Goal: Task Accomplishment & Management: Use online tool/utility

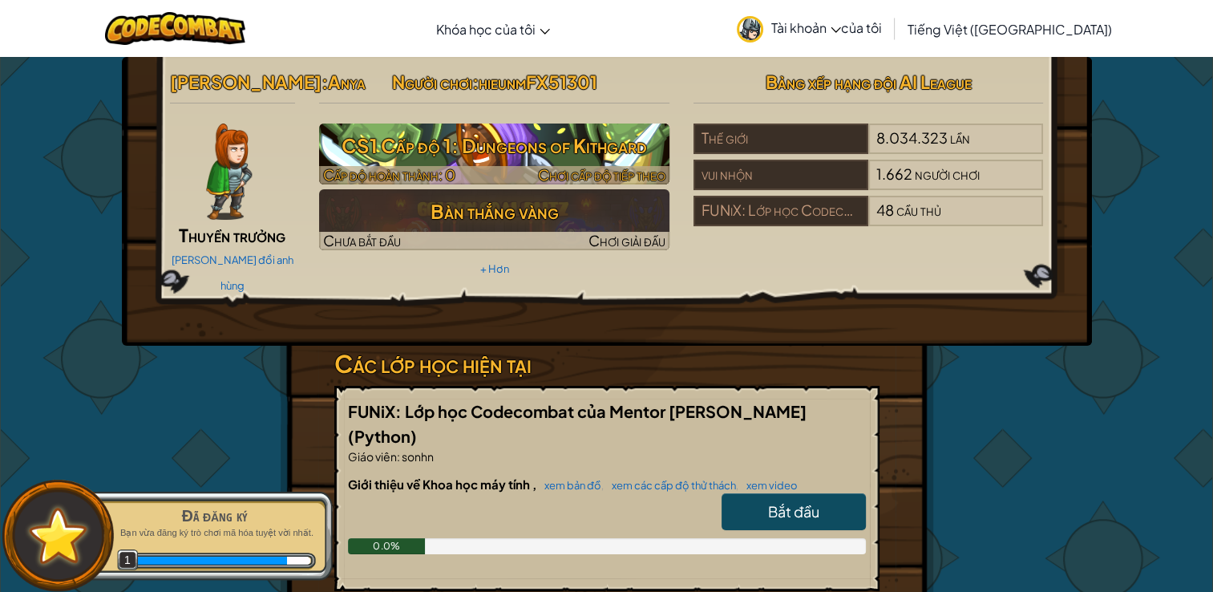
click at [486, 137] on h3 "CS1 Cấp độ 1: Dungeons of Kithgard" at bounding box center [494, 145] width 350 height 36
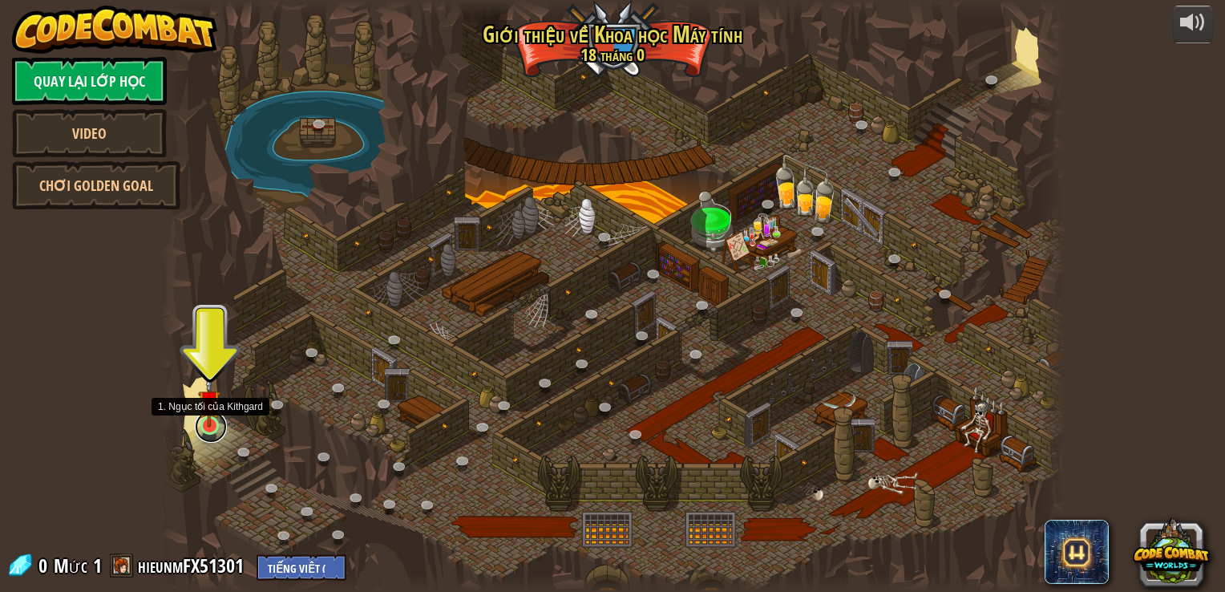
click at [209, 428] on link at bounding box center [211, 426] width 32 height 32
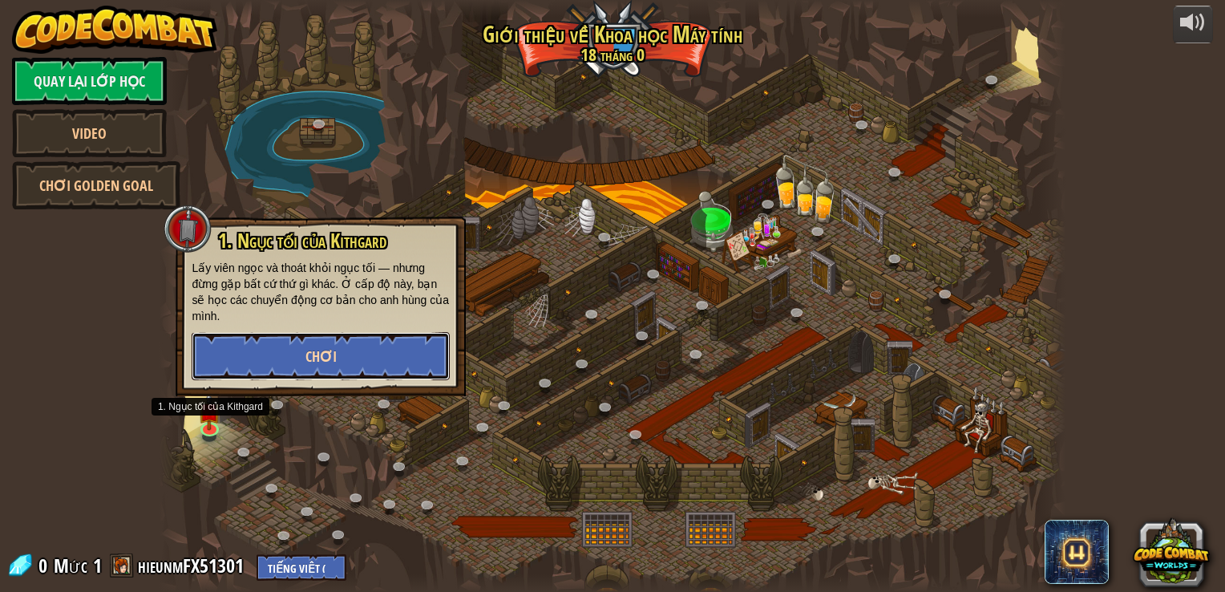
click at [293, 345] on button "Chơi" at bounding box center [321, 356] width 258 height 48
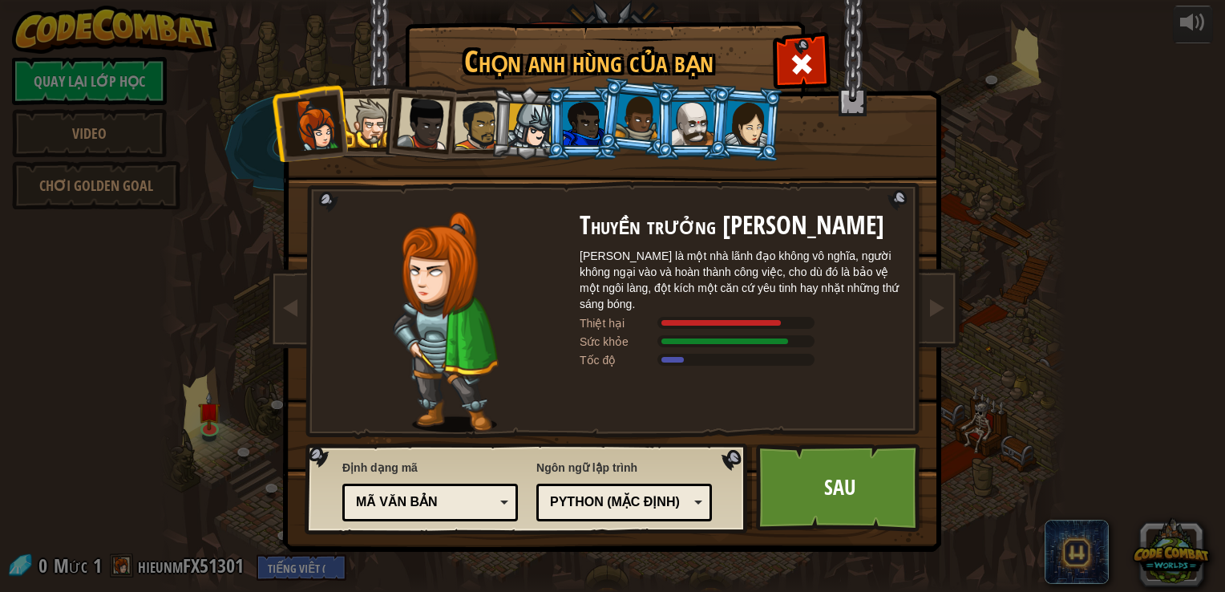
click at [539, 129] on div at bounding box center [530, 126] width 46 height 46
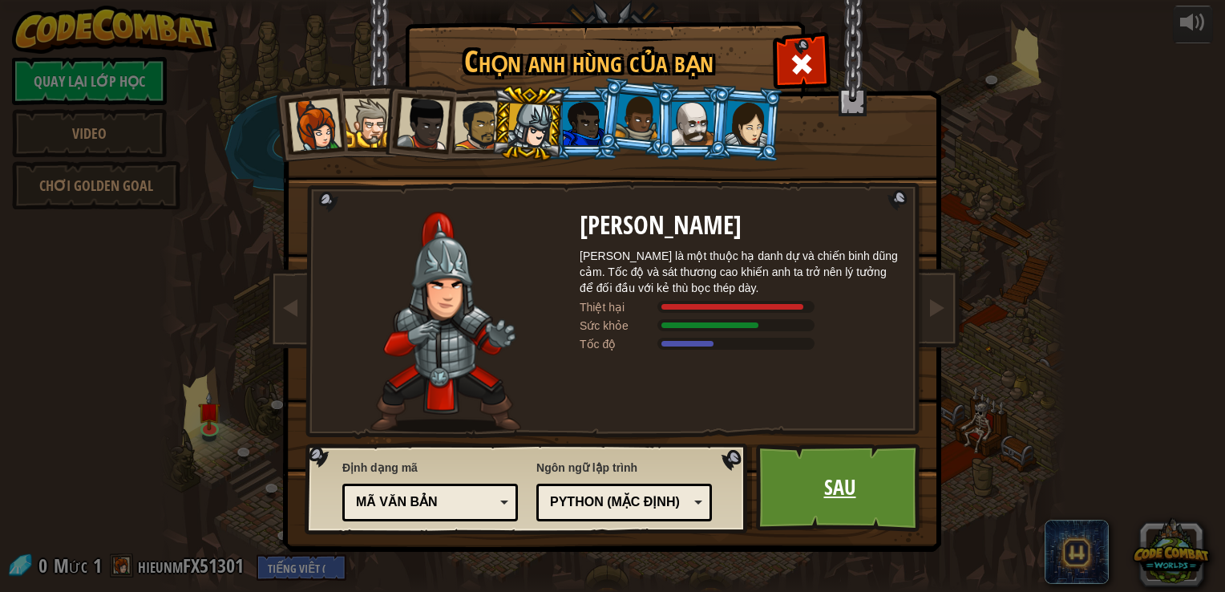
click at [831, 484] on link "Sau" at bounding box center [840, 487] width 168 height 88
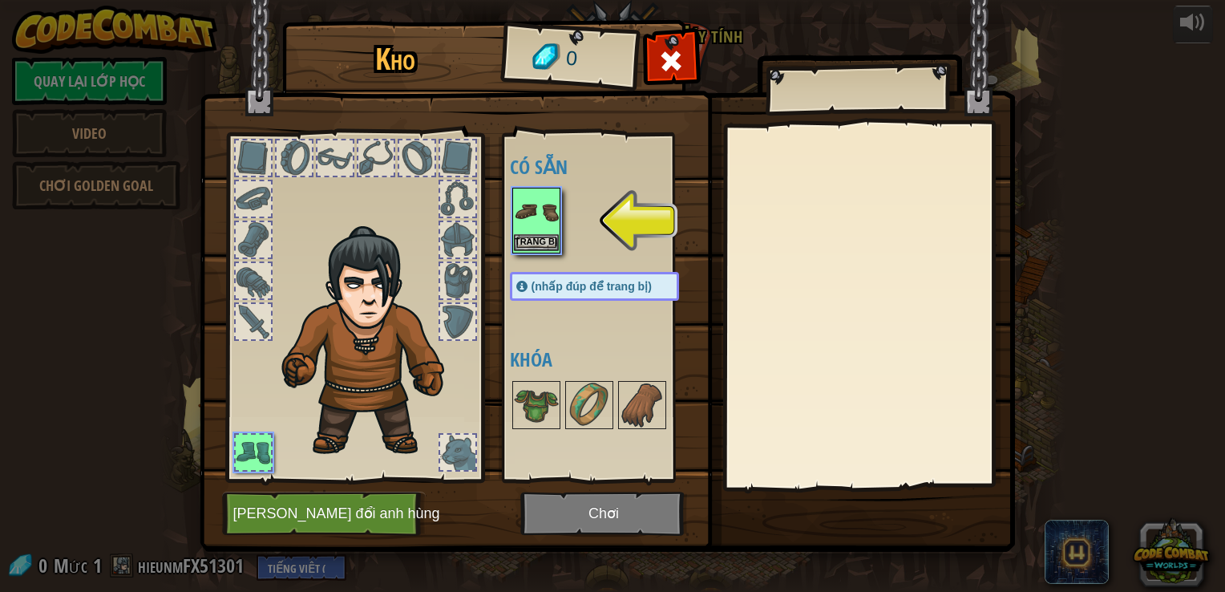
click at [536, 220] on img at bounding box center [536, 211] width 45 height 45
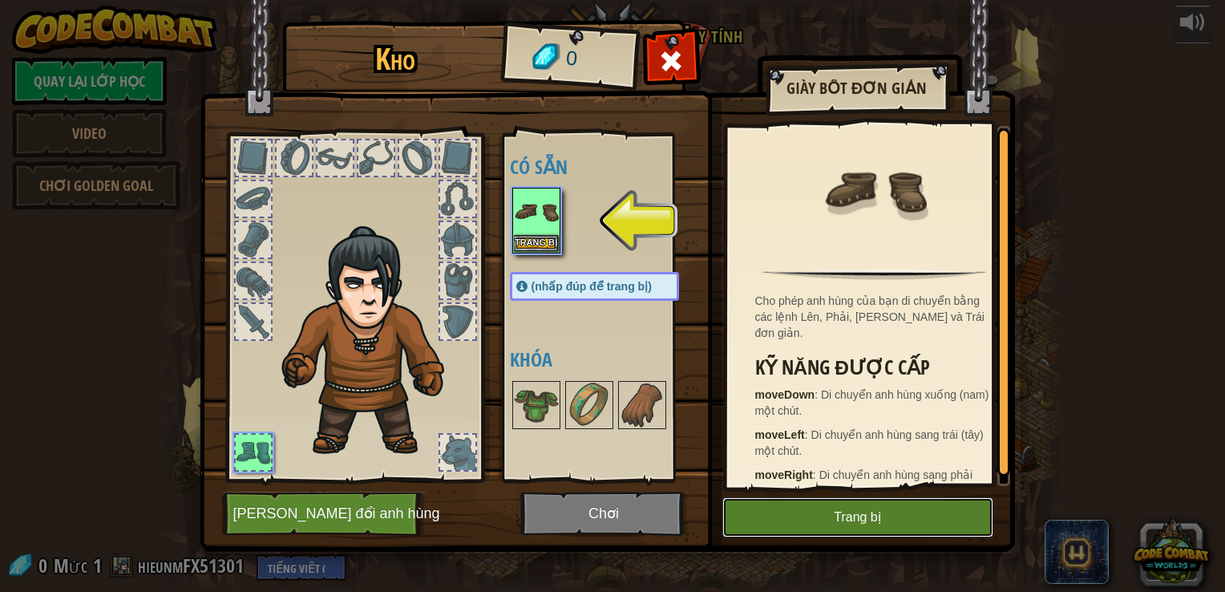
click at [815, 515] on button "Trang bị" at bounding box center [857, 517] width 271 height 40
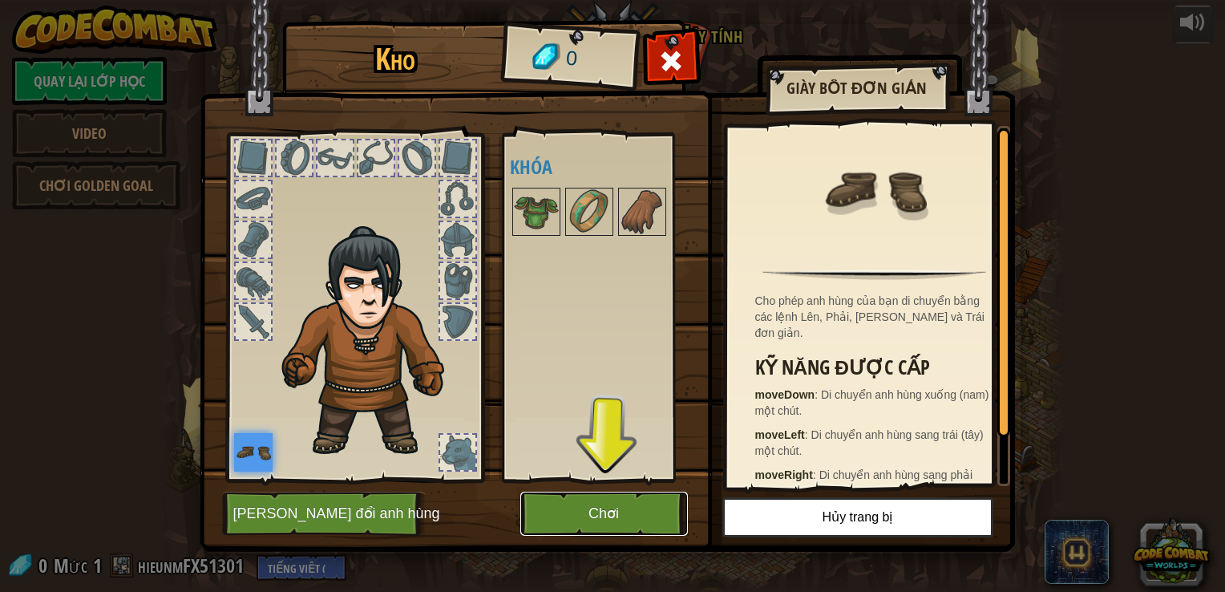
click at [635, 509] on button "Chơi" at bounding box center [604, 513] width 168 height 44
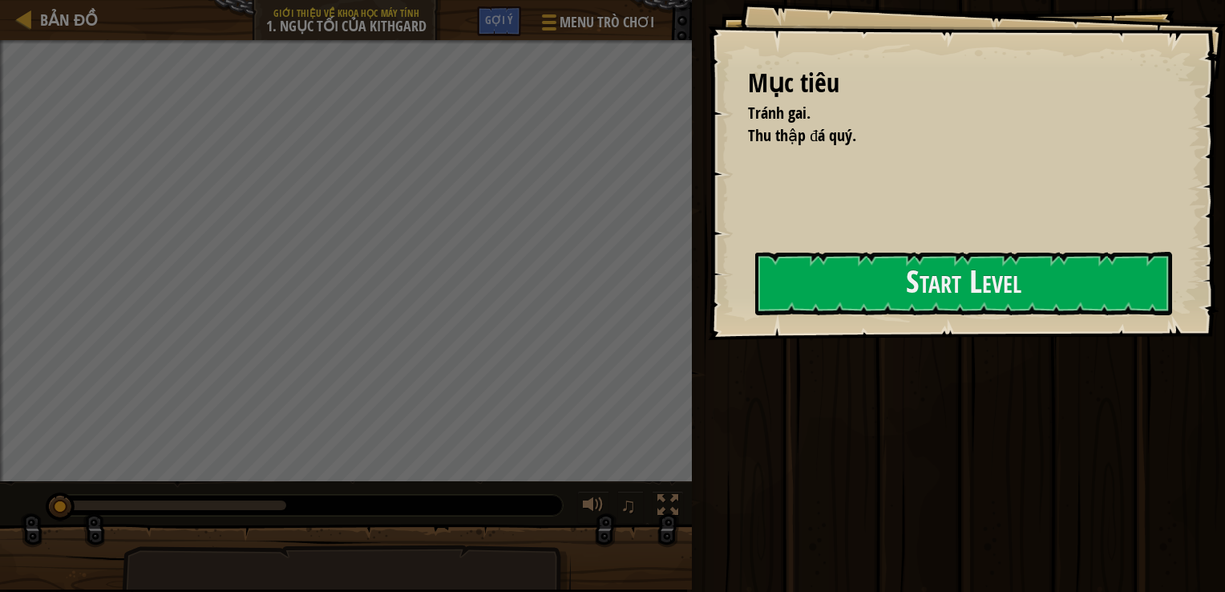
drag, startPoint x: 781, startPoint y: 251, endPoint x: 763, endPoint y: 249, distance: 17.8
click at [776, 249] on div "Mục tiêu Tránh gai. Thu thập đá quý. Start Level Error loading from server. Try…" at bounding box center [966, 170] width 517 height 340
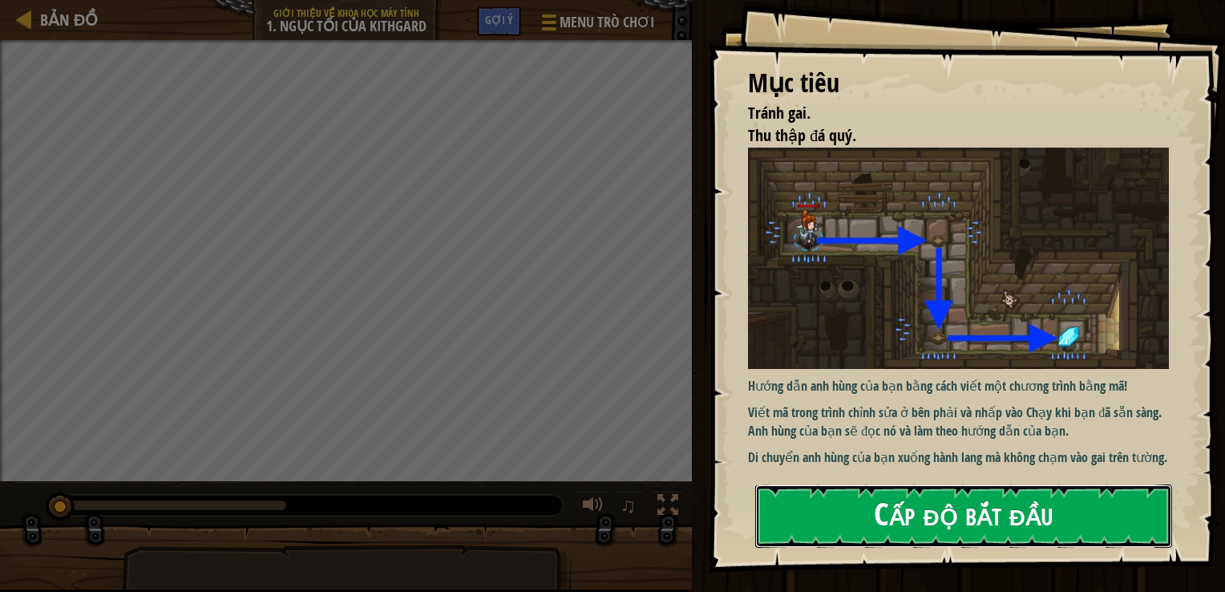
click at [859, 515] on button "Cấp độ bắt đầu" at bounding box center [963, 515] width 417 height 63
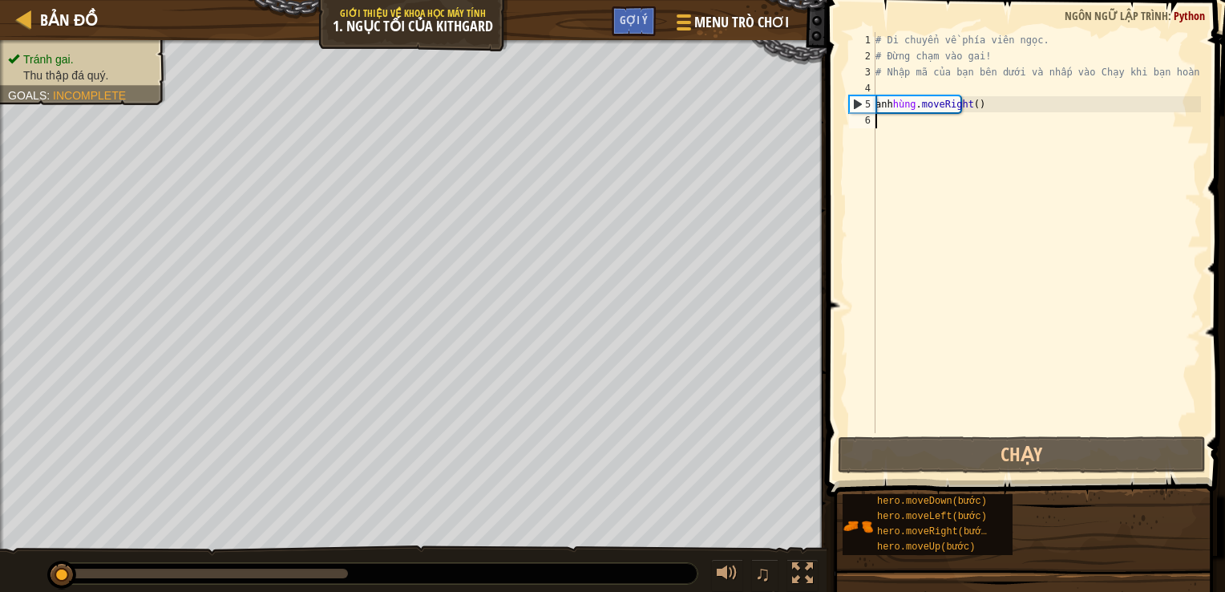
type textarea "hero.moveRight()"
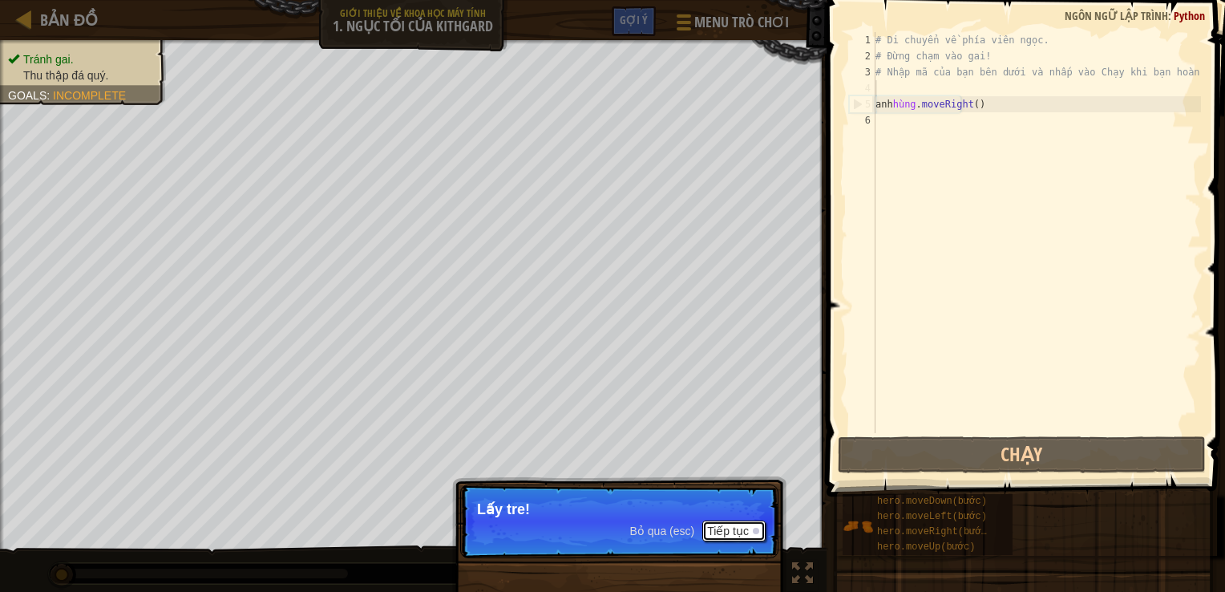
click at [746, 529] on font "Tiếp tục" at bounding box center [728, 530] width 42 height 13
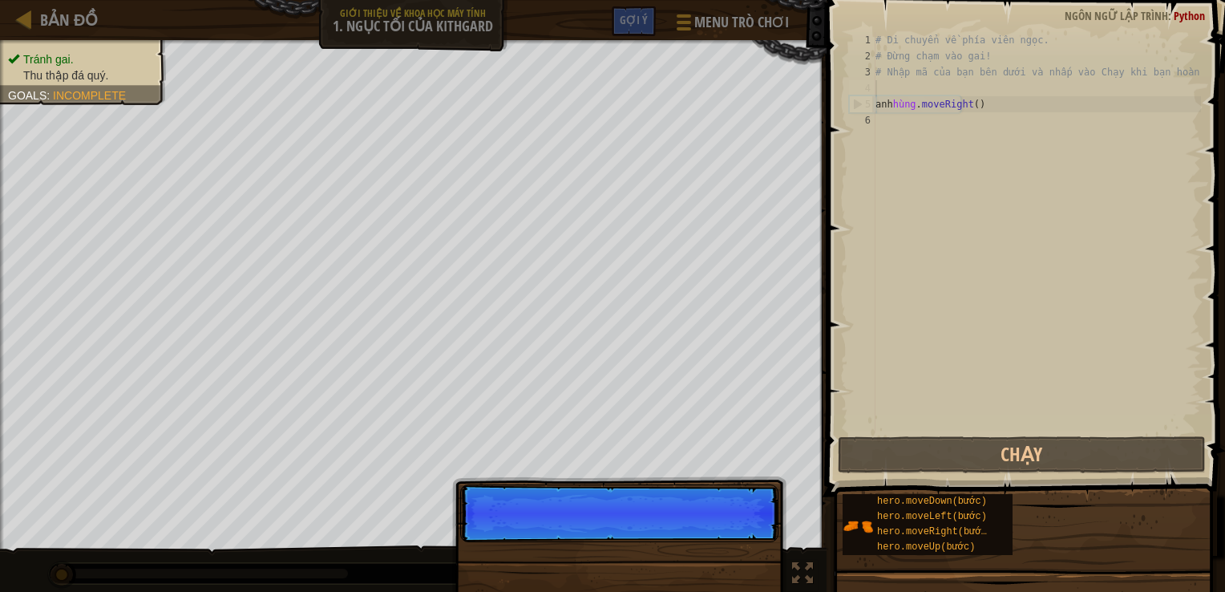
scroll to position [7, 0]
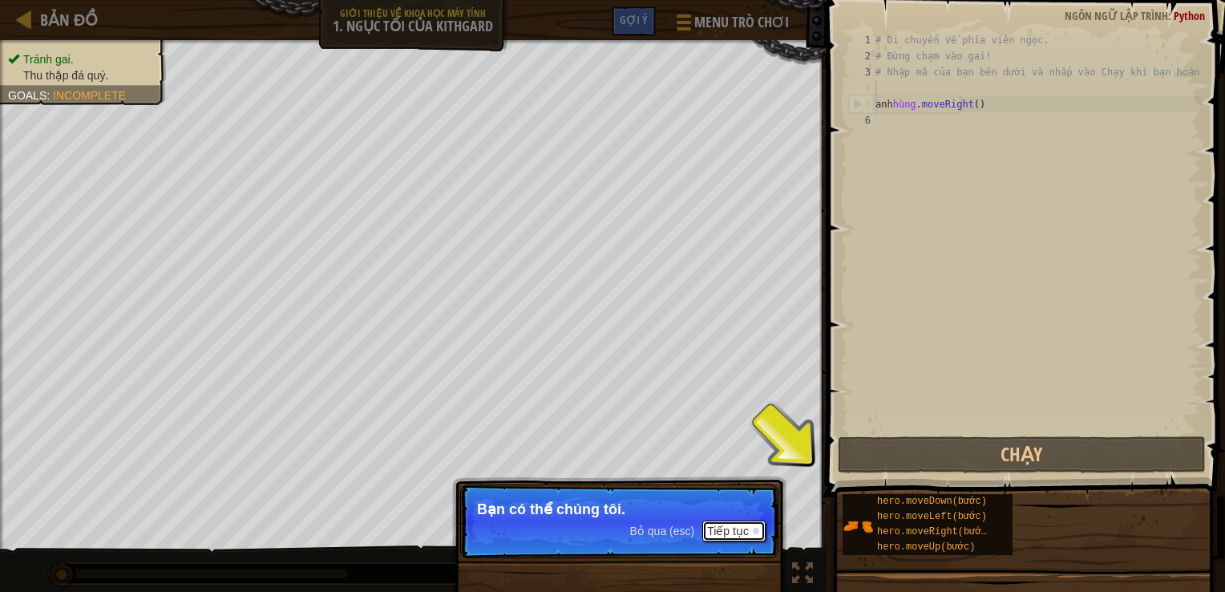
click at [726, 531] on font "Tiếp tục" at bounding box center [728, 530] width 42 height 13
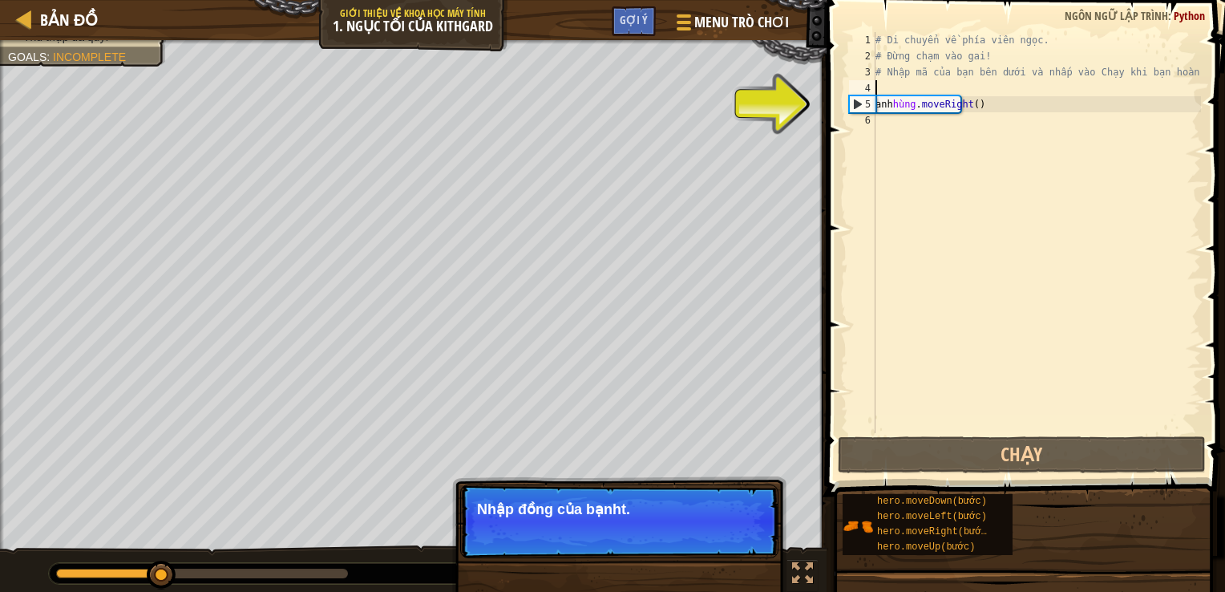
type textarea "hero.moveRight()"
click at [673, 531] on span "Bỏ qua (esc)" at bounding box center [662, 530] width 65 height 13
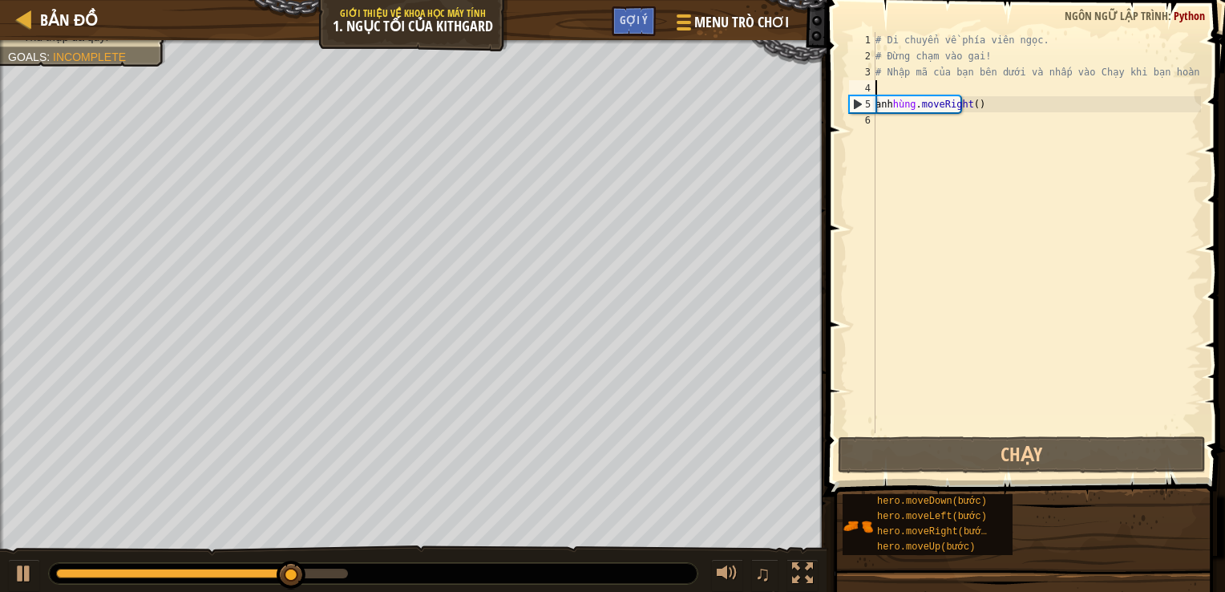
type textarea "hero.moveRight()"
click at [934, 182] on div "# Di chuyển về phía viên ngọc. # Đừng chạm vào gai! # Nhập mã của bạn bên dưới …" at bounding box center [1036, 248] width 329 height 433
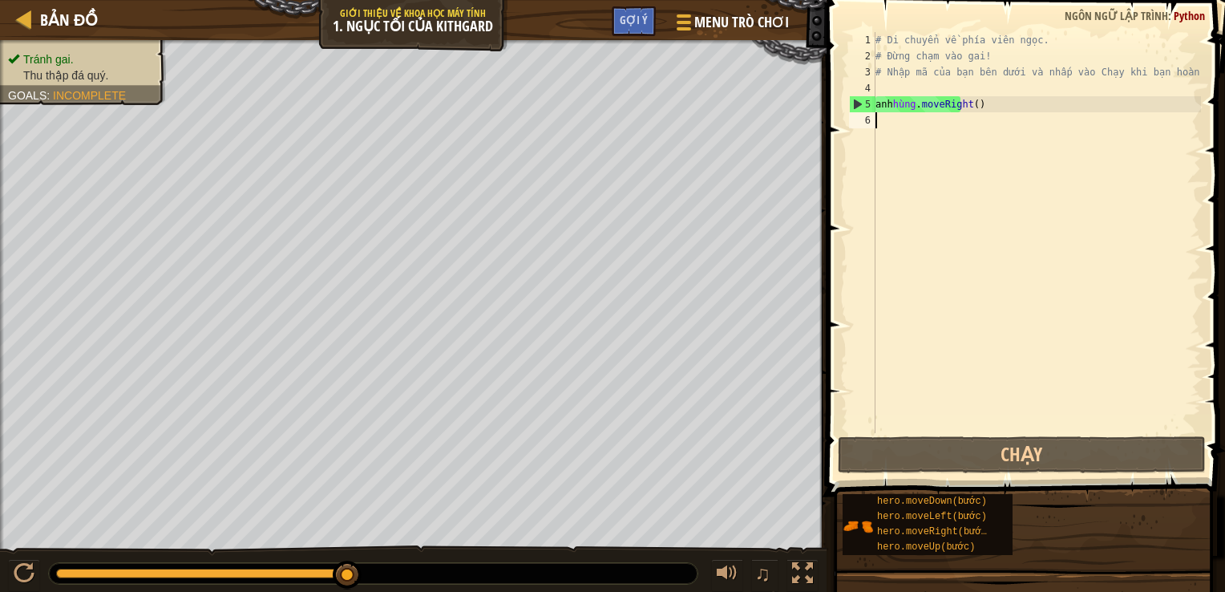
type textarea "hero.moveRight()"
click at [955, 146] on div "# Di chuyển về phía viên ngọc. # Đừng chạm vào gai! # Nhập mã của bạn bên dưới …" at bounding box center [1036, 248] width 329 height 433
drag, startPoint x: 994, startPoint y: 104, endPoint x: 868, endPoint y: 99, distance: 126.0
click at [868, 99] on div "1 2 3 4 5 6 # Di chuyển về phía viên ngọc. # Đừng chạm vào gai! # Nhập mã của b…" at bounding box center [1023, 232] width 355 height 401
type textarea "hero.moveRight()"
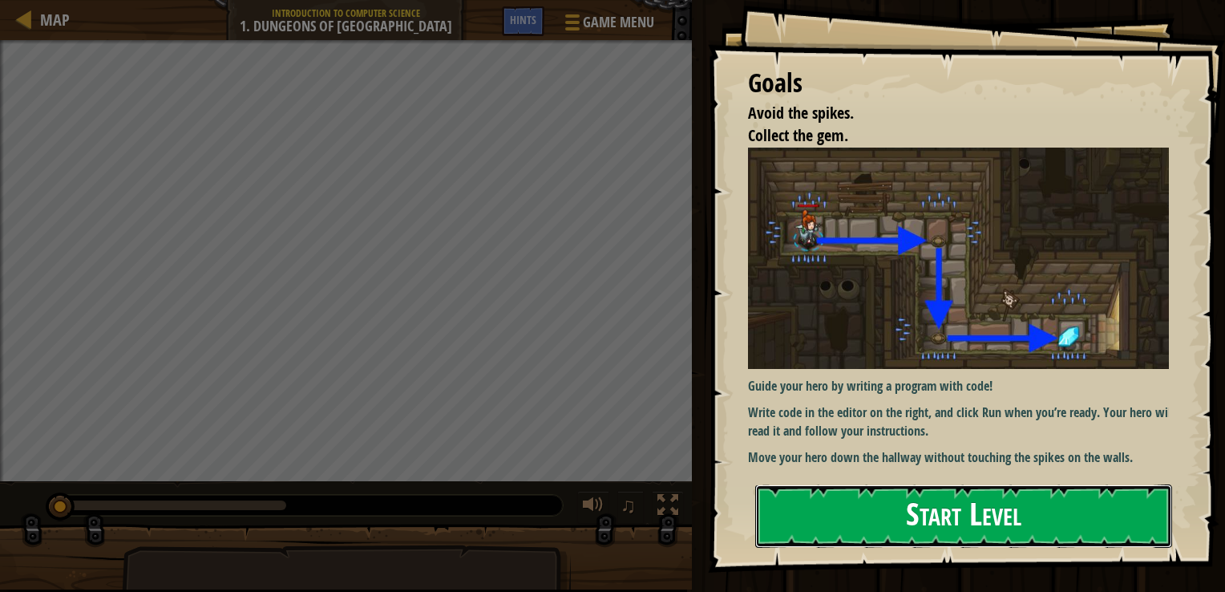
click at [930, 518] on button "Start Level" at bounding box center [963, 515] width 417 height 63
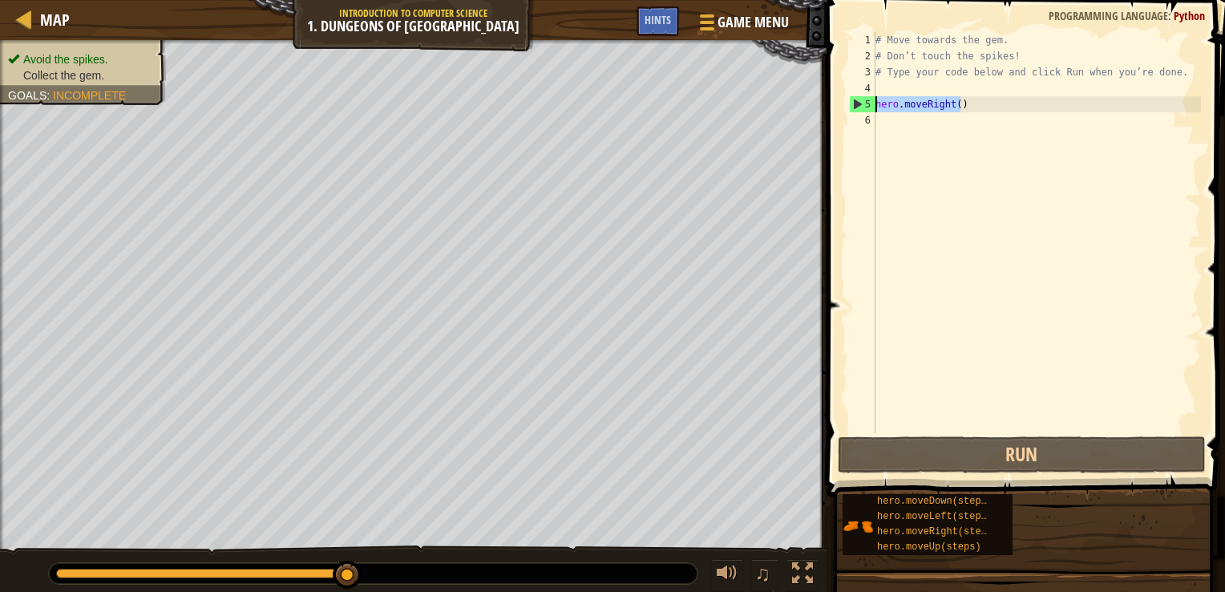
drag, startPoint x: 968, startPoint y: 104, endPoint x: 877, endPoint y: 101, distance: 90.6
click at [877, 101] on div "# Move towards the gem. # Don’t touch the spikes! # Type your code below and cl…" at bounding box center [1036, 248] width 329 height 433
type textarea "hero.moveRight()"
click at [902, 126] on div "# Move towards the gem. # Don’t touch the spikes! # Type your code below and cl…" at bounding box center [1036, 248] width 329 height 433
click at [924, 66] on div "# Move towards the gem. # Don’t touch the spikes! # Type your code below and cl…" at bounding box center [1036, 248] width 329 height 433
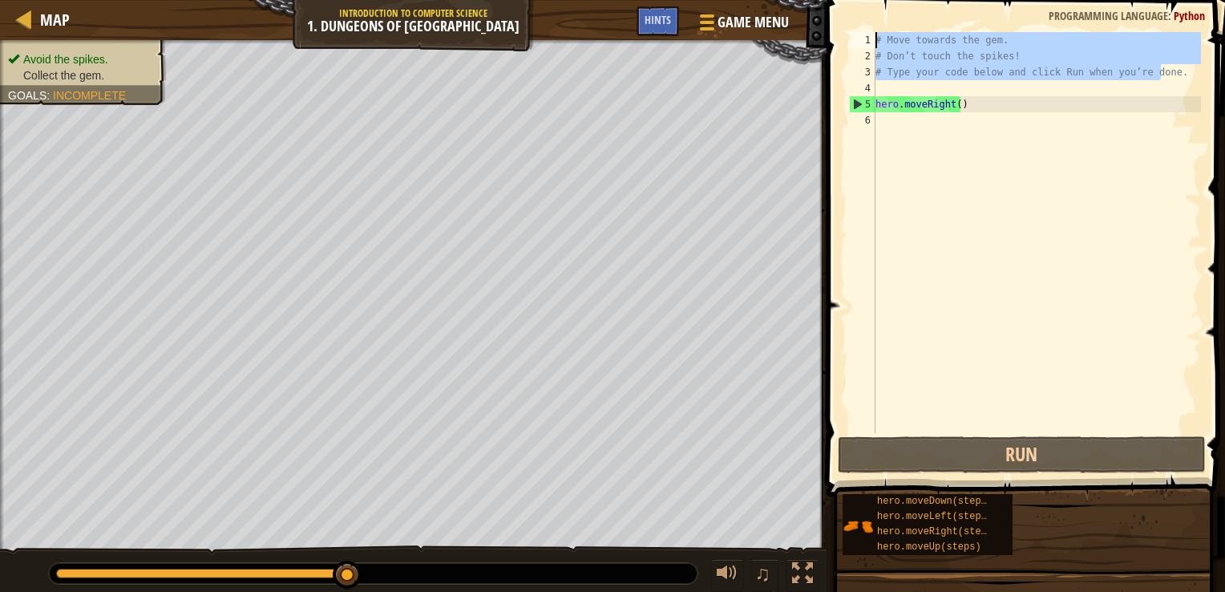
drag, startPoint x: 1158, startPoint y: 79, endPoint x: 856, endPoint y: 37, distance: 305.1
click at [856, 37] on div "# Type your code below and click Run when you’re done. 1 2 3 4 5 6 # Move towar…" at bounding box center [1023, 232] width 355 height 401
type textarea "# Move towards the gem. # Don’t touch the spikes!"
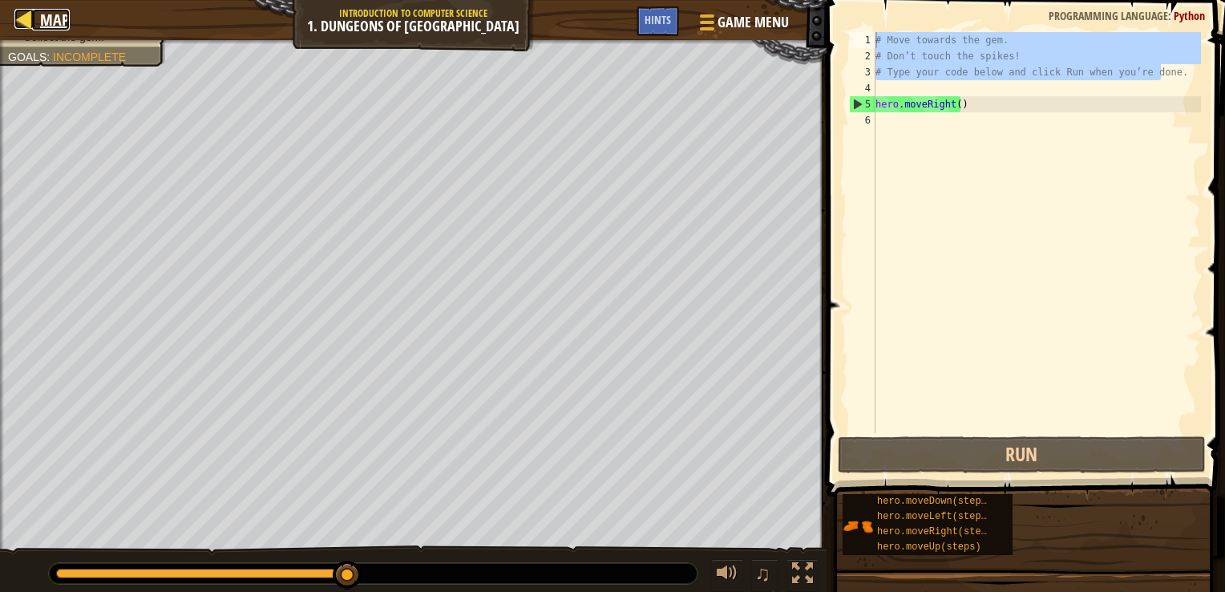
click at [55, 22] on span "Map" at bounding box center [55, 20] width 30 height 22
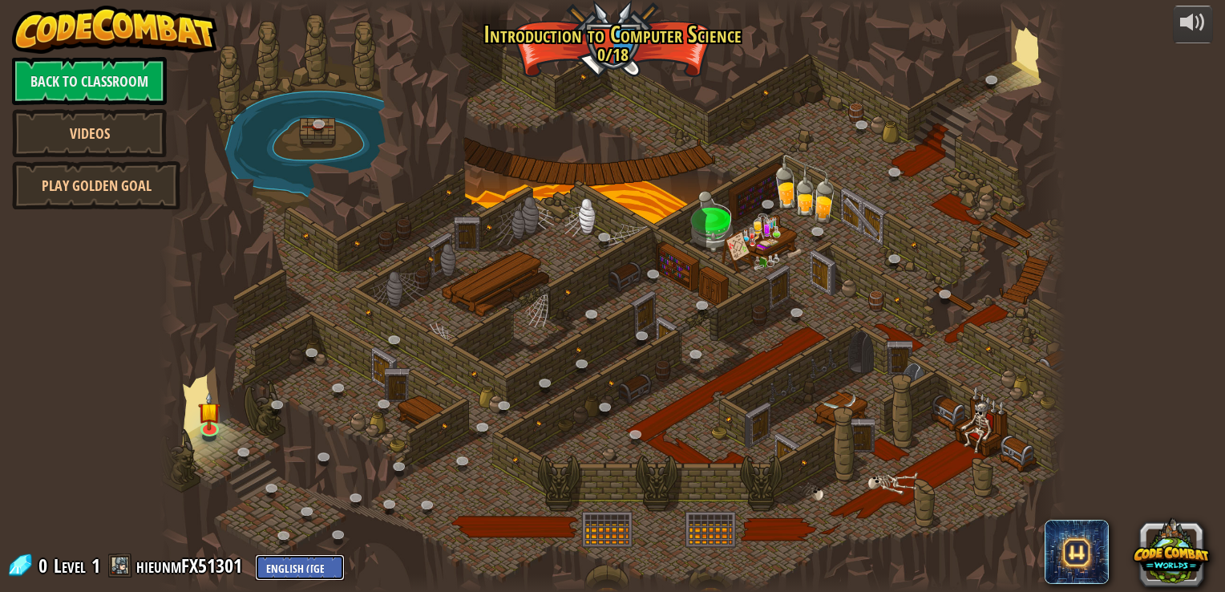
drag, startPoint x: 261, startPoint y: 552, endPoint x: 285, endPoint y: 566, distance: 28.7
click at [285, 566] on select "English ([GEOGRAPHIC_DATA]) English ([GEOGRAPHIC_DATA]) 简体中文 繁體中文 русский españ…" at bounding box center [300, 567] width 90 height 26
select select "vi"
click at [255, 554] on select "English ([GEOGRAPHIC_DATA]) English ([GEOGRAPHIC_DATA]) 简体中文 繁體中文 русский españ…" at bounding box center [300, 567] width 90 height 26
select select "vi"
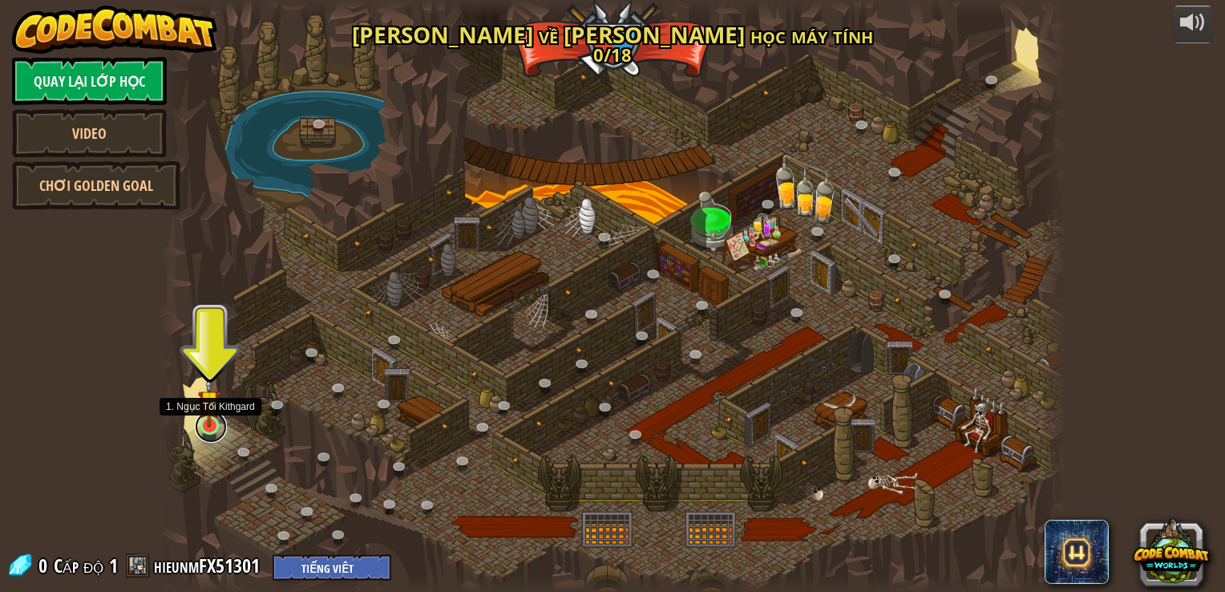
click at [208, 428] on link at bounding box center [211, 426] width 32 height 32
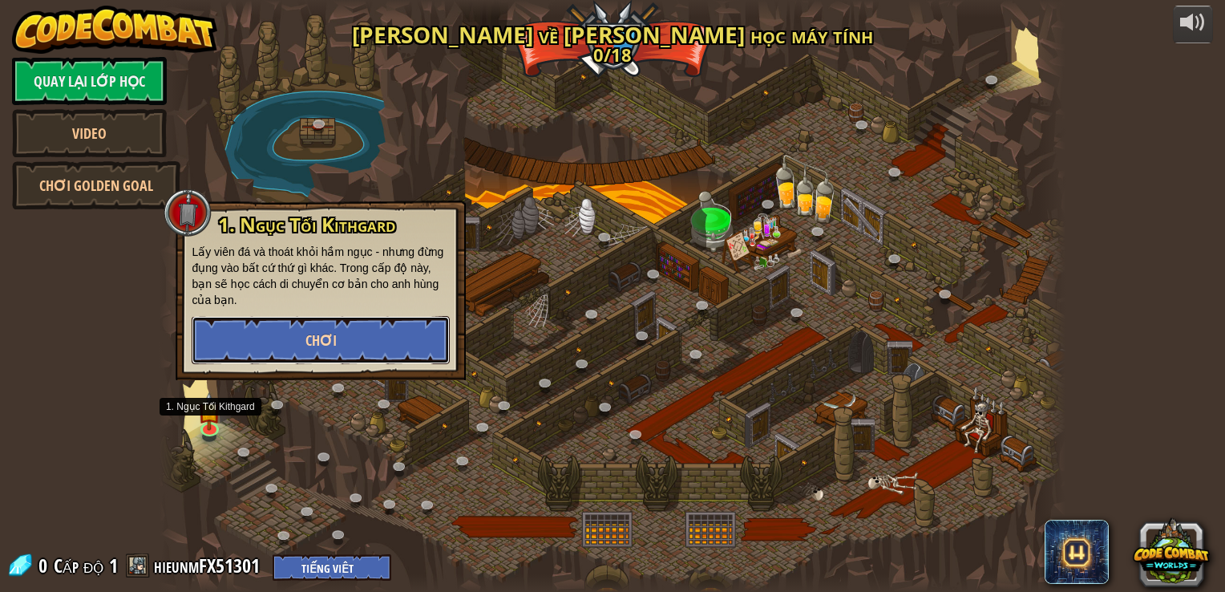
click at [292, 342] on button "Chơi" at bounding box center [321, 340] width 258 height 48
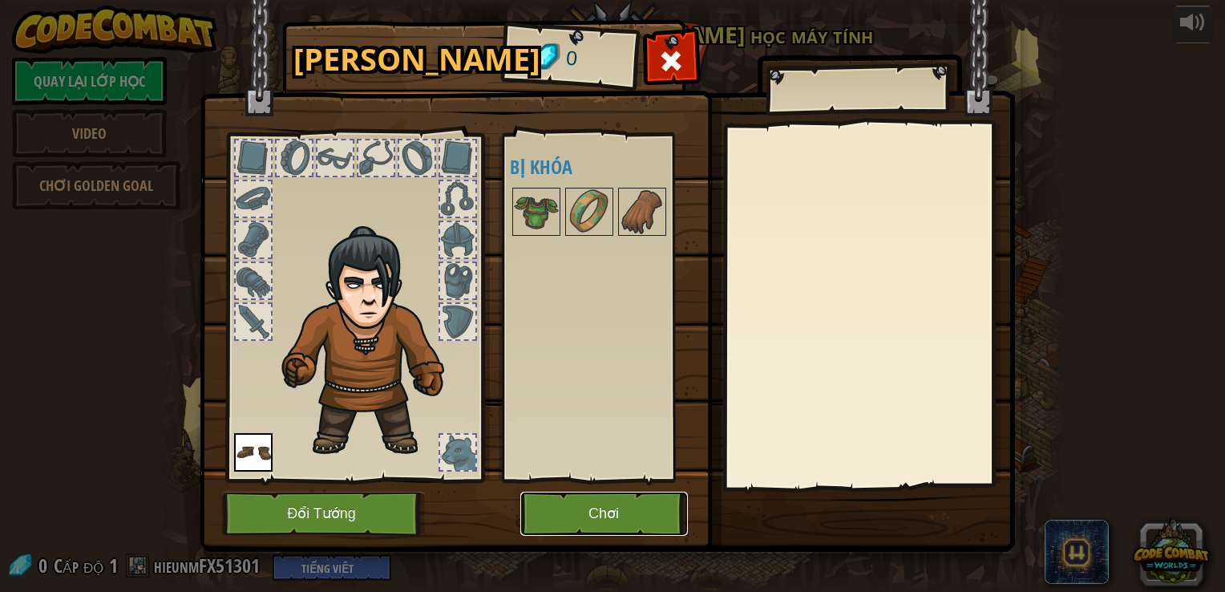
click at [612, 511] on button "Chơi" at bounding box center [604, 513] width 168 height 44
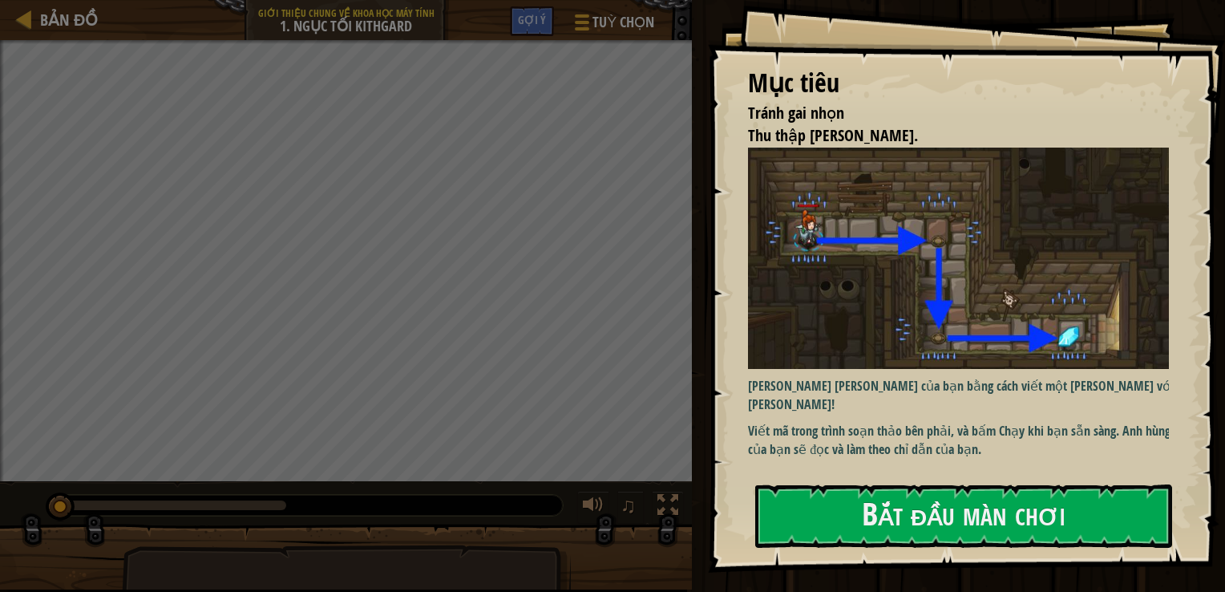
click at [927, 285] on img at bounding box center [964, 258] width 433 height 221
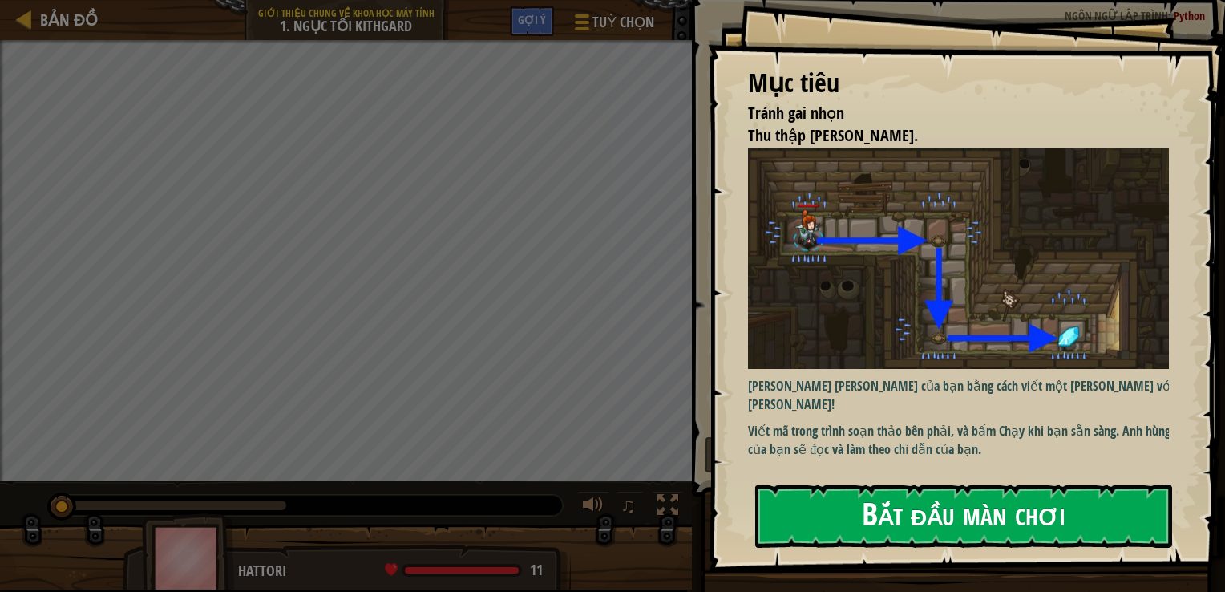
click at [931, 516] on button "Bắt đầu màn chơi" at bounding box center [963, 515] width 417 height 63
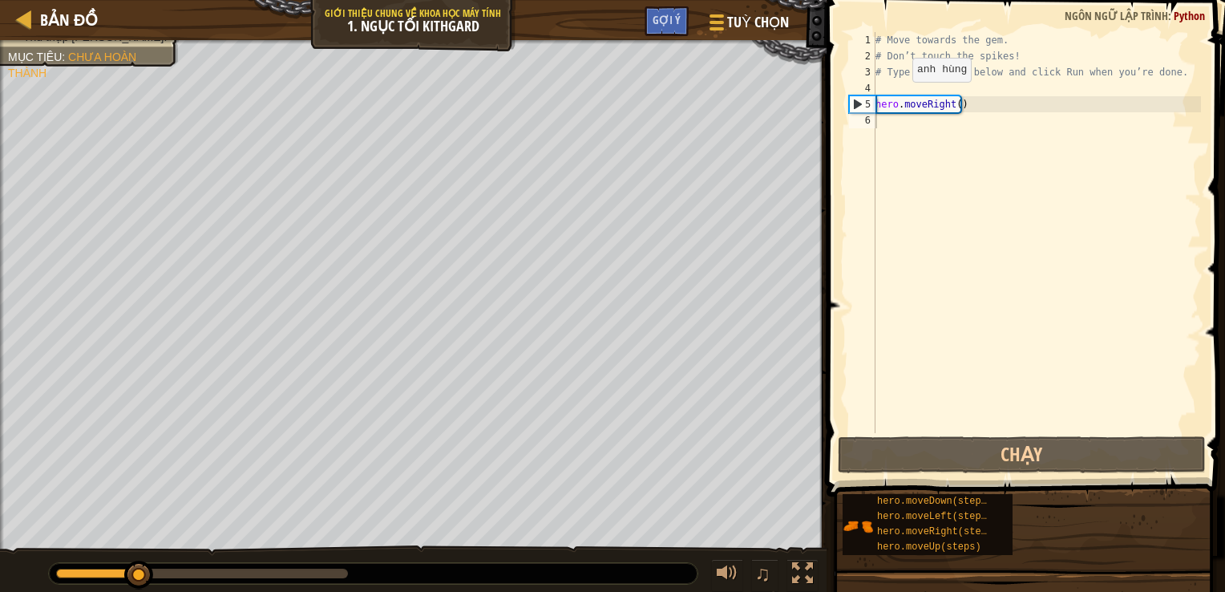
click at [827, 119] on span at bounding box center [1027, 226] width 411 height 544
click at [705, 20] on div at bounding box center [715, 21] width 22 height 23
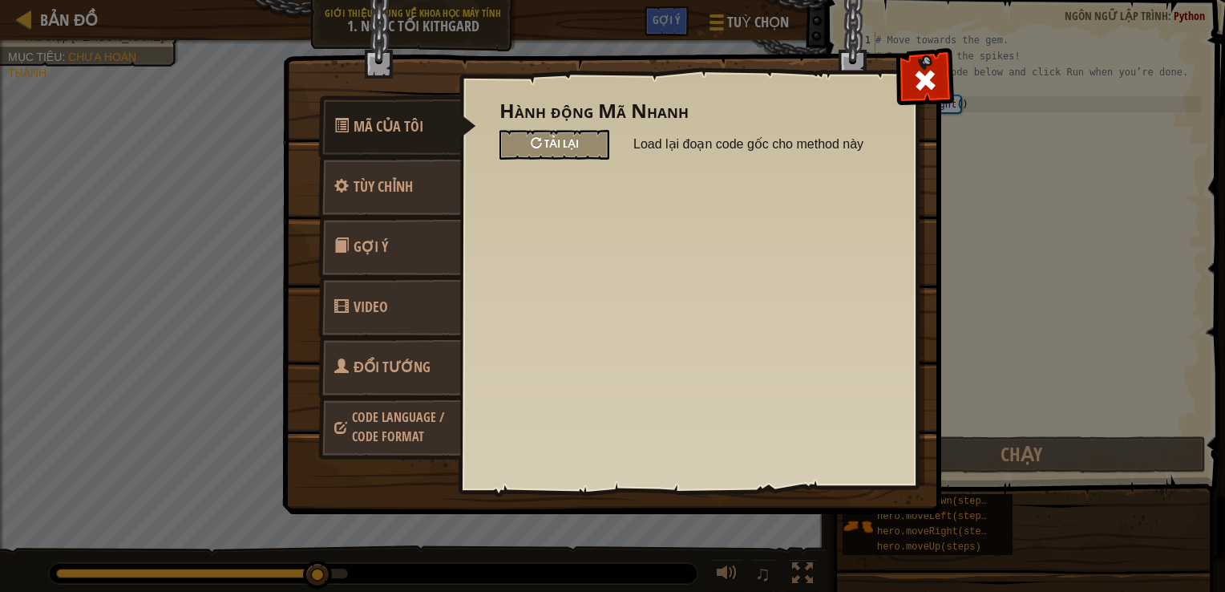
click at [581, 146] on div "Tải lại" at bounding box center [554, 145] width 110 height 30
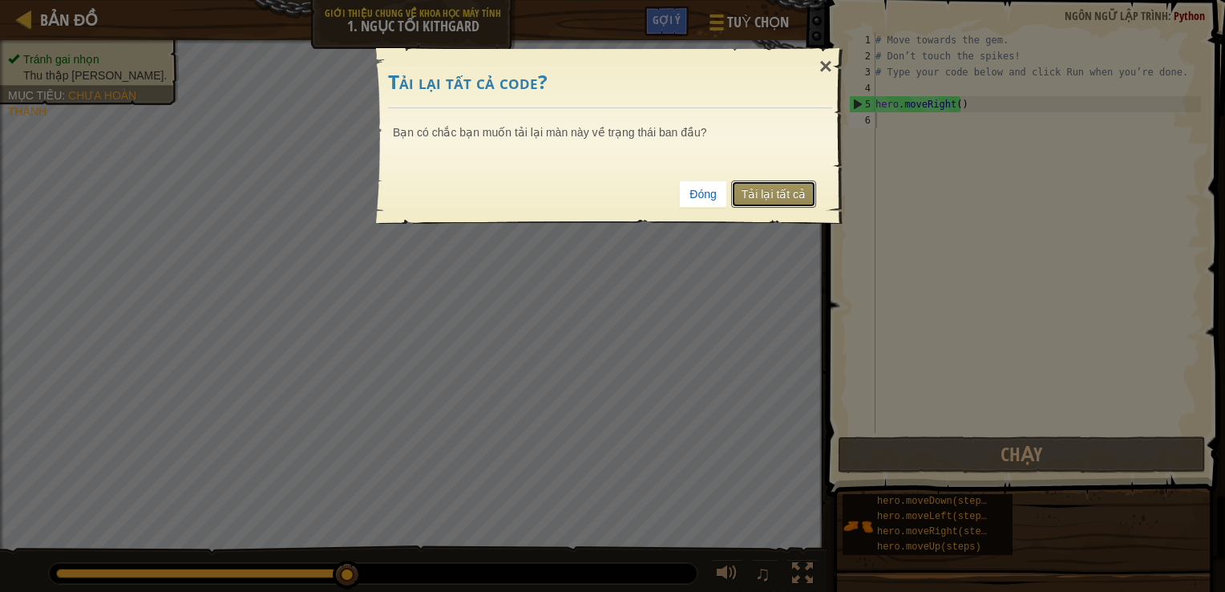
drag, startPoint x: 761, startPoint y: 189, endPoint x: 796, endPoint y: 192, distance: 35.4
click at [761, 189] on link "Tải lại tất cả" at bounding box center [773, 193] width 85 height 27
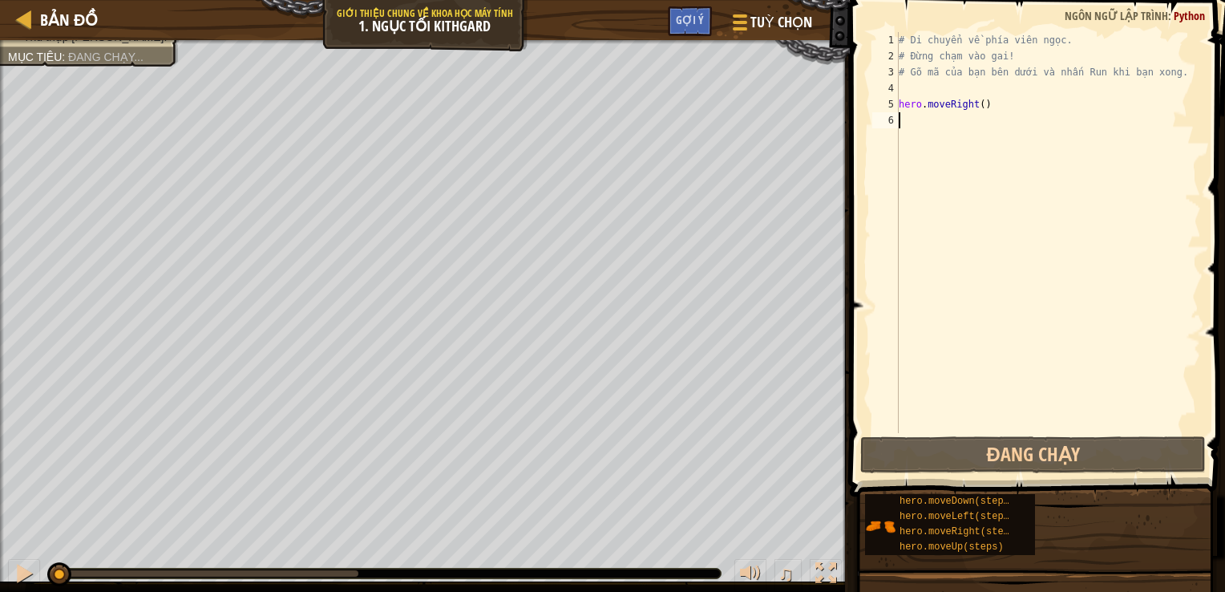
click at [969, 159] on div "# Di chuyển về phía viên ngọc. # Đừng chạm vào gai! # Gõ mã của bạn bên dưới và…" at bounding box center [1059, 248] width 329 height 433
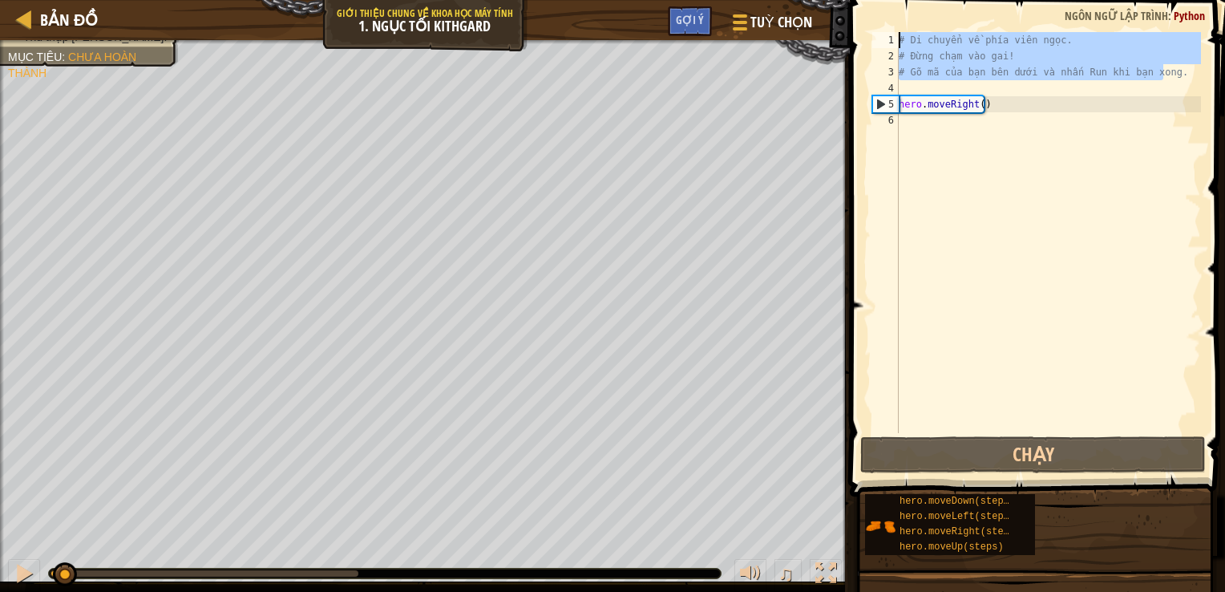
drag, startPoint x: 1173, startPoint y: 72, endPoint x: 893, endPoint y: 37, distance: 282.0
click at [893, 37] on div "1 2 3 4 5 6 # Di chuyển về phía [PERSON_NAME]. # Đừng chạm vào gai! # Gõ mã của…" at bounding box center [1035, 232] width 332 height 401
type textarea "# Di chuyển về phía [PERSON_NAME]. # Đừng chạm vào gai!"
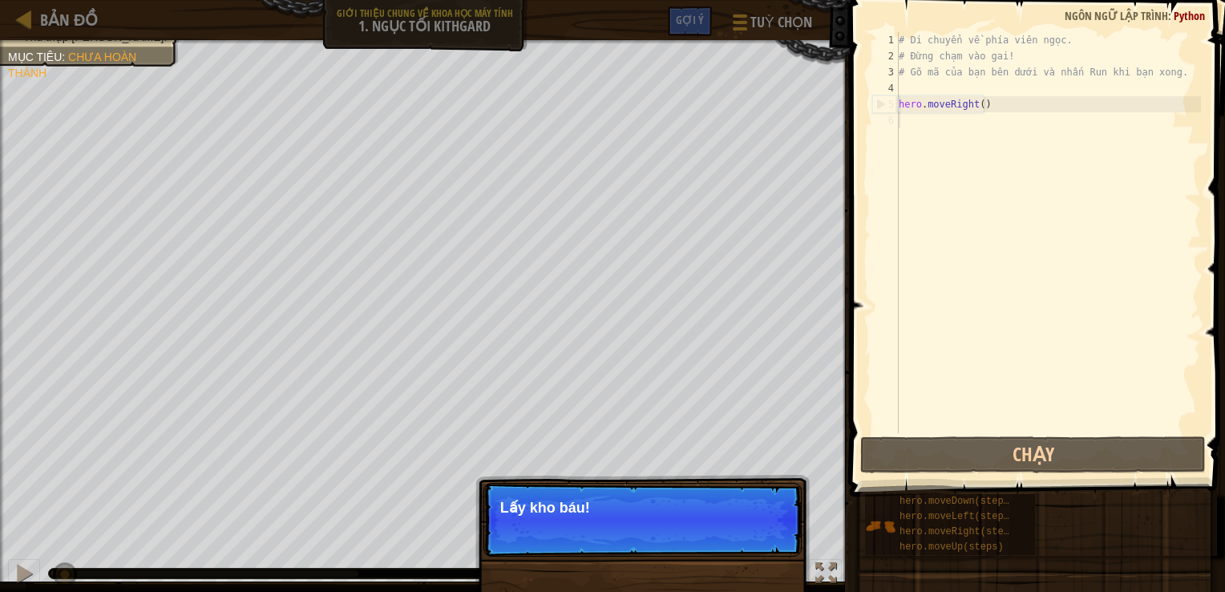
click at [946, 127] on div "# Di chuyển về phía viên ngọc. # Đừng chạm vào gai! # Gõ mã của bạn bên dưới và…" at bounding box center [1047, 248] width 305 height 433
click at [932, 120] on div "# Di chuyển về phía viên ngọc. # Đừng chạm vào gai! # Gõ mã của bạn bên dưới và…" at bounding box center [1047, 248] width 305 height 433
click at [696, 528] on span "Bỏ qua (esc)" at bounding box center [685, 529] width 65 height 13
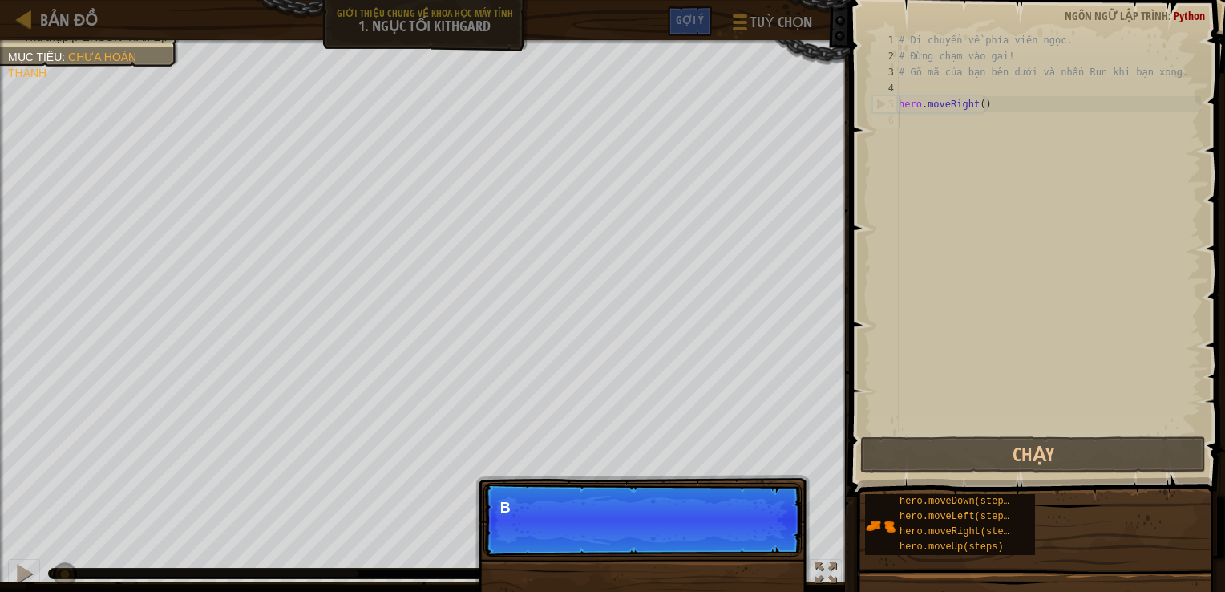
scroll to position [7, 0]
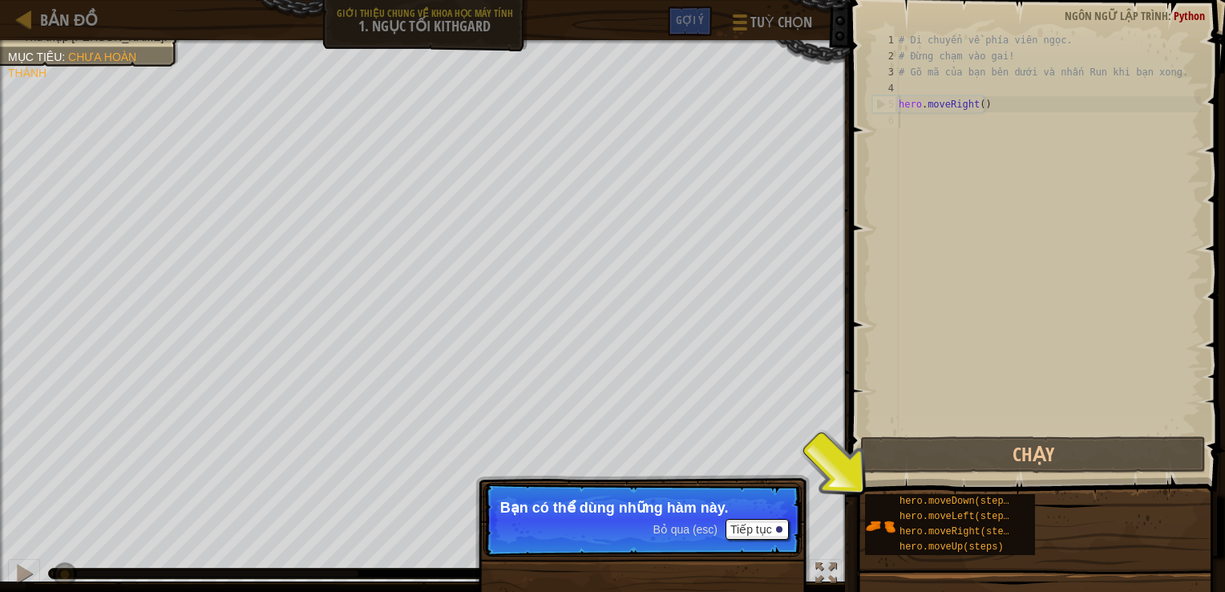
click at [689, 523] on span "Bỏ qua (esc)" at bounding box center [685, 529] width 65 height 13
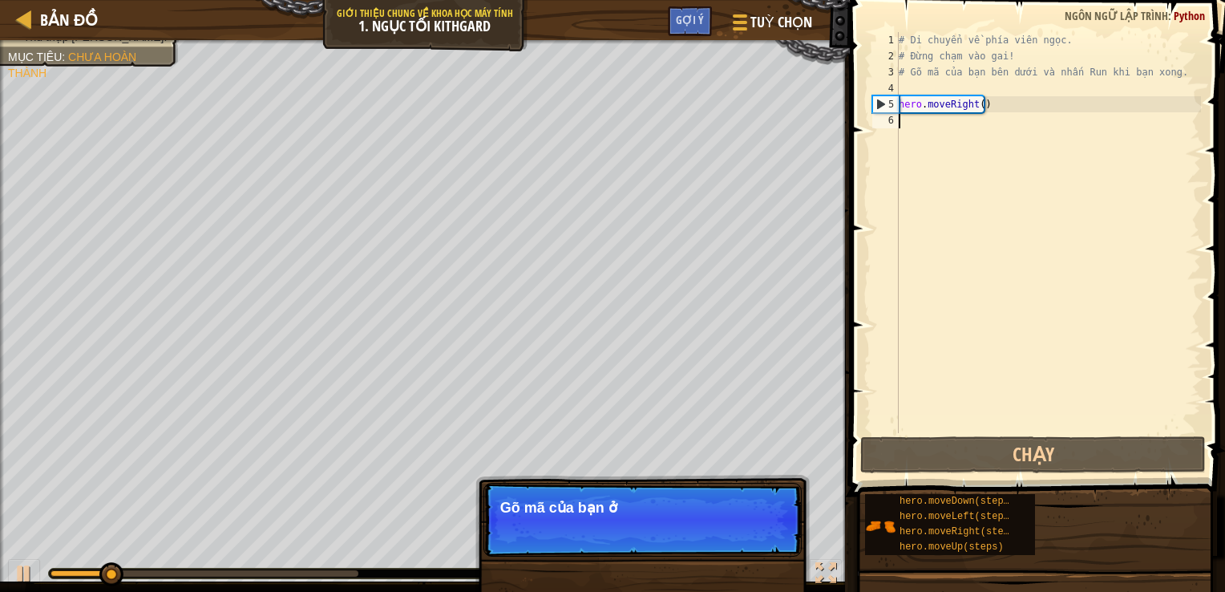
click at [689, 526] on p "Bỏ qua (esc) Tiếp tục Gõ mã của bạn ở" at bounding box center [642, 520] width 318 height 74
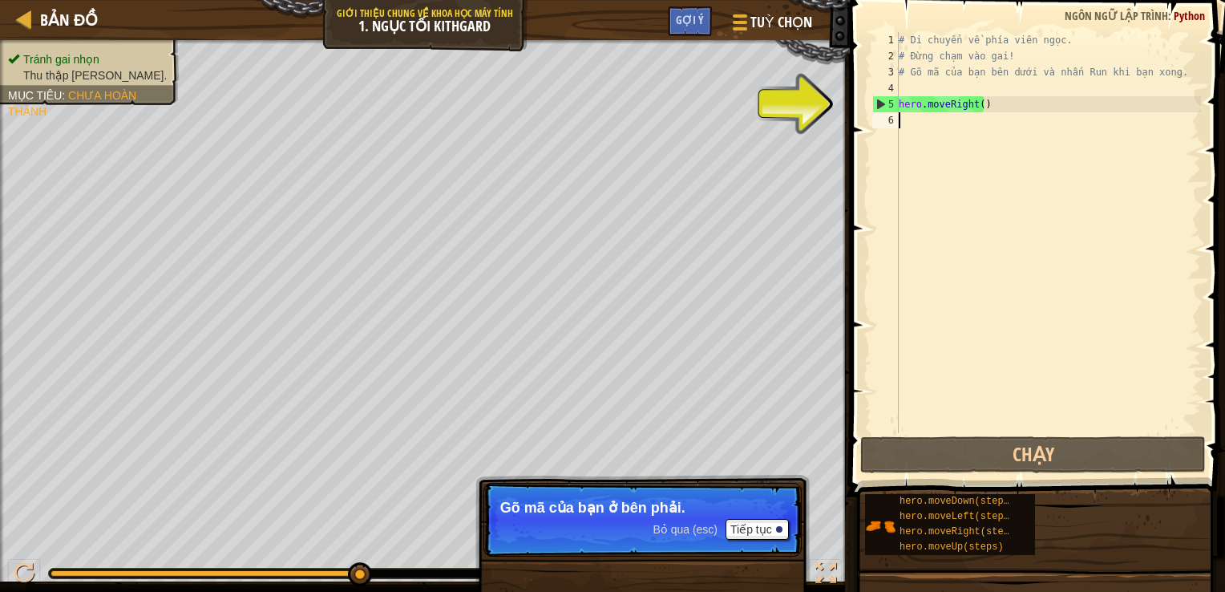
click at [913, 114] on div "# Di chuyển về phía viên ngọc. # Đừng chạm vào gai! # Gõ mã của bạn bên dưới và…" at bounding box center [1047, 248] width 305 height 433
type textarea "hero."
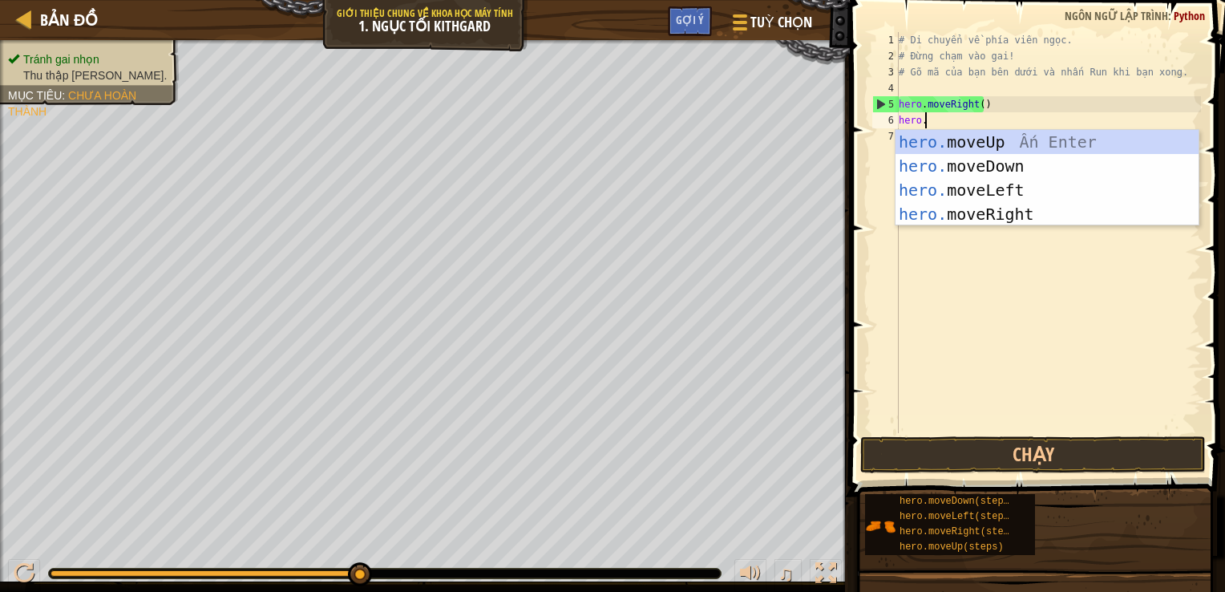
scroll to position [7, 1]
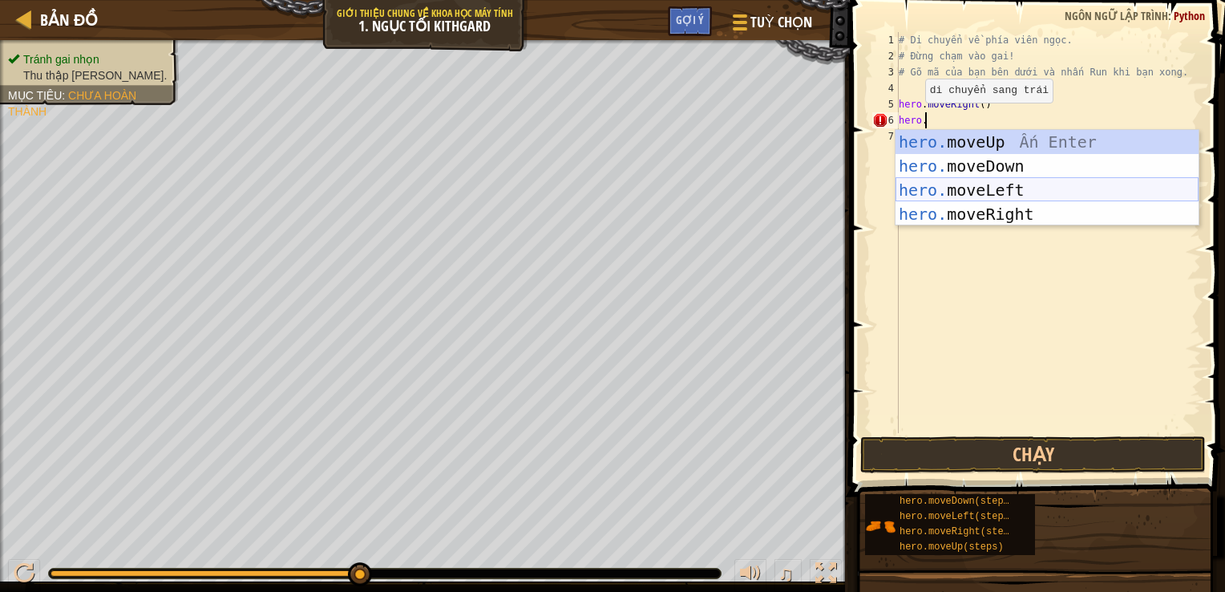
click at [942, 185] on div "hero. moveUp Ấn Enter hero. moveDown Ấn Enter hero. moveLeft Ấn Enter hero. mov…" at bounding box center [1046, 202] width 303 height 144
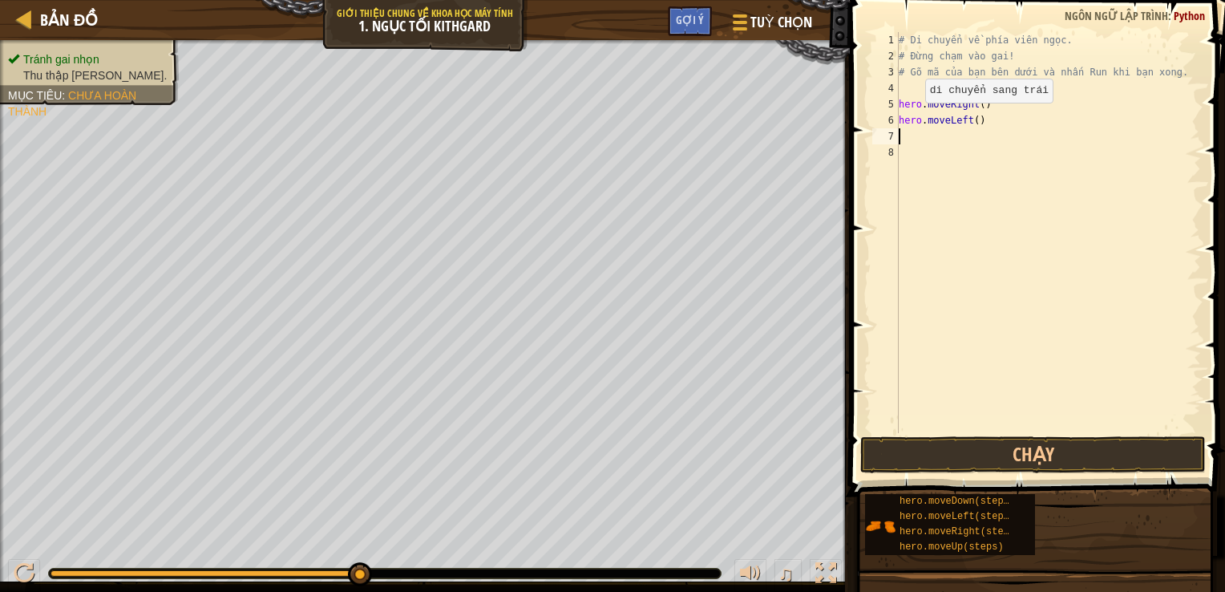
scroll to position [7, 0]
click at [912, 139] on div "# Di chuyển về phía [PERSON_NAME]. # Đừng chạm vào gai! # Gõ mã của bạn bên dướ…" at bounding box center [1047, 248] width 305 height 433
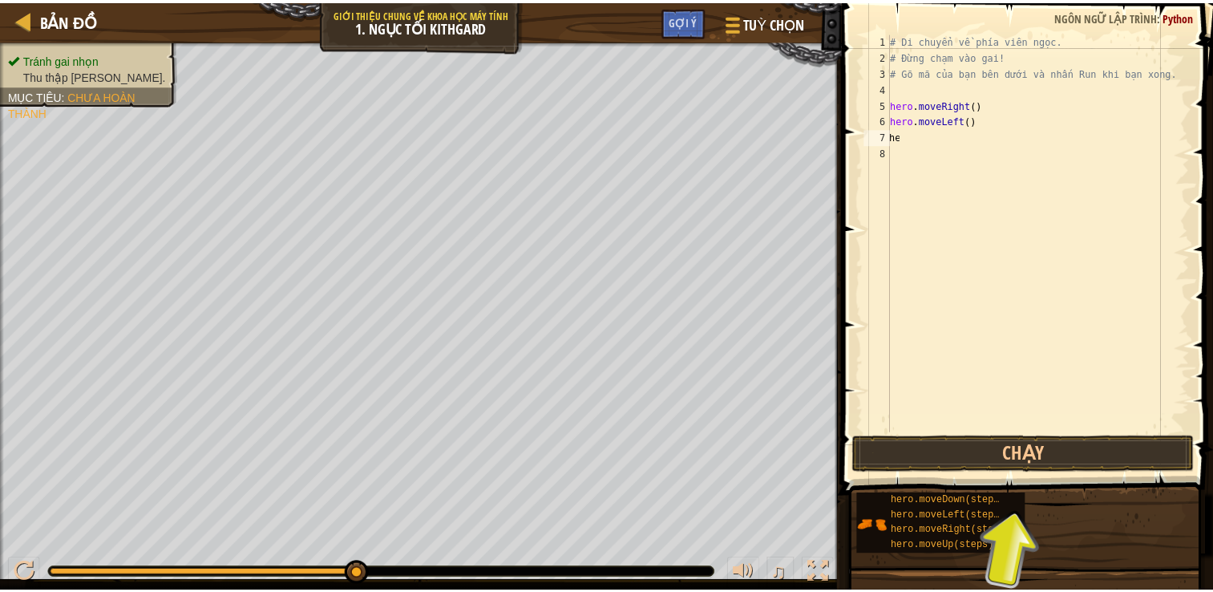
scroll to position [0, 0]
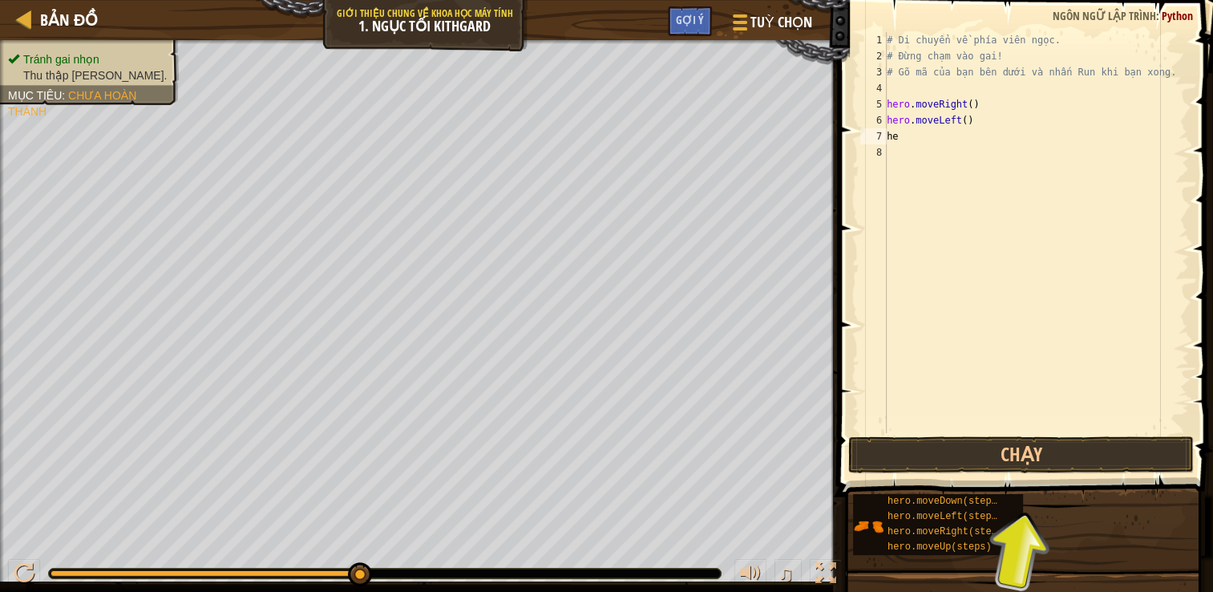
type textarea "h"
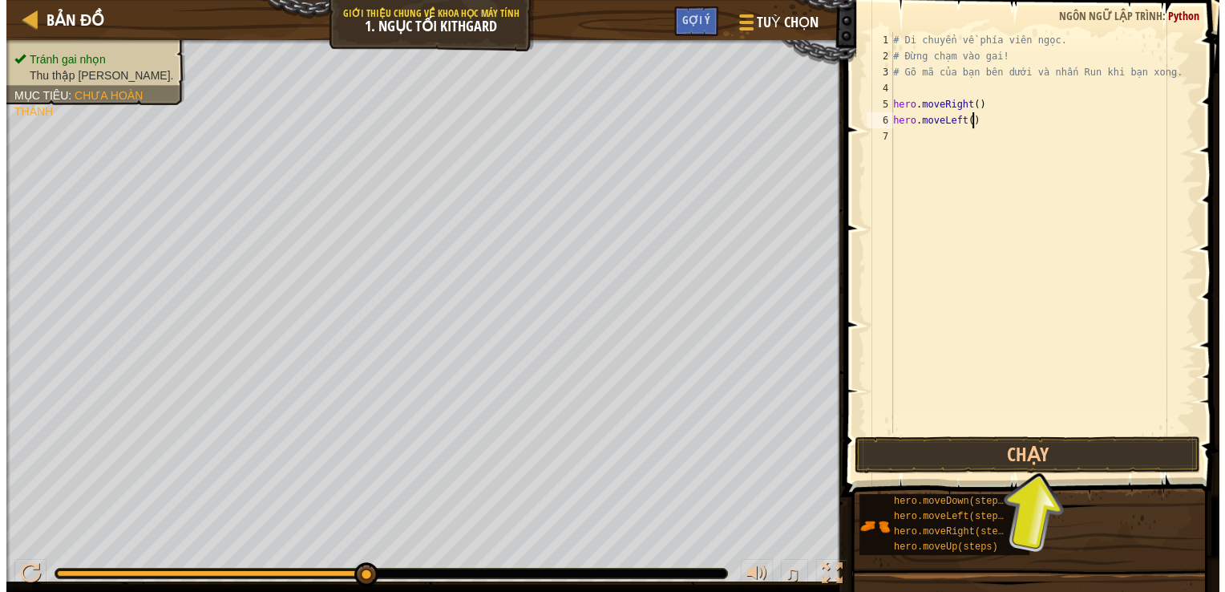
scroll to position [7, 0]
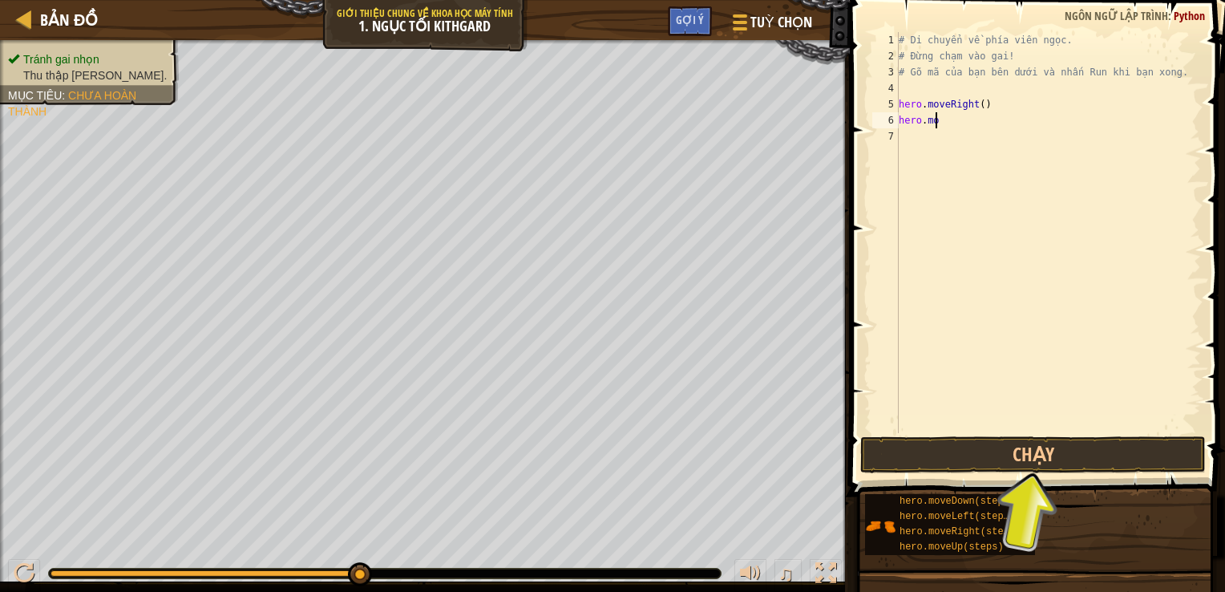
type textarea "hero"
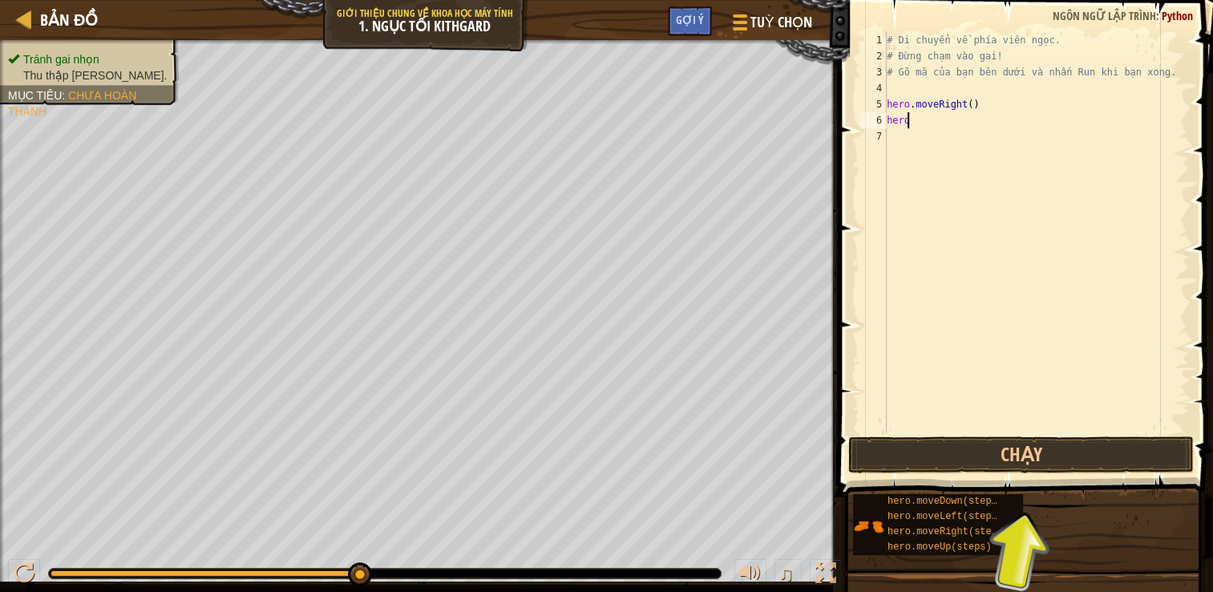
type textarea "hero."
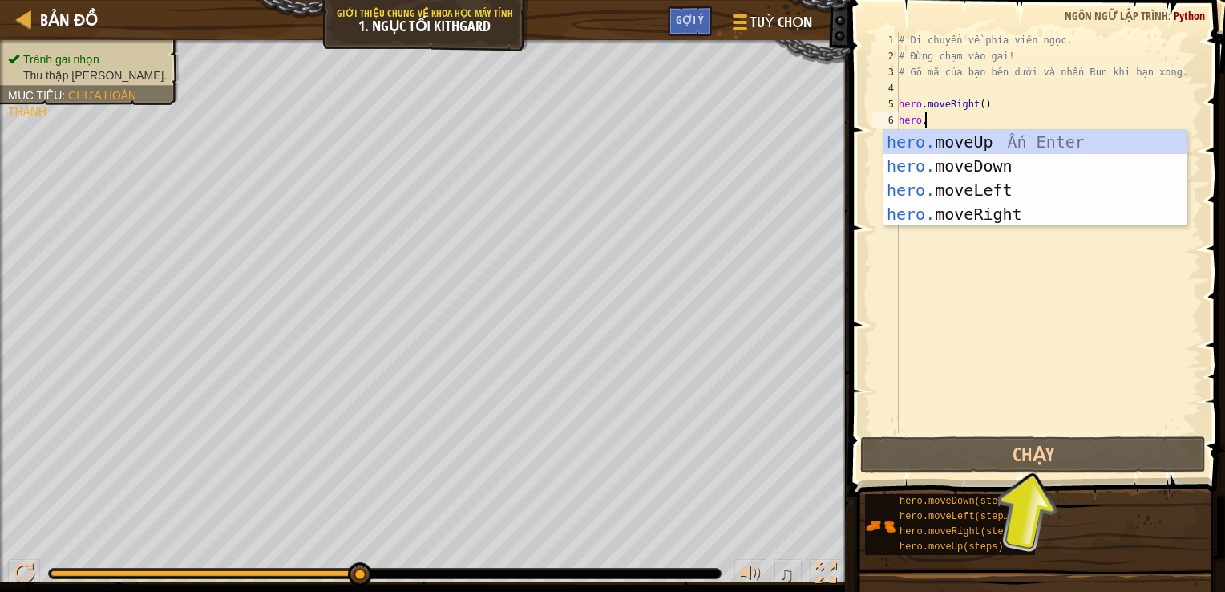
scroll to position [7, 1]
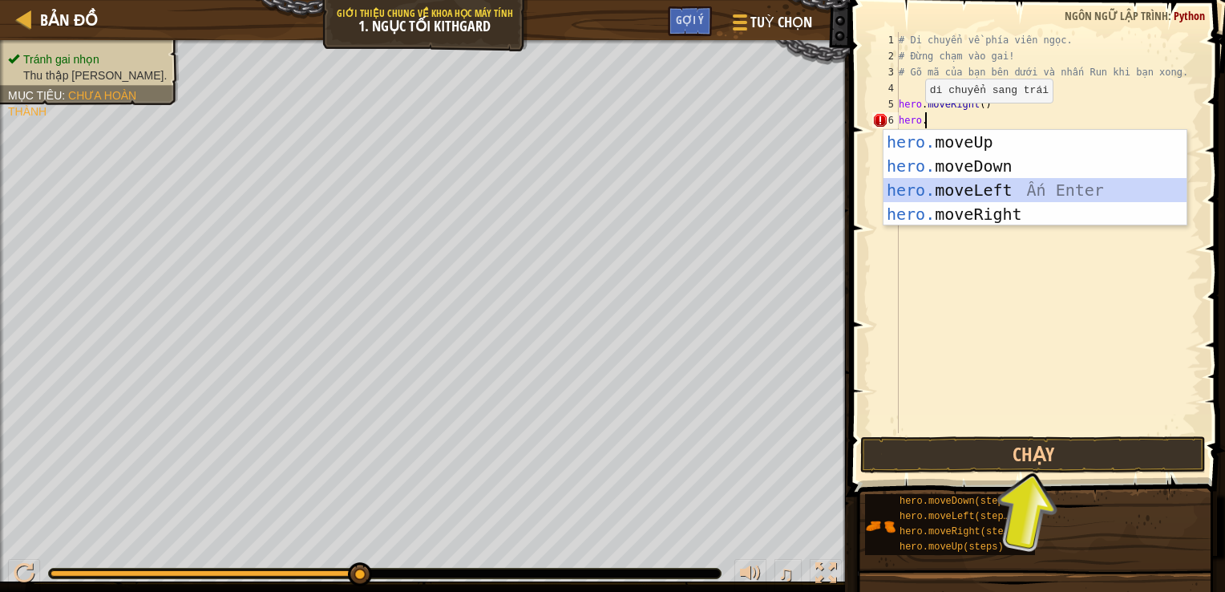
click at [1004, 192] on div "hero. moveUp Ấn Enter hero. moveDown Ấn Enter hero. moveLeft Ấn Enter hero. mov…" at bounding box center [1034, 202] width 303 height 144
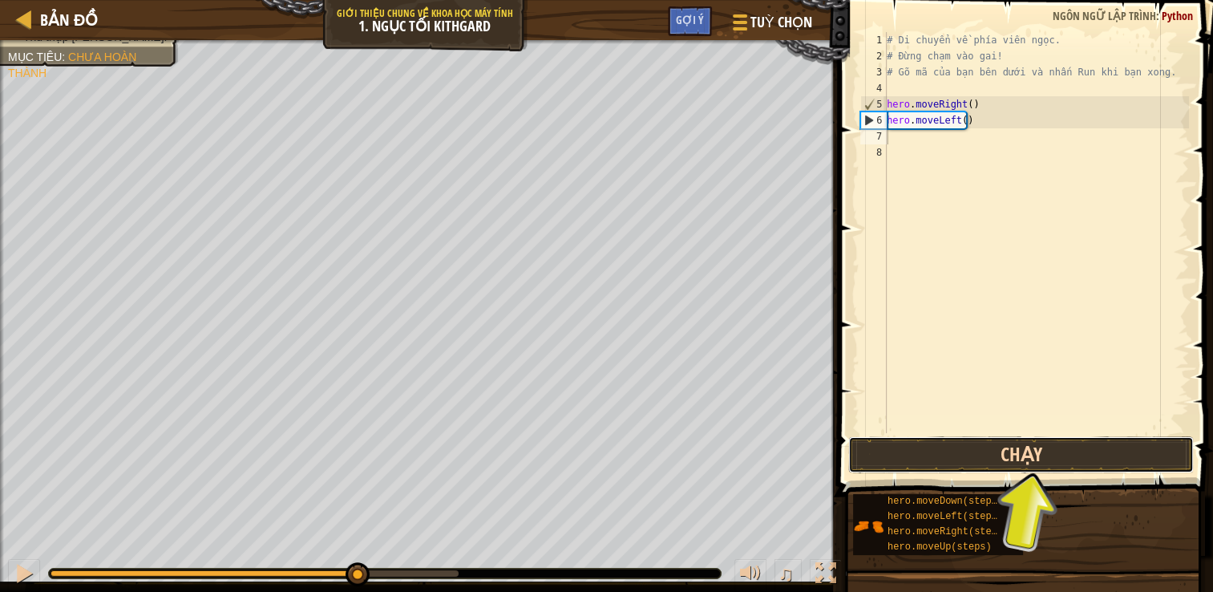
click at [936, 453] on button "Chạy" at bounding box center [1021, 454] width 346 height 37
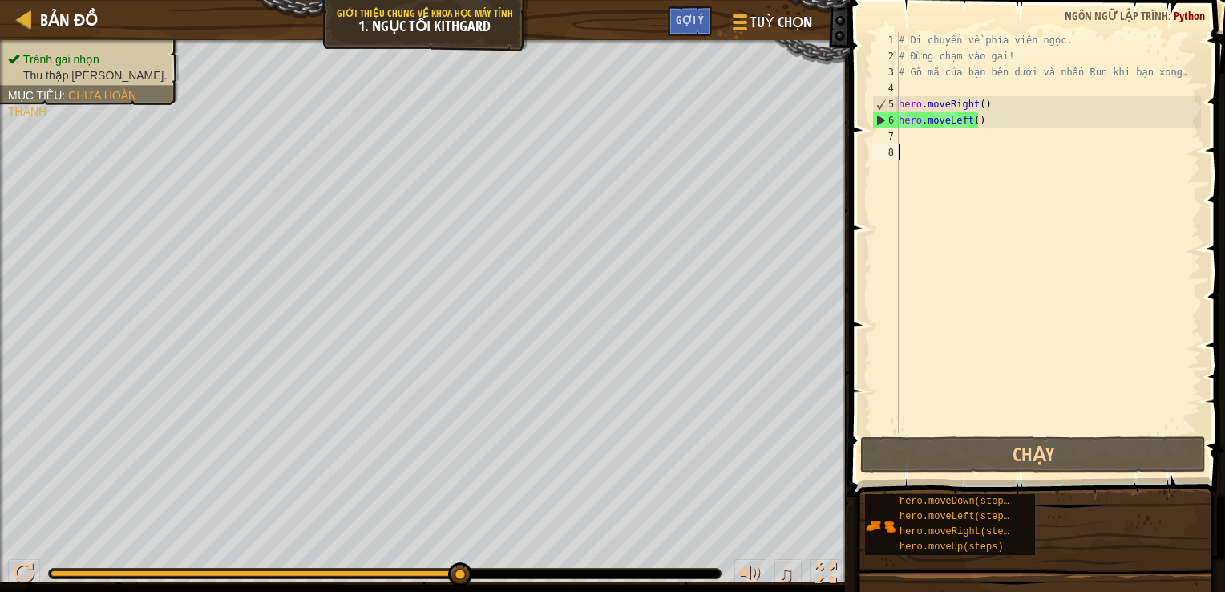
click at [901, 138] on div "# Di chuyển về phía [PERSON_NAME]. # Đừng chạm vào gai! # Gõ mã của bạn bên dướ…" at bounding box center [1047, 248] width 305 height 433
drag, startPoint x: 450, startPoint y: 578, endPoint x: 550, endPoint y: 564, distance: 101.2
click at [550, 564] on div "♫" at bounding box center [425, 569] width 850 height 48
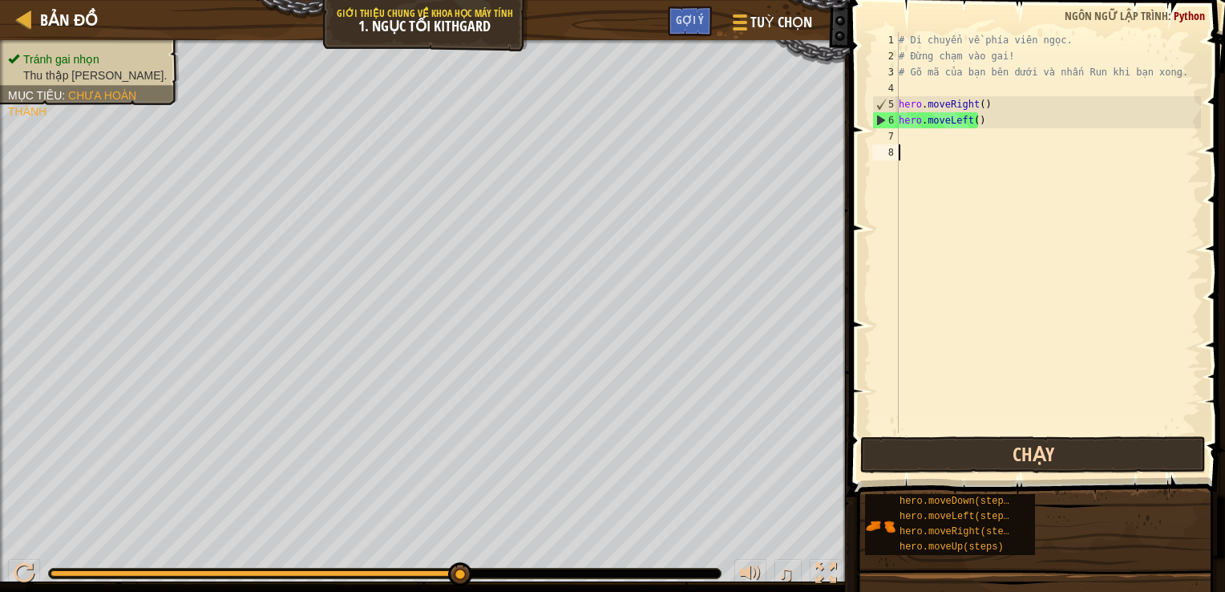
drag, startPoint x: 948, startPoint y: 435, endPoint x: 940, endPoint y: 439, distance: 9.0
click at [942, 438] on div "1 2 3 4 5 6 7 8 # Di chuyển về phía [PERSON_NAME]. # Đừng chạm vào gai! # Gõ mã…" at bounding box center [1035, 280] width 380 height 544
click at [908, 456] on button "Chạy" at bounding box center [1033, 454] width 346 height 37
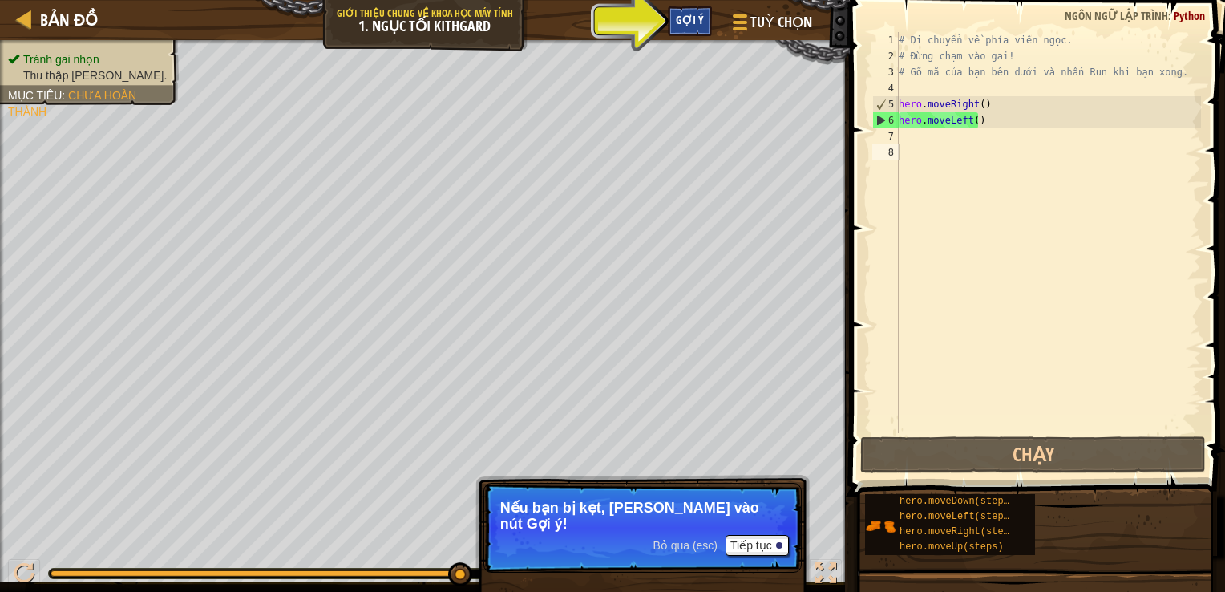
click at [693, 28] on div "Gợi ý" at bounding box center [690, 21] width 44 height 30
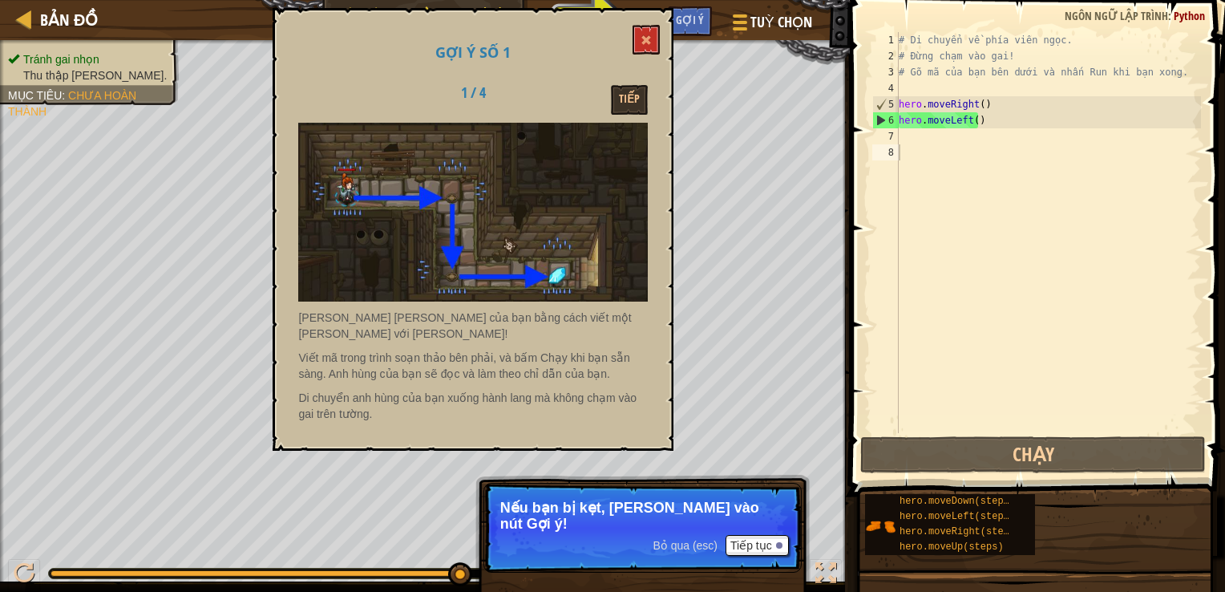
click at [660, 22] on div "Gợi ý số 1 1 / 4 [PERSON_NAME] [PERSON_NAME] [PERSON_NAME] bạn bằng cách viết m…" at bounding box center [473, 229] width 401 height 443
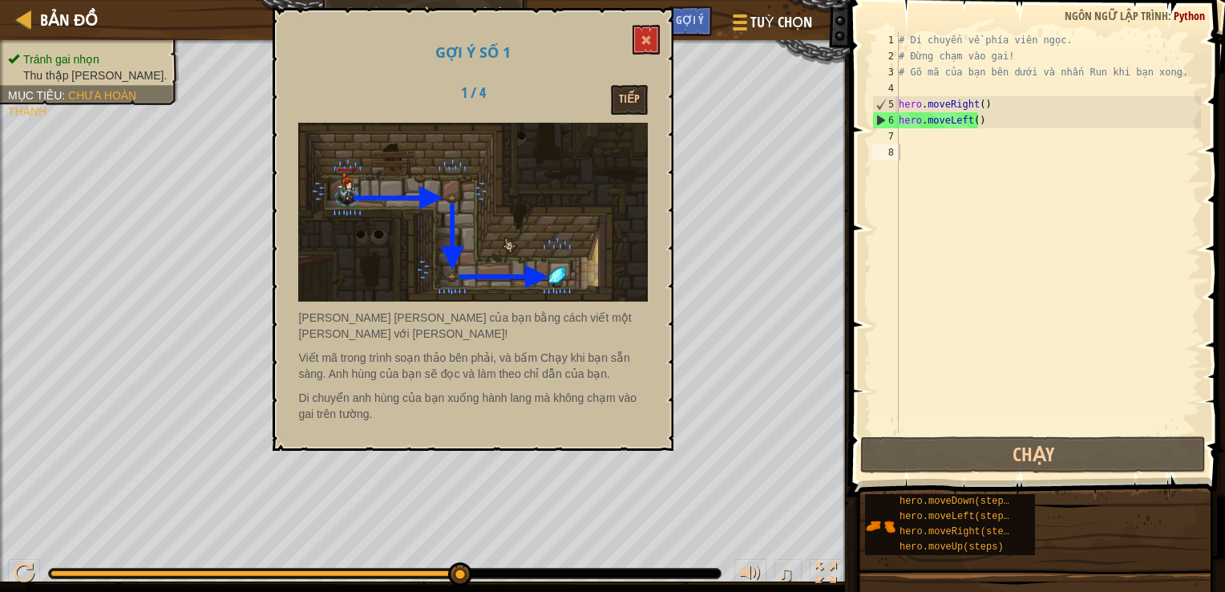
click at [661, 28] on div "Gợi ý số 1 1 / 4 [PERSON_NAME] [PERSON_NAME] [PERSON_NAME] bạn bằng cách viết m…" at bounding box center [473, 229] width 401 height 443
drag, startPoint x: 662, startPoint y: 45, endPoint x: 620, endPoint y: 24, distance: 46.6
click at [649, 37] on div "Gợi ý số 1 1 / 4 [PERSON_NAME] [PERSON_NAME] [PERSON_NAME] bạn bằng cách viết m…" at bounding box center [473, 229] width 401 height 443
click at [645, 37] on span at bounding box center [646, 39] width 11 height 11
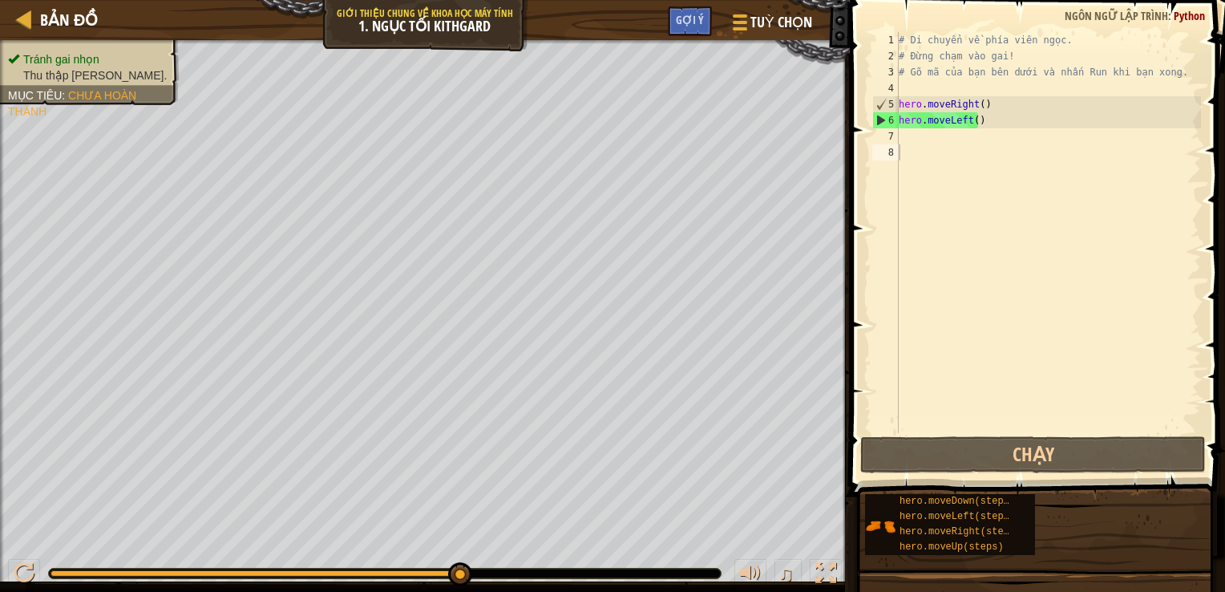
click at [898, 139] on div "7" at bounding box center [885, 136] width 26 height 16
click at [980, 118] on div "# Di chuyển về phía [PERSON_NAME]. # Đừng chạm vào gai! # Gõ mã của bạn bên dướ…" at bounding box center [1047, 248] width 305 height 433
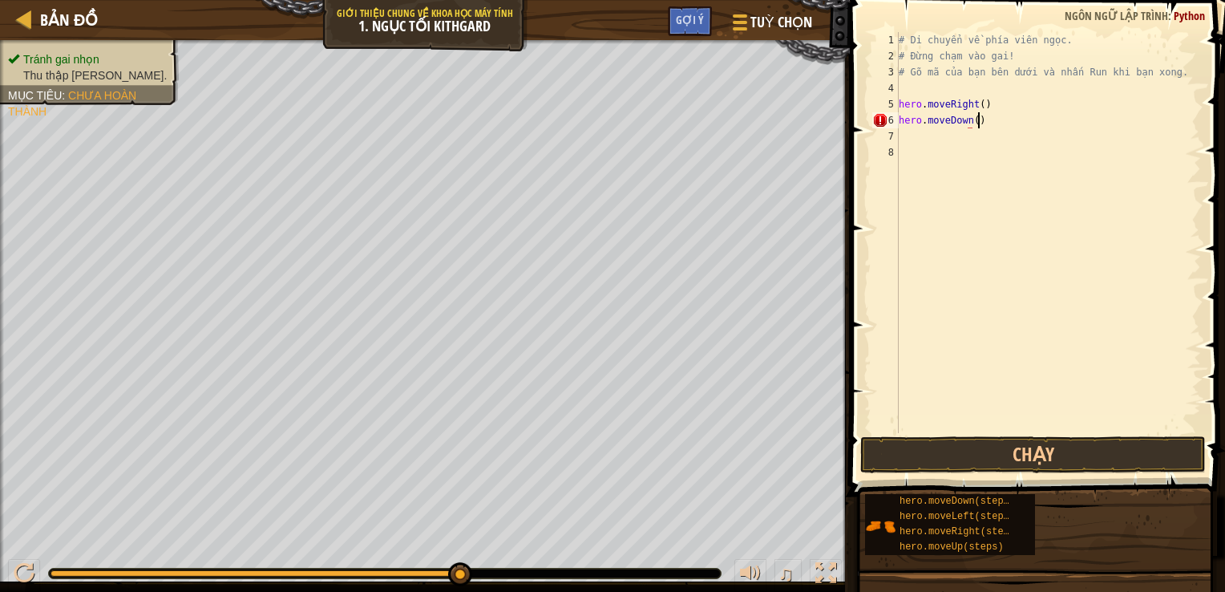
scroll to position [7, 3]
click at [993, 461] on button "Chạy" at bounding box center [1033, 454] width 346 height 37
type textarea "hero.moveDown()"
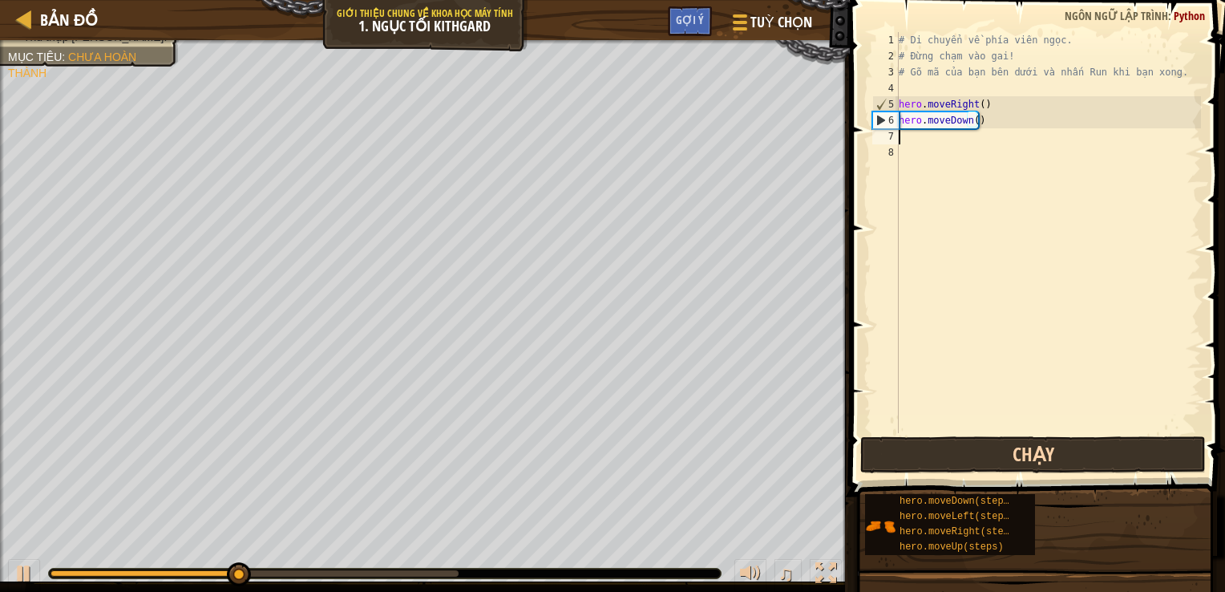
scroll to position [7, 0]
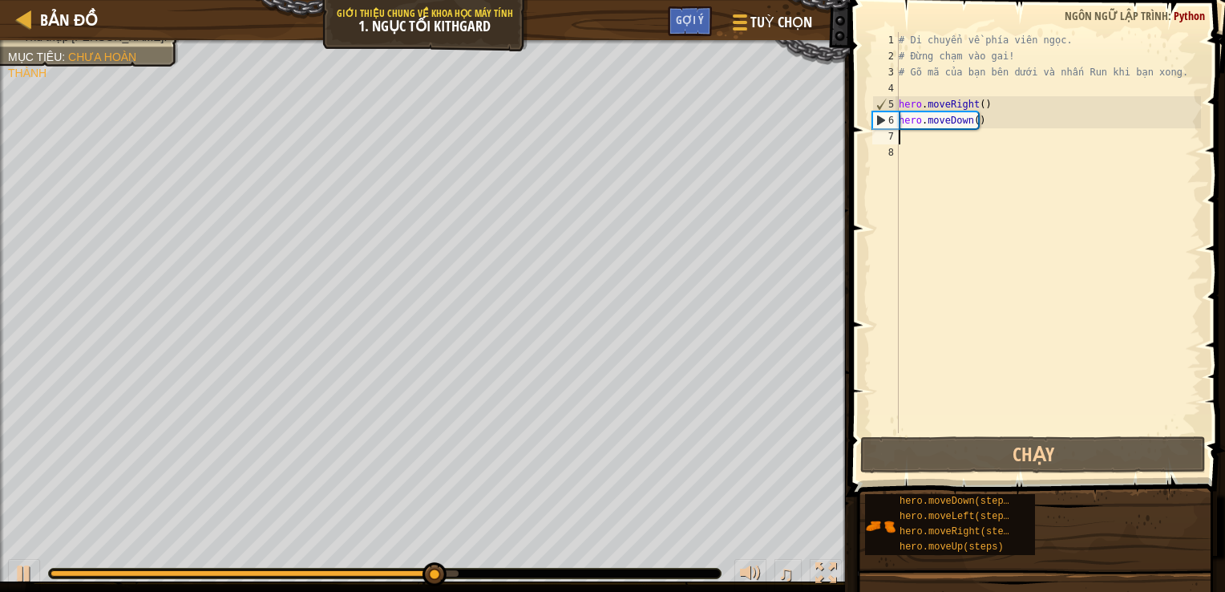
click at [930, 138] on div "# Di chuyển về phía viên ngọc. # Đừng chạm vào gai! # Gõ mã của bạn bên dưới và…" at bounding box center [1047, 248] width 305 height 433
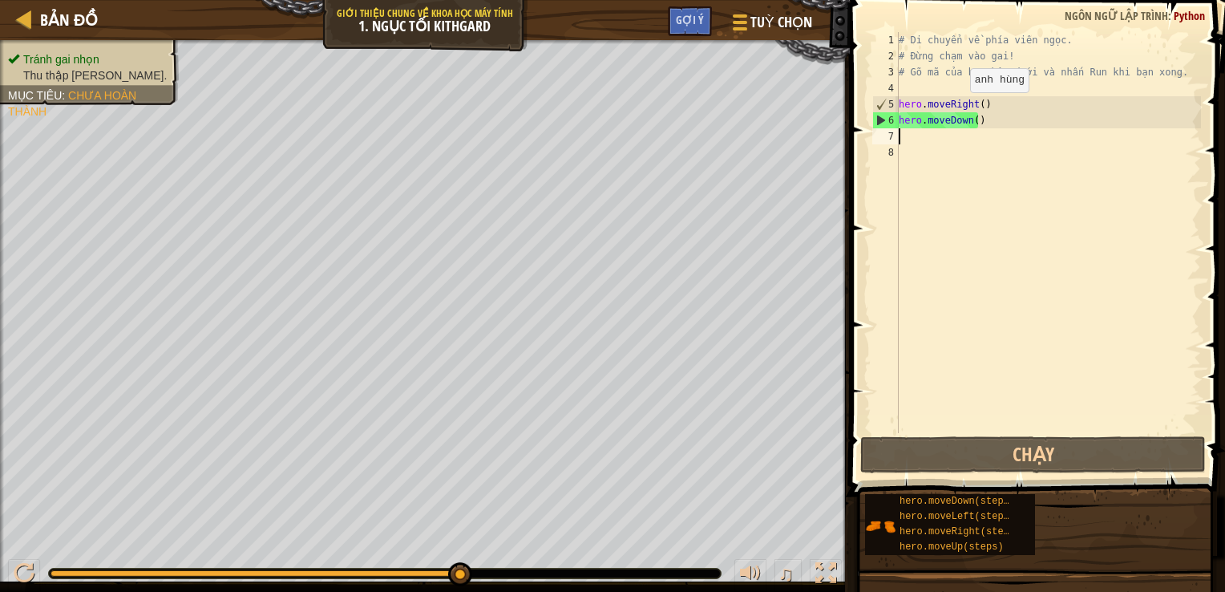
click at [956, 107] on div "# Di chuyển về phía viên ngọc. # Đừng chạm vào gai! # Gõ mã của bạn bên dưới và…" at bounding box center [1047, 248] width 305 height 433
type textarea "hero.moveRight()"
click at [916, 140] on div "# Di chuyển về phía viên ngọc. # Đừng chạm vào gai! # Gõ mã của bạn bên dưới và…" at bounding box center [1047, 248] width 305 height 433
type textarea "hero."
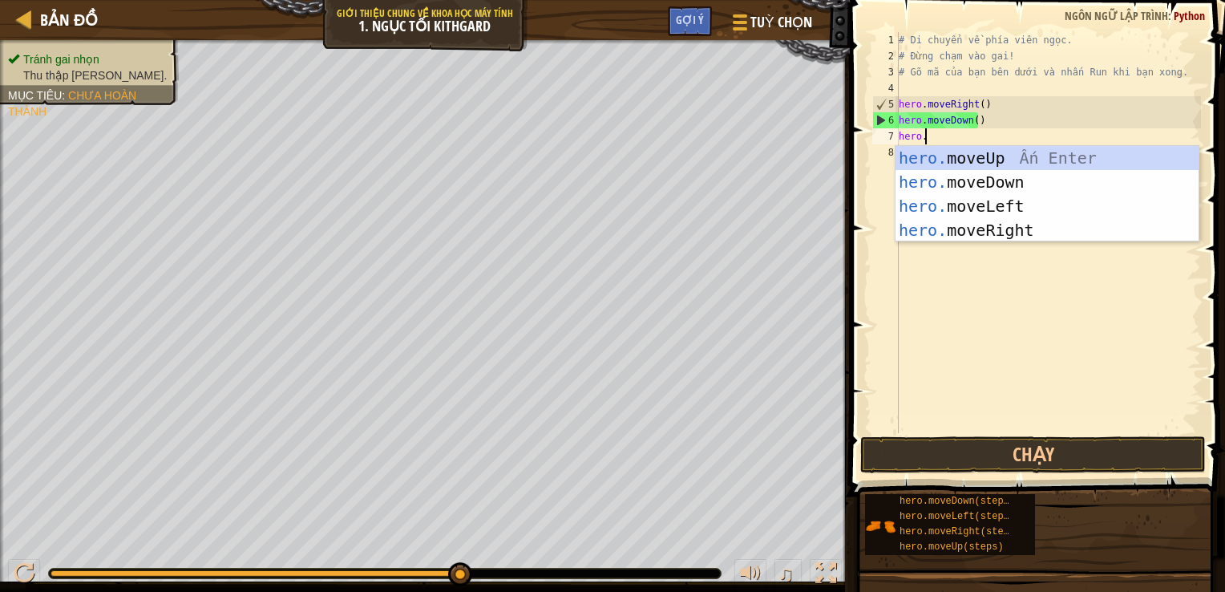
scroll to position [7, 1]
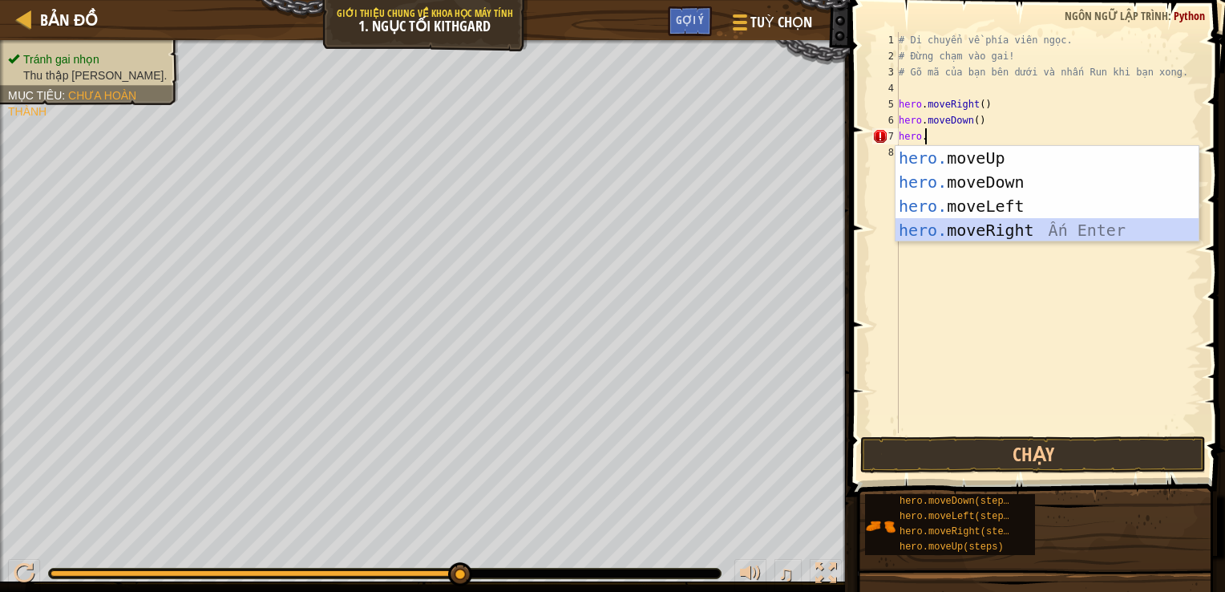
click at [970, 232] on div "hero. moveUp Ấn Enter hero. moveDown Ấn Enter hero. moveLeft Ấn Enter hero. mov…" at bounding box center [1046, 218] width 303 height 144
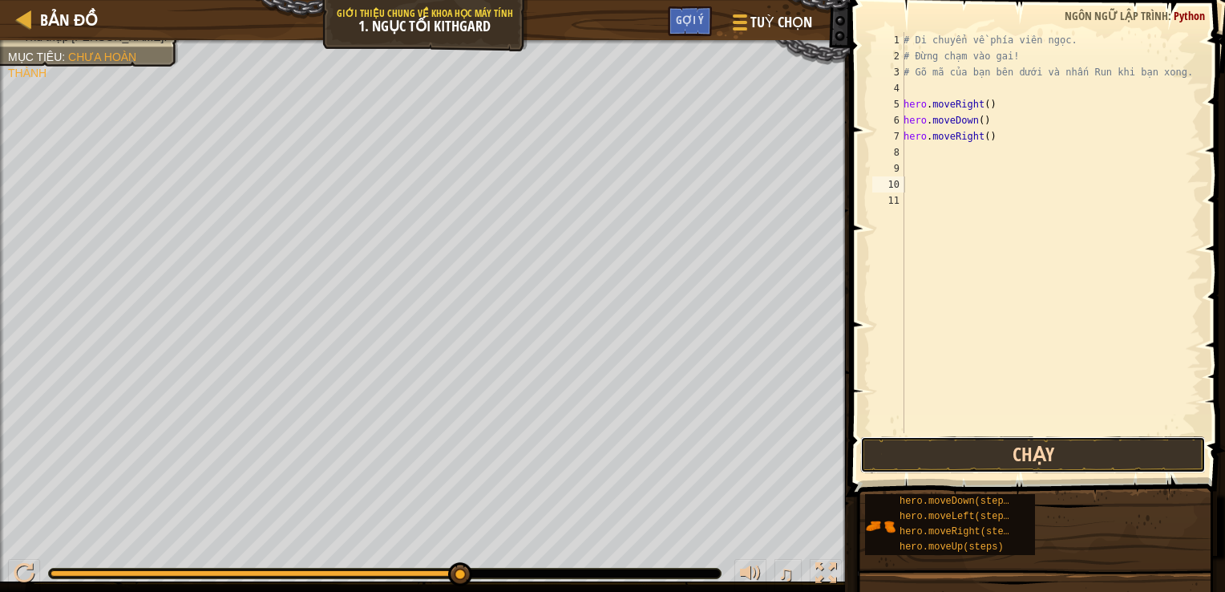
click at [952, 441] on button "Chạy" at bounding box center [1033, 454] width 346 height 37
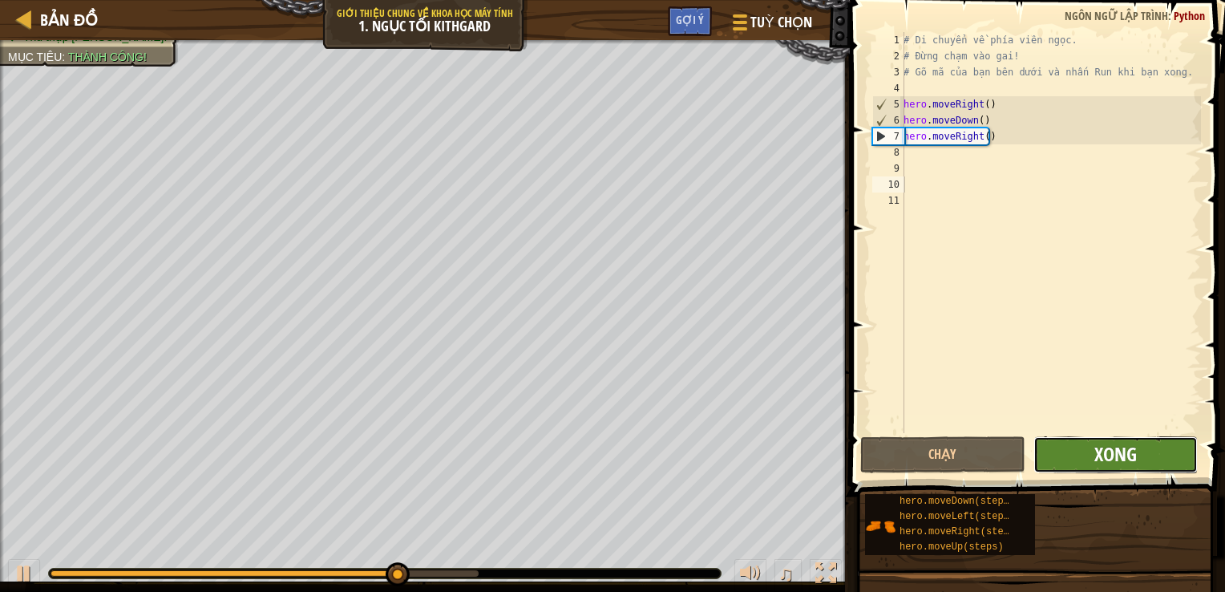
click at [1101, 441] on span "Xong" at bounding box center [1115, 454] width 42 height 26
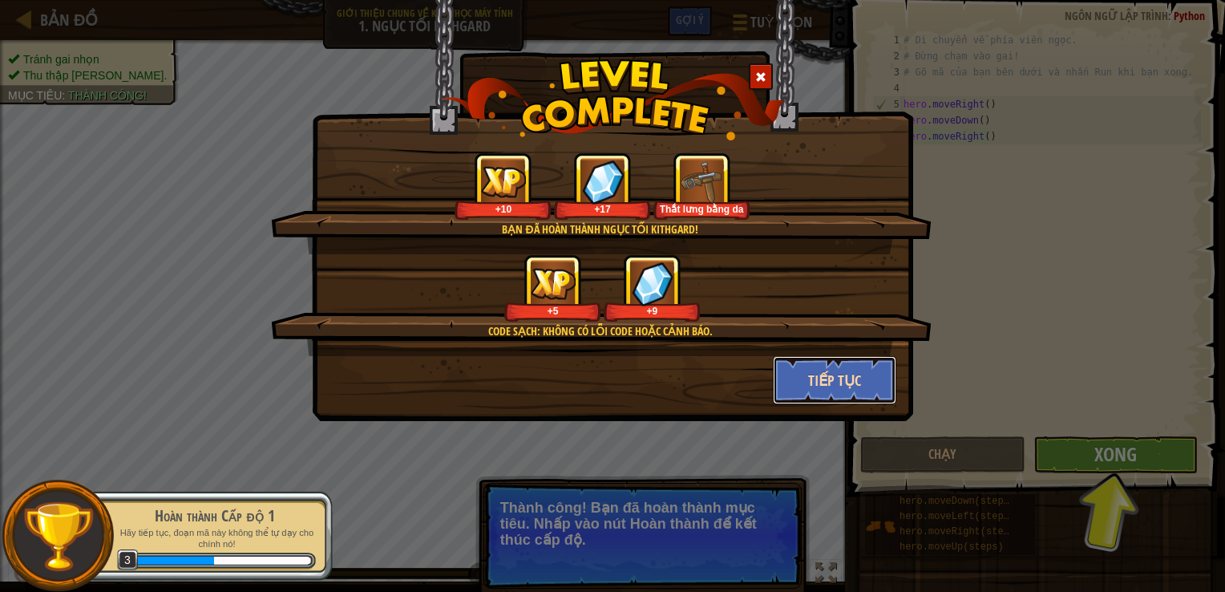
click at [838, 376] on button "Tiếp tục" at bounding box center [835, 380] width 124 height 48
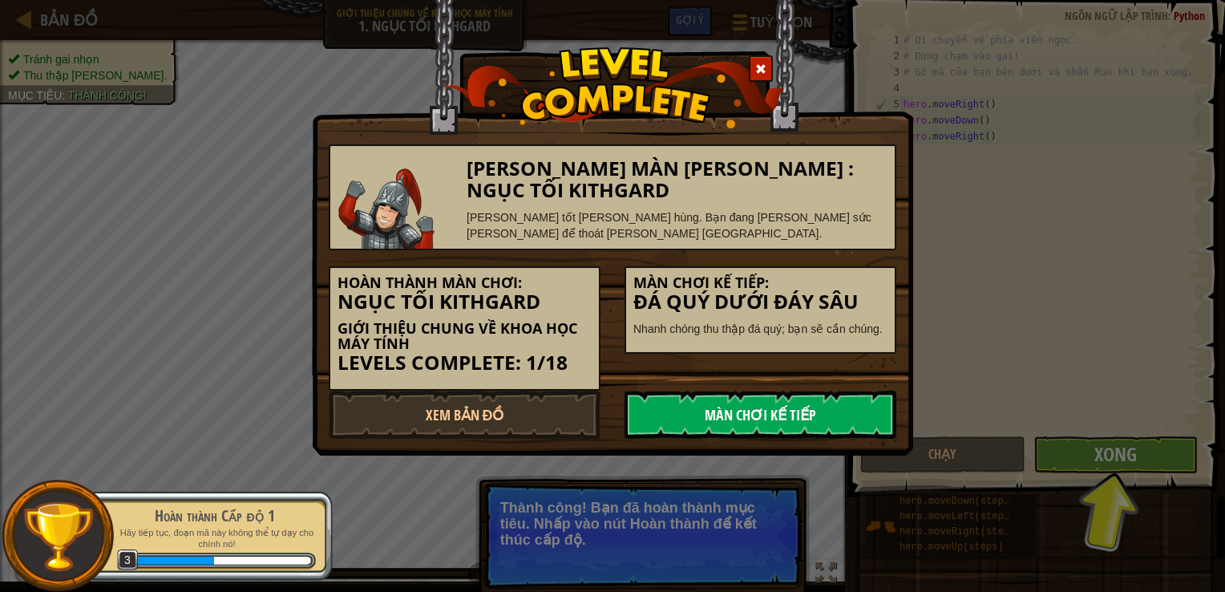
click at [834, 395] on link "Màn chơi kế tiếp" at bounding box center [761, 414] width 272 height 48
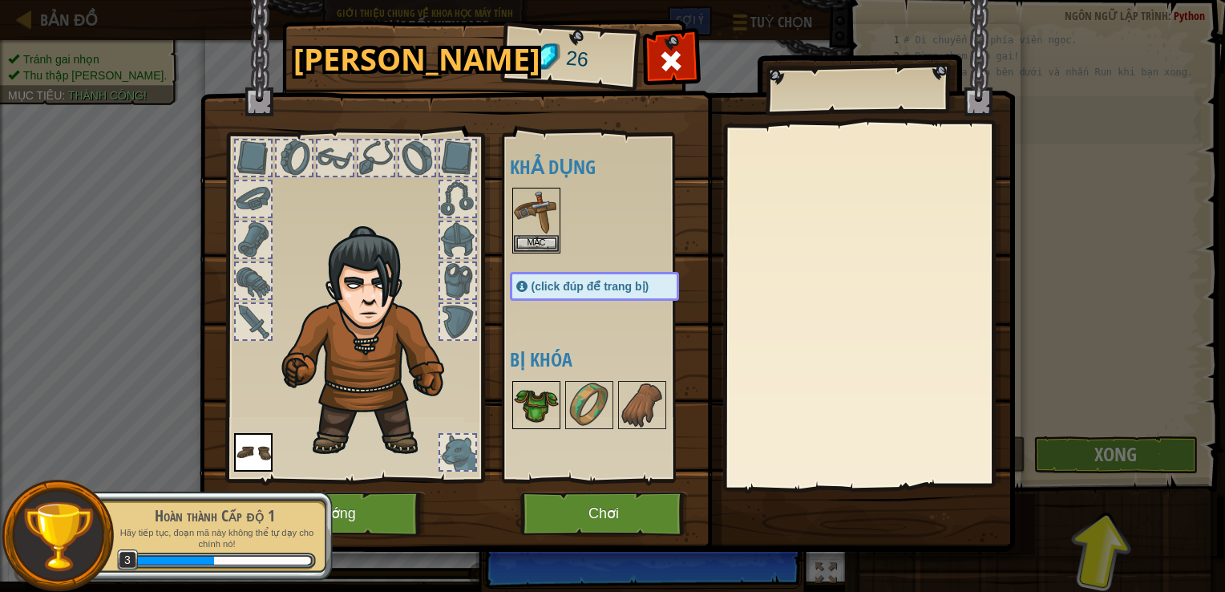
click at [523, 405] on img at bounding box center [536, 404] width 45 height 45
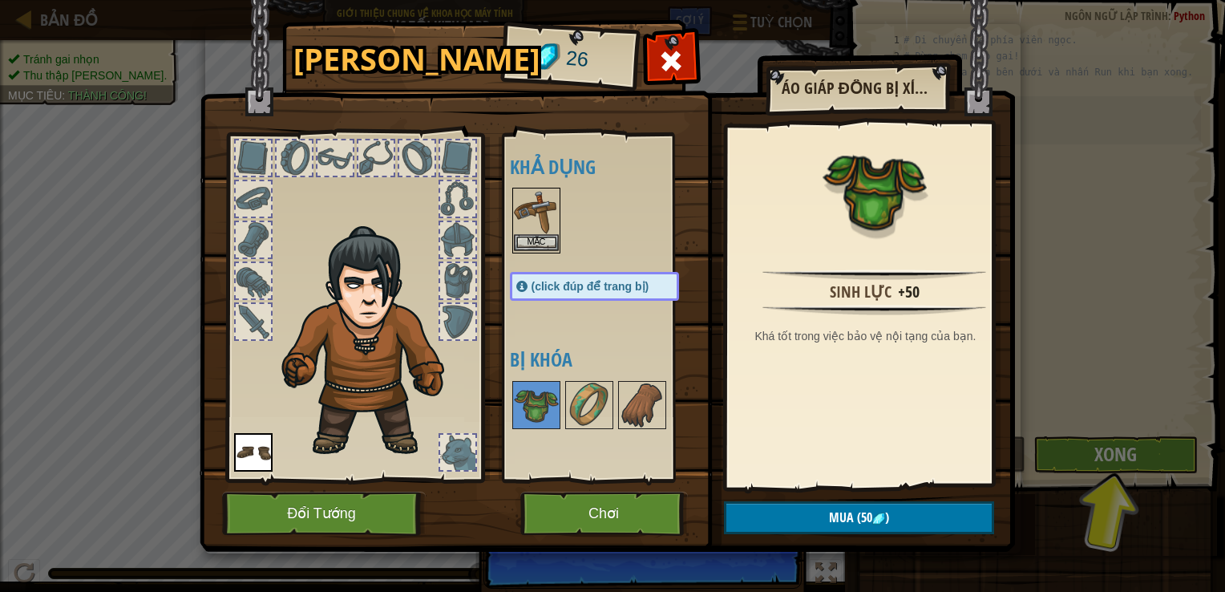
click at [544, 215] on img at bounding box center [536, 211] width 45 height 45
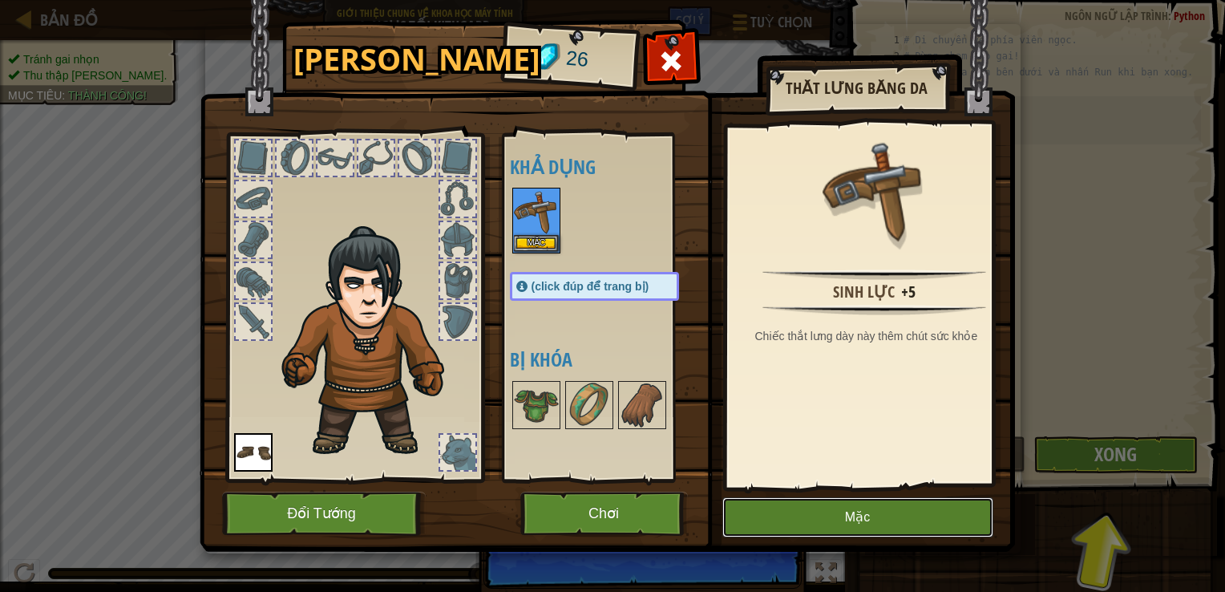
click at [851, 524] on button "Mặc" at bounding box center [857, 517] width 271 height 40
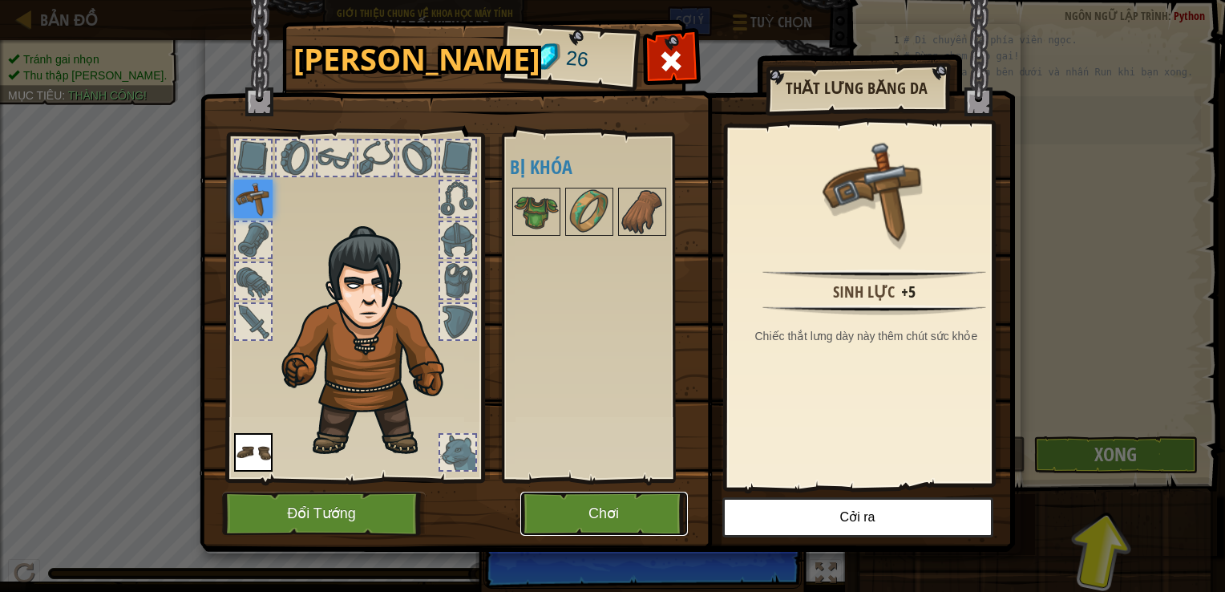
click at [604, 501] on button "Chơi" at bounding box center [604, 513] width 168 height 44
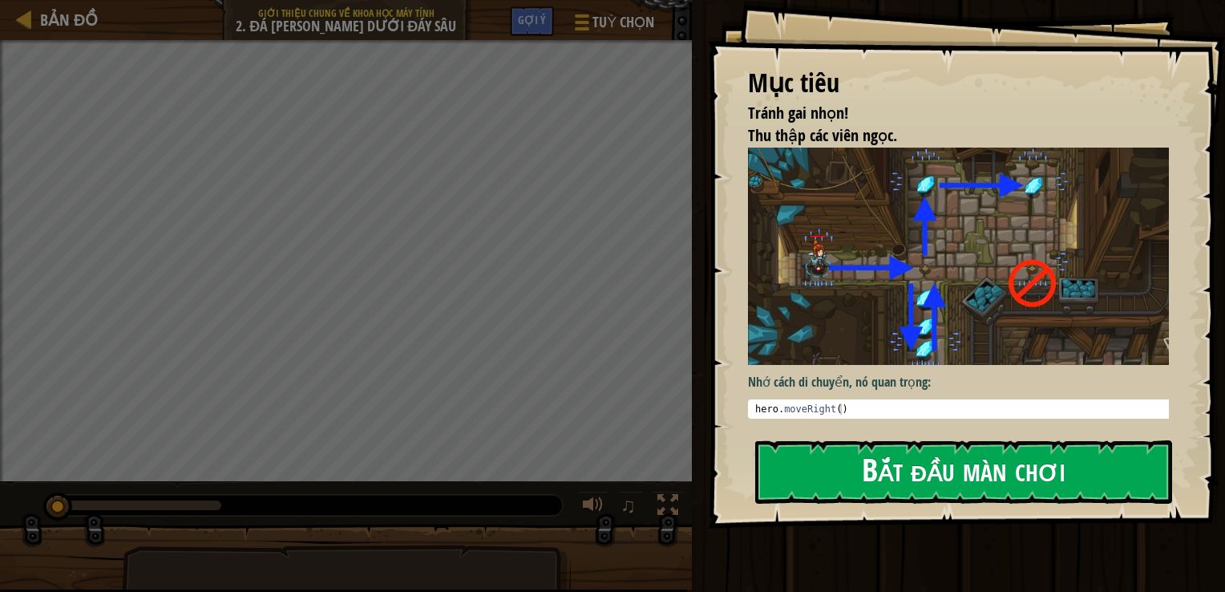
click at [839, 472] on button "Bắt đầu màn chơi" at bounding box center [963, 471] width 417 height 63
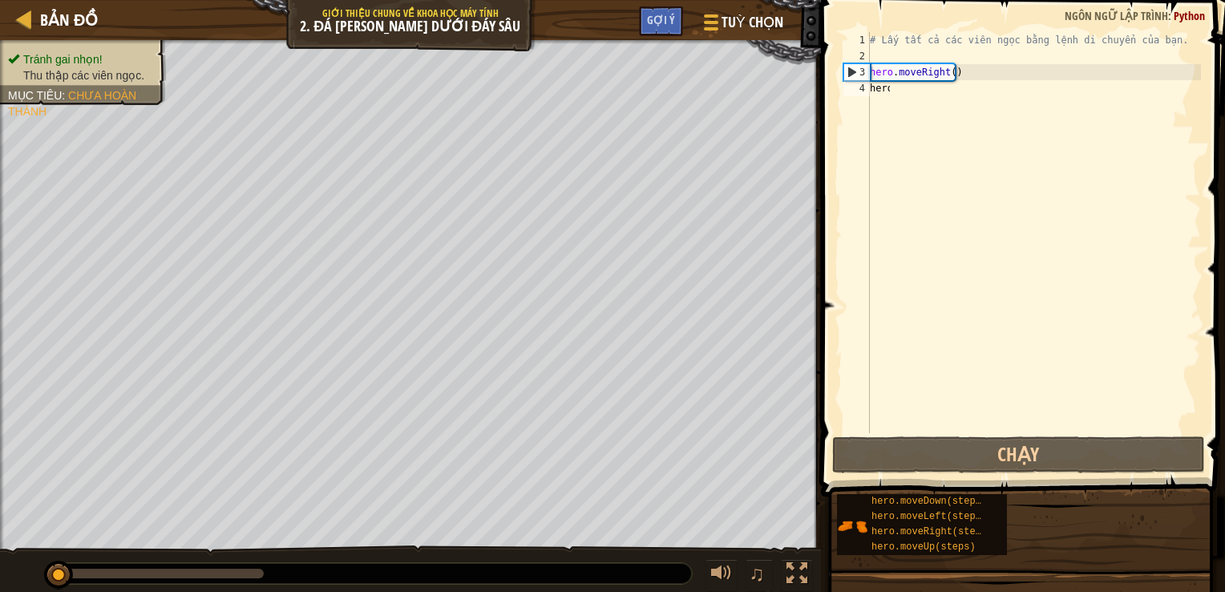
type textarea "hero."
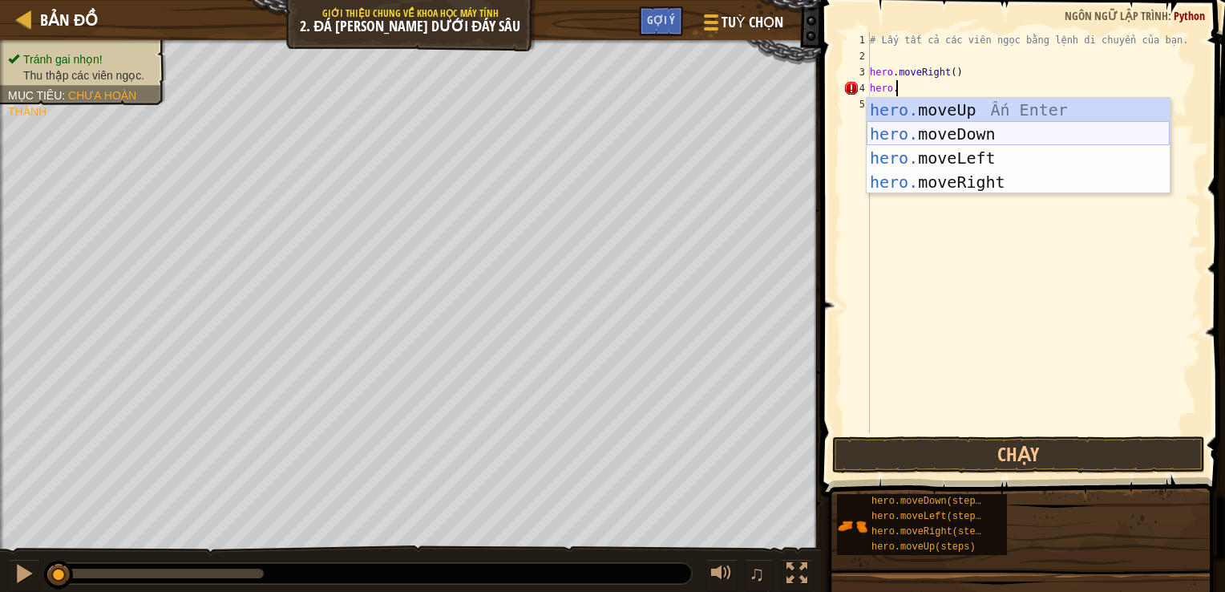
click at [914, 136] on div "hero. moveUp Ấn Enter hero. moveDown Ấn Enter hero. moveLeft Ấn Enter hero. mov…" at bounding box center [1018, 170] width 303 height 144
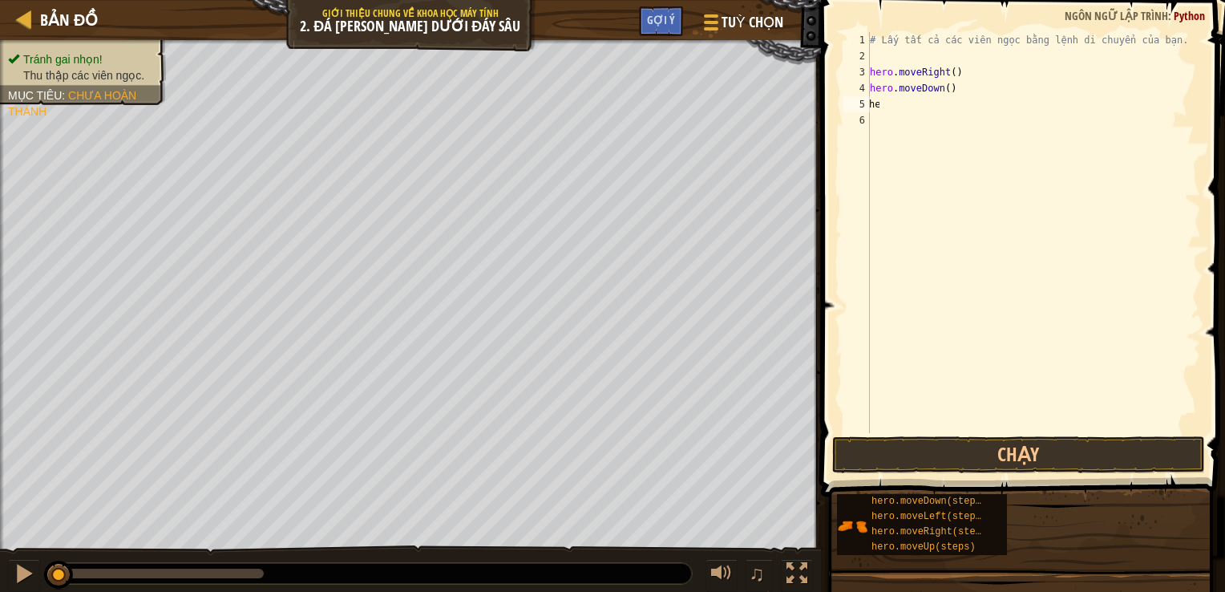
scroll to position [0, 0]
type textarea "hero."
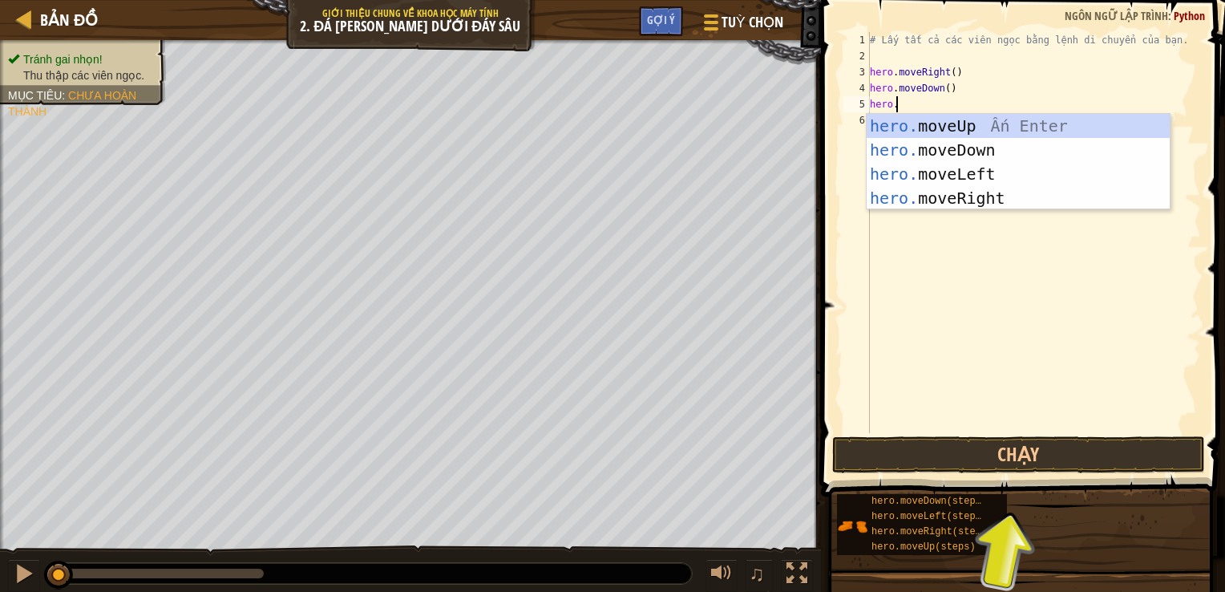
scroll to position [7, 1]
click at [914, 127] on div "hero. moveUp Ấn Enter hero. moveDown Ấn Enter hero. moveLeft Ấn Enter hero. mov…" at bounding box center [1018, 186] width 303 height 144
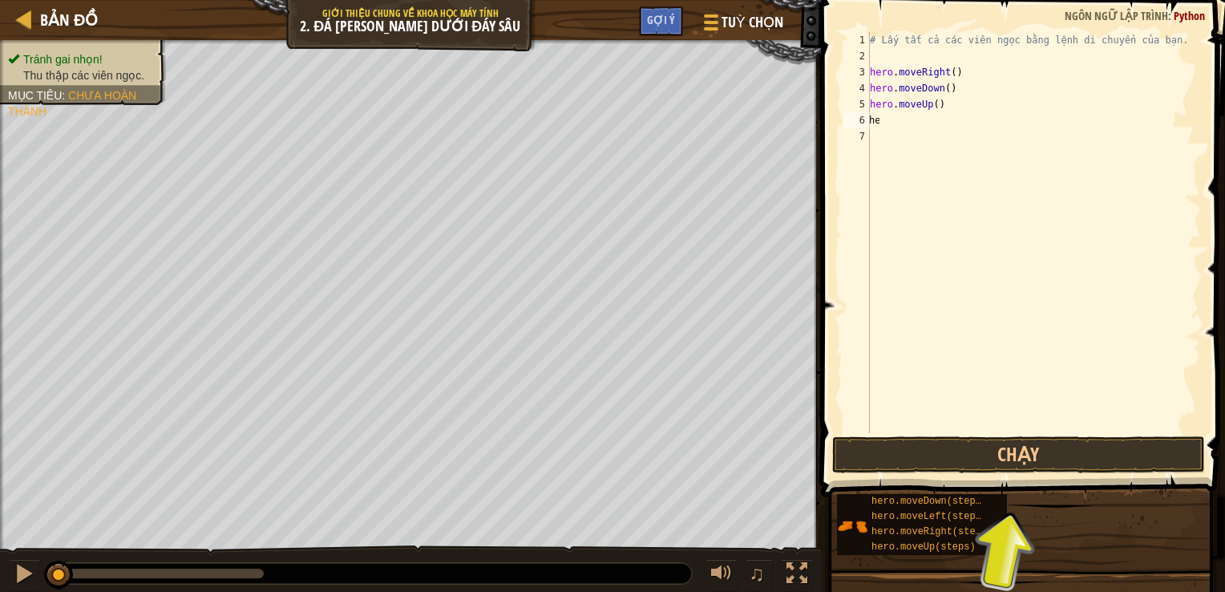
scroll to position [0, 0]
type textarea "hero."
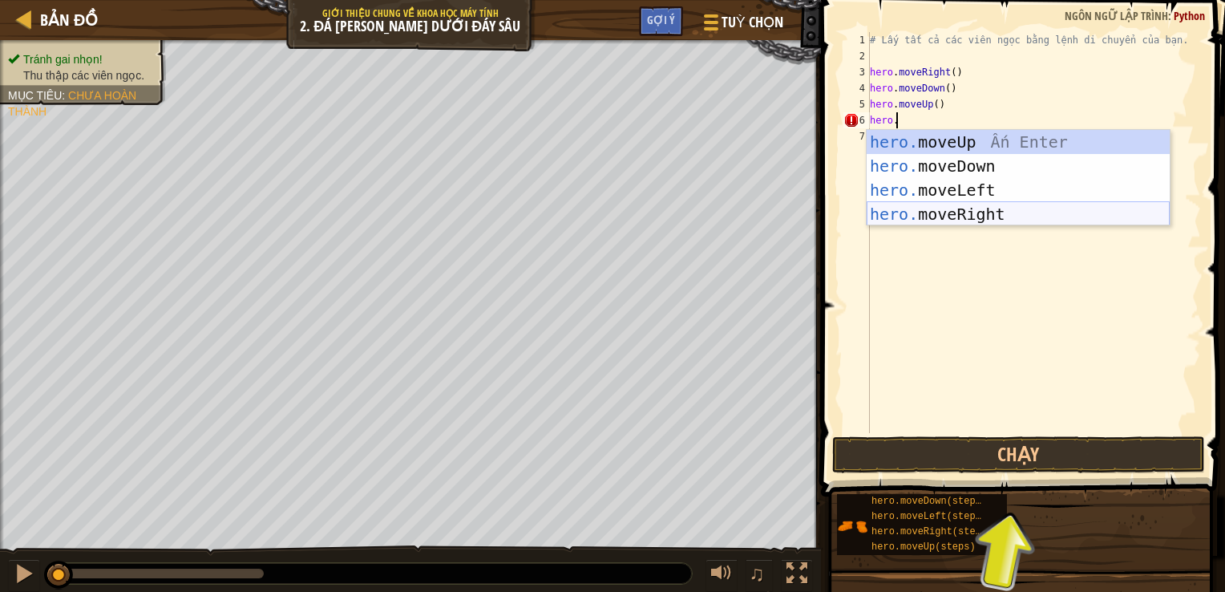
click at [954, 212] on div "hero. moveUp Ấn Enter hero. moveDown Ấn Enter hero. moveLeft Ấn Enter hero. mov…" at bounding box center [1018, 202] width 303 height 144
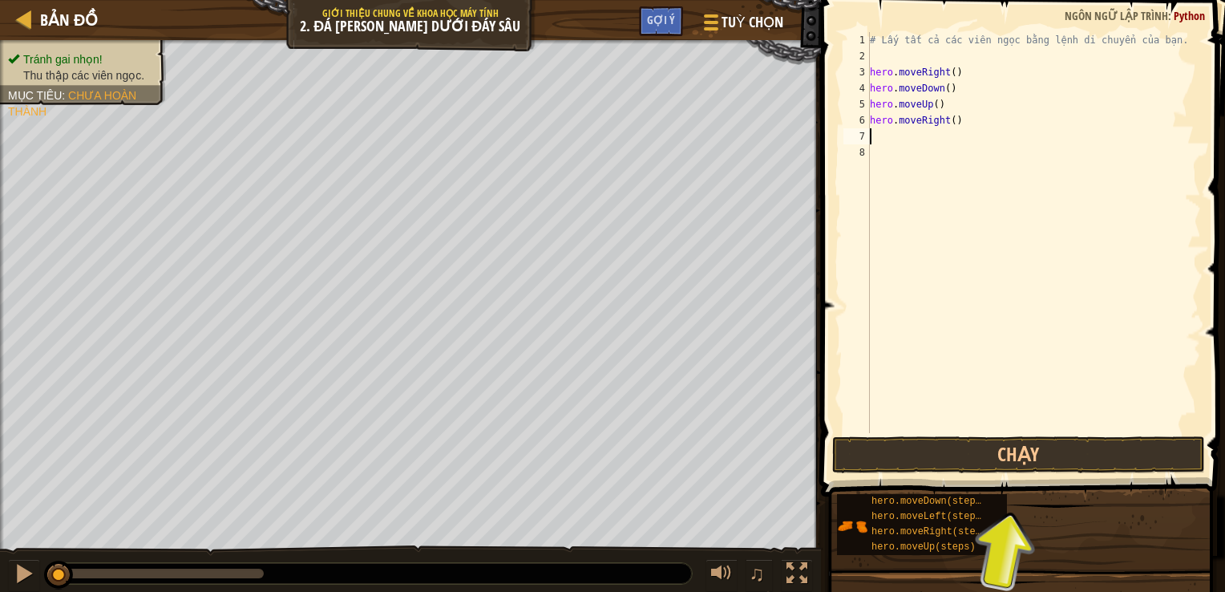
scroll to position [7, 0]
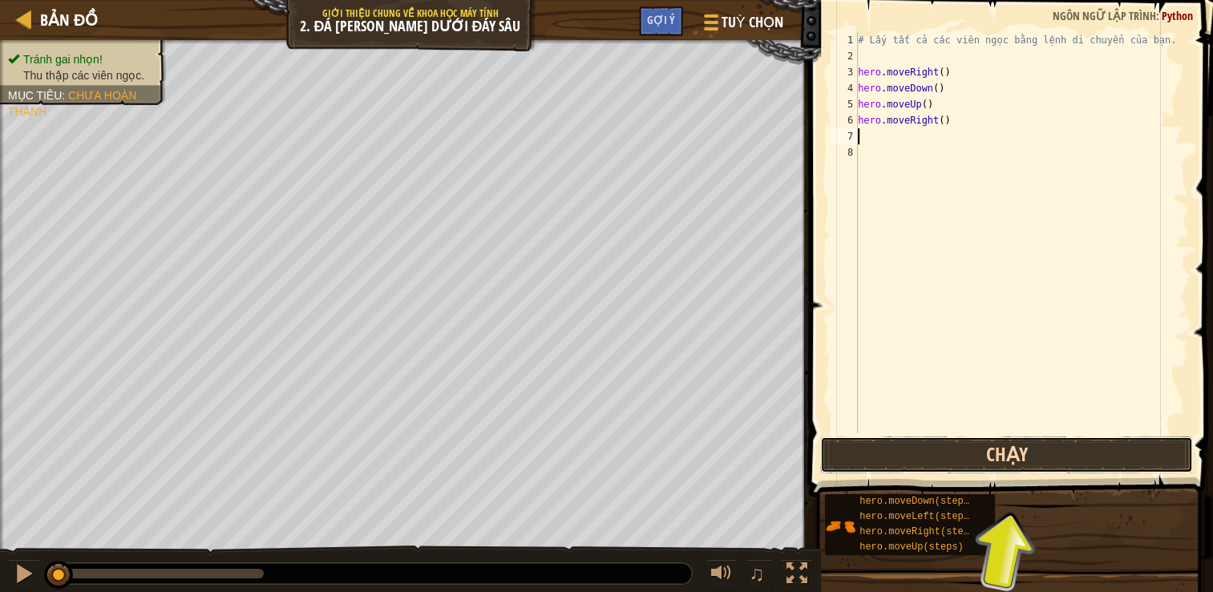
click at [950, 455] on button "Chạy" at bounding box center [1007, 454] width 374 height 37
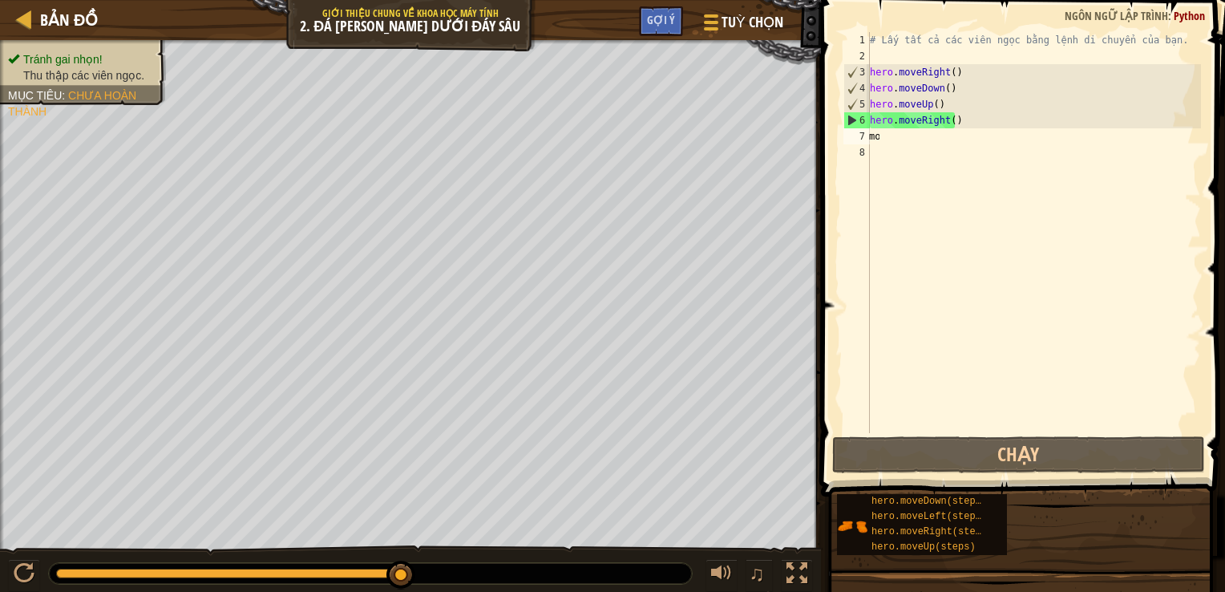
scroll to position [0, 0]
type textarea "m"
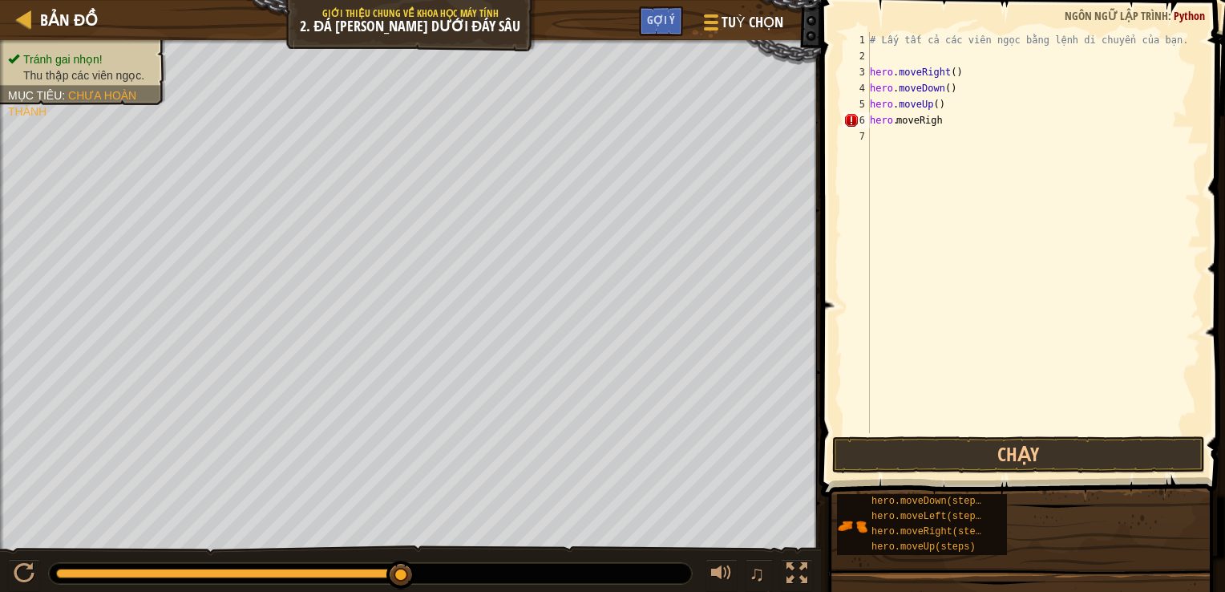
type textarea "moveRmoveRight"
click at [886, 143] on div "# Lấy tất cả các [PERSON_NAME] bằng lệnh di [PERSON_NAME] bạn. hero . moveRight…" at bounding box center [1034, 248] width 334 height 433
click at [972, 120] on div "# Lấy tất cả các [PERSON_NAME] bằng lệnh di [PERSON_NAME] bạn. hero . moveRight…" at bounding box center [1034, 248] width 334 height 433
type textarea "hero."
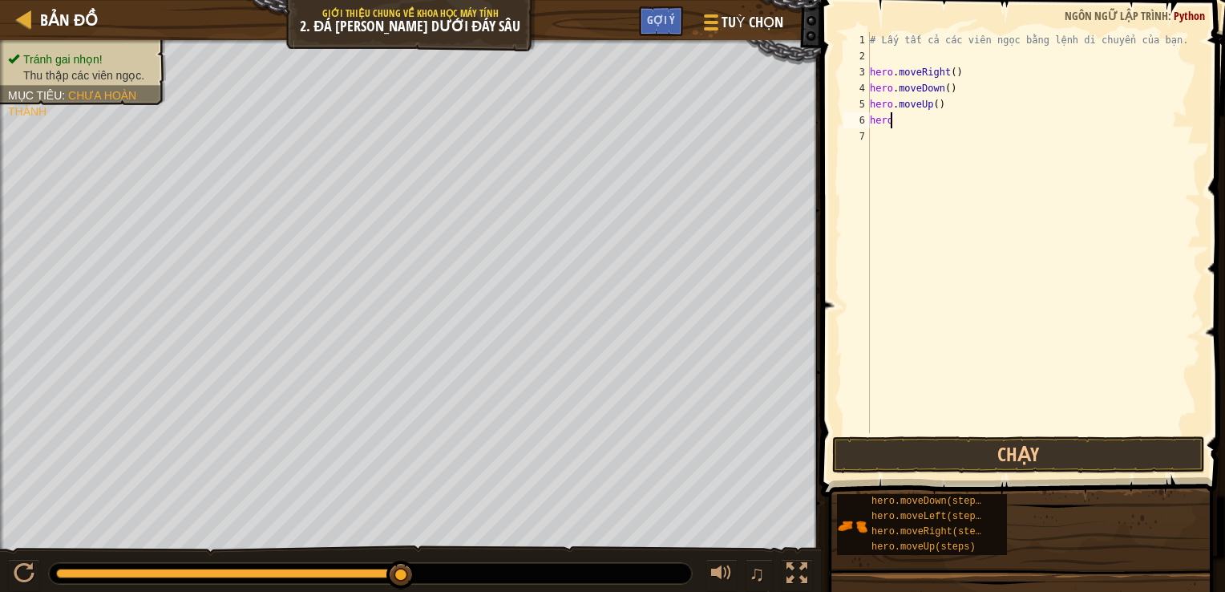
scroll to position [7, 1]
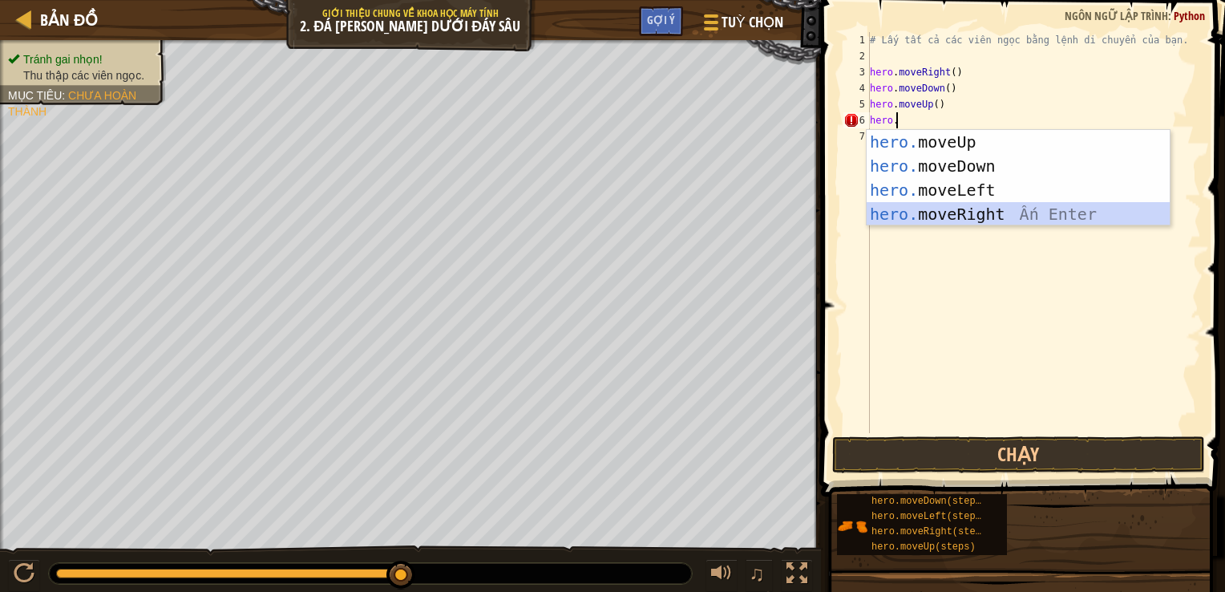
click at [932, 213] on div "hero. moveUp Ấn Enter hero. moveDown Ấn Enter hero. moveLeft Ấn Enter hero. mov…" at bounding box center [1018, 202] width 303 height 144
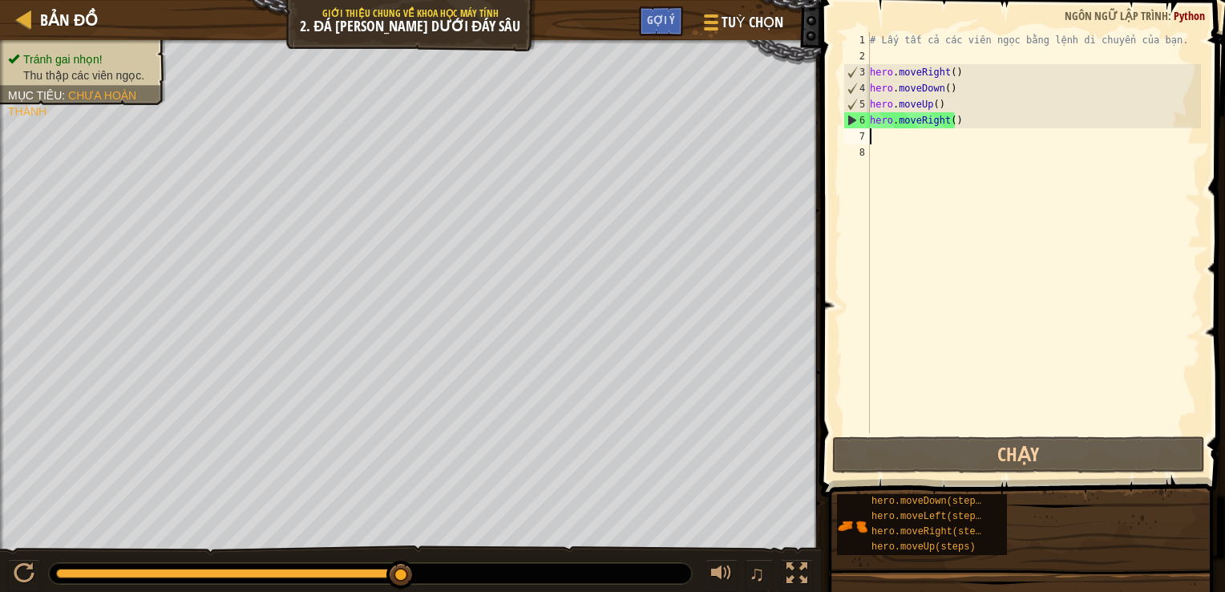
click at [883, 143] on div "# Lấy tất cả các [PERSON_NAME] bằng lệnh di [PERSON_NAME] bạn. hero . moveRight…" at bounding box center [1034, 248] width 334 height 433
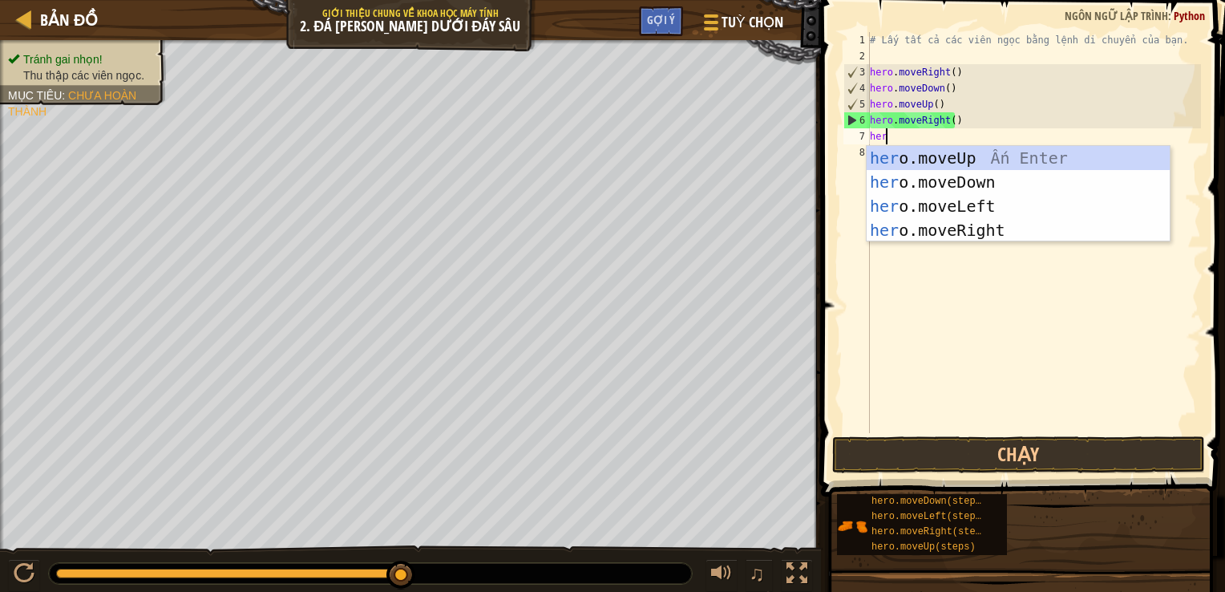
scroll to position [0, 0]
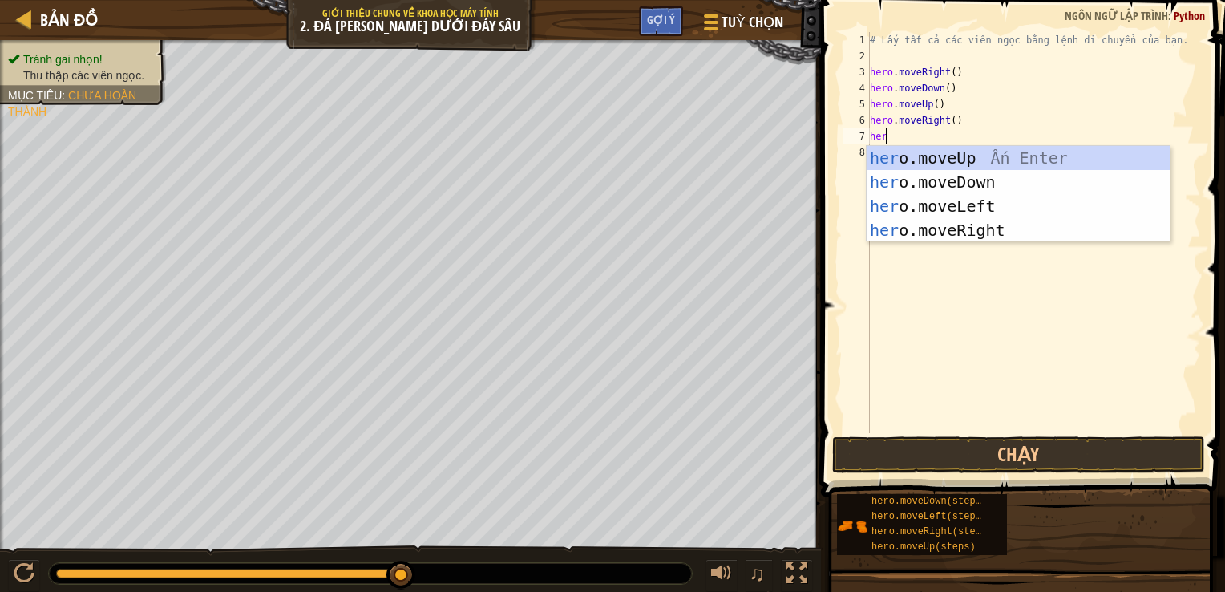
type textarea "hero"
click at [970, 163] on div "hero .moveUp Ấn Enter hero .moveDown Ấn Enter hero .moveLeft Ấn Enter hero .mov…" at bounding box center [1018, 218] width 303 height 144
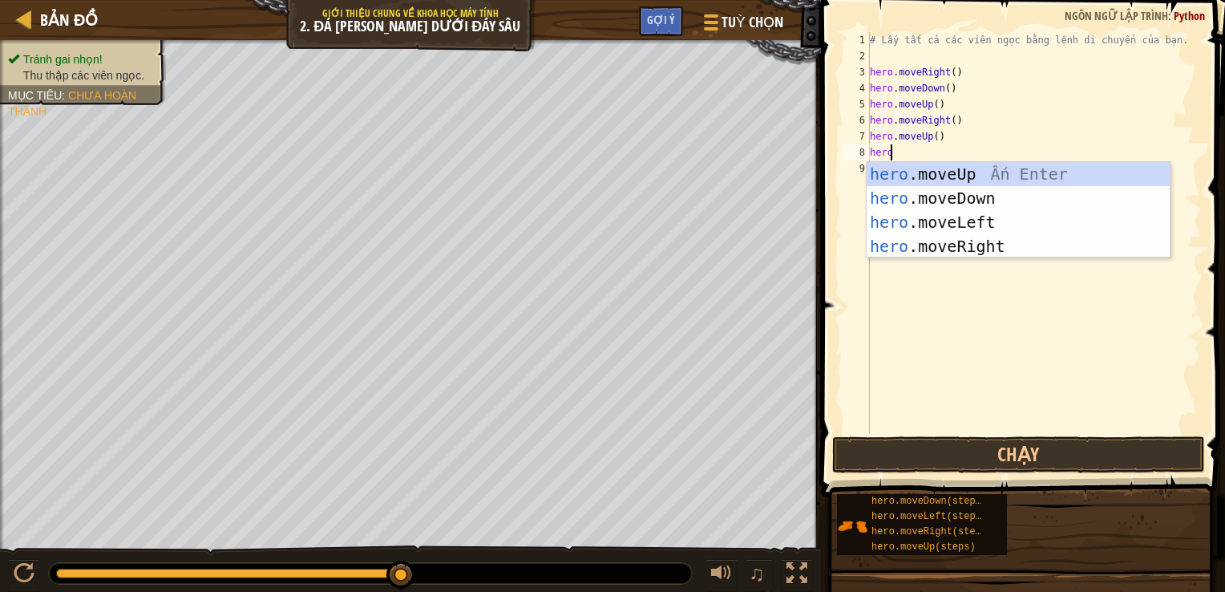
type textarea "hero"
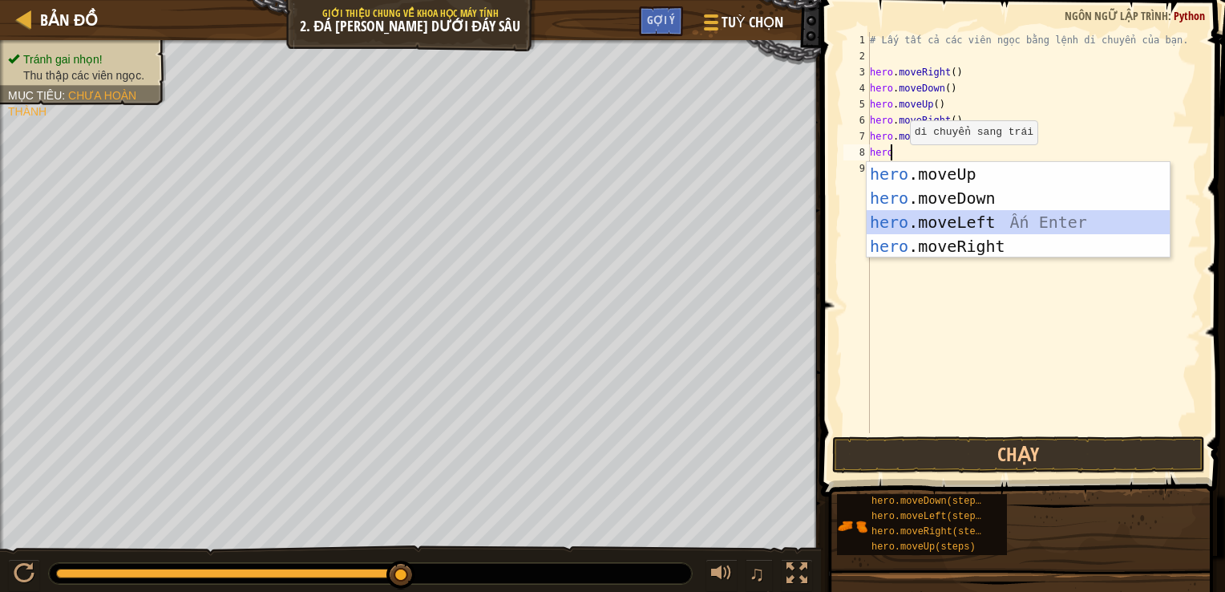
click at [930, 217] on div "hero .moveUp Ấn Enter hero .moveDown Ấn Enter hero .moveLeft Ấn Enter hero .mov…" at bounding box center [1018, 234] width 303 height 144
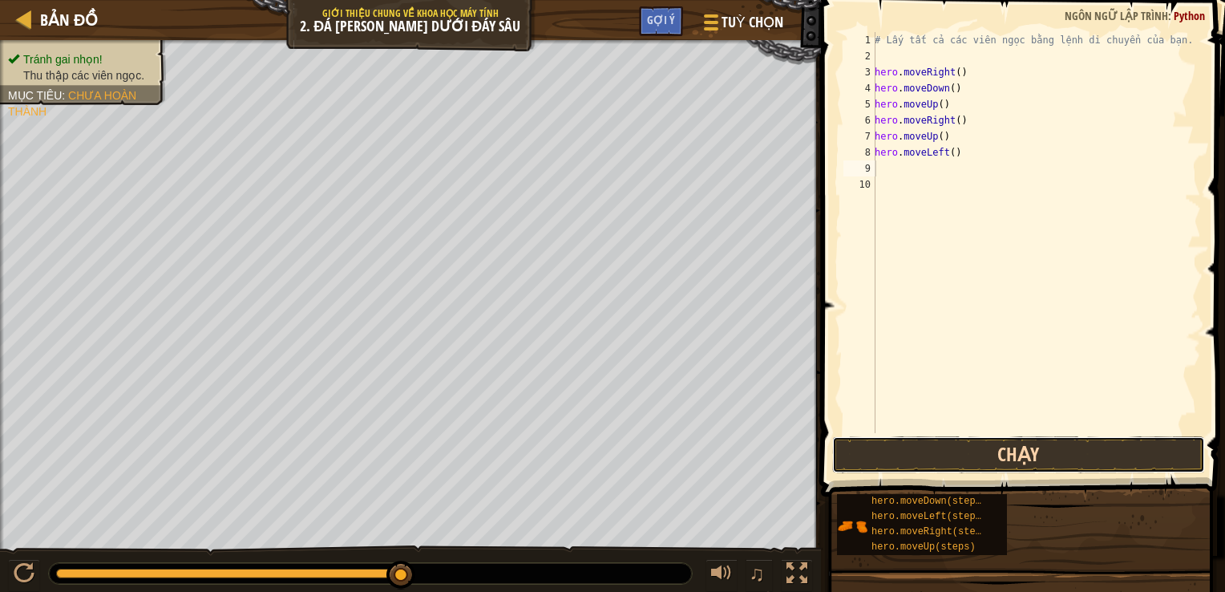
click at [991, 459] on button "Chạy" at bounding box center [1019, 454] width 374 height 37
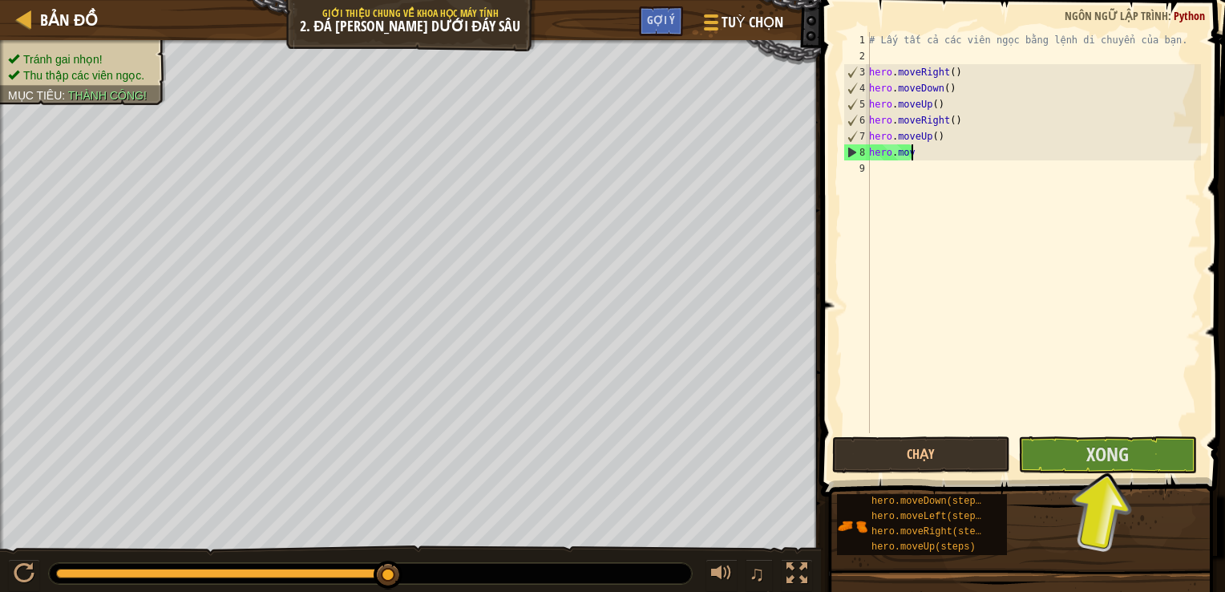
type textarea "h"
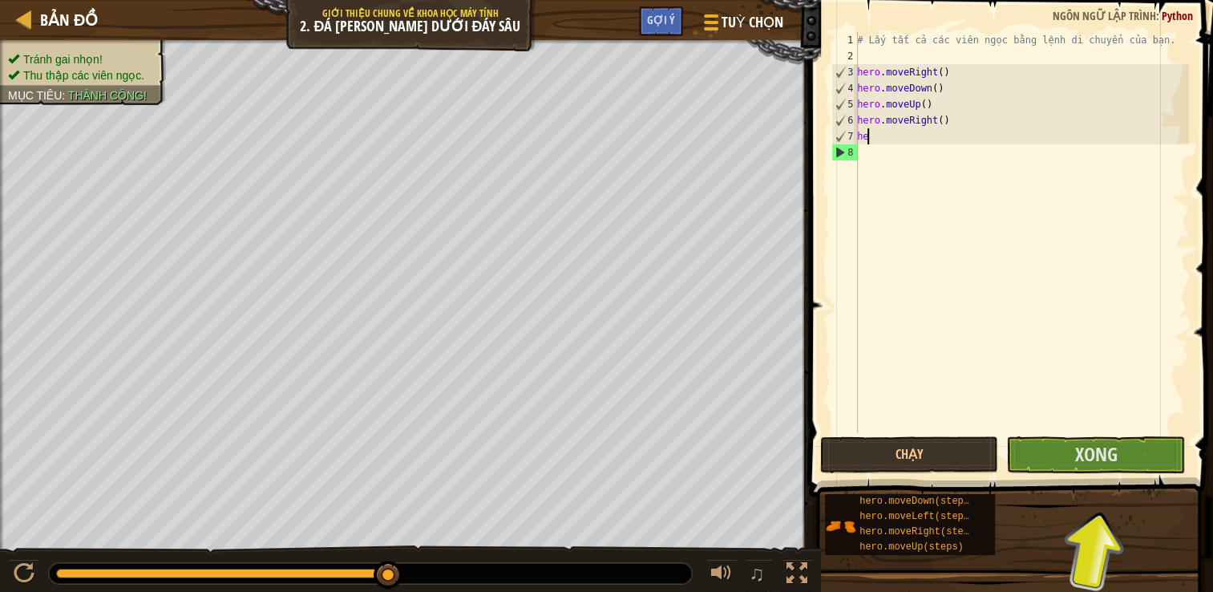
type textarea "h"
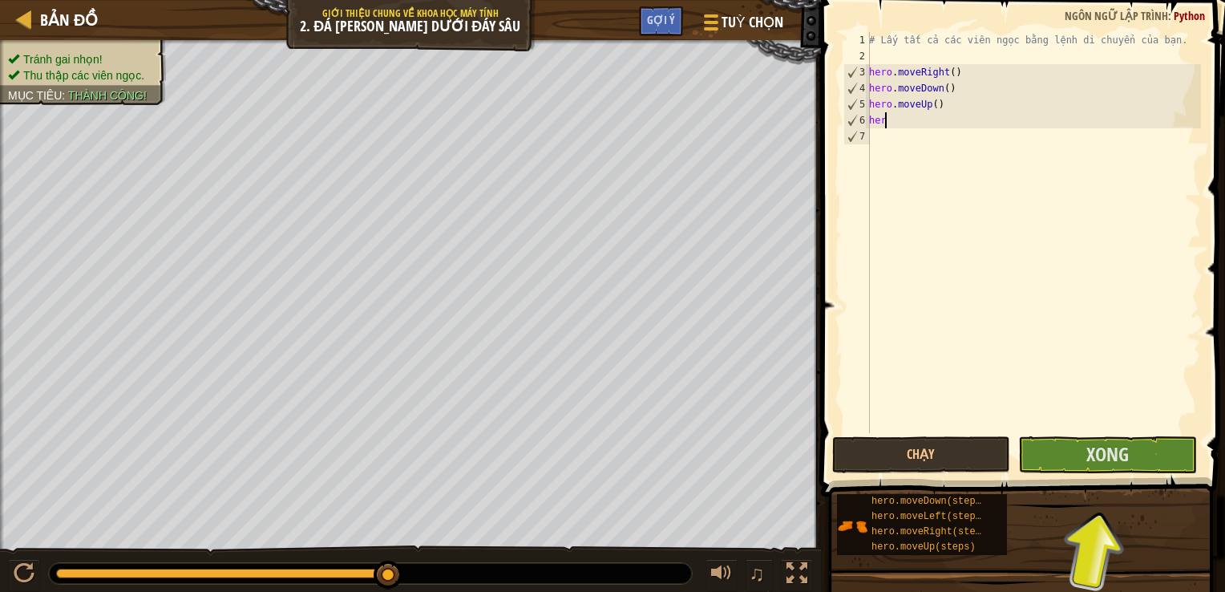
type textarea "h"
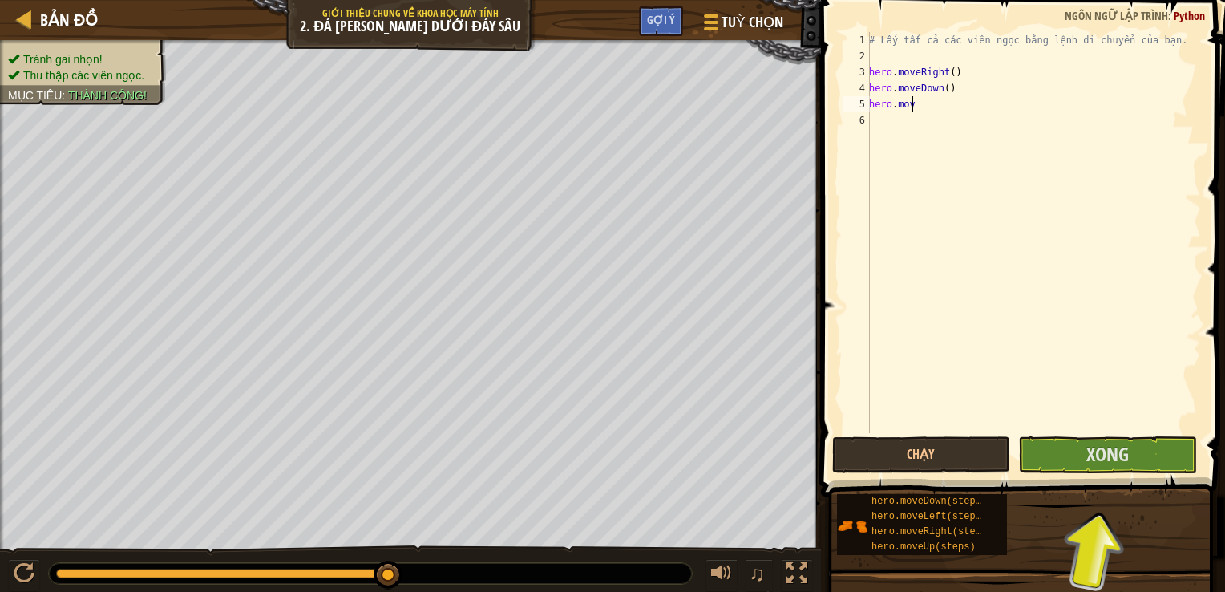
type textarea "h"
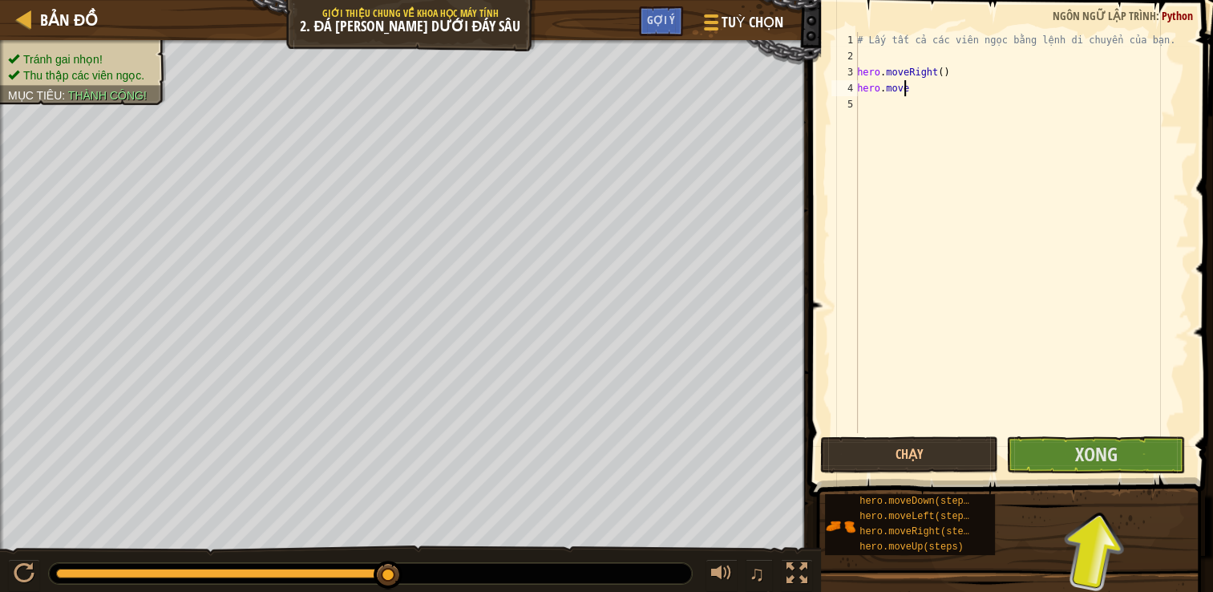
type textarea "h"
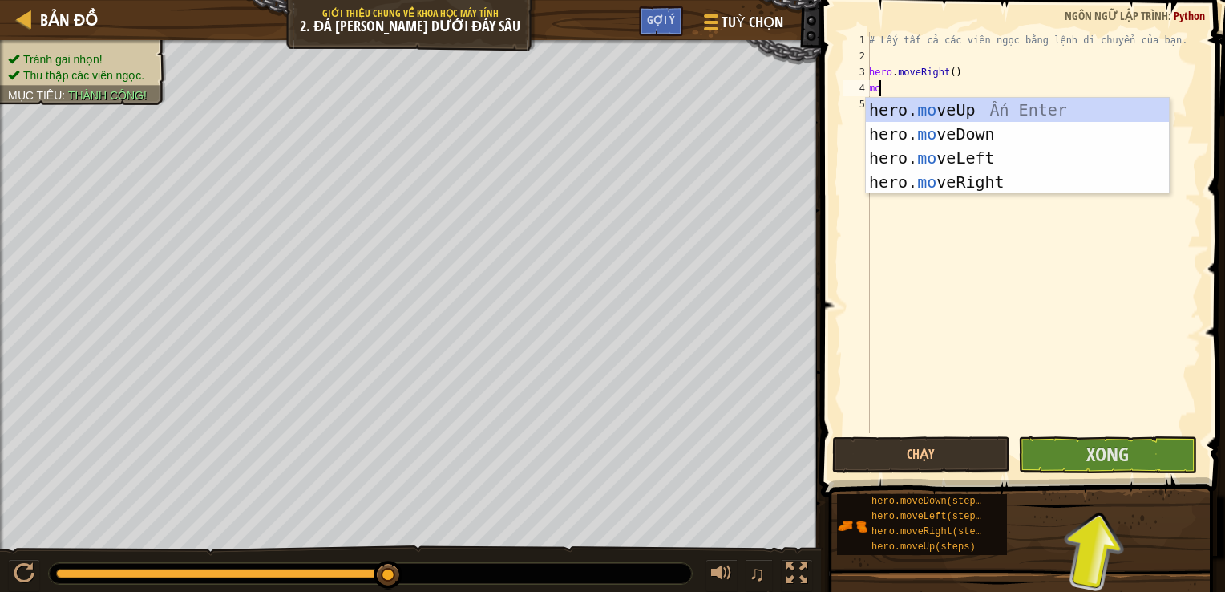
type textarea "m"
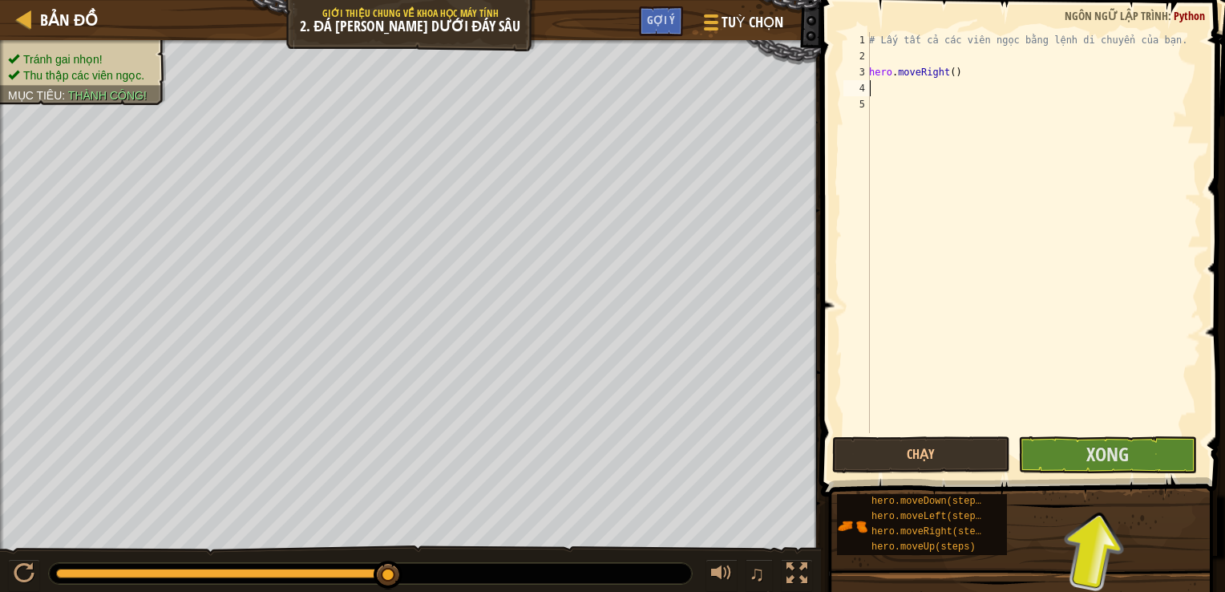
type textarea "h"
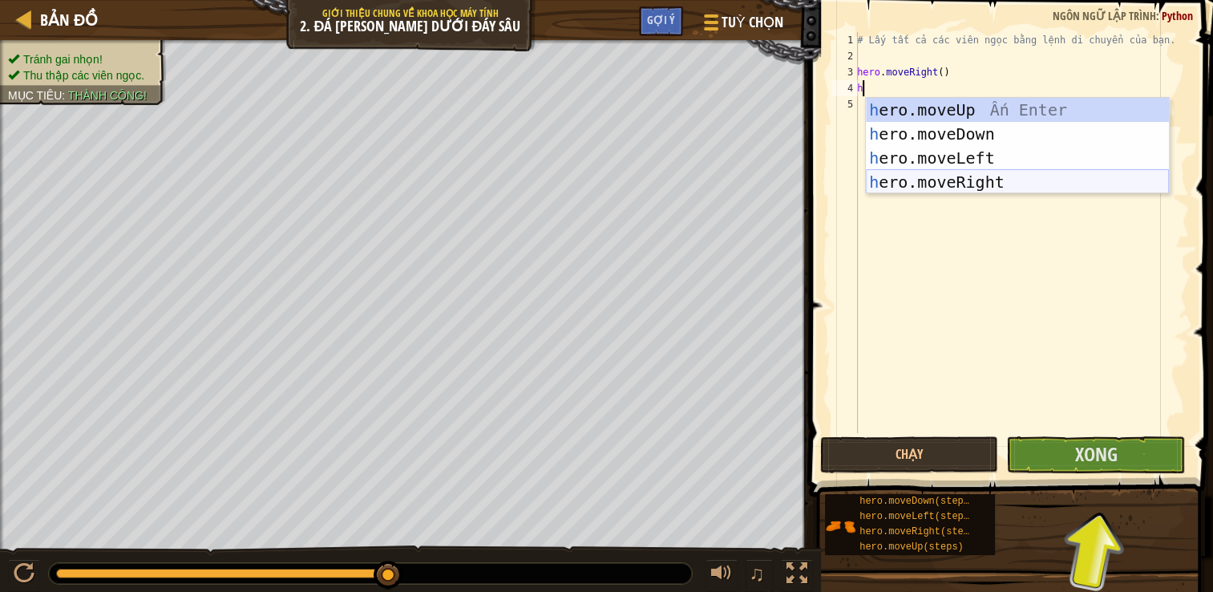
click at [964, 181] on div "h ero.moveUp Ấn Enter h ero.moveDown Ấn Enter h ero.moveLeft Ấn Enter h ero.mov…" at bounding box center [1017, 170] width 303 height 144
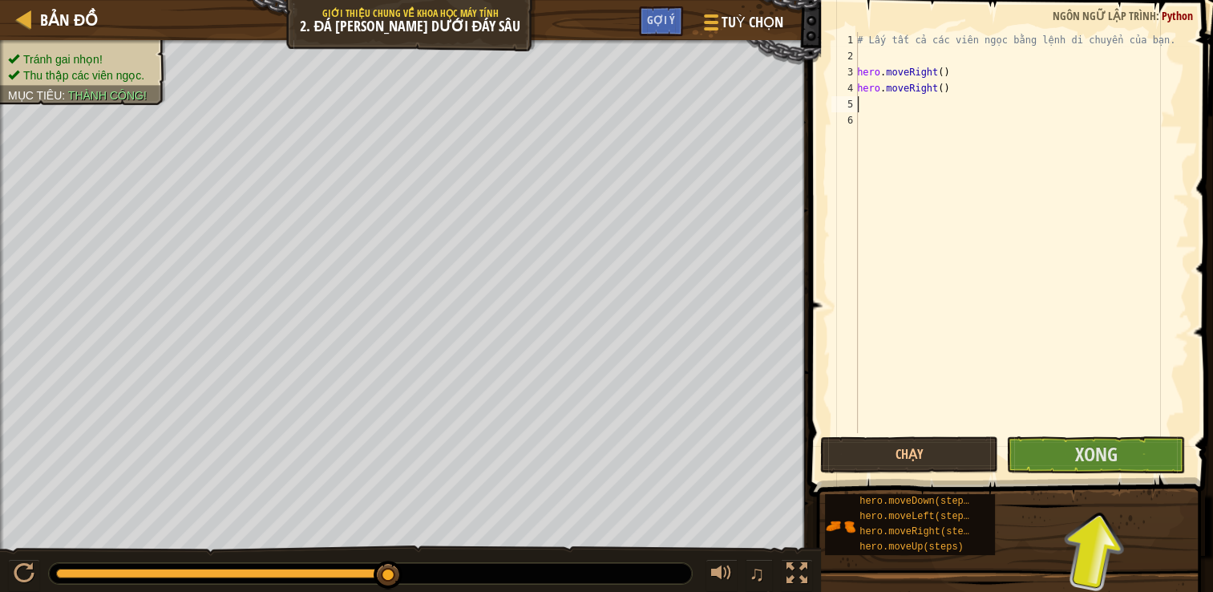
click at [903, 136] on div "# Lấy tất cả các [PERSON_NAME] bằng lệnh di [PERSON_NAME] bạn. hero . moveRight…" at bounding box center [1021, 248] width 335 height 433
click at [1072, 99] on div "# Lấy tất cả các [PERSON_NAME] bằng lệnh di [PERSON_NAME] bạn. hero . moveRight…" at bounding box center [1021, 248] width 335 height 433
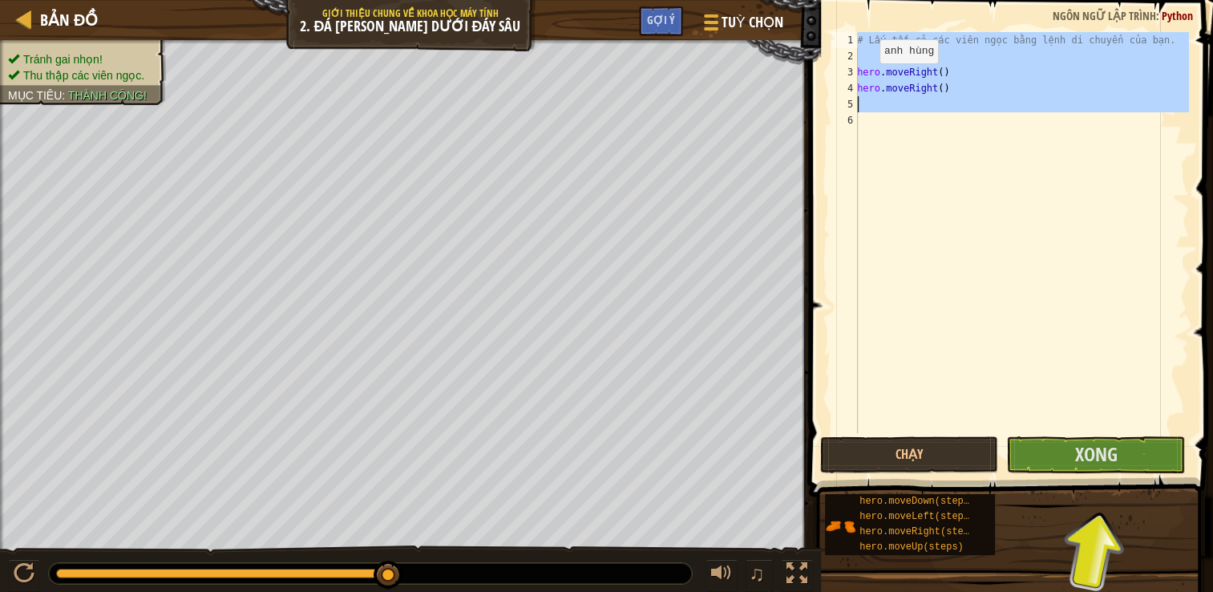
drag, startPoint x: 1067, startPoint y: 127, endPoint x: 1182, endPoint y: -17, distance: 183.7
click at [1182, 0] on html "Bản đồ Giới [PERSON_NAME] về [PERSON_NAME] học máy tính 2. Đá [PERSON_NAME] dướ…" at bounding box center [606, 0] width 1213 height 0
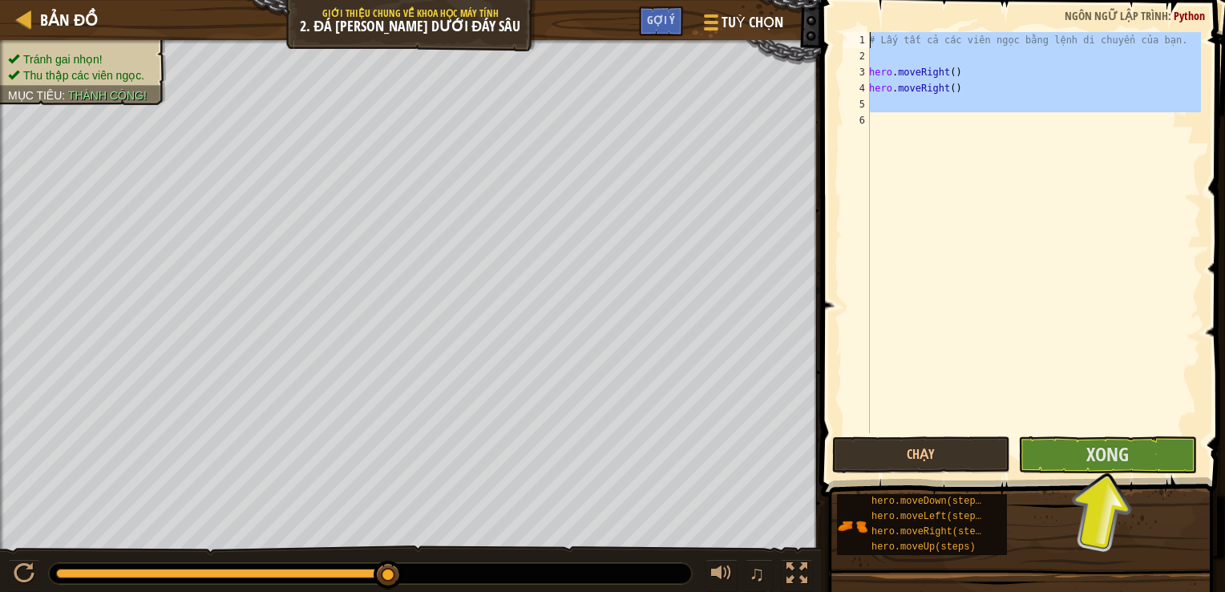
type textarea "# Lấy tất cả các viên ngọc bằng lệnh di chuyển của bạn."
click at [911, 123] on div "# Lấy tất cả các [PERSON_NAME] bằng lệnh di [PERSON_NAME] bạn. hero . moveRight…" at bounding box center [1033, 232] width 335 height 401
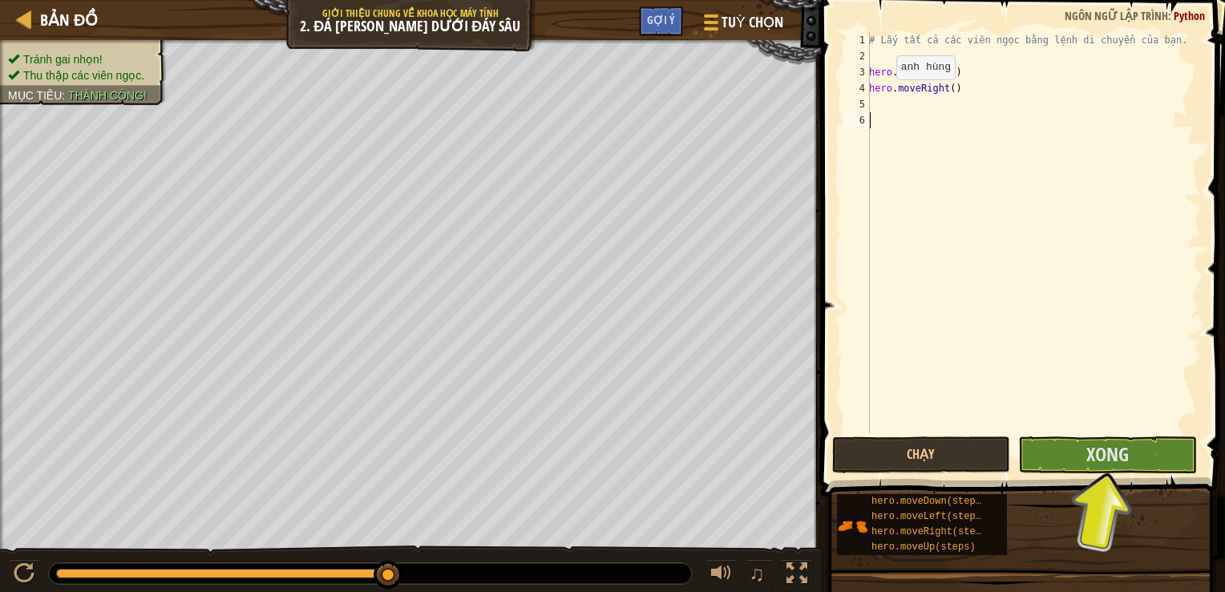
click at [869, 95] on div "4" at bounding box center [856, 88] width 26 height 16
type textarea "hero.moveRight()"
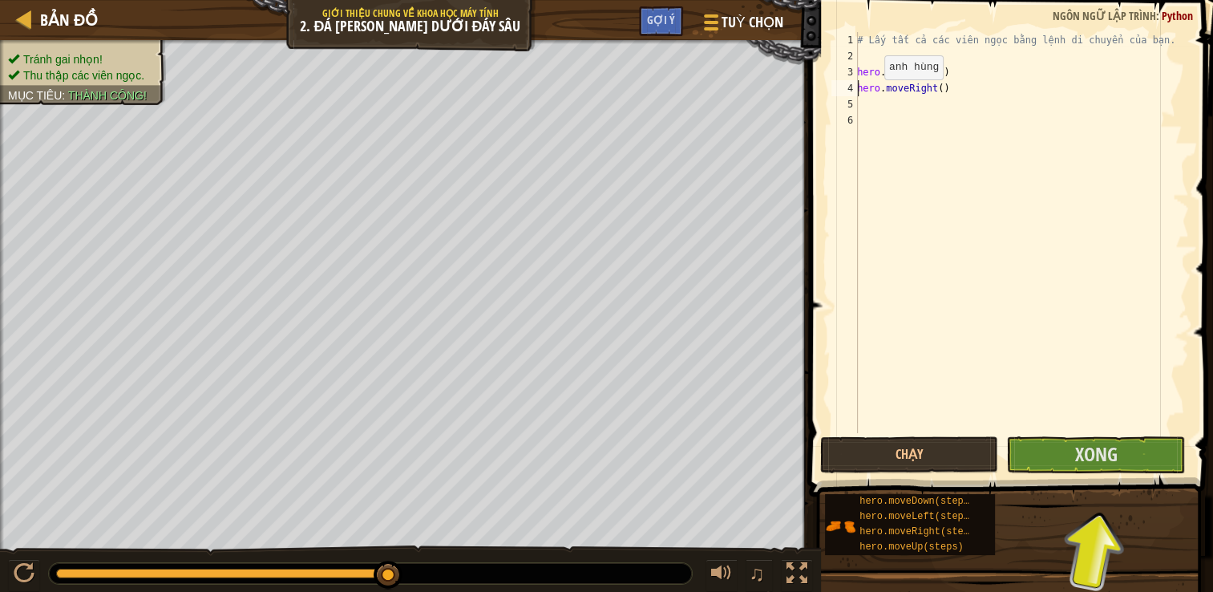
click at [863, 103] on div "# Lấy tất cả các [PERSON_NAME] bằng lệnh di [PERSON_NAME] bạn. hero . moveRight…" at bounding box center [1021, 248] width 335 height 433
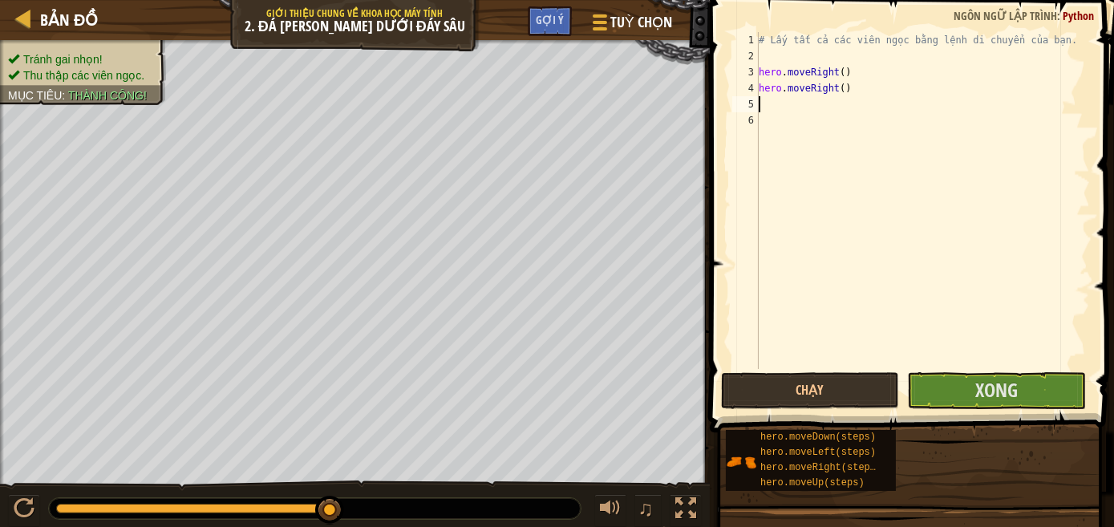
drag, startPoint x: 865, startPoint y: 103, endPoint x: 802, endPoint y: 142, distance: 73.4
click at [802, 142] on div "# Lấy tất cả các [PERSON_NAME] bằng lệnh di [PERSON_NAME] bạn. hero . moveRight…" at bounding box center [922, 216] width 334 height 369
click at [794, 101] on div "# Lấy tất cả các [PERSON_NAME] bằng lệnh di [PERSON_NAME] bạn. hero . moveRight…" at bounding box center [922, 216] width 334 height 369
click at [532, 119] on div "Bản đồ Giới [PERSON_NAME] về [PERSON_NAME] học máy tính 2. Đá [PERSON_NAME] dướ…" at bounding box center [557, 263] width 1114 height 527
click at [762, 107] on div "# Lấy tất cả các [PERSON_NAME] bằng lệnh di [PERSON_NAME] bạn. hero . moveRight…" at bounding box center [922, 216] width 334 height 369
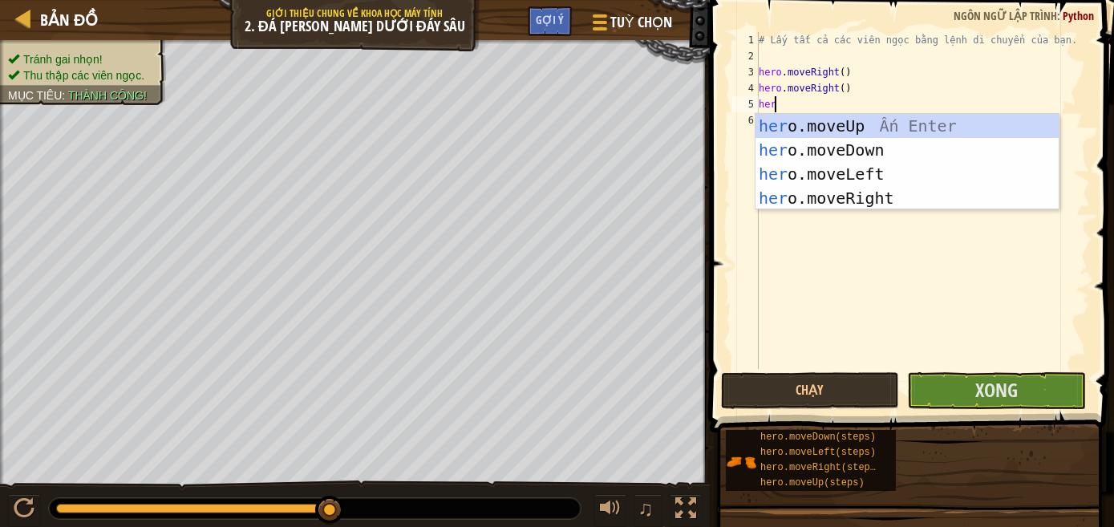
type textarea "hero"
click at [795, 123] on div "hero .moveUp Ấn Enter hero .moveDown Ấn Enter hero .moveLeft Ấn Enter hero .mov…" at bounding box center [907, 186] width 304 height 144
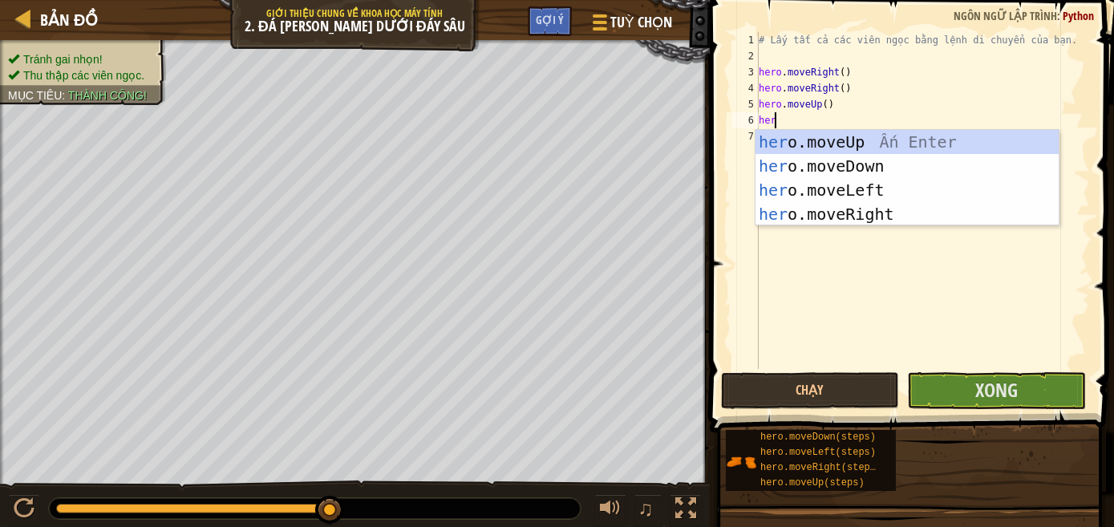
type textarea "hero"
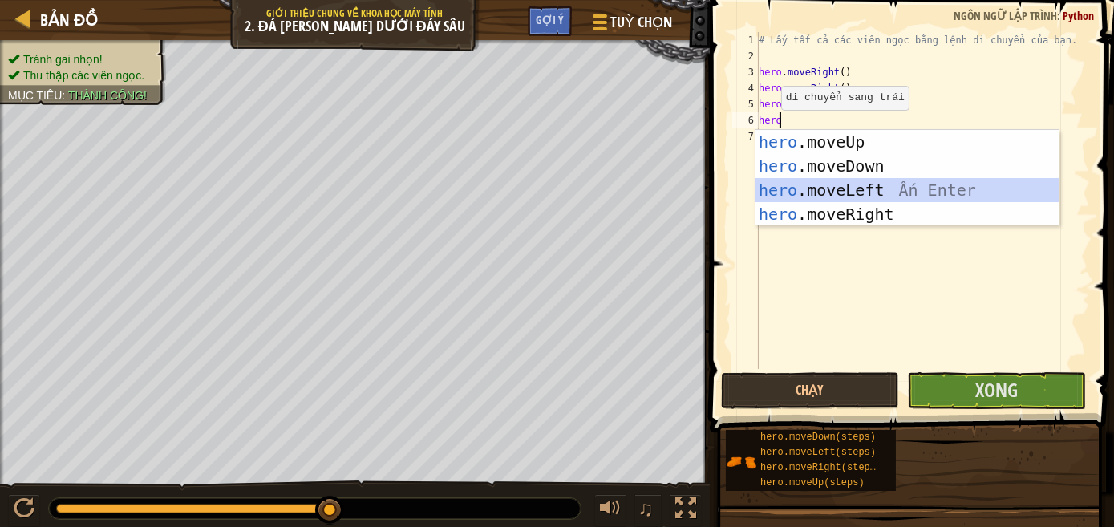
click at [797, 184] on div "hero .moveUp Ấn Enter hero .moveDown Ấn Enter hero .moveLeft Ấn Enter hero .mov…" at bounding box center [907, 202] width 304 height 144
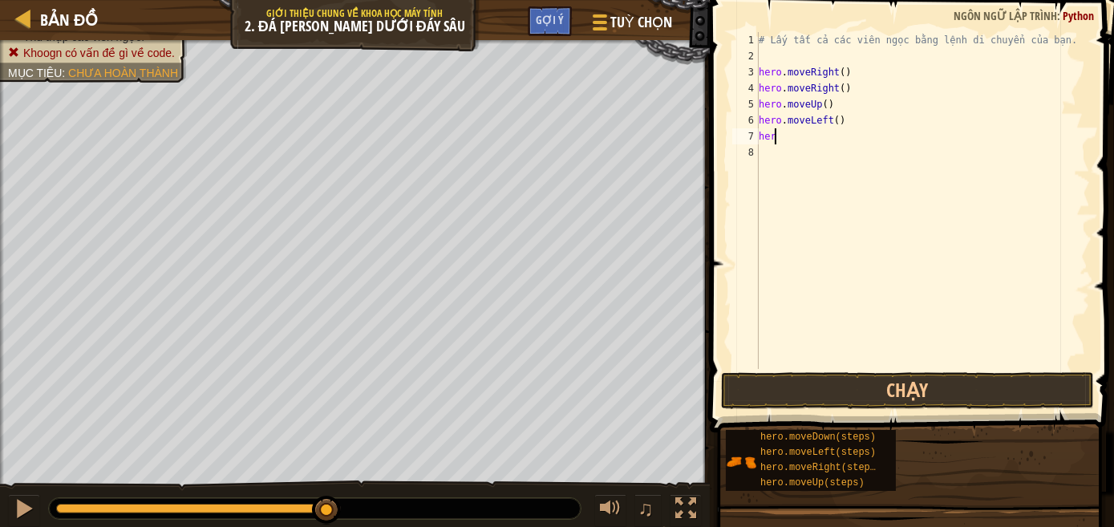
type textarea "hero"
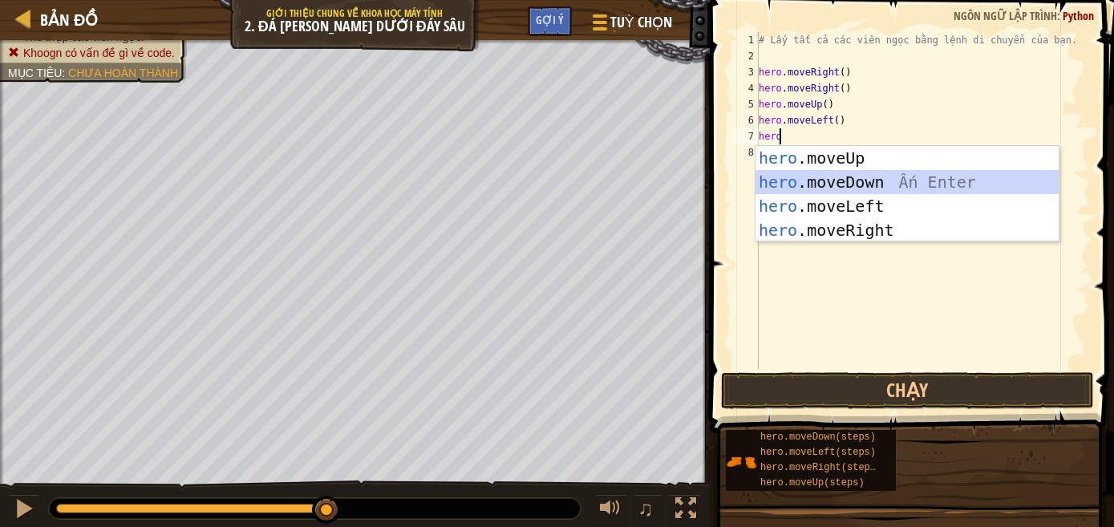
click at [807, 177] on div "hero .moveUp Ấn Enter hero .moveDown Ấn Enter hero .moveLeft Ấn Enter hero .mov…" at bounding box center [907, 218] width 304 height 144
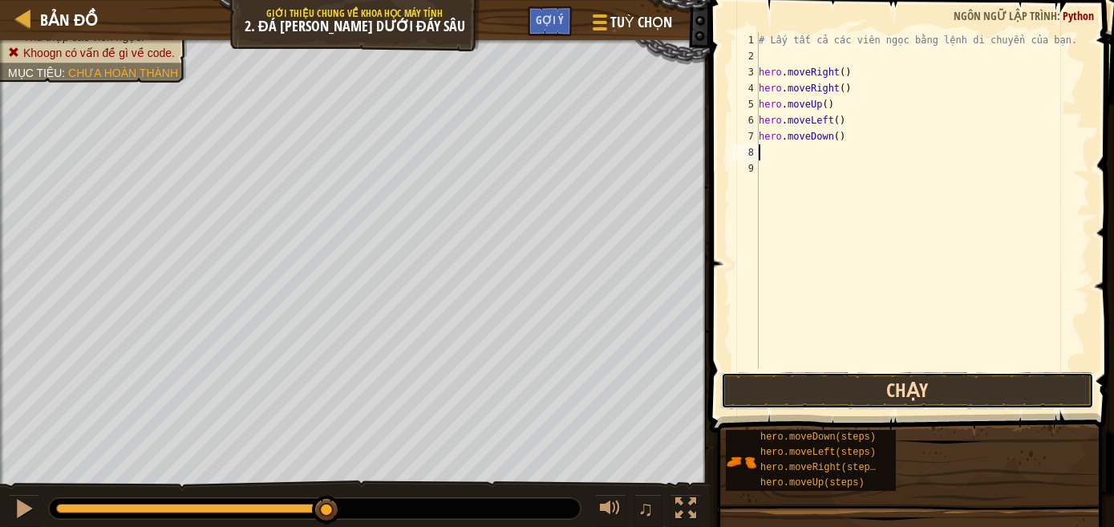
click at [845, 390] on button "Chạy" at bounding box center [908, 390] width 374 height 37
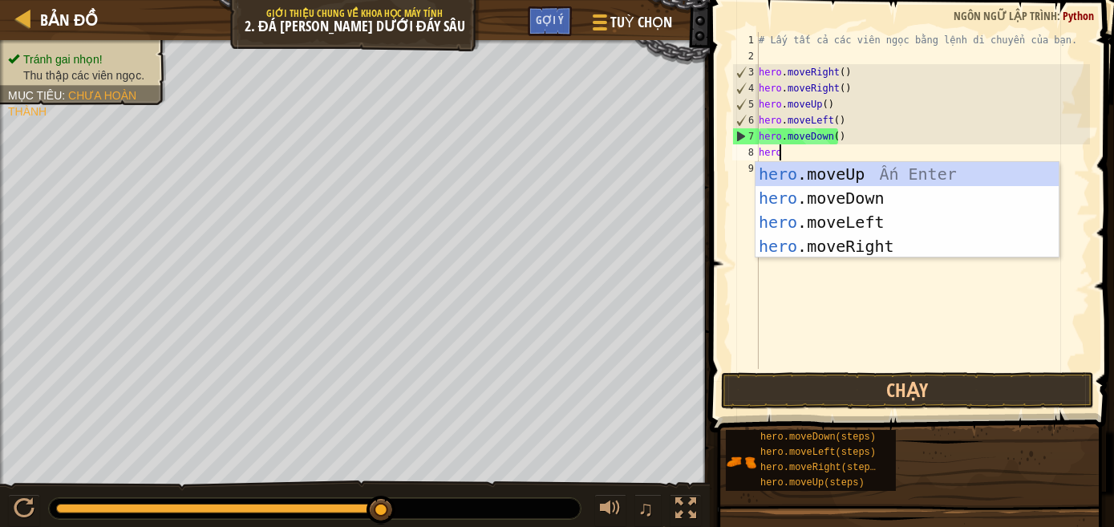
type textarea "hero."
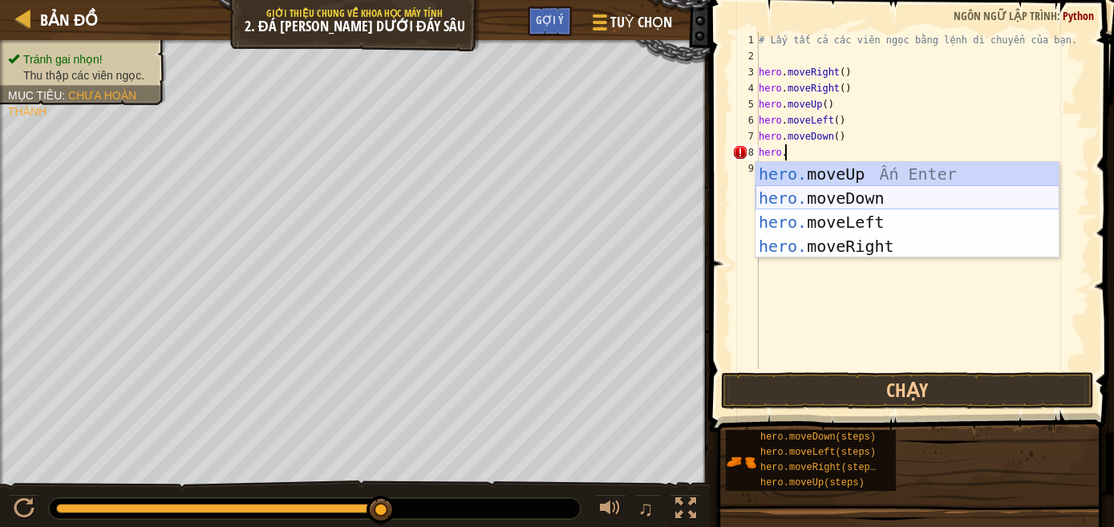
click at [781, 192] on div "hero. moveUp Ấn Enter hero. moveDown Ấn Enter hero. moveLeft Ấn Enter hero. mov…" at bounding box center [907, 234] width 304 height 144
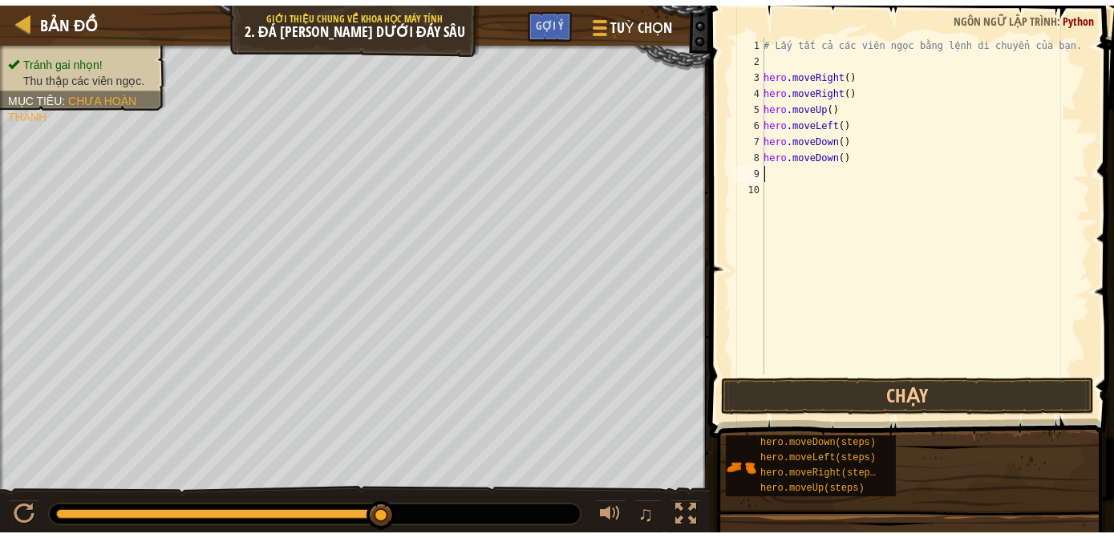
scroll to position [7, 0]
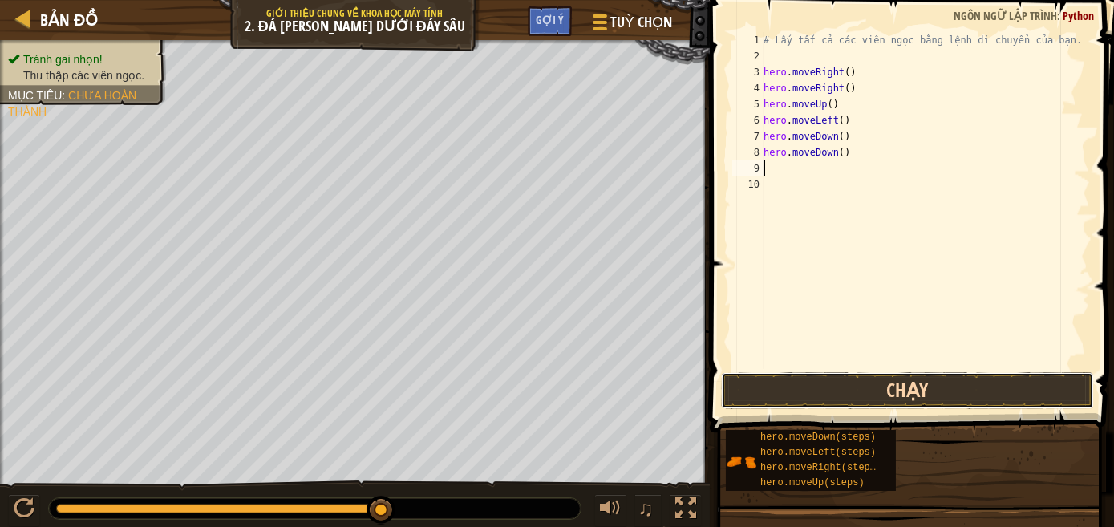
click at [862, 388] on button "Chạy" at bounding box center [908, 390] width 374 height 37
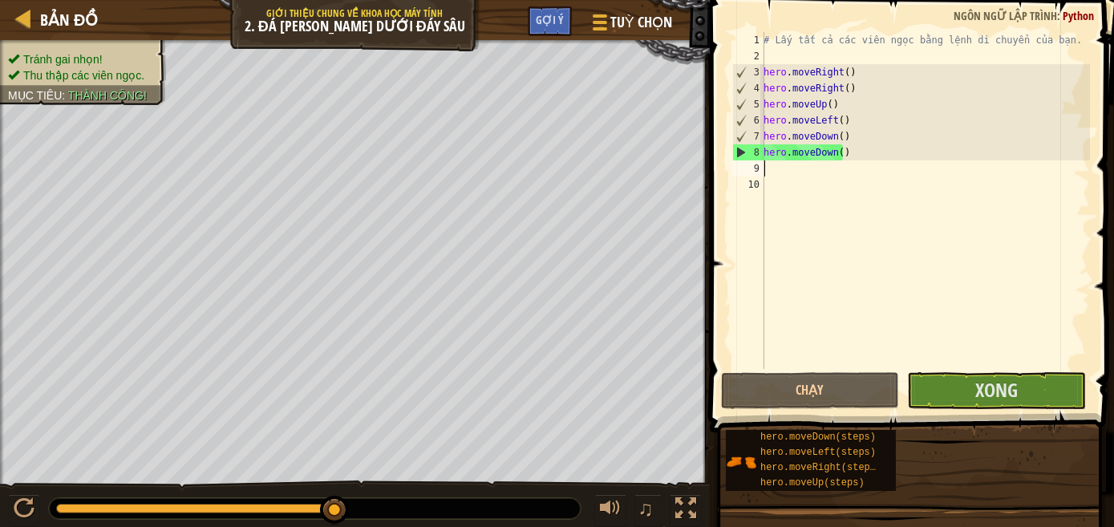
click at [849, 129] on div "# Lấy tất cả các [PERSON_NAME] bằng lệnh di [PERSON_NAME] bạn. hero . moveRight…" at bounding box center [924, 216] width 329 height 369
click at [831, 119] on div "# Lấy tất cả các [PERSON_NAME] bằng lệnh di [PERSON_NAME] bạn. hero . moveRight…" at bounding box center [924, 216] width 329 height 369
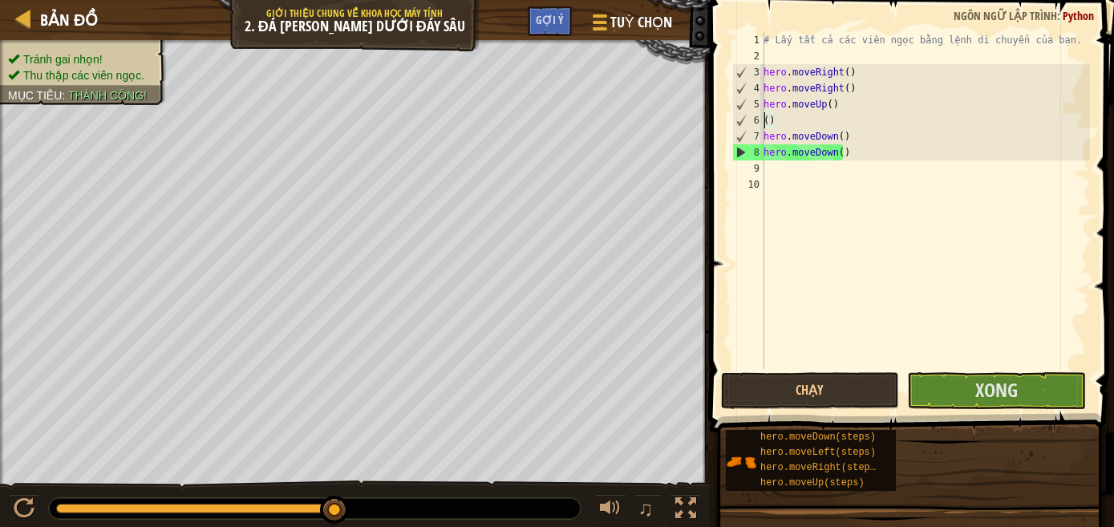
click at [847, 151] on div "# Lấy tất cả các [PERSON_NAME] bằng lệnh di [PERSON_NAME] bạn. hero . moveRight…" at bounding box center [924, 216] width 329 height 369
type textarea "h"
click at [847, 138] on div "# Lấy tất cả các [PERSON_NAME] bằng lệnh di [PERSON_NAME] bạn. hero . moveRight…" at bounding box center [924, 216] width 329 height 369
type textarea "h"
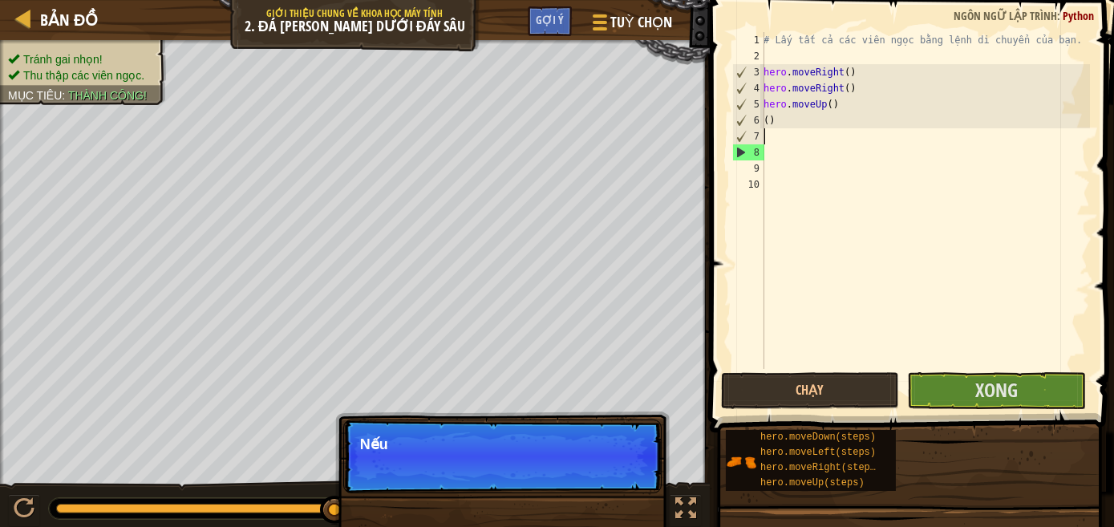
click at [848, 106] on div "# Lấy tất cả các [PERSON_NAME] bằng lệnh di [PERSON_NAME] bạn. hero . moveRight…" at bounding box center [924, 216] width 329 height 369
type textarea "h"
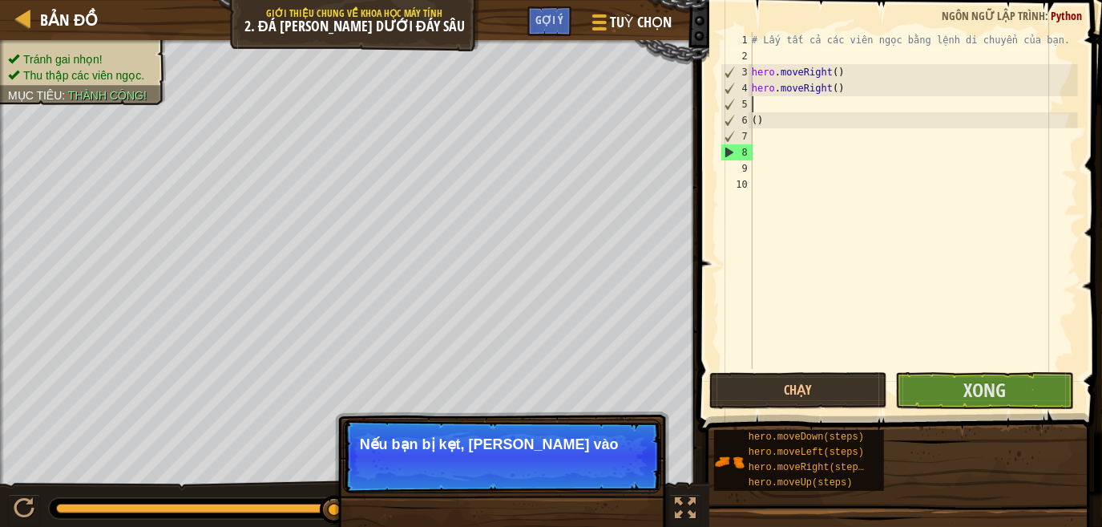
type textarea "("
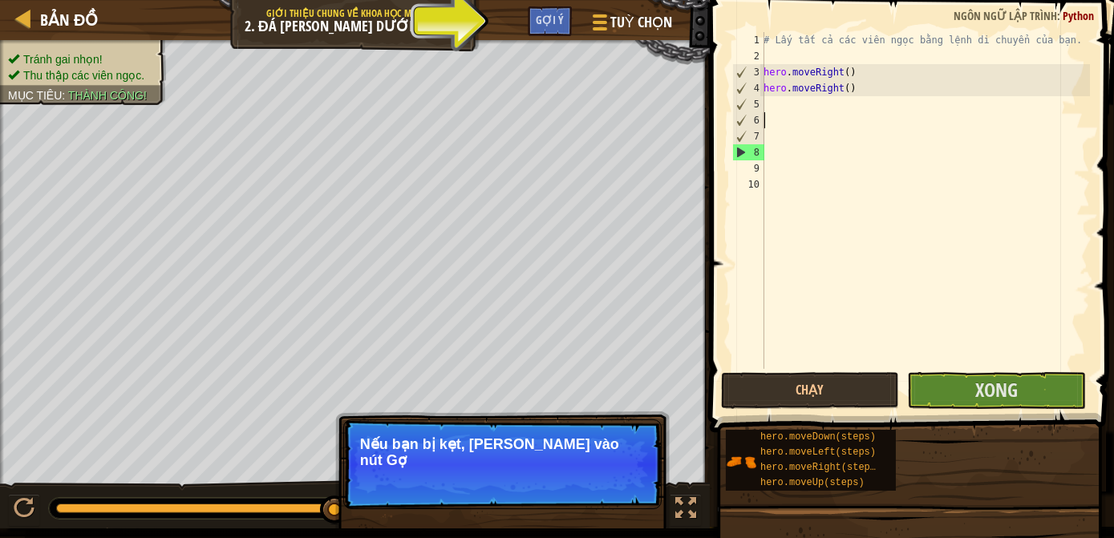
click at [797, 119] on div "# Lấy tất cả các [PERSON_NAME] bằng lệnh di [PERSON_NAME] bạn. hero . moveRight…" at bounding box center [924, 216] width 329 height 369
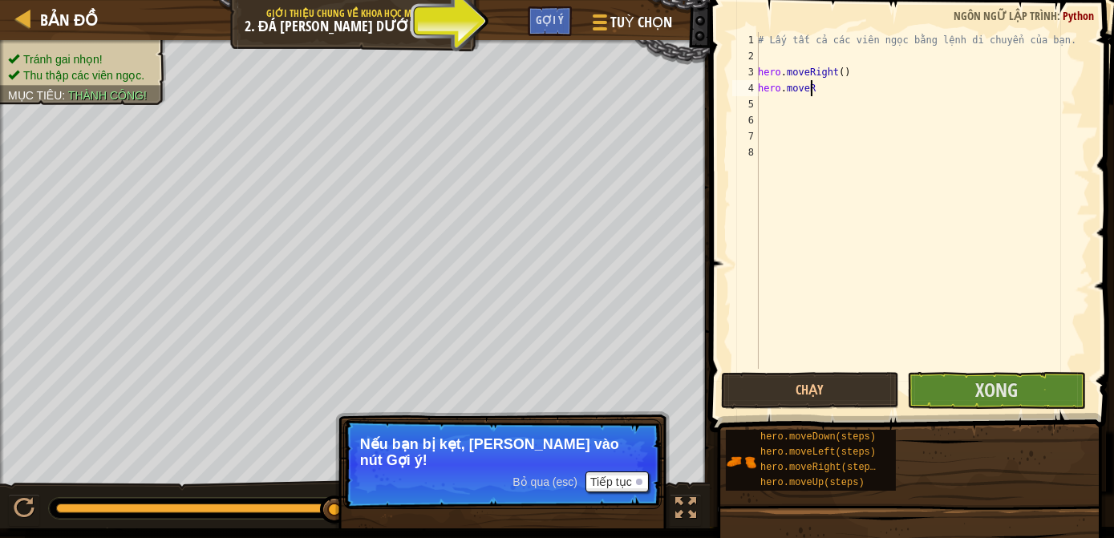
type textarea "h"
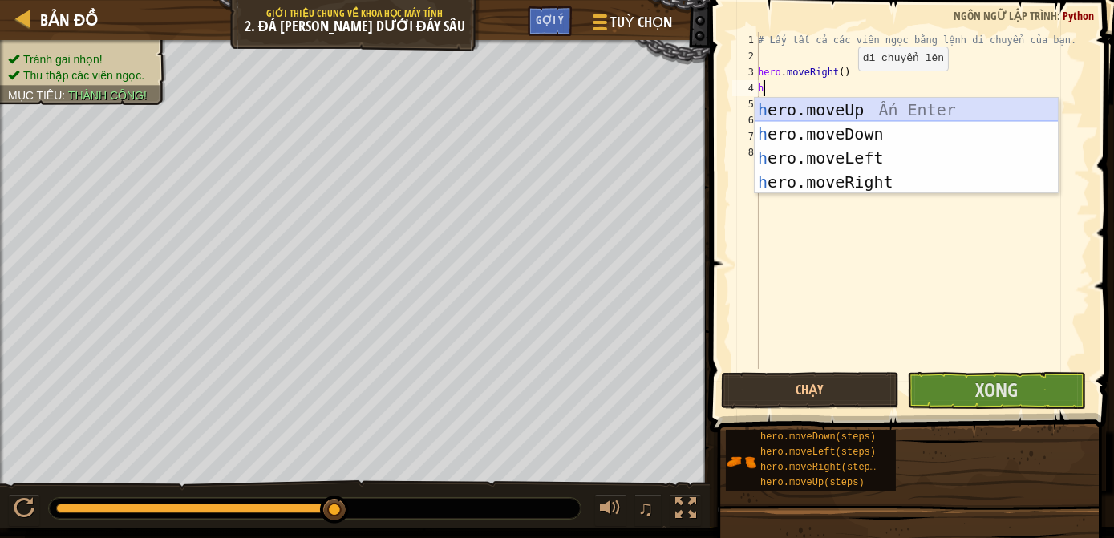
click at [798, 106] on div "h ero.moveUp Ấn Enter h ero.moveDown Ấn Enter h ero.moveLeft Ấn Enter h ero.mov…" at bounding box center [906, 170] width 304 height 144
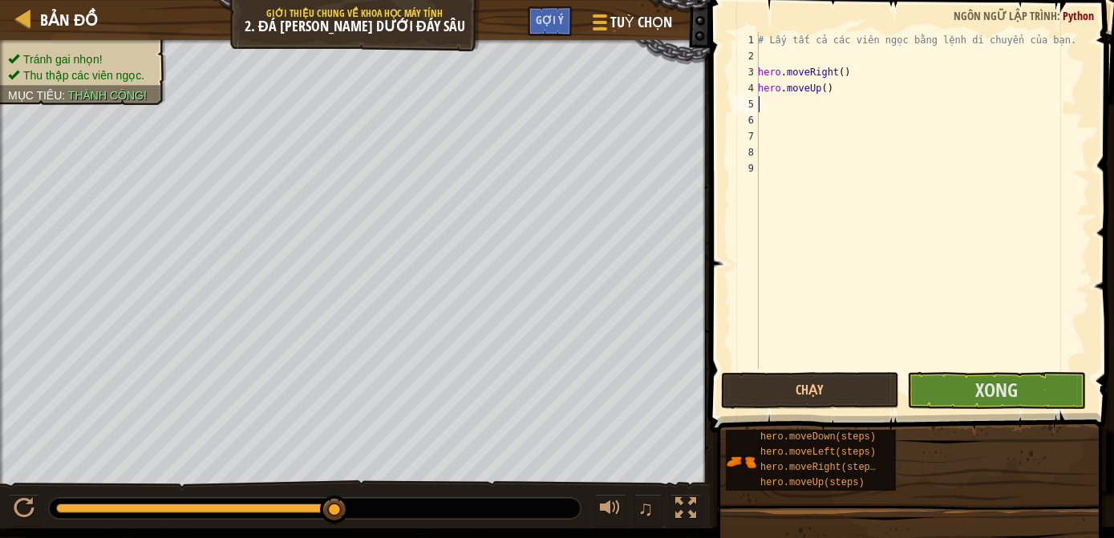
type textarea "h"
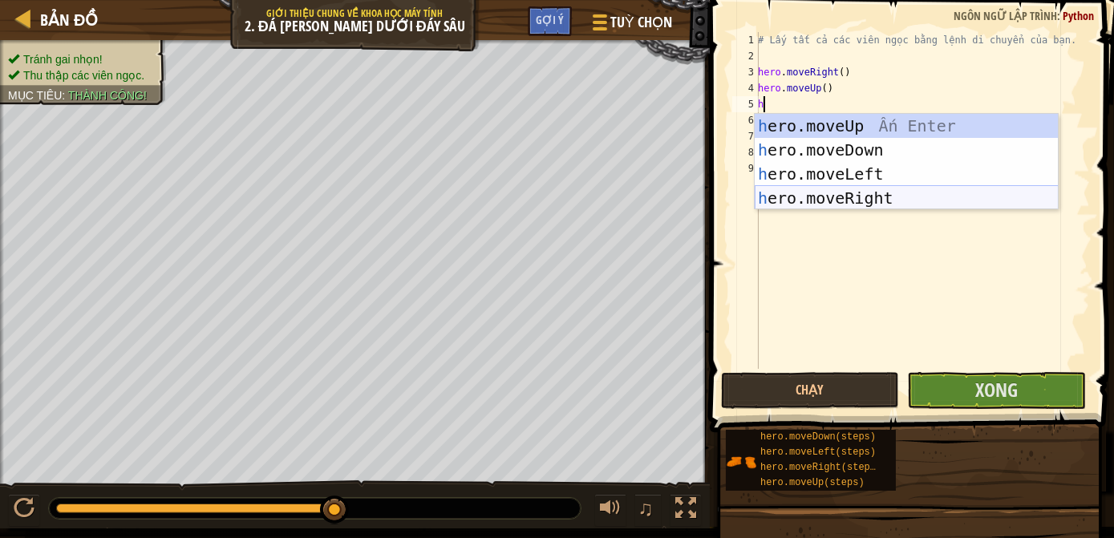
click at [790, 195] on div "h ero.moveUp Ấn Enter h ero.moveDown Ấn Enter h ero.moveLeft Ấn Enter h ero.mov…" at bounding box center [906, 186] width 304 height 144
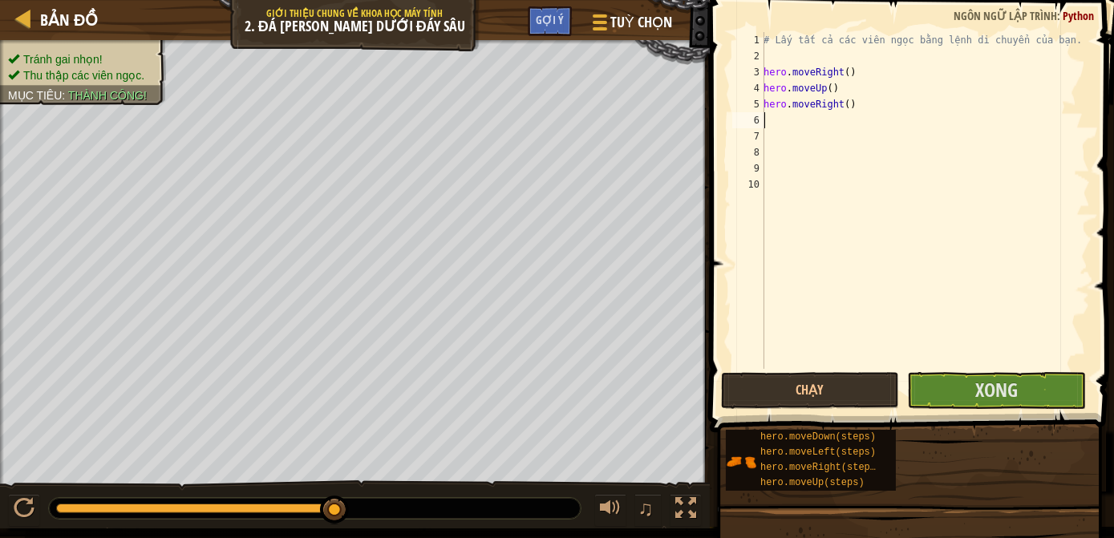
type textarea "h"
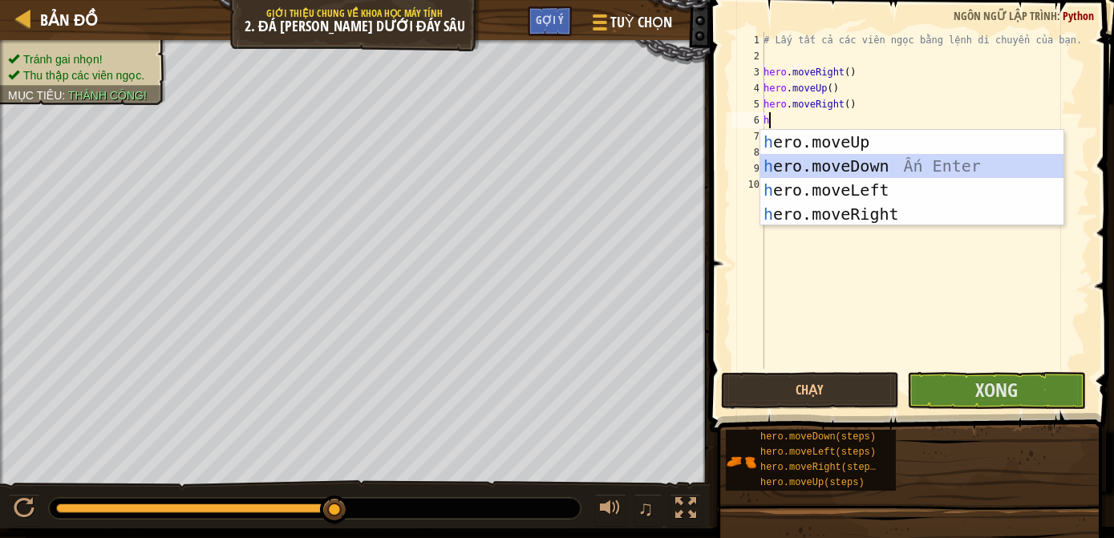
click at [830, 169] on div "h ero.moveUp Ấn Enter h ero.moveDown Ấn Enter h ero.moveLeft Ấn Enter h ero.mov…" at bounding box center [912, 202] width 304 height 144
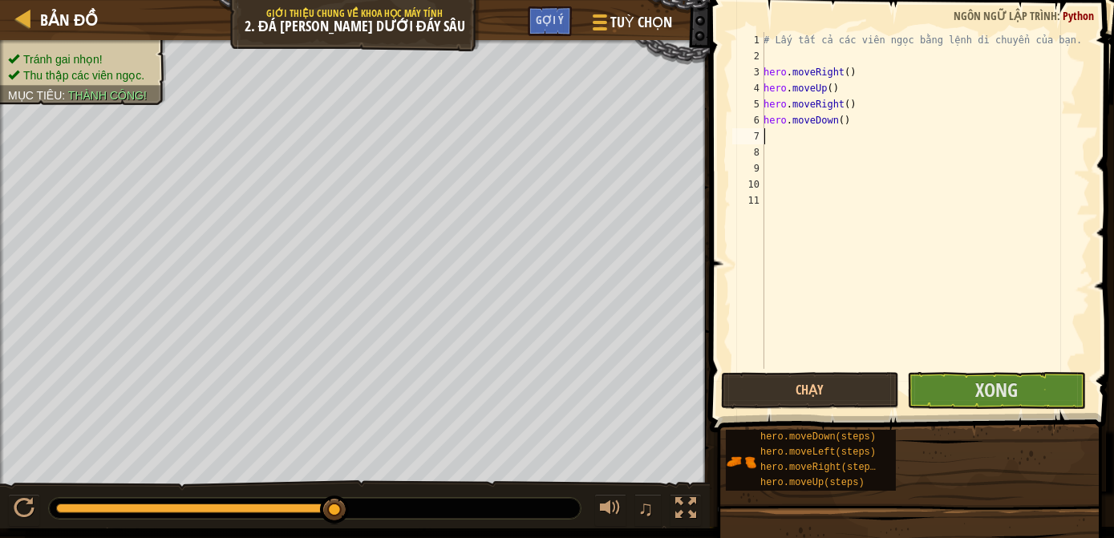
click at [783, 142] on div "# Lấy tất cả các [PERSON_NAME] bằng lệnh di [PERSON_NAME] bạn. hero . moveRight…" at bounding box center [924, 216] width 329 height 369
type textarea "h"
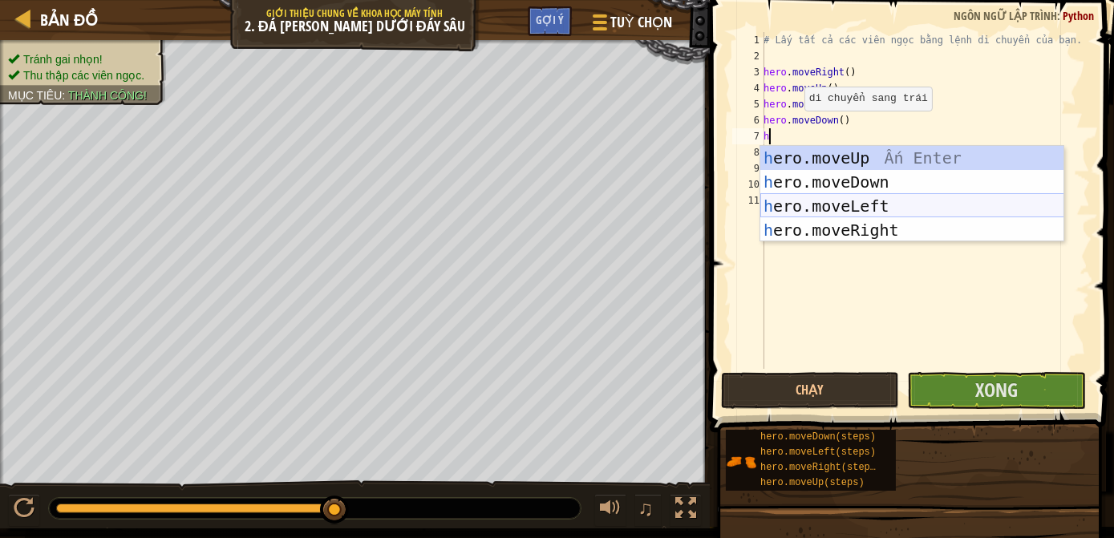
click at [832, 213] on div "h ero.moveUp Ấn Enter h ero.moveDown Ấn Enter h ero.moveLeft Ấn Enter h ero.mov…" at bounding box center [912, 218] width 304 height 144
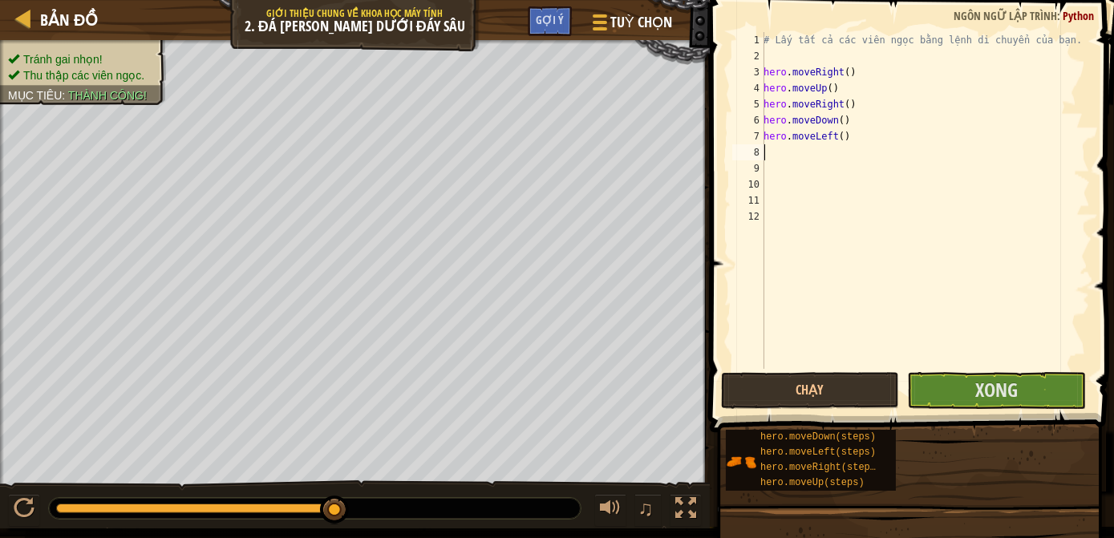
type textarea "h"
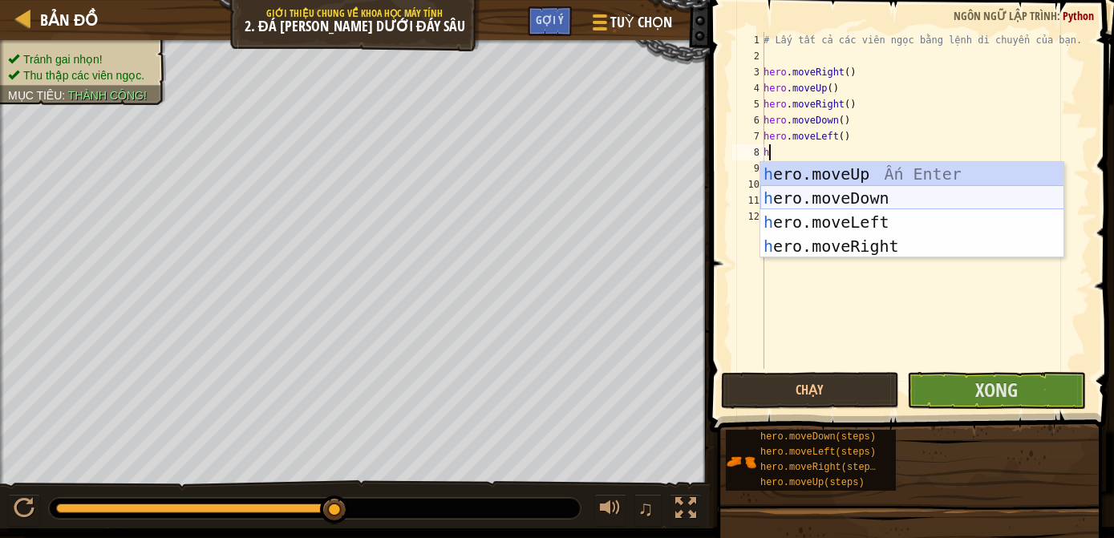
click at [790, 196] on div "h ero.moveUp Ấn Enter h ero.moveDown Ấn Enter h ero.moveLeft Ấn Enter h ero.mov…" at bounding box center [912, 234] width 304 height 144
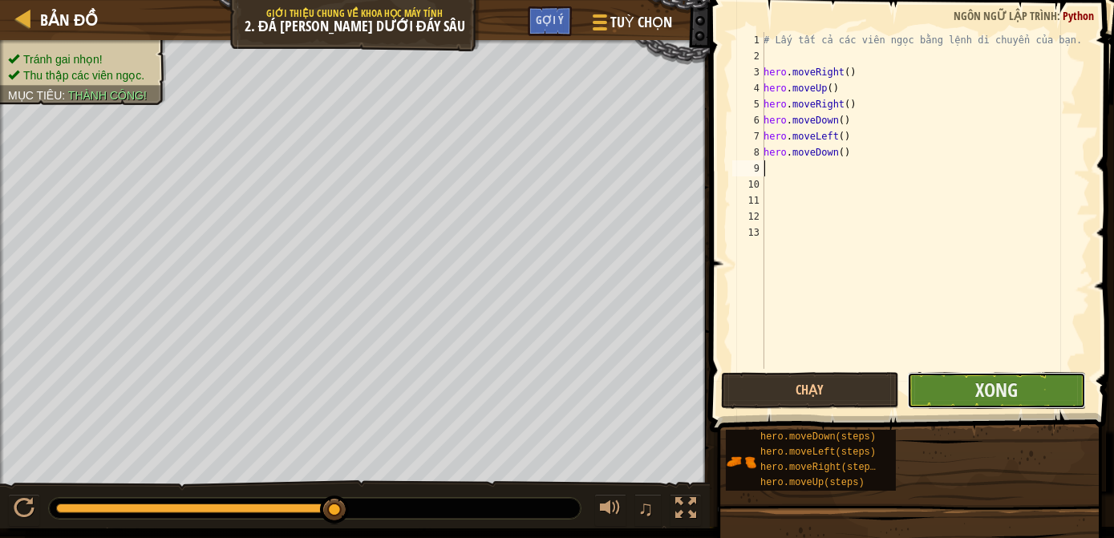
click at [961, 377] on button "Xong" at bounding box center [996, 390] width 179 height 37
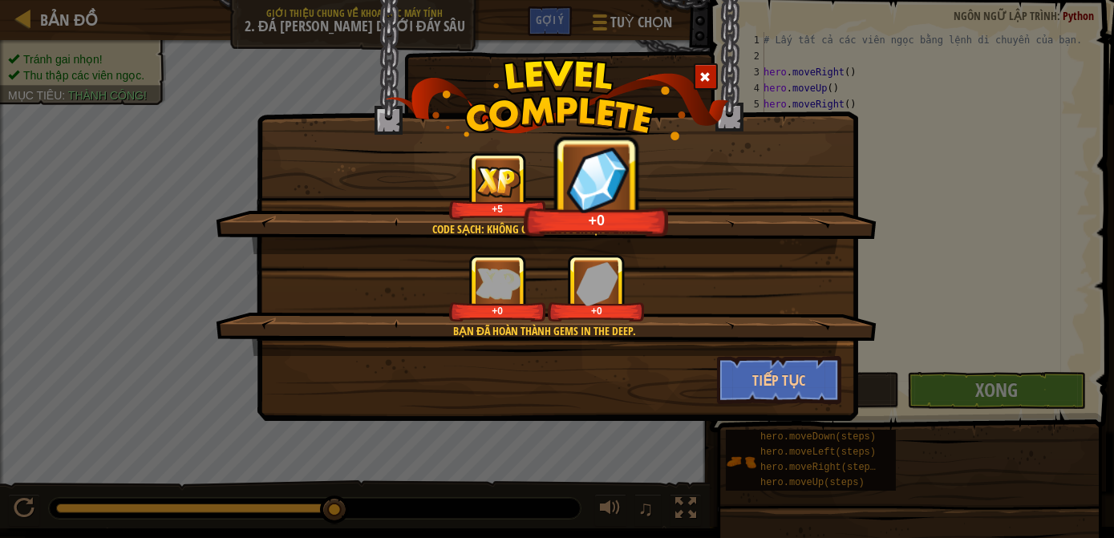
click at [707, 76] on span at bounding box center [705, 76] width 11 height 11
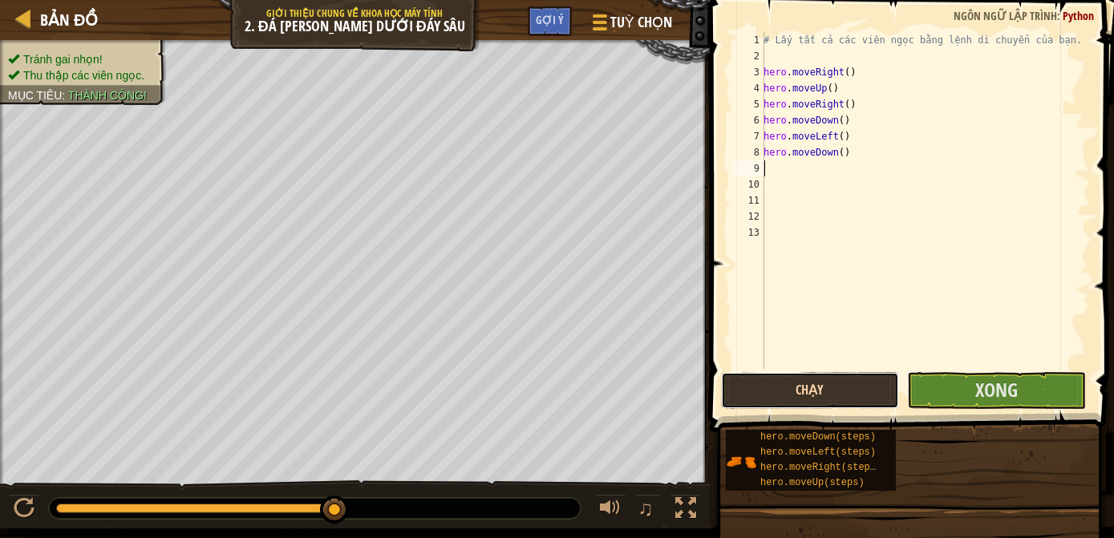
click at [826, 383] on button "Chạy" at bounding box center [810, 390] width 179 height 37
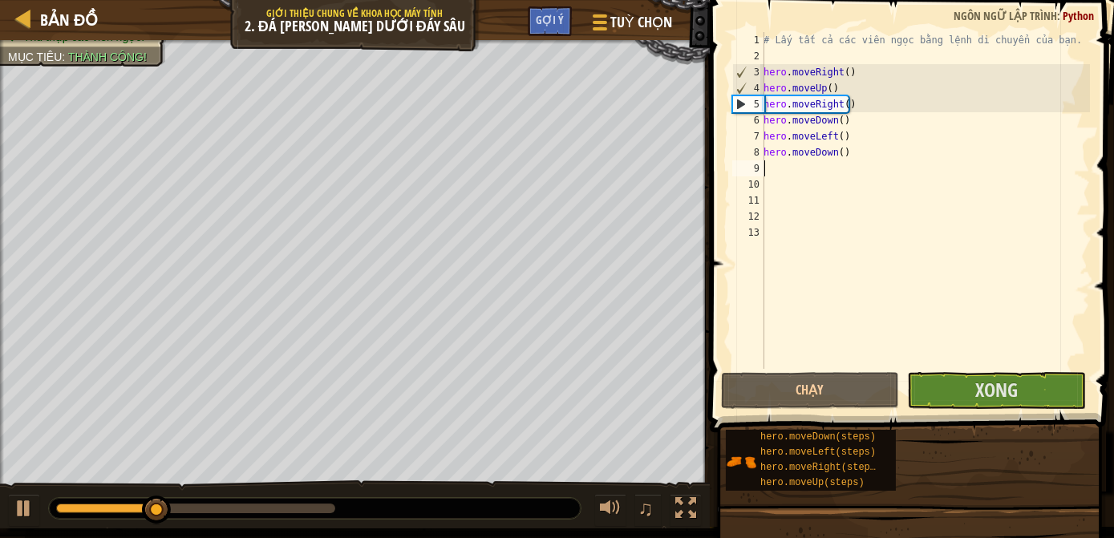
click at [843, 152] on div "# Lấy tất cả các [PERSON_NAME] bằng lệnh di [PERSON_NAME] bạn. hero . moveRight…" at bounding box center [924, 216] width 329 height 369
click at [839, 145] on div "# Lấy tất cả các [PERSON_NAME] bằng lệnh di [PERSON_NAME] bạn. hero . moveRight…" at bounding box center [924, 216] width 329 height 369
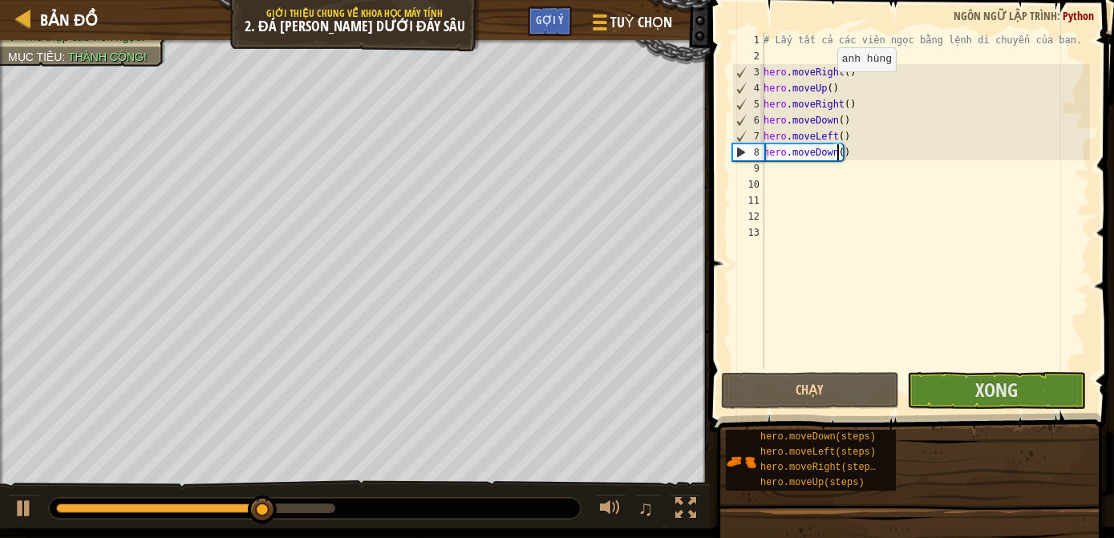
click at [834, 89] on div "# Lấy tất cả các [PERSON_NAME] bằng lệnh di [PERSON_NAME] bạn. hero . moveRight…" at bounding box center [924, 216] width 329 height 369
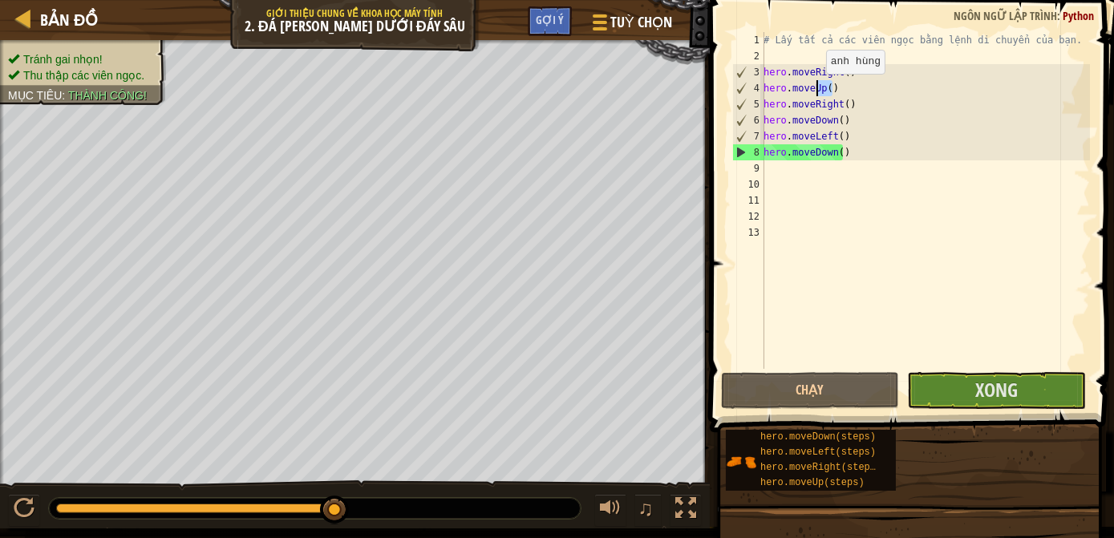
drag, startPoint x: 829, startPoint y: 88, endPoint x: 816, endPoint y: 90, distance: 12.9
click at [816, 90] on div "# Lấy tất cả các [PERSON_NAME] bằng lệnh di [PERSON_NAME] bạn. hero . moveRight…" at bounding box center [924, 216] width 329 height 369
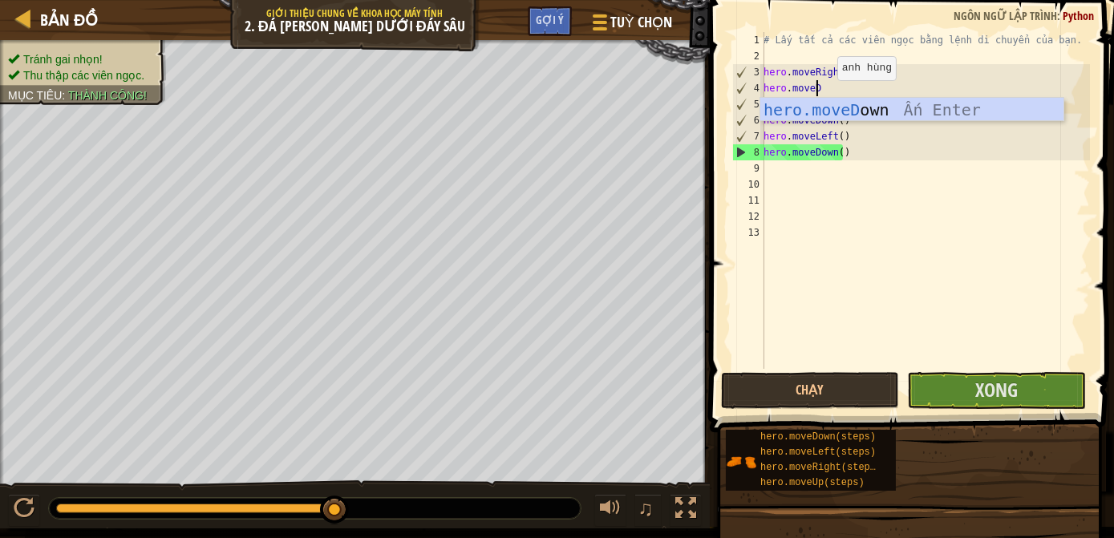
scroll to position [7, 4]
type textarea "hero.moveDow"
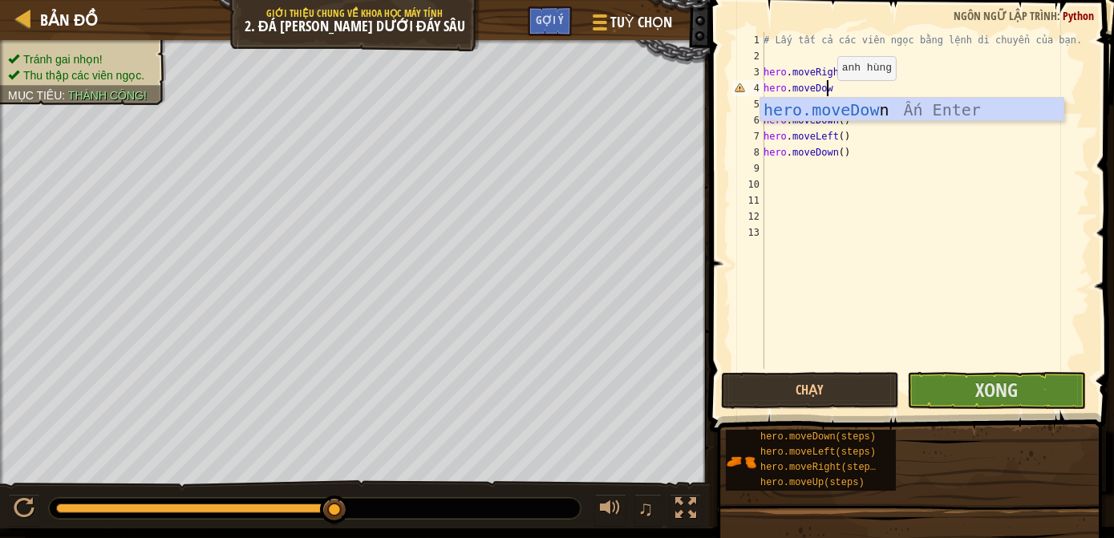
scroll to position [7, 0]
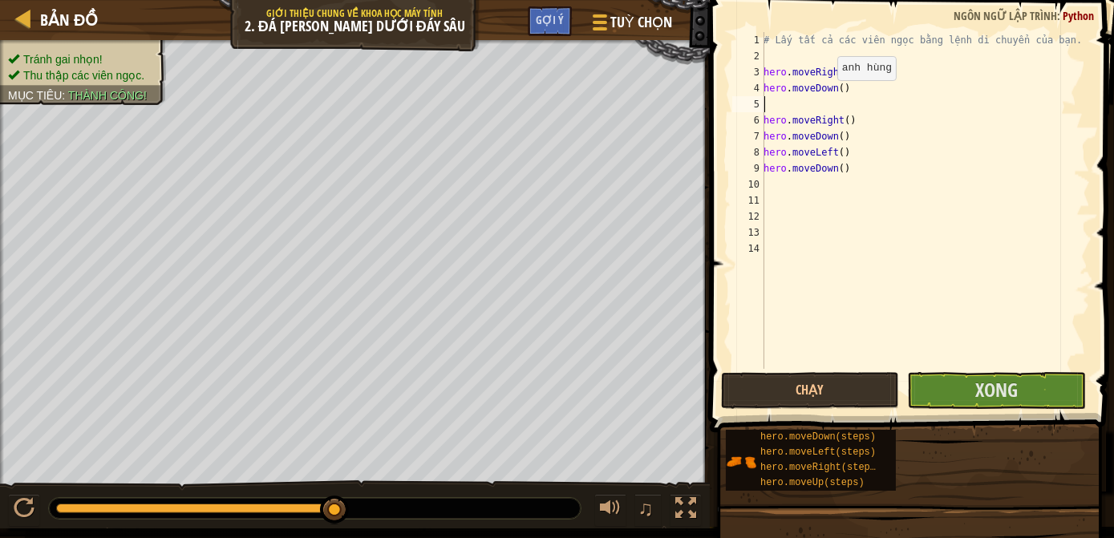
type textarea "hero.moveDown()"
click at [849, 95] on div "# Lấy tất cả các [PERSON_NAME] bằng lệnh di [PERSON_NAME] bạn. hero . moveRight…" at bounding box center [924, 216] width 329 height 369
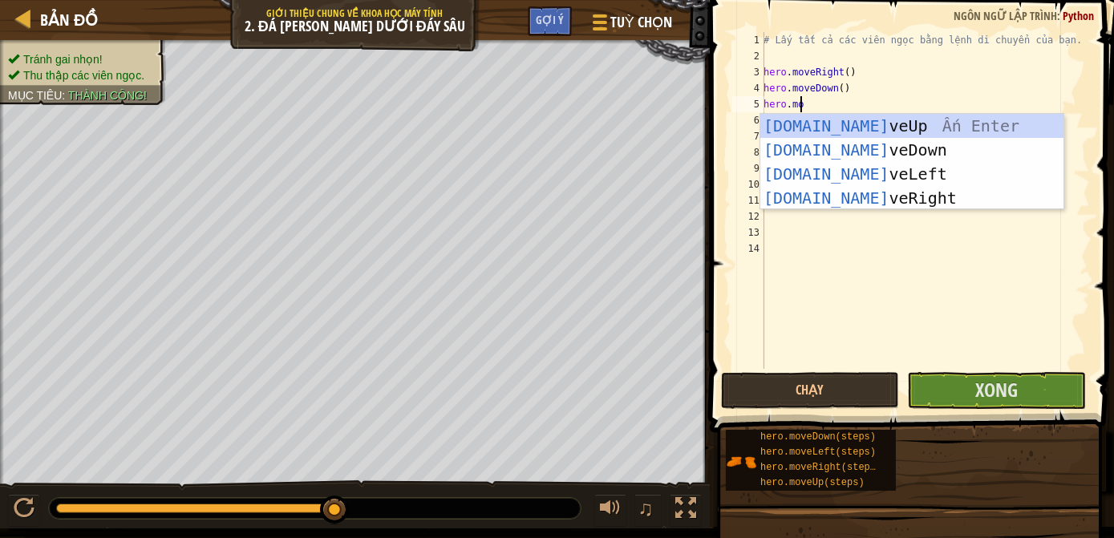
type textarea "hero.move"
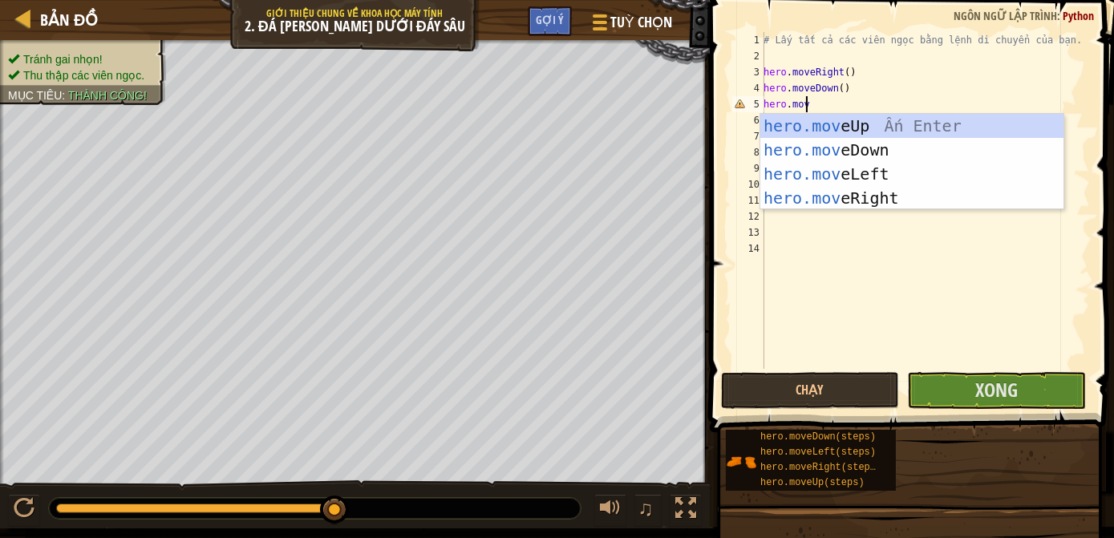
scroll to position [7, 2]
type textarea "hero.move"
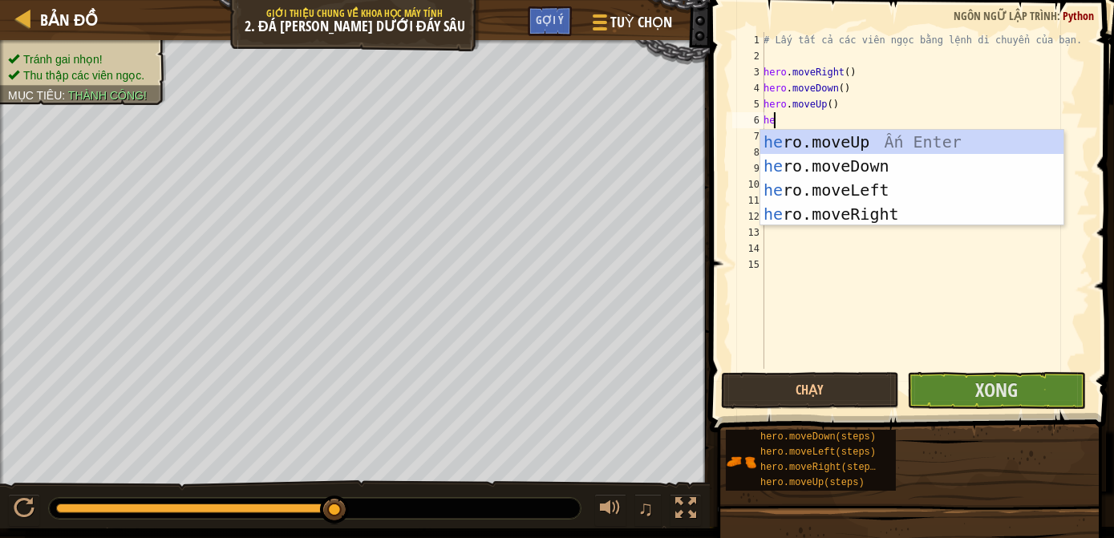
type textarea "hero"
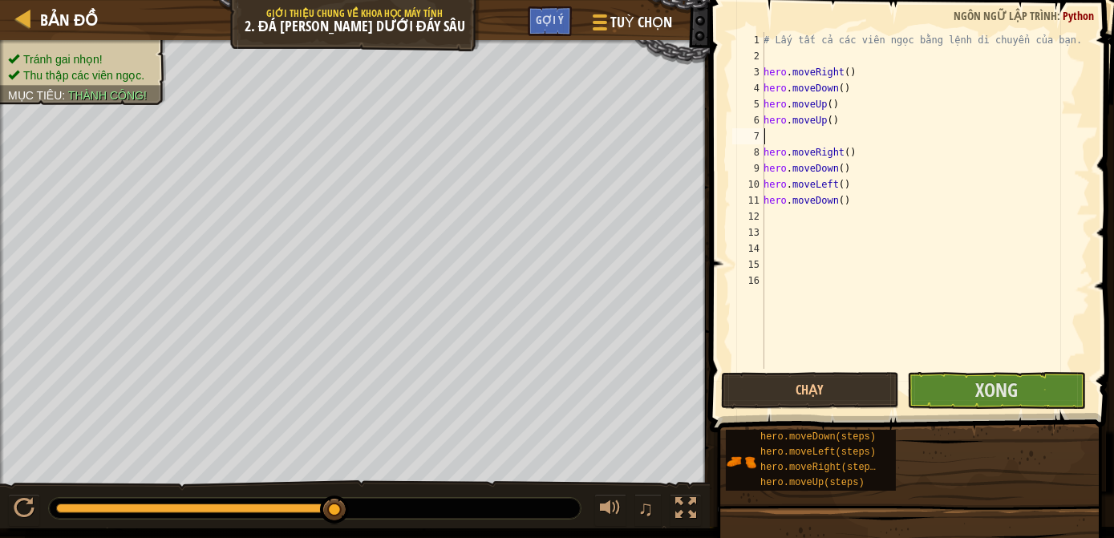
click at [821, 135] on div "# Lấy tất cả các [PERSON_NAME] bằng lệnh di [PERSON_NAME] bạn. hero . moveRight…" at bounding box center [924, 216] width 329 height 369
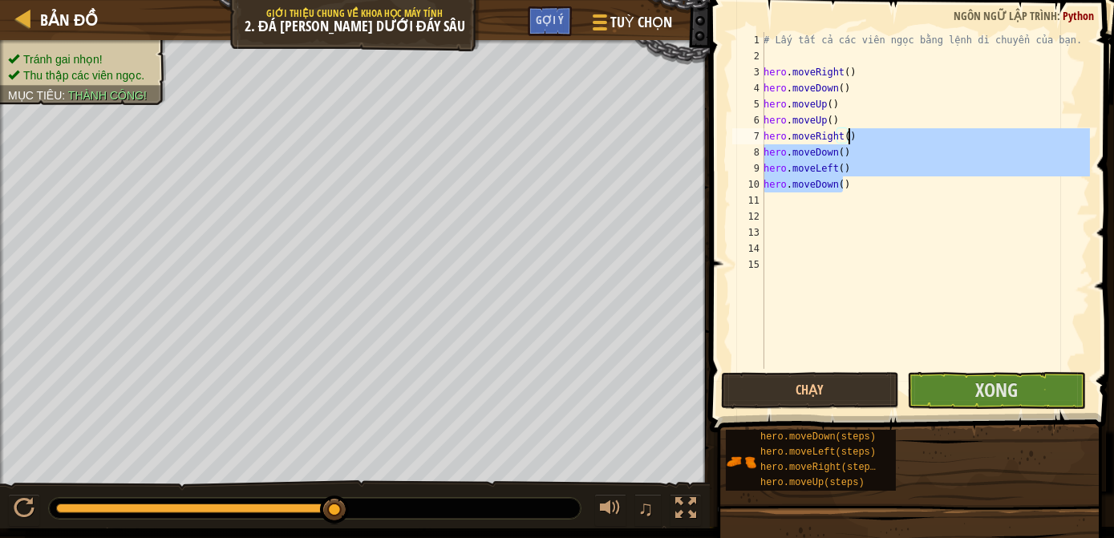
drag, startPoint x: 847, startPoint y: 182, endPoint x: 859, endPoint y: 138, distance: 45.7
click at [859, 138] on div "# Lấy tất cả các [PERSON_NAME] bằng lệnh di [PERSON_NAME] bạn. hero . moveRight…" at bounding box center [924, 216] width 329 height 369
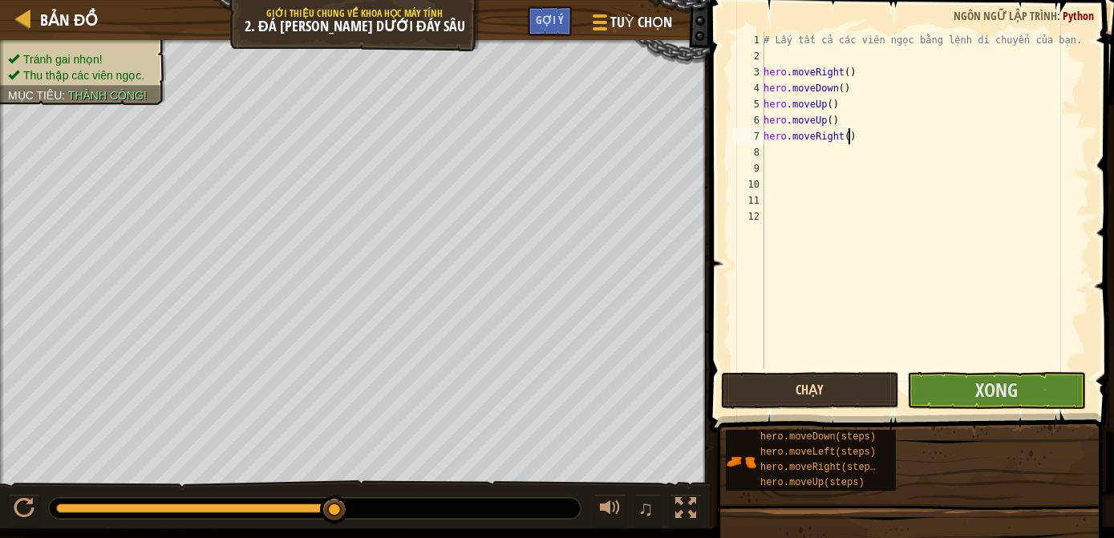
type textarea "hero.moveRight()"
click at [831, 386] on button "Chạy" at bounding box center [810, 390] width 179 height 37
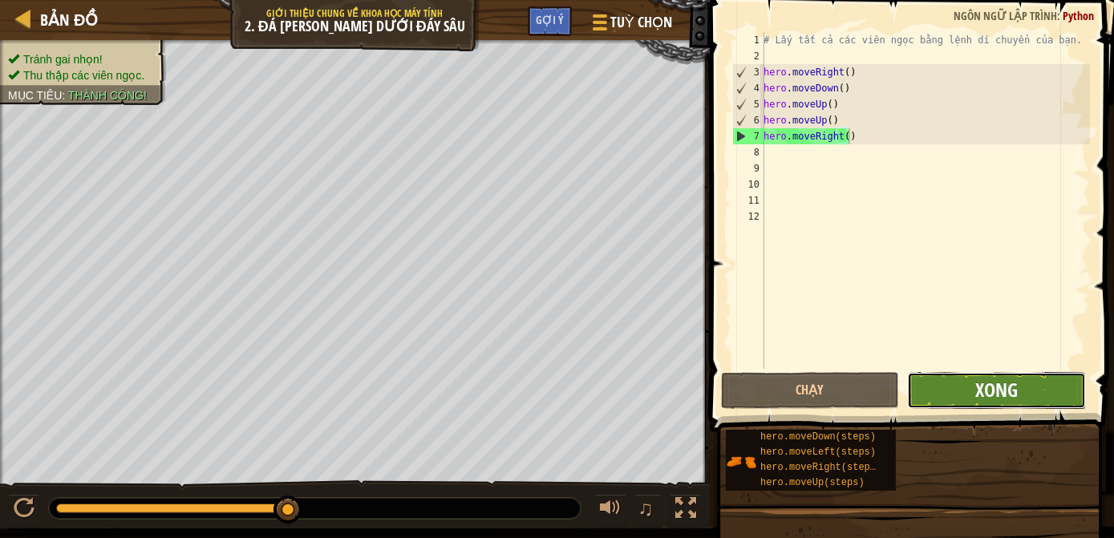
click at [980, 392] on span "Xong" at bounding box center [996, 390] width 42 height 26
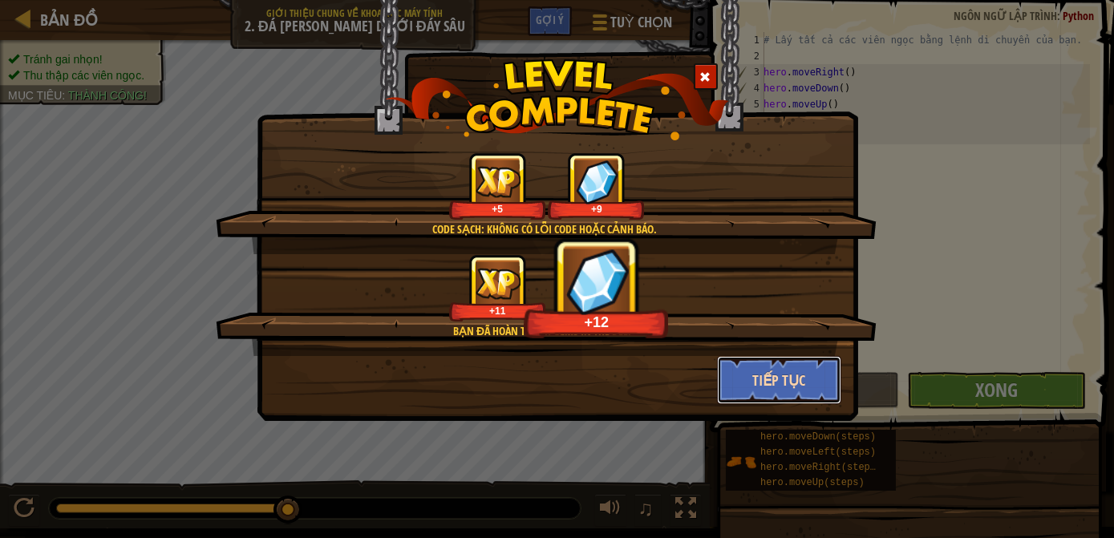
click at [799, 378] on button "Tiếp tục" at bounding box center [779, 380] width 124 height 48
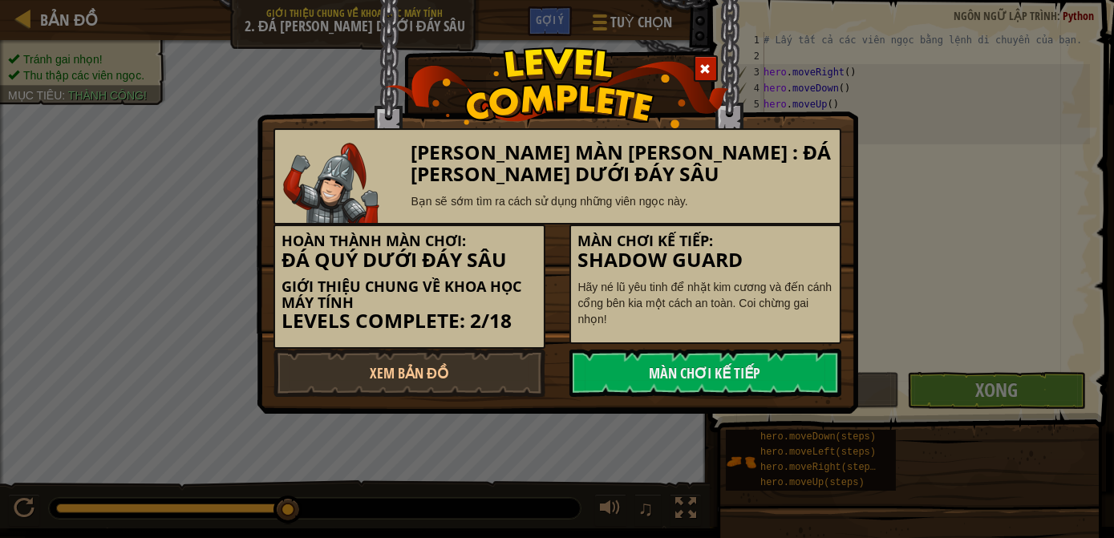
click at [799, 378] on link "Màn chơi kế tiếp" at bounding box center [705, 373] width 272 height 48
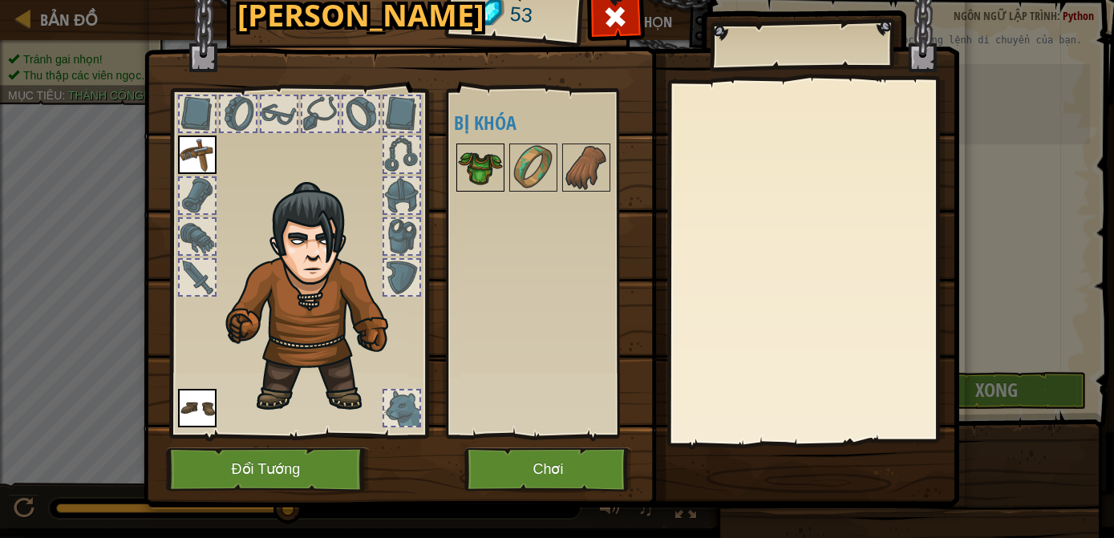
click at [481, 165] on img at bounding box center [480, 167] width 45 height 45
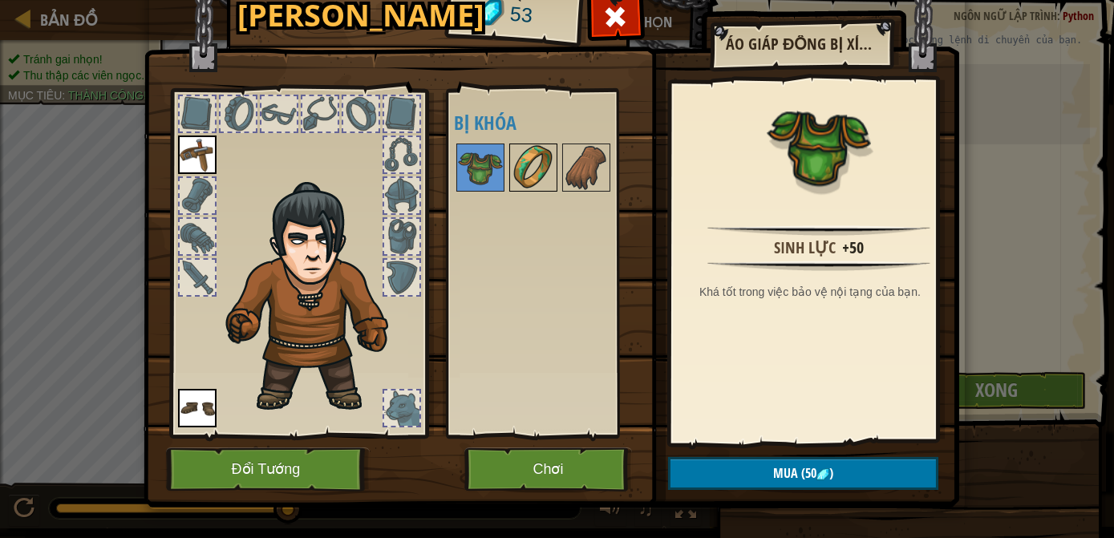
click at [519, 170] on img at bounding box center [533, 167] width 45 height 45
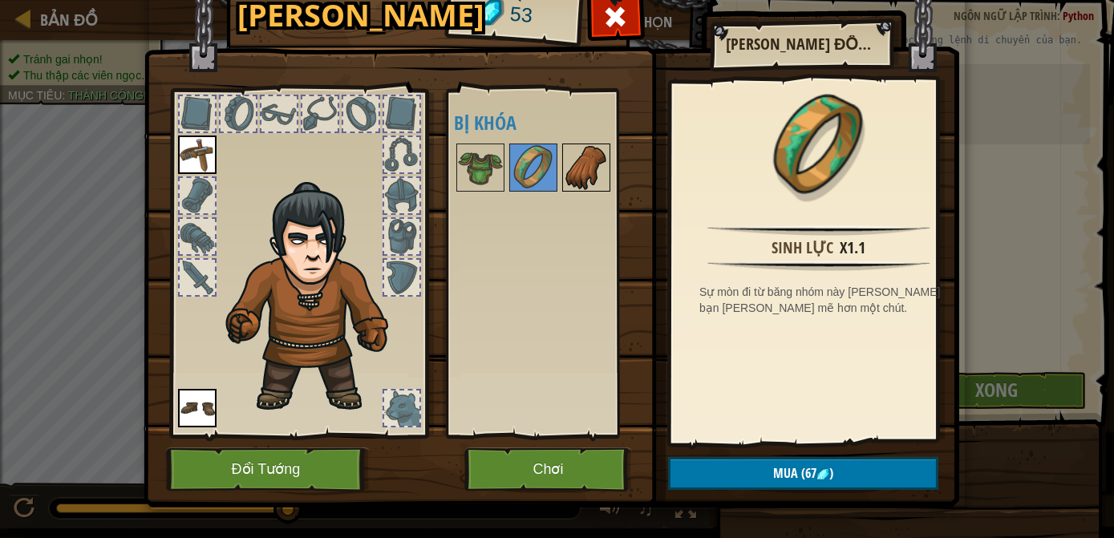
click at [564, 174] on img at bounding box center [586, 167] width 45 height 45
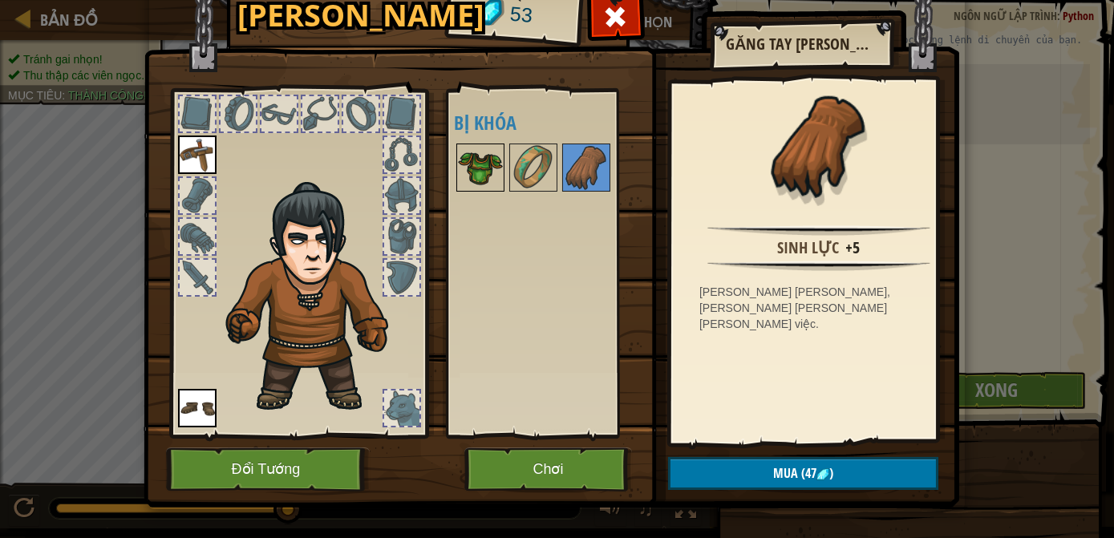
click at [458, 165] on img at bounding box center [480, 167] width 45 height 45
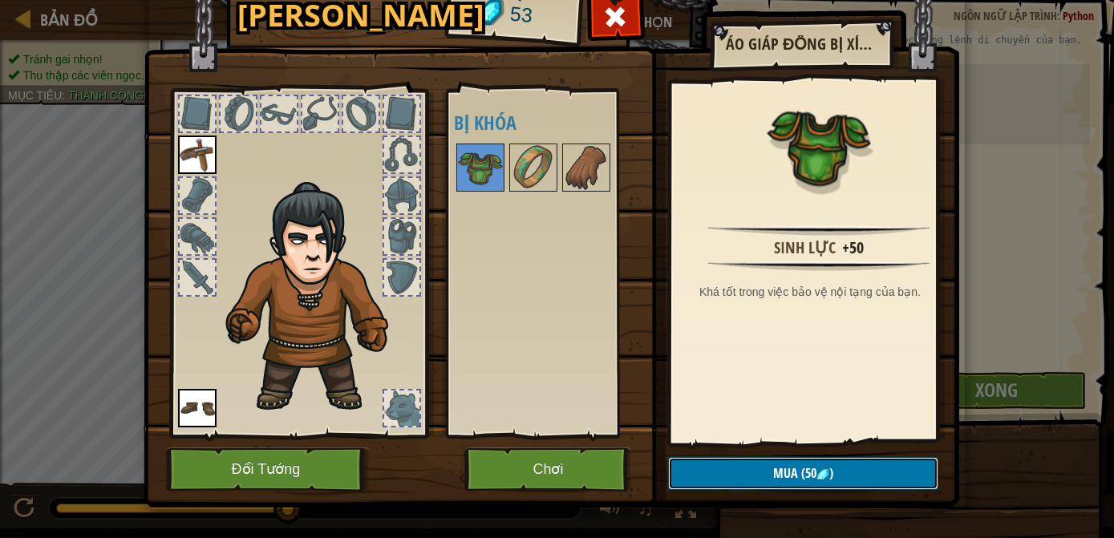
click at [742, 468] on button "Mua (50 )" at bounding box center [803, 473] width 270 height 33
click at [744, 467] on button "Xác nhận" at bounding box center [803, 473] width 270 height 33
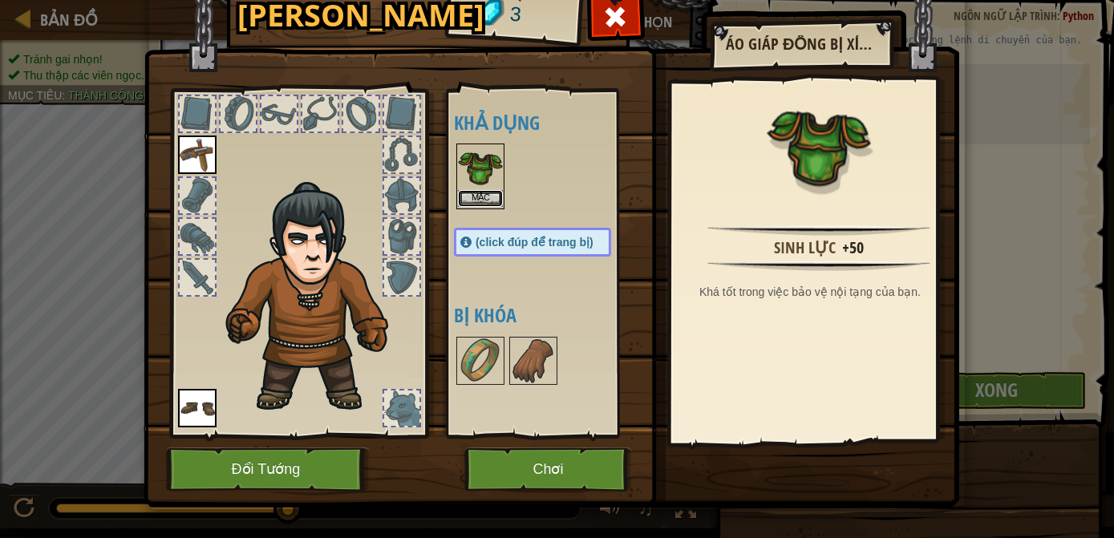
click at [485, 196] on button "Mặc" at bounding box center [480, 198] width 45 height 17
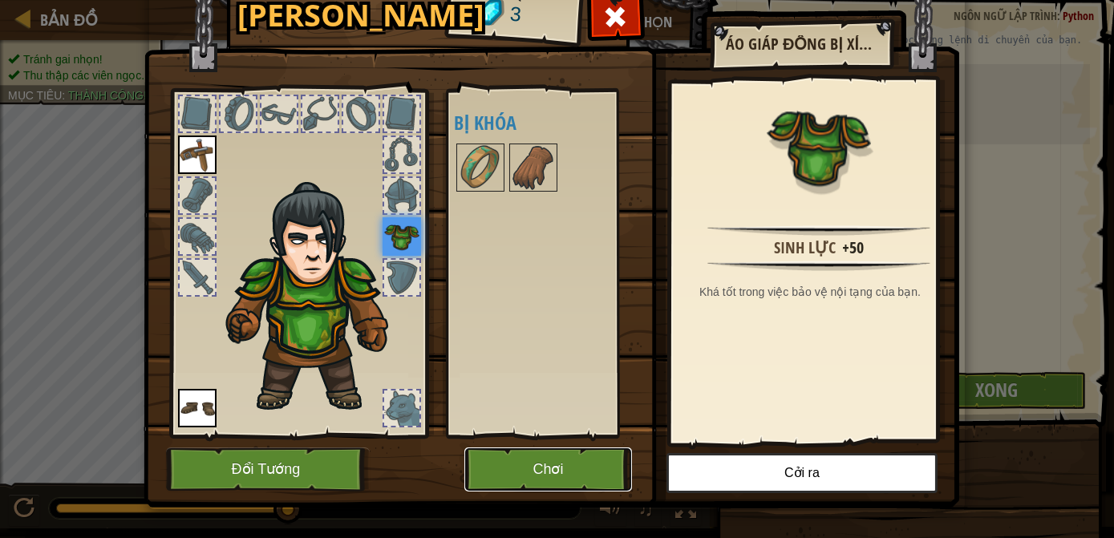
click at [577, 469] on button "Chơi" at bounding box center [548, 469] width 168 height 44
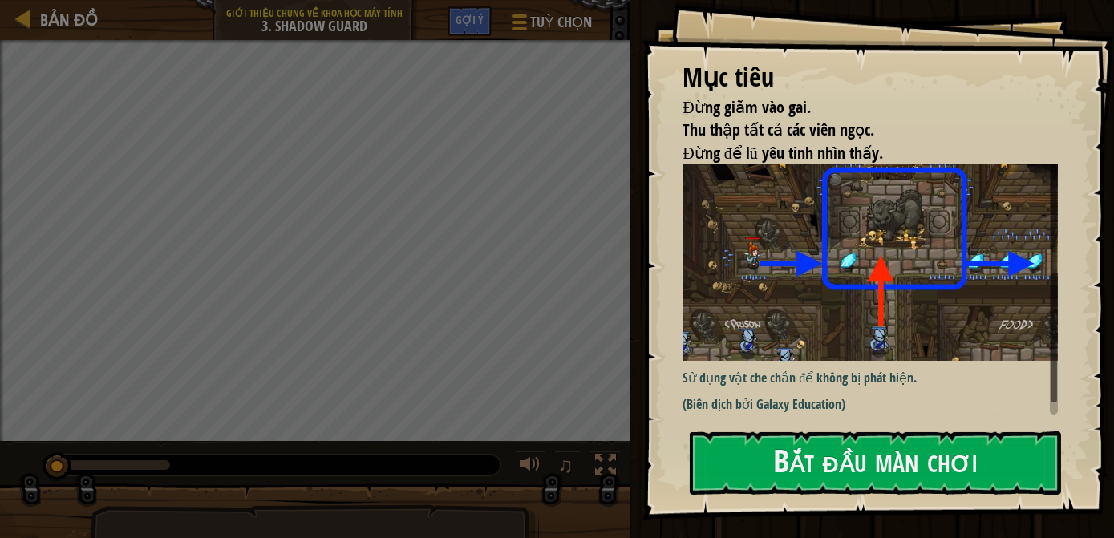
click at [723, 277] on img at bounding box center [875, 262] width 387 height 196
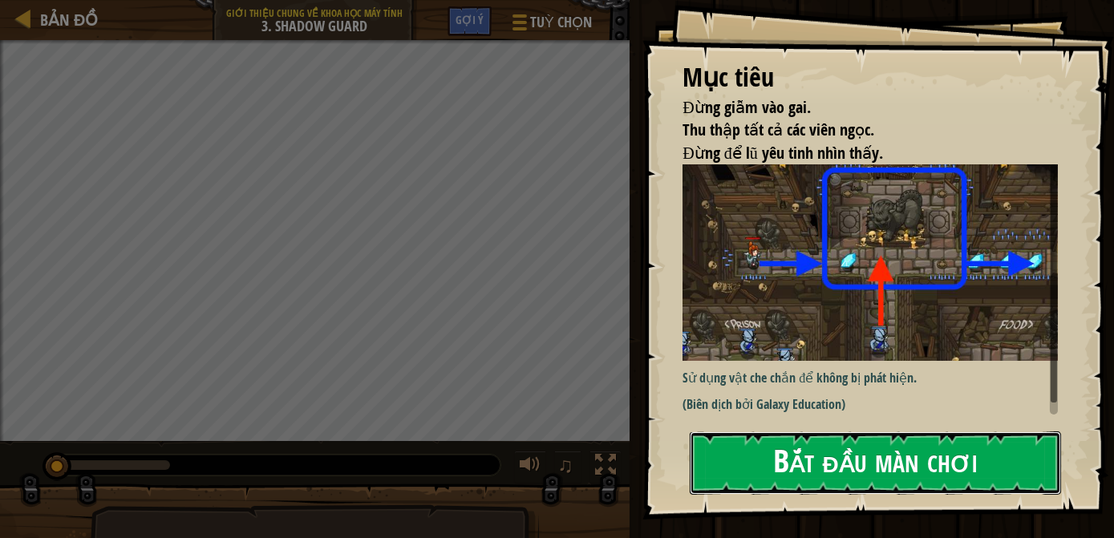
click at [718, 443] on button "Bắt đầu màn chơi" at bounding box center [874, 462] width 371 height 63
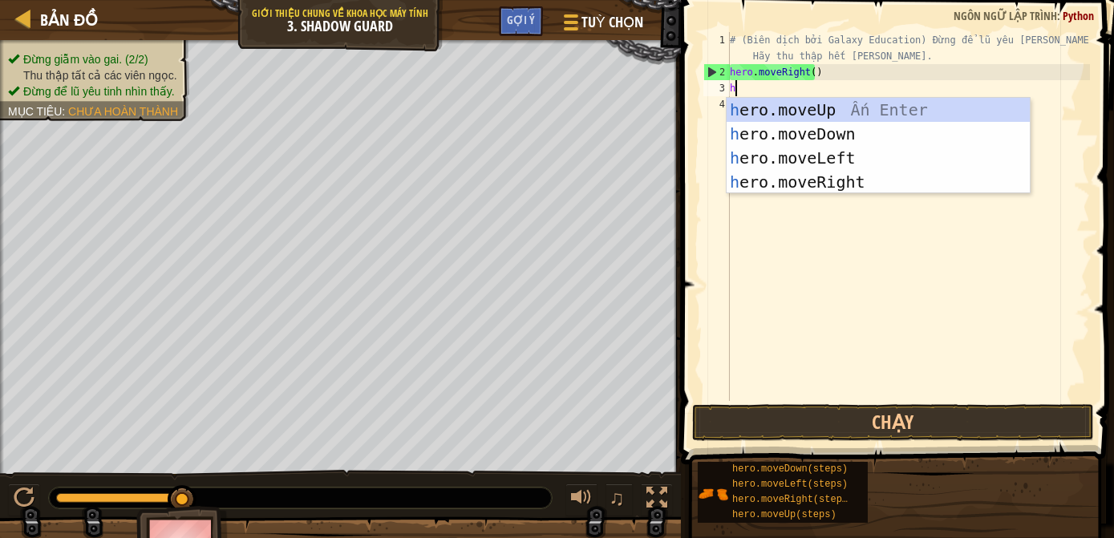
type textarea "her"
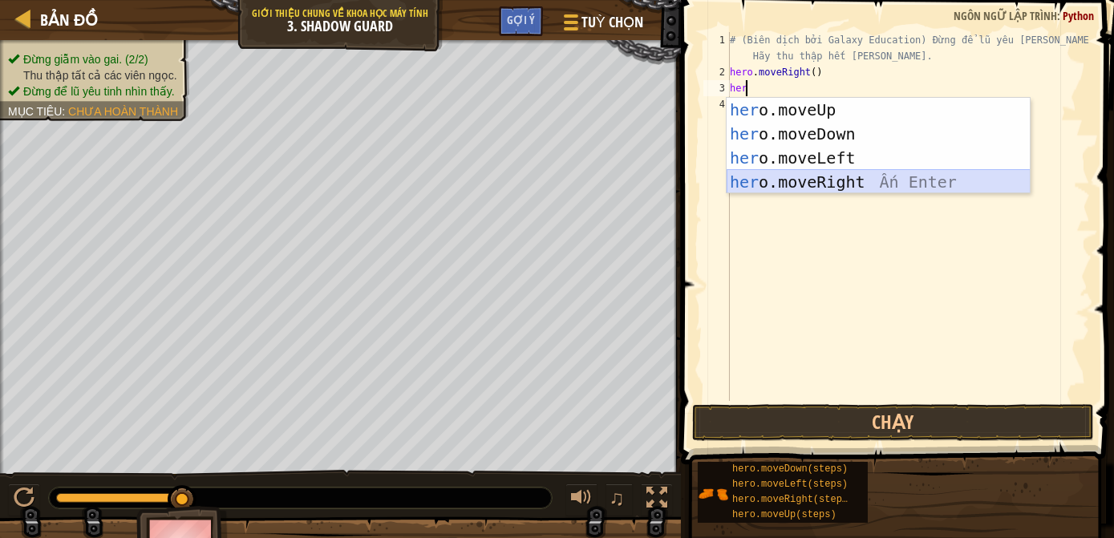
click at [819, 188] on div "her o.moveUp Ấn Enter her o.moveDown Ấn Enter her o.moveLeft Ấn Enter her o.mov…" at bounding box center [878, 170] width 304 height 144
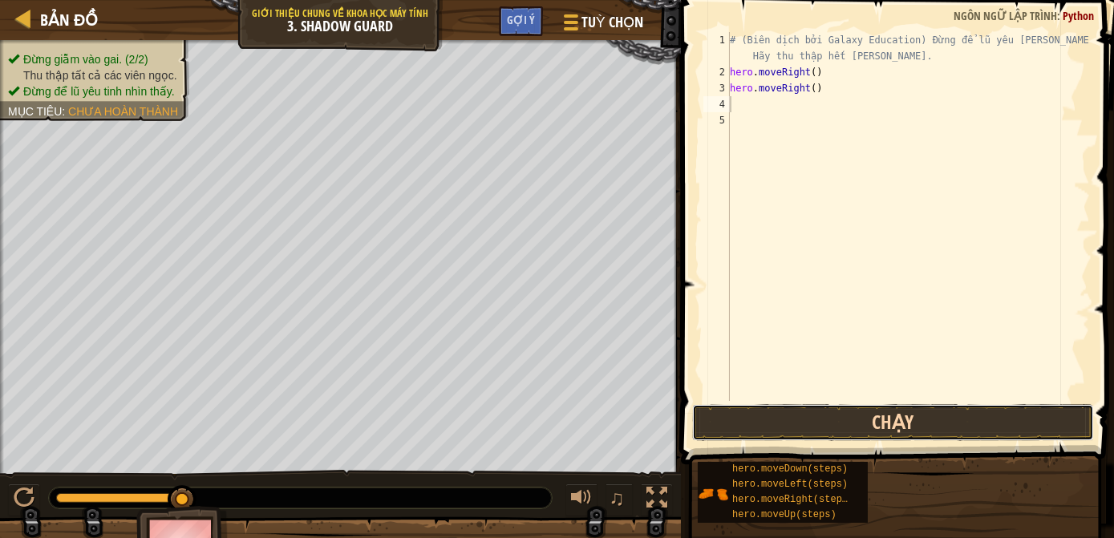
click at [787, 415] on button "Chạy" at bounding box center [893, 422] width 402 height 37
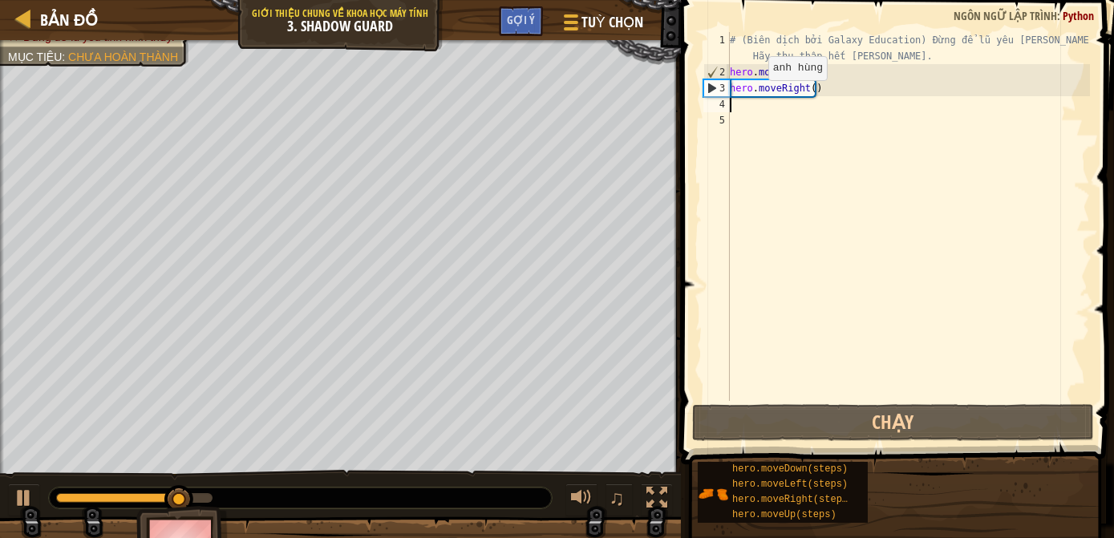
click at [754, 95] on div "# (Biên dịch bởi Galaxy Education) Đừng để lũ yêu [PERSON_NAME] thấy. Hãy thu t…" at bounding box center [907, 240] width 363 height 417
type textarea "hero.moveRight()"
click at [751, 103] on div "# (Biên dịch bởi Galaxy Education) Đừng để lũ yêu [PERSON_NAME] thấy. Hãy thu t…" at bounding box center [907, 240] width 363 height 417
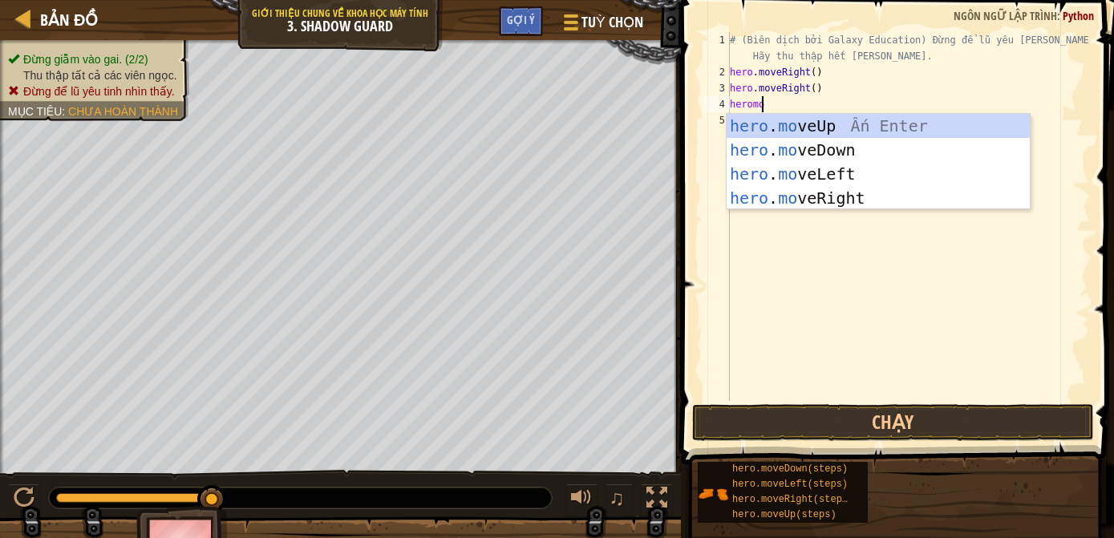
scroll to position [7, 2]
type textarea "heromove"
click at [740, 197] on div "hero . move Up Ấn Enter hero . move Down Ấn Enter hero . move Left Ấn Enter her…" at bounding box center [878, 186] width 304 height 144
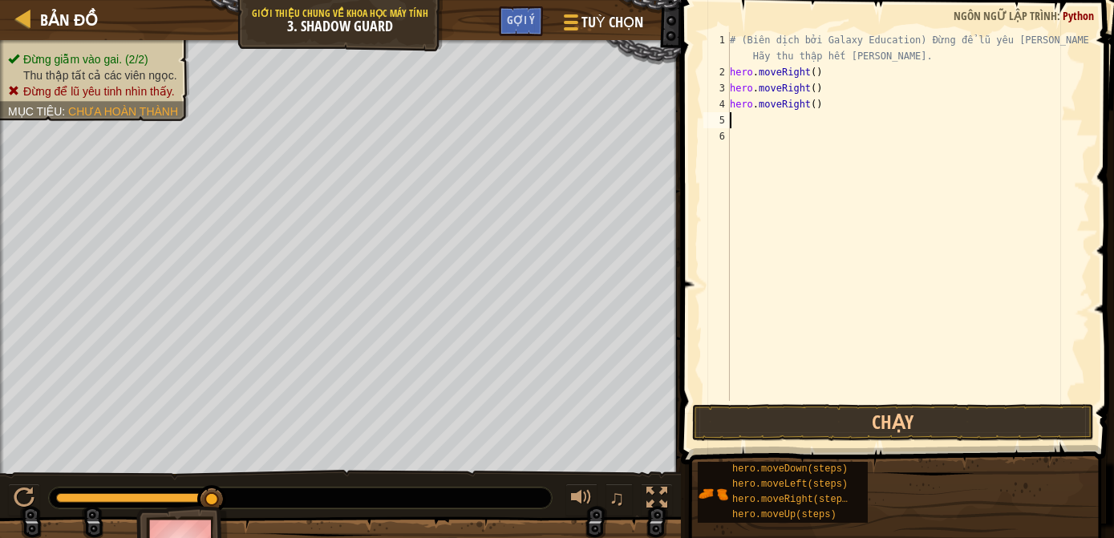
scroll to position [7, 0]
click at [784, 430] on button "Chạy" at bounding box center [893, 422] width 402 height 37
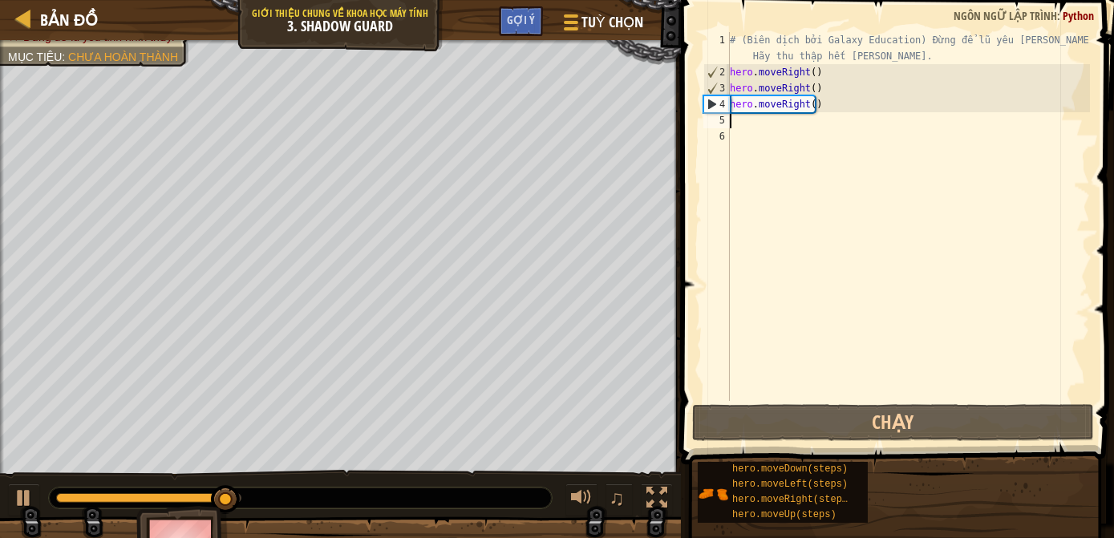
click at [831, 107] on div "# (Biên dịch bởi Galaxy Education) Đừng để lũ yêu [PERSON_NAME] thấy. Hãy thu t…" at bounding box center [907, 240] width 363 height 417
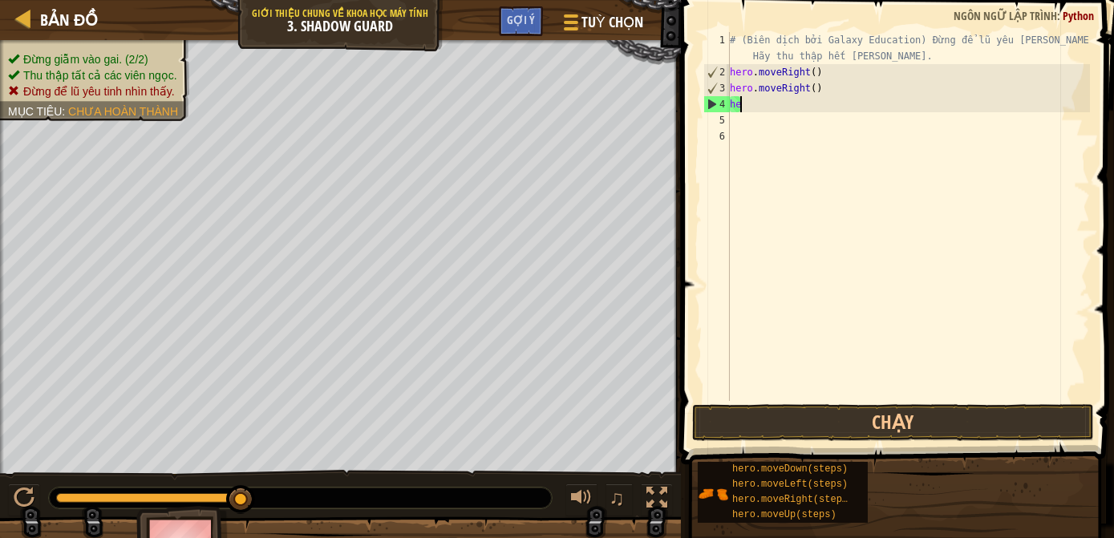
type textarea "h"
click at [816, 89] on div "# (Biên dịch bởi Galaxy Education) Đừng để lũ yêu [PERSON_NAME] thấy. Hãy thu t…" at bounding box center [907, 240] width 363 height 417
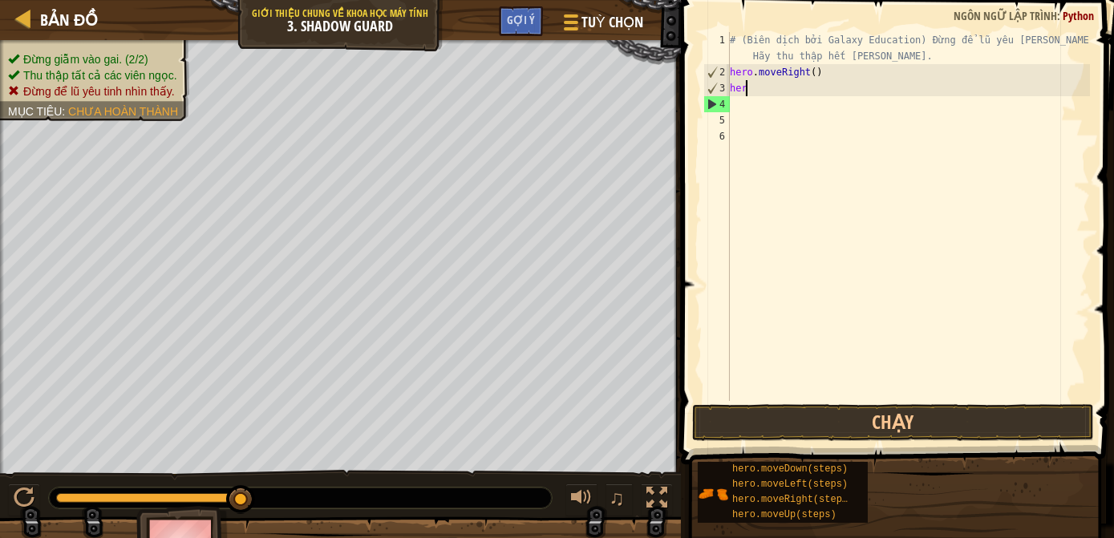
type textarea "h"
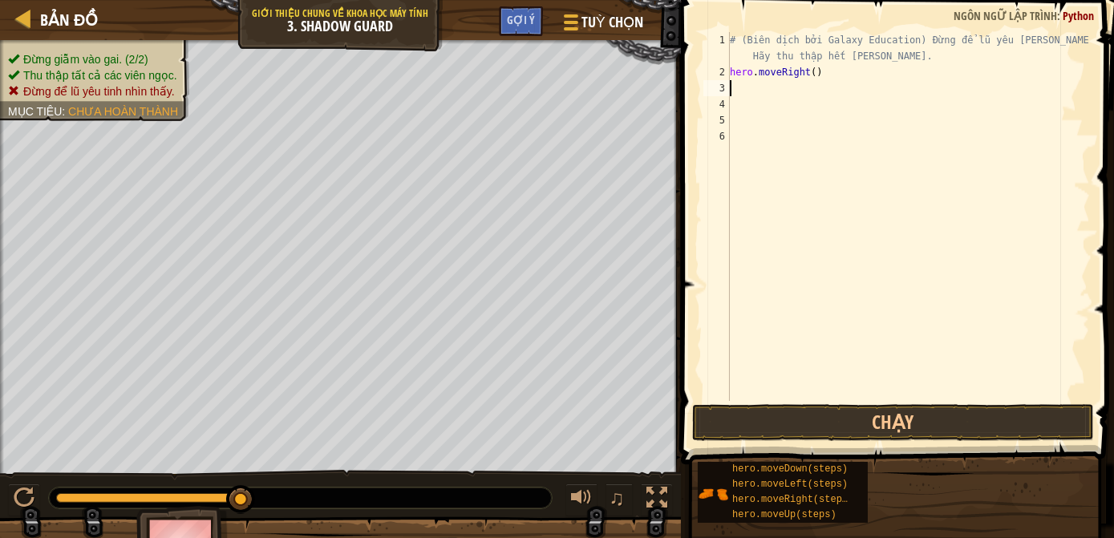
type textarea "h"
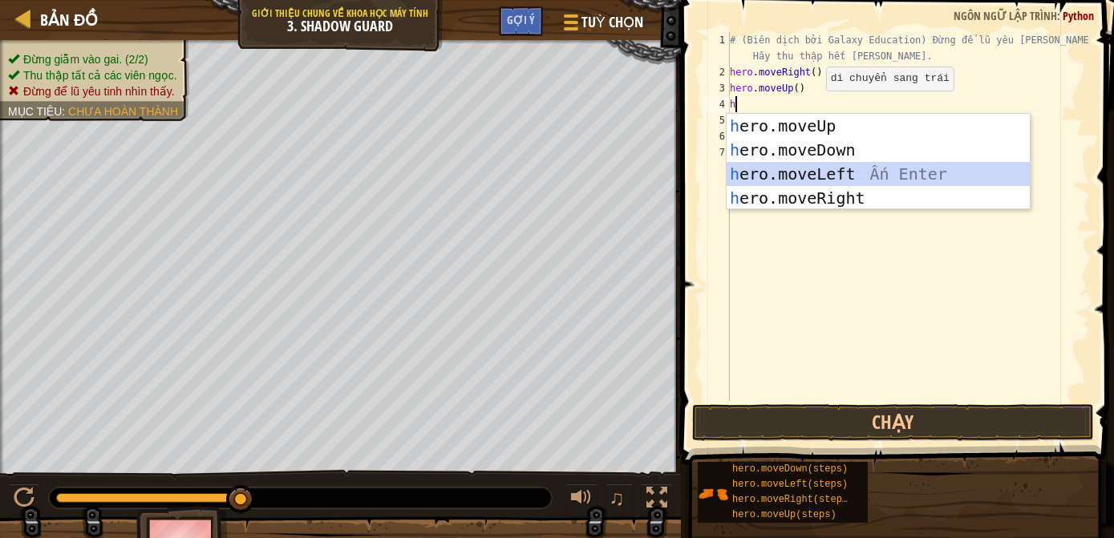
click at [771, 172] on div "h ero.moveUp Ấn Enter h ero.moveDown Ấn Enter h ero.moveLeft Ấn Enter h ero.mov…" at bounding box center [878, 186] width 304 height 144
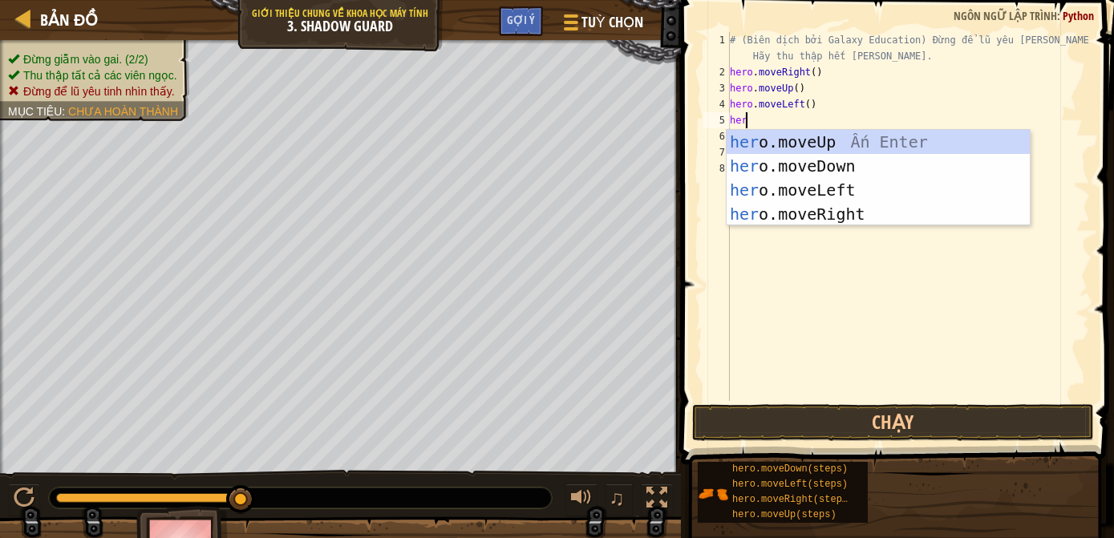
type textarea "herm"
click at [746, 161] on div "her o. m oveUp Ấn Enter her o. m oveDown Ấn Enter her o. m oveLeft Ấn Enter her…" at bounding box center [878, 202] width 304 height 144
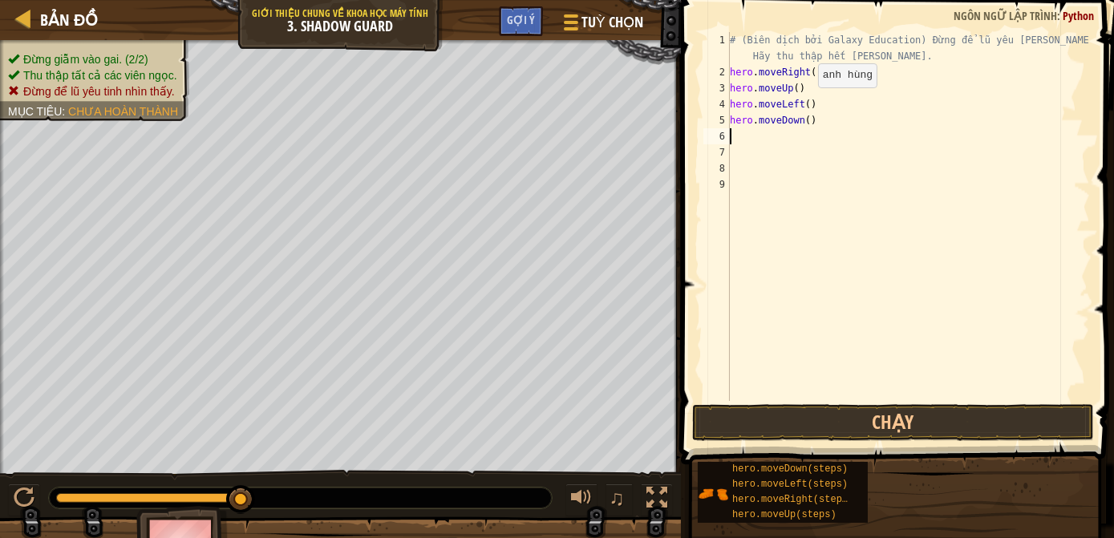
click at [803, 103] on div "# (Biên dịch bởi Galaxy Education) Đừng để lũ yêu [PERSON_NAME] thấy. Hãy thu t…" at bounding box center [907, 240] width 363 height 417
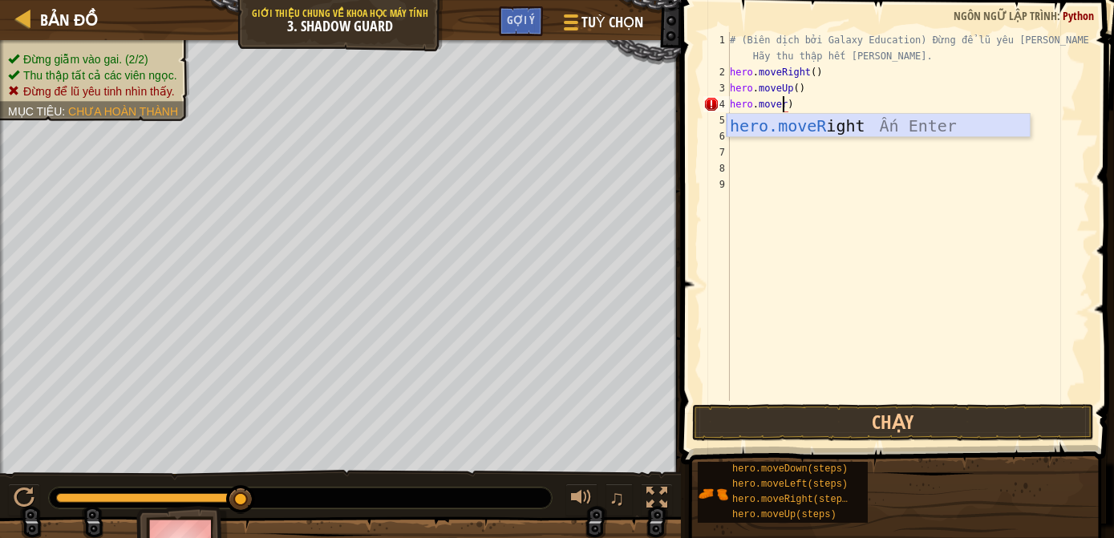
click at [812, 120] on div "hero.moveR ight Ấn Enter" at bounding box center [878, 150] width 304 height 72
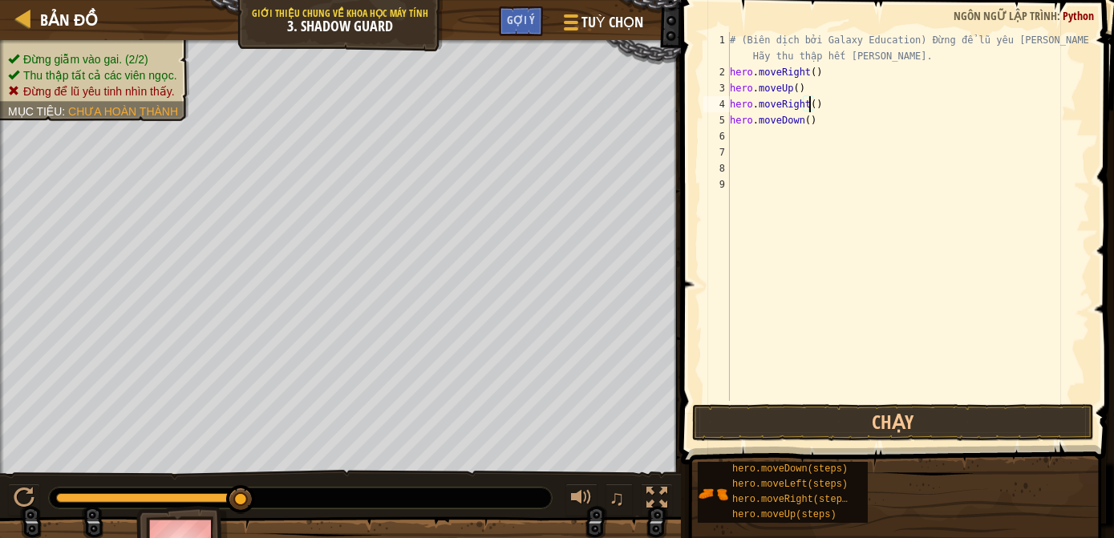
click at [812, 121] on div "# (Biên dịch bởi Galaxy Education) Đừng để lũ yêu [PERSON_NAME] thấy. Hãy thu t…" at bounding box center [907, 240] width 363 height 417
type textarea "hero.moveDown()"
click at [738, 142] on div "# (Biên dịch bởi Galaxy Education) Đừng để lũ yêu [PERSON_NAME] thấy. Hãy thu t…" at bounding box center [907, 240] width 363 height 417
type textarea "h"
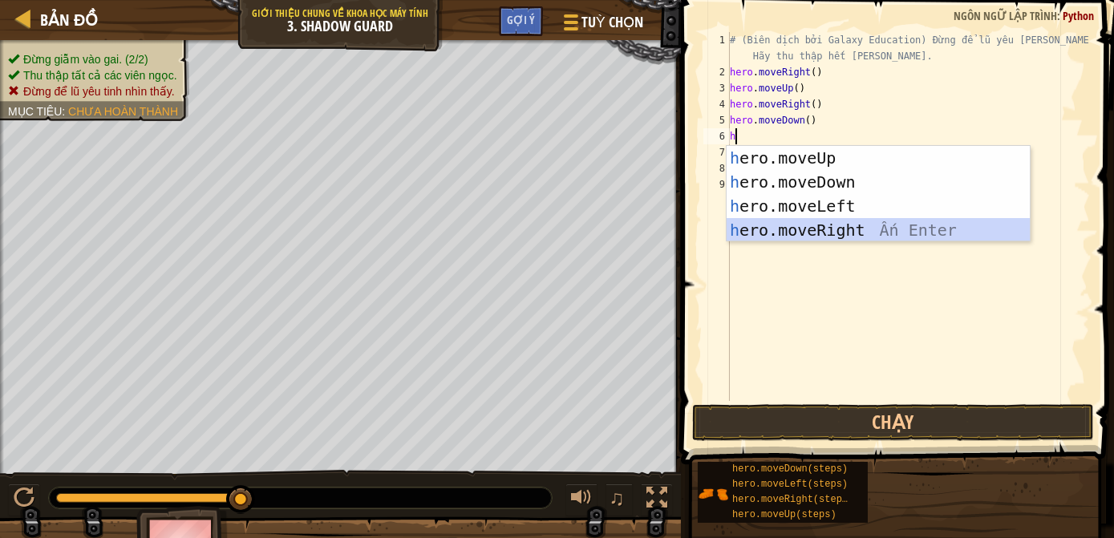
click at [757, 228] on div "h ero.moveUp Ấn Enter h ero.moveDown Ấn Enter h ero.moveLeft Ấn Enter h ero.mov…" at bounding box center [878, 218] width 304 height 144
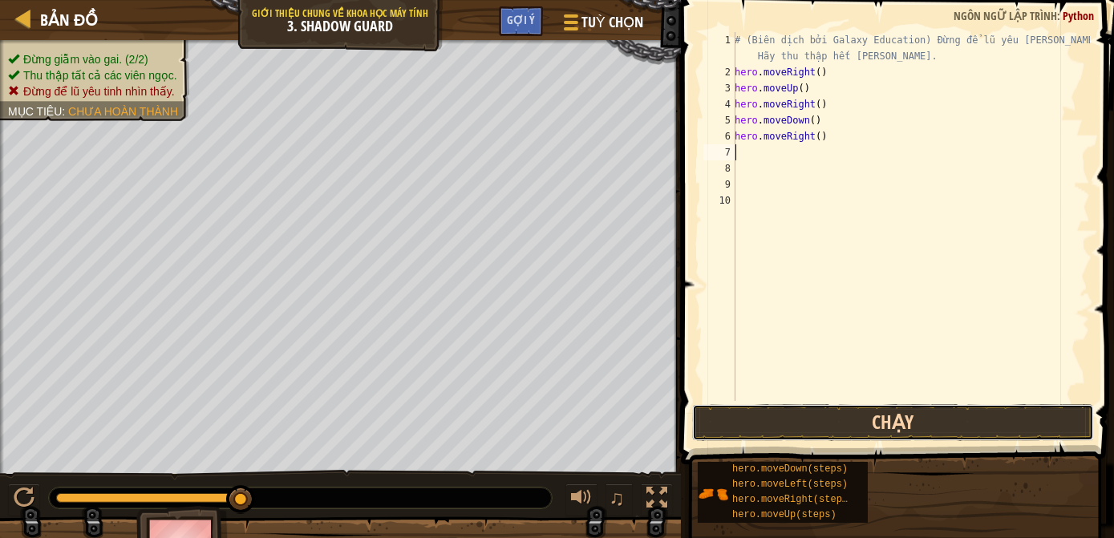
click at [739, 422] on button "Chạy" at bounding box center [893, 422] width 402 height 37
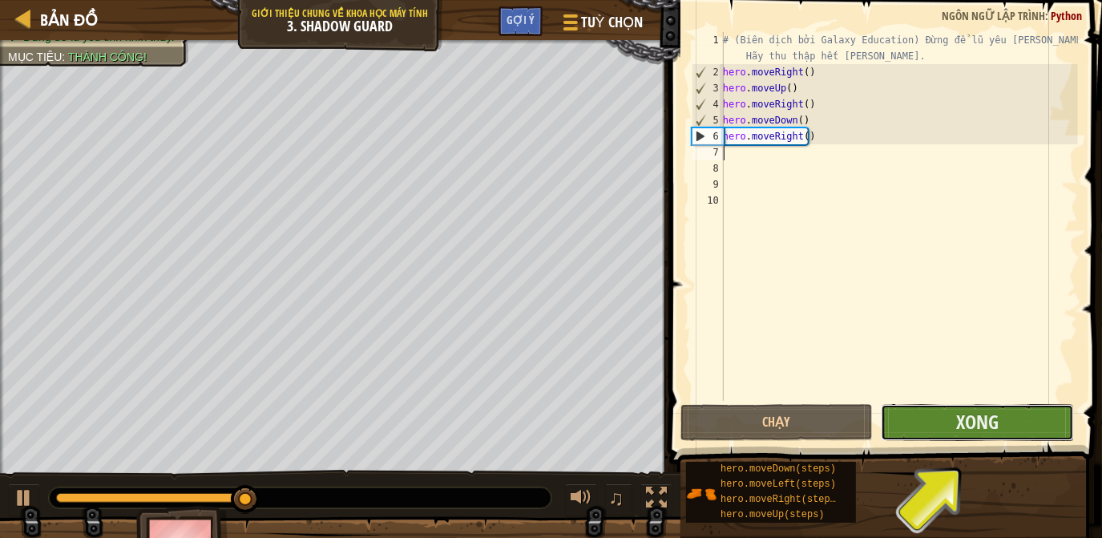
click at [956, 415] on button "Xong" at bounding box center [977, 422] width 192 height 37
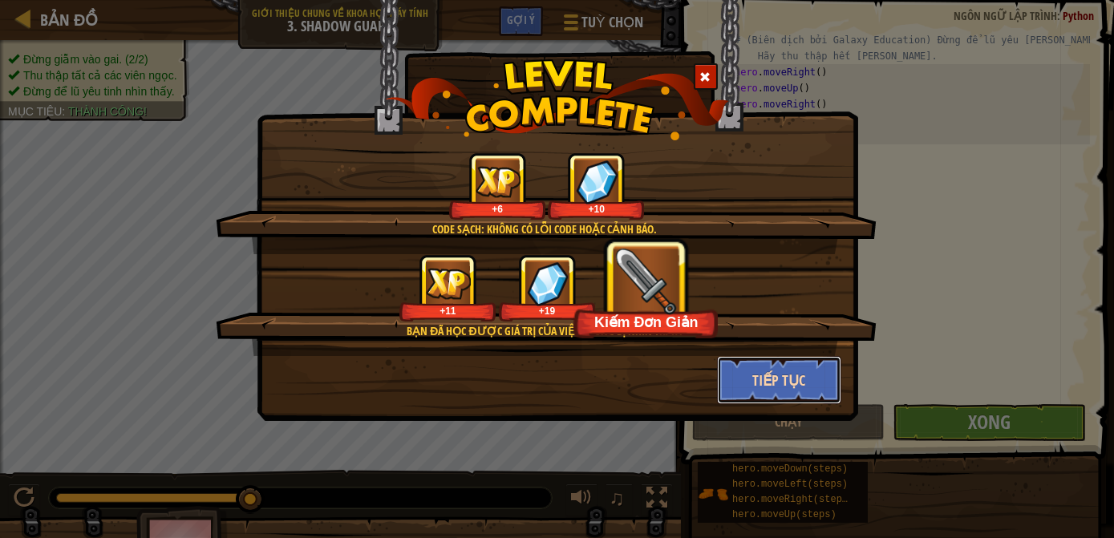
click at [759, 375] on button "Tiếp tục" at bounding box center [779, 380] width 124 height 48
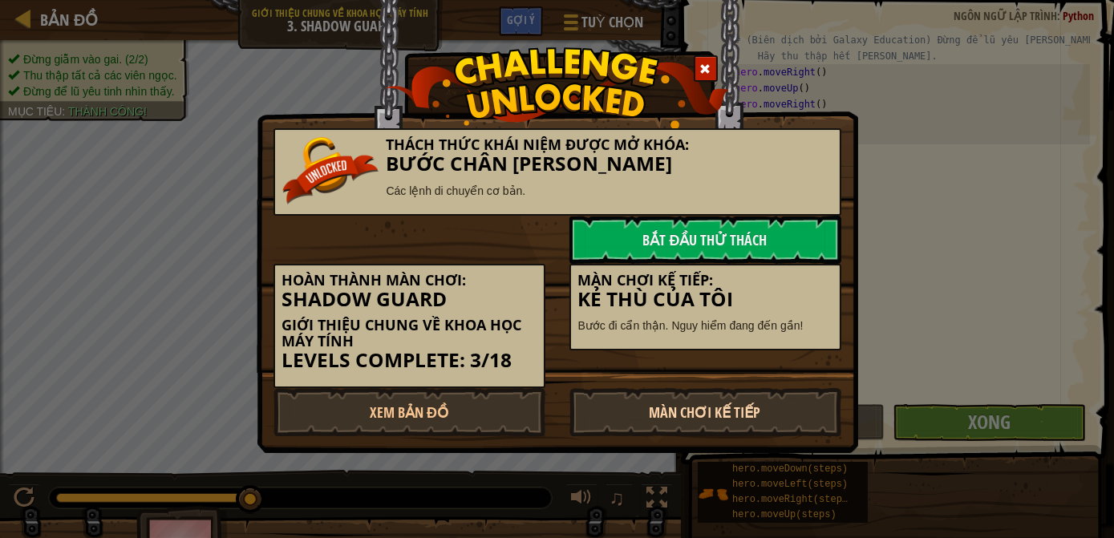
click at [640, 407] on link "Màn chơi kế tiếp" at bounding box center [705, 412] width 272 height 48
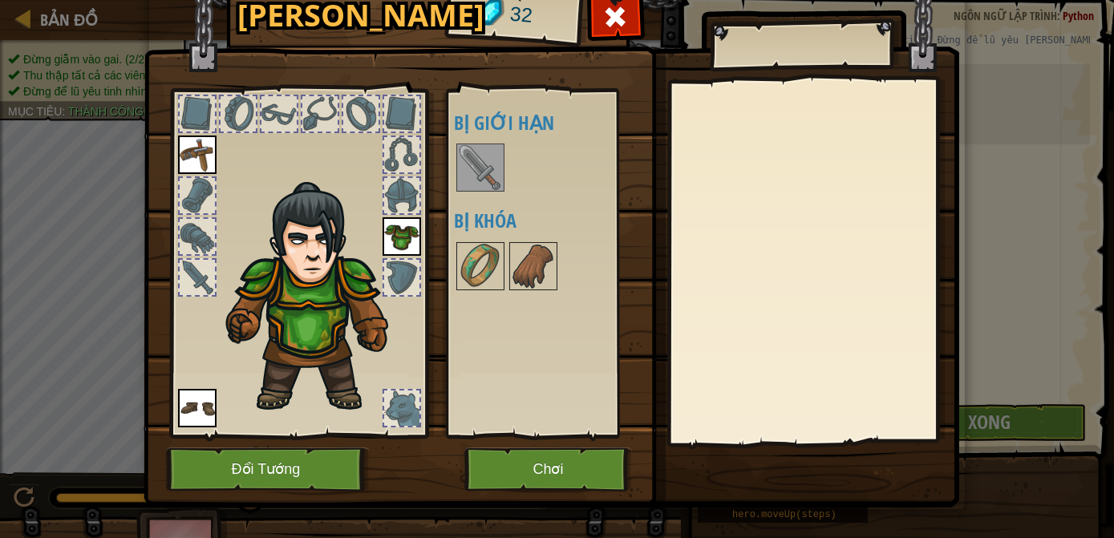
drag, startPoint x: 515, startPoint y: 177, endPoint x: 489, endPoint y: 178, distance: 25.7
click at [490, 178] on div "[PERSON_NAME] [PERSON_NAME] (click đúp để trang bị) Bị [PERSON_NAME] Bị [PERSON…" at bounding box center [554, 263] width 201 height 334
click at [480, 174] on img at bounding box center [480, 167] width 45 height 45
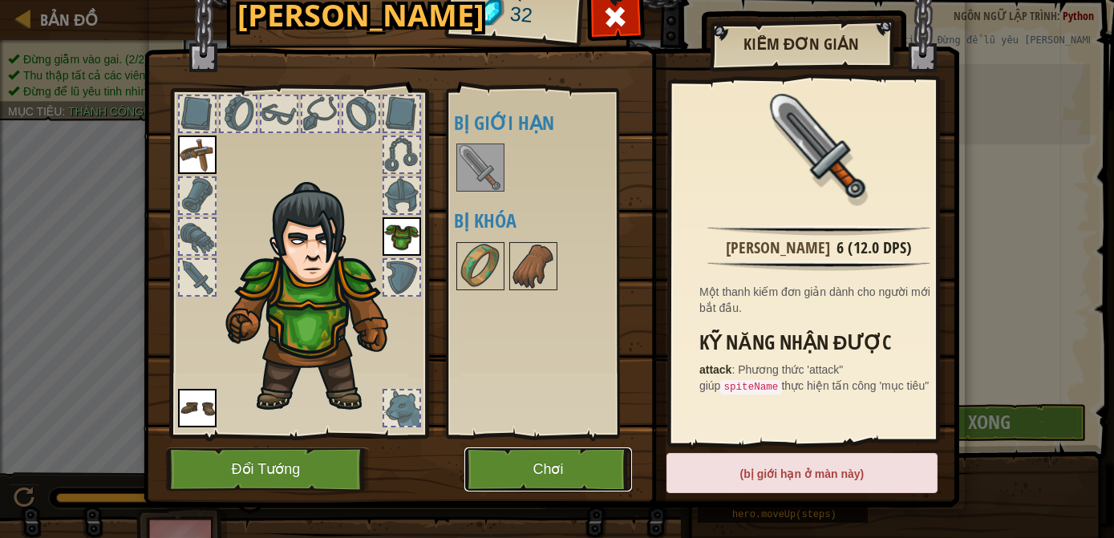
click at [594, 478] on button "Chơi" at bounding box center [548, 469] width 168 height 44
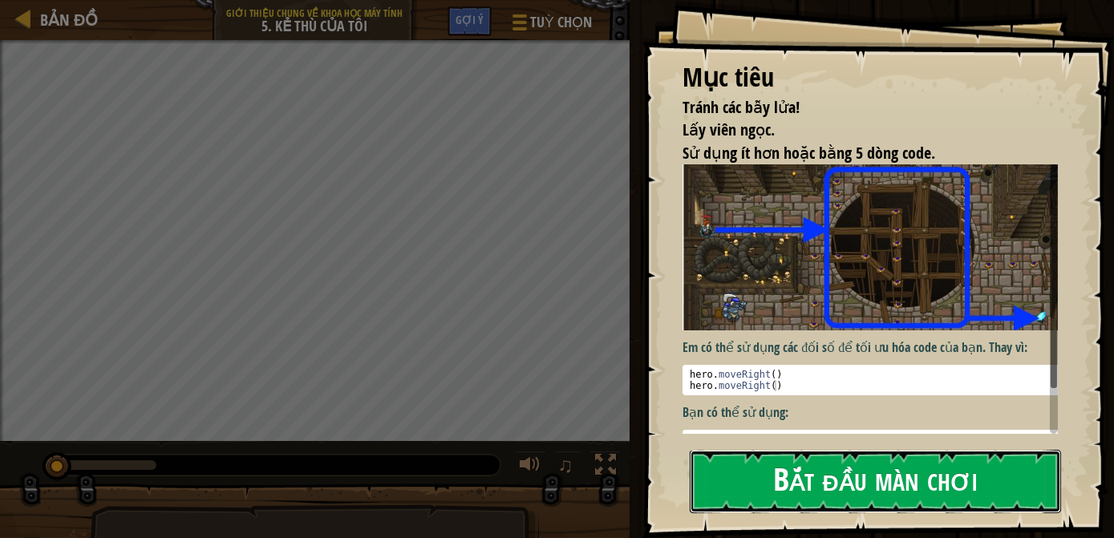
click at [798, 454] on button "Bắt đầu màn chơi" at bounding box center [874, 481] width 371 height 63
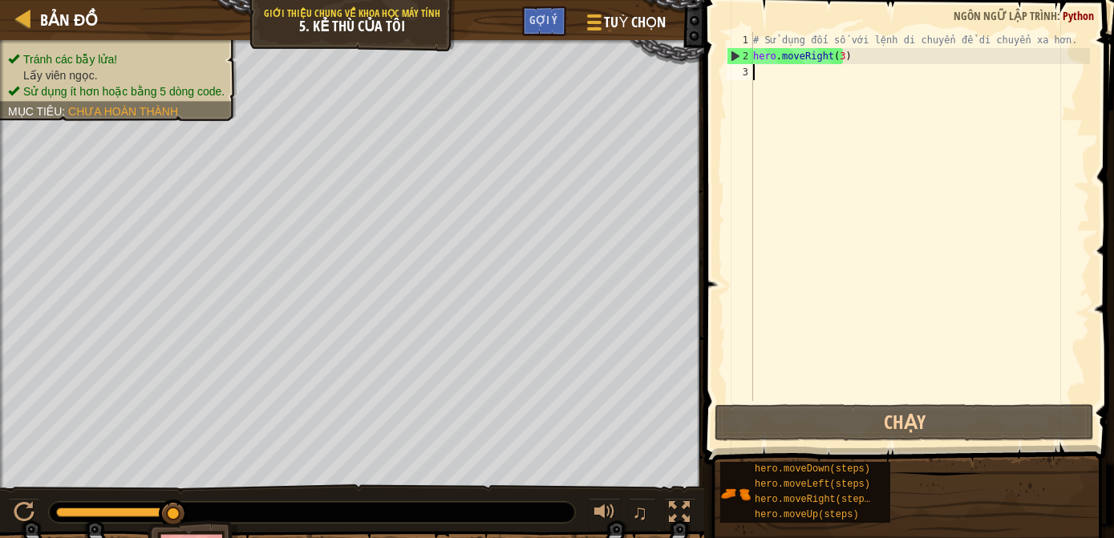
type textarea "h"
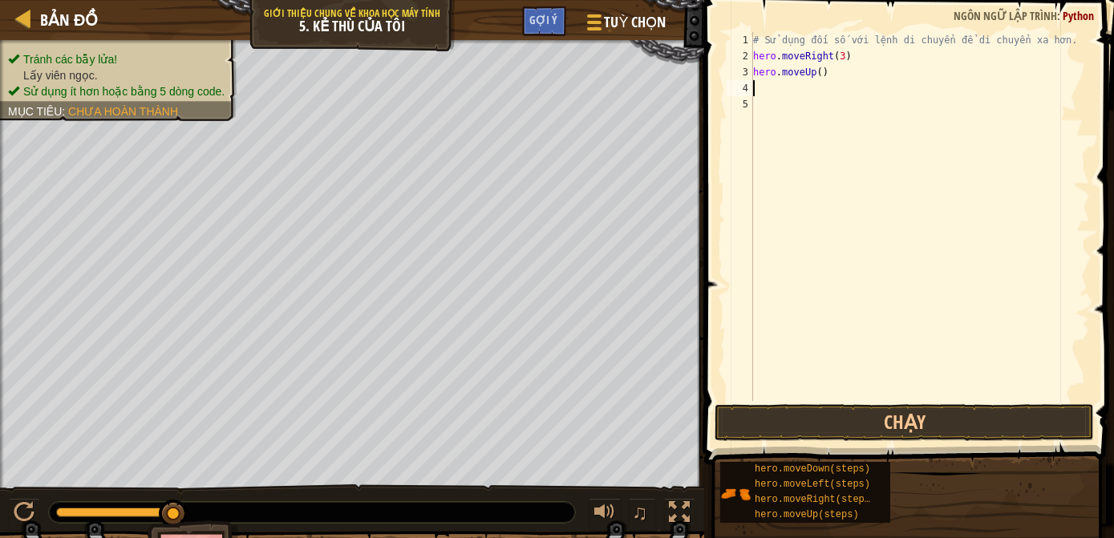
type textarea "h"
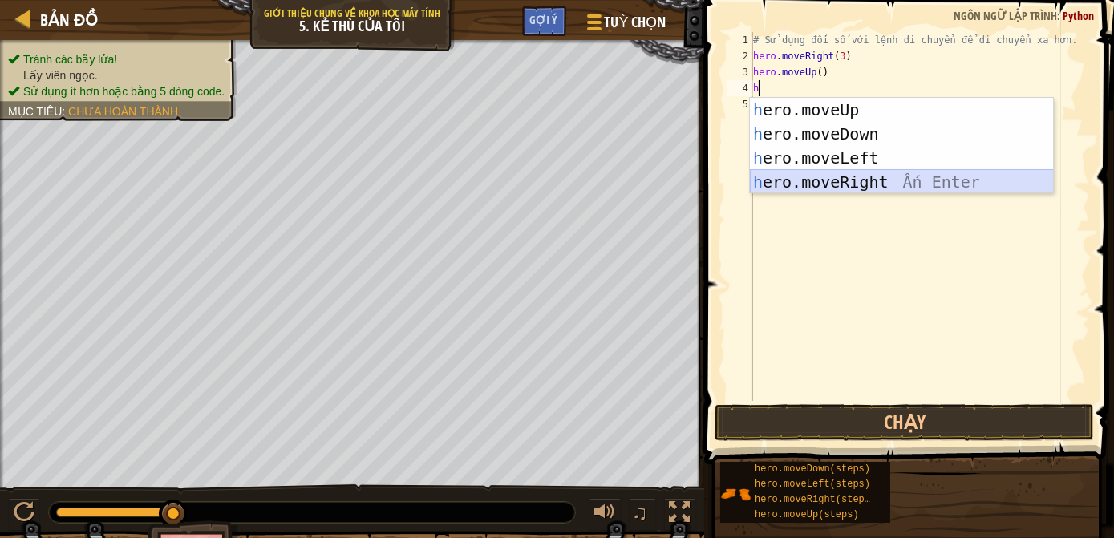
click at [833, 180] on div "h ero.moveUp Ấn Enter h ero.moveDown Ấn Enter h ero.moveLeft Ấn Enter h ero.mov…" at bounding box center [902, 170] width 304 height 144
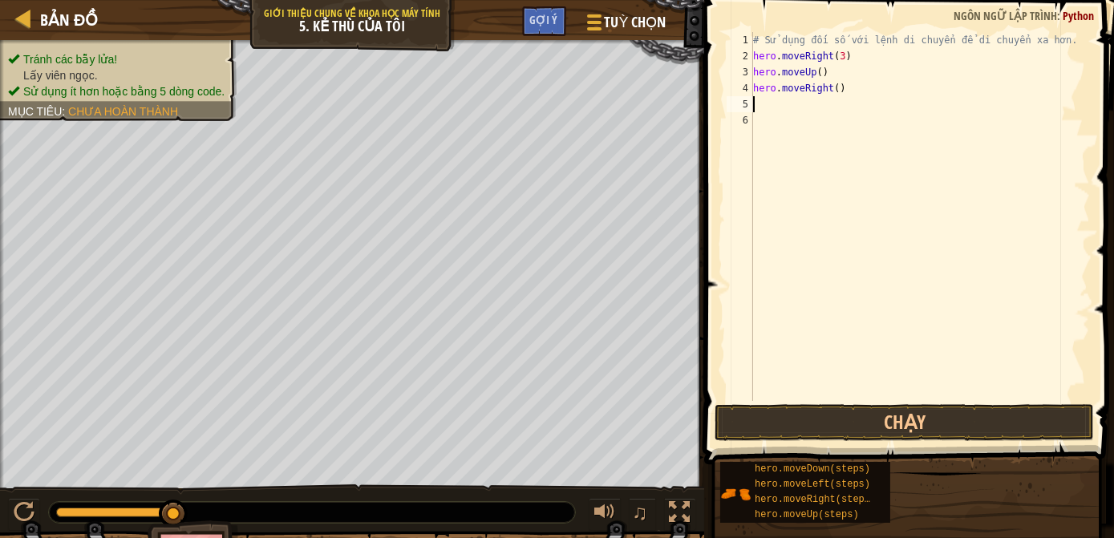
type textarea "h"
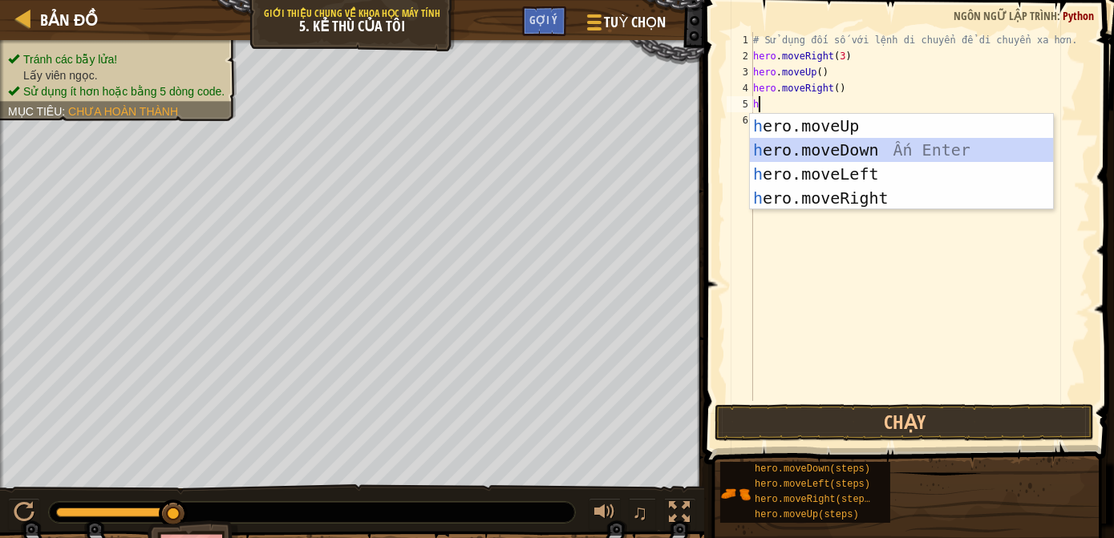
click at [819, 145] on div "h ero.moveUp Ấn Enter h ero.moveDown Ấn Enter h ero.moveLeft Ấn Enter h ero.mov…" at bounding box center [902, 186] width 304 height 144
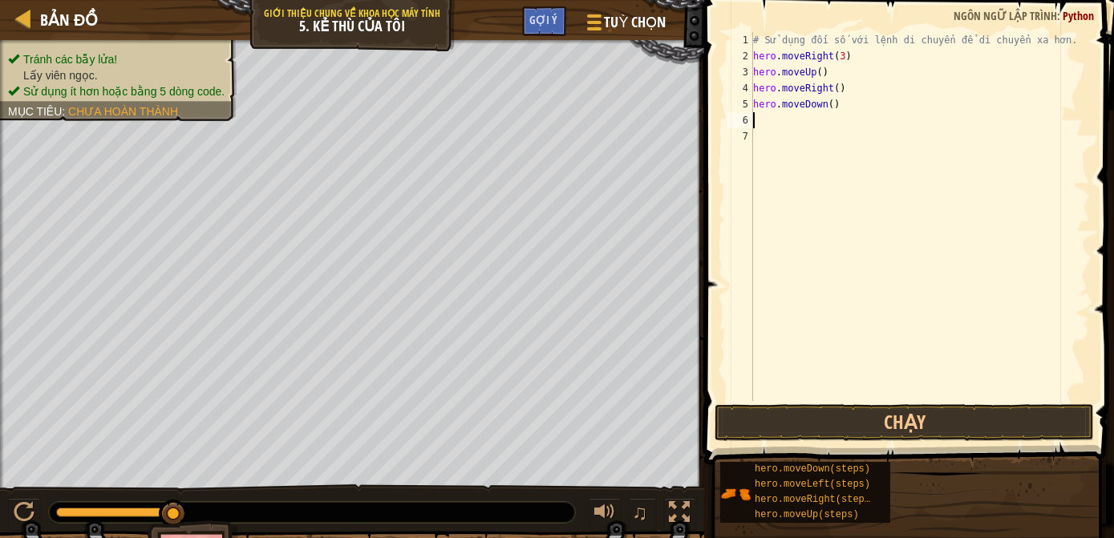
type textarea "h"
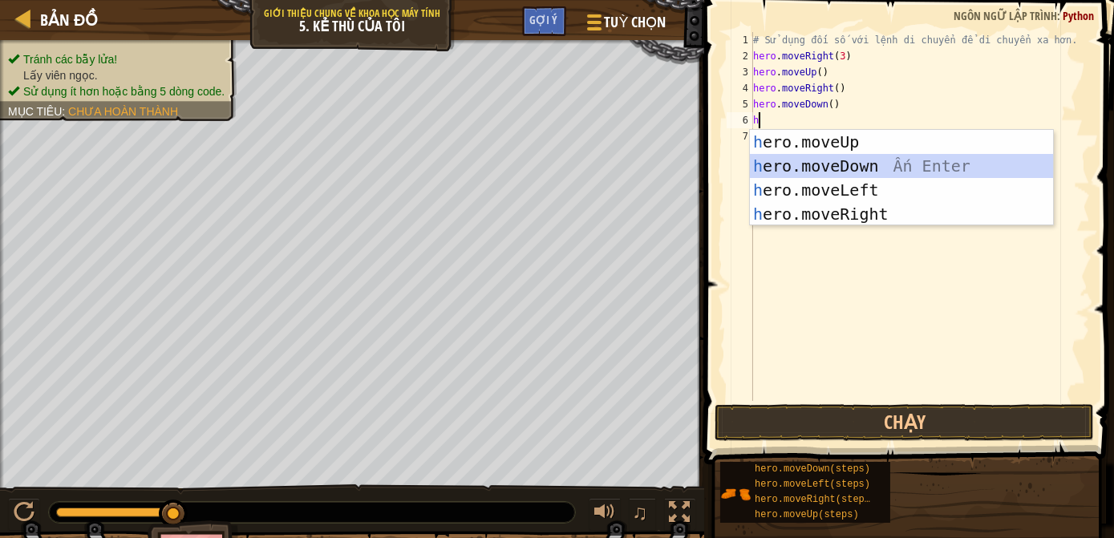
click at [808, 172] on div "h ero.moveUp Ấn Enter h ero.moveDown Ấn Enter h ero.moveLeft Ấn Enter h ero.mov…" at bounding box center [902, 202] width 304 height 144
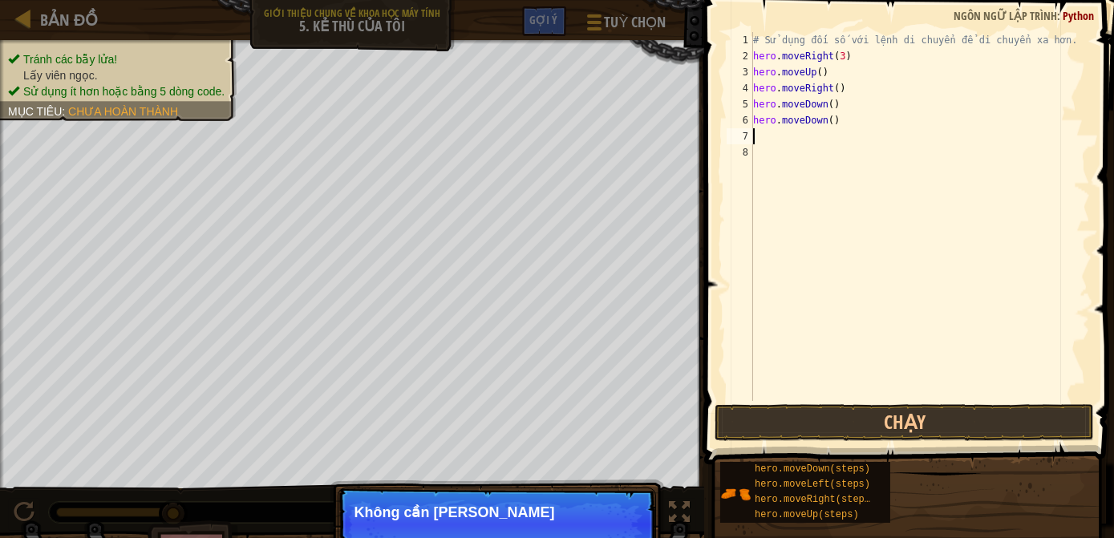
type textarea "h"
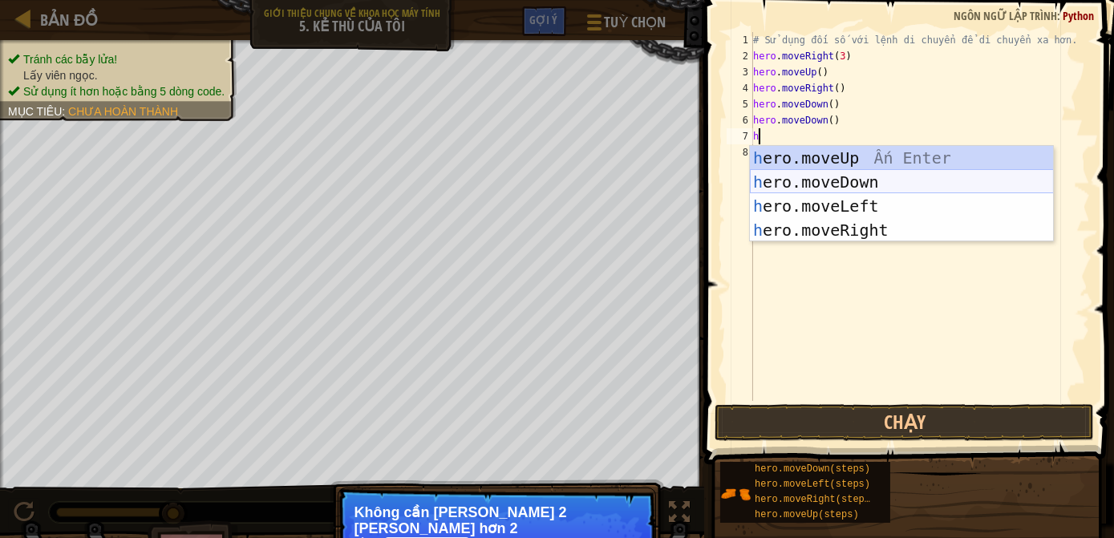
click at [818, 184] on div "h ero.moveUp Ấn Enter h ero.moveDown Ấn Enter h ero.moveLeft Ấn Enter h ero.mov…" at bounding box center [902, 218] width 304 height 144
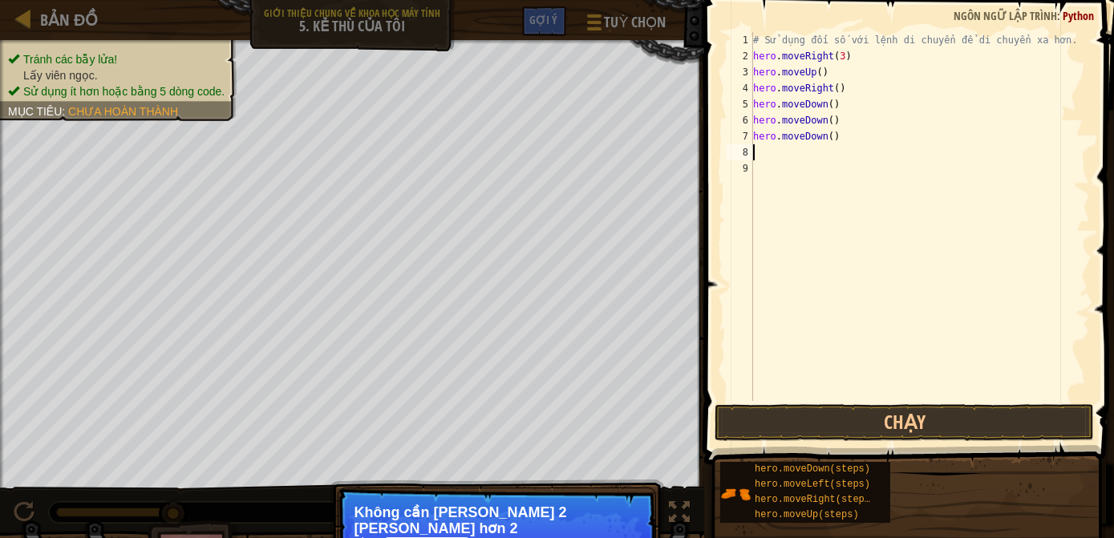
click at [839, 146] on div "# [PERSON_NAME] đối số với lệnh di chuyển để di chuyển xa hơn. hero . moveRight…" at bounding box center [920, 232] width 340 height 401
click at [834, 140] on div "# [PERSON_NAME] đối số với lệnh di chuyển để di chuyển xa hơn. hero . moveRight…" at bounding box center [920, 232] width 340 height 401
type textarea "hero.moveDown"
click at [764, 152] on div "# [PERSON_NAME] đối số với lệnh di chuyển để di chuyển xa hơn. hero . moveRight…" at bounding box center [920, 232] width 340 height 401
type textarea "m"
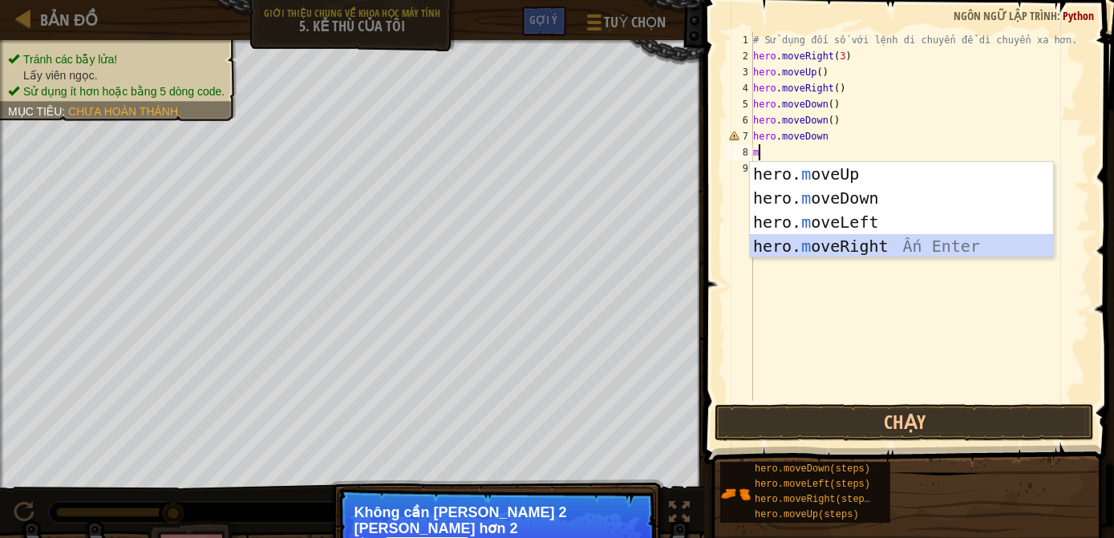
click at [797, 236] on div "hero. m oveUp Ấn Enter hero. m oveDown Ấn Enter hero. m oveLeft Ấn Enter hero. …" at bounding box center [902, 234] width 304 height 144
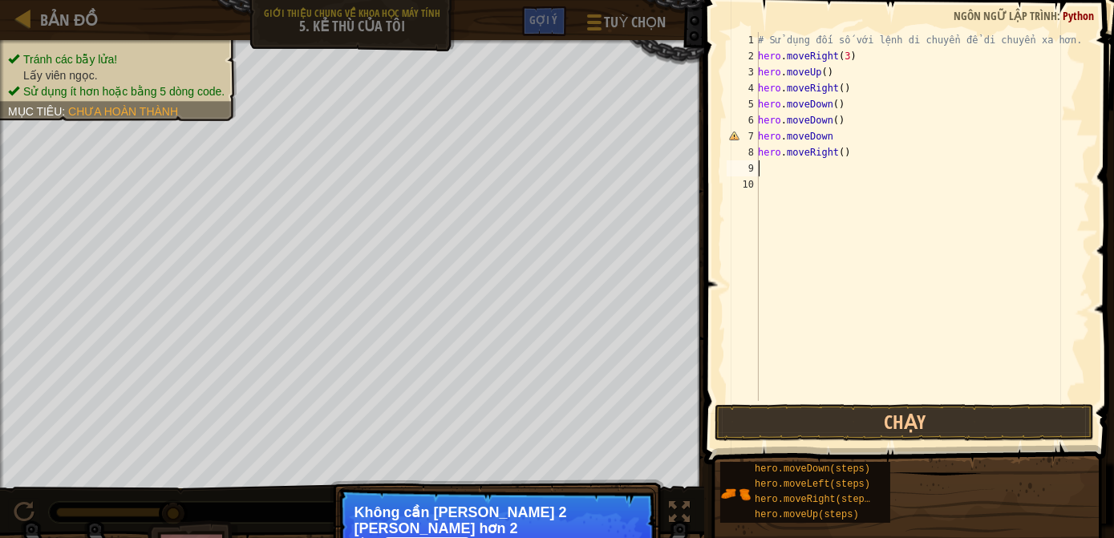
type textarea "m"
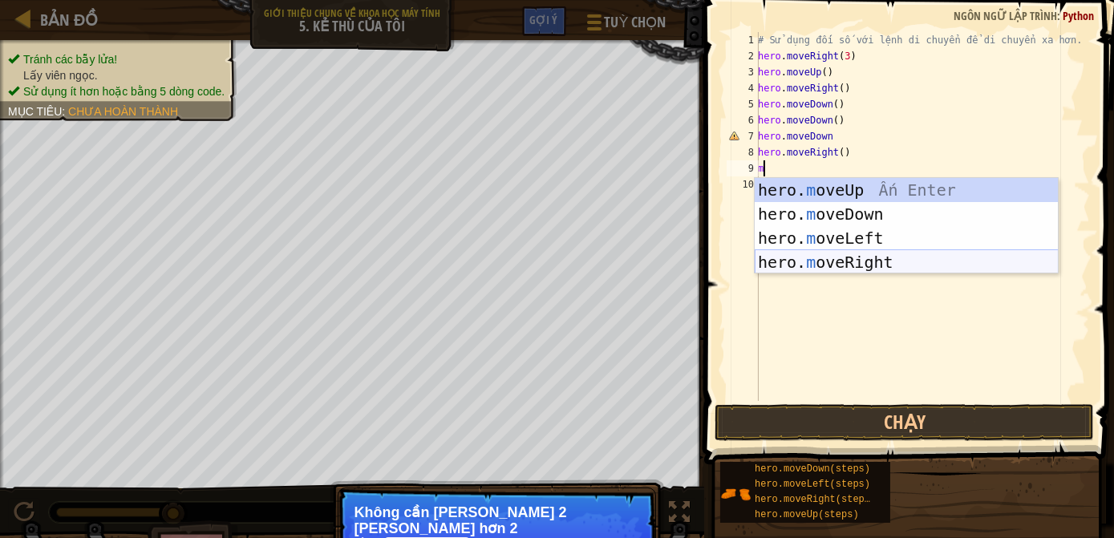
click at [810, 254] on div "hero. m oveUp Ấn Enter hero. m oveDown Ấn Enter hero. m oveLeft Ấn Enter hero. …" at bounding box center [906, 250] width 304 height 144
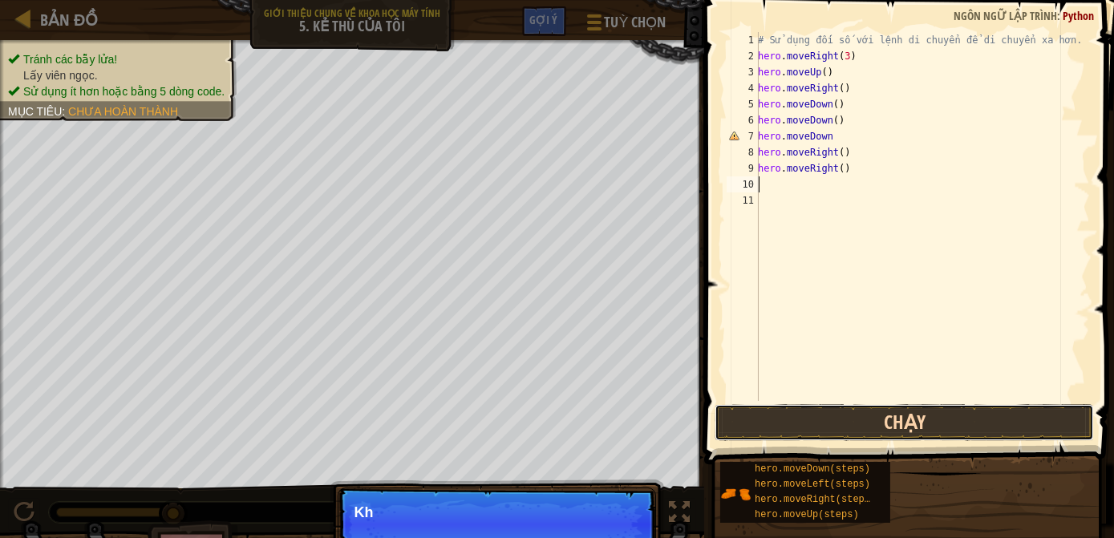
drag, startPoint x: 808, startPoint y: 414, endPoint x: 794, endPoint y: 411, distance: 13.8
click at [808, 414] on button "Chạy" at bounding box center [903, 422] width 379 height 37
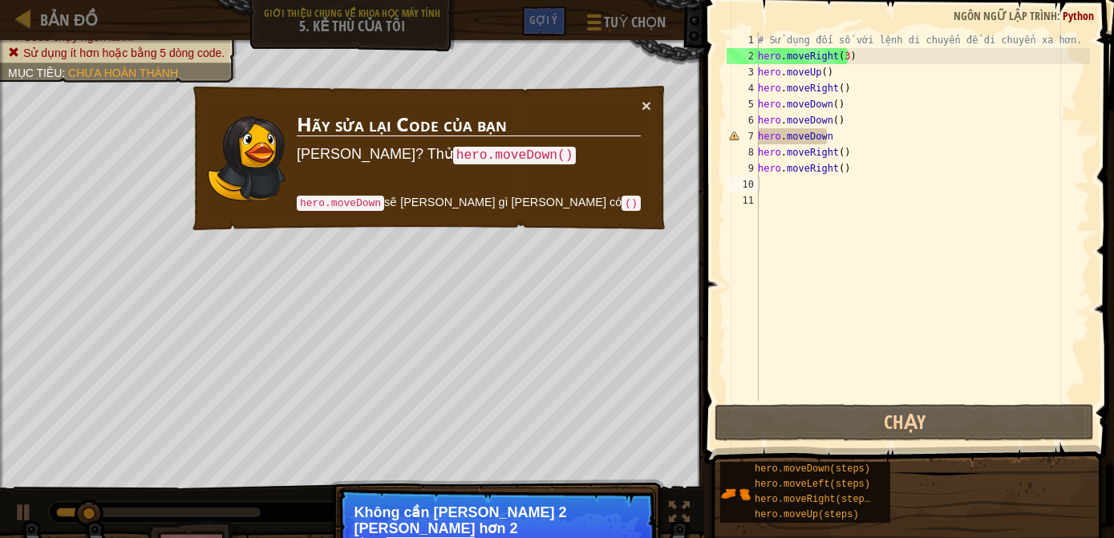
click at [556, 497] on p "Bỏ qua (esc) Tiếp tục Không cần [PERSON_NAME] 2 [PERSON_NAME] hơn 2 lệnh moveRi…" at bounding box center [497, 548] width 318 height 122
click at [474, 493] on p "Bỏ qua (esc) Tiếp tục Không cần [PERSON_NAME] 2 [PERSON_NAME] hơn 2 lệnh moveRi…" at bounding box center [497, 548] width 318 height 122
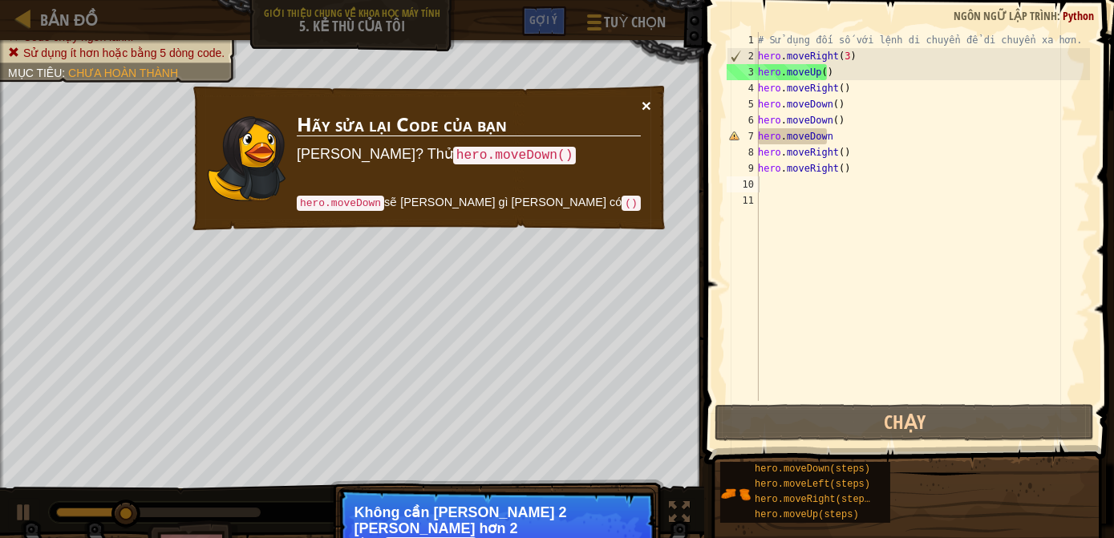
click at [648, 106] on button "×" at bounding box center [646, 106] width 10 height 17
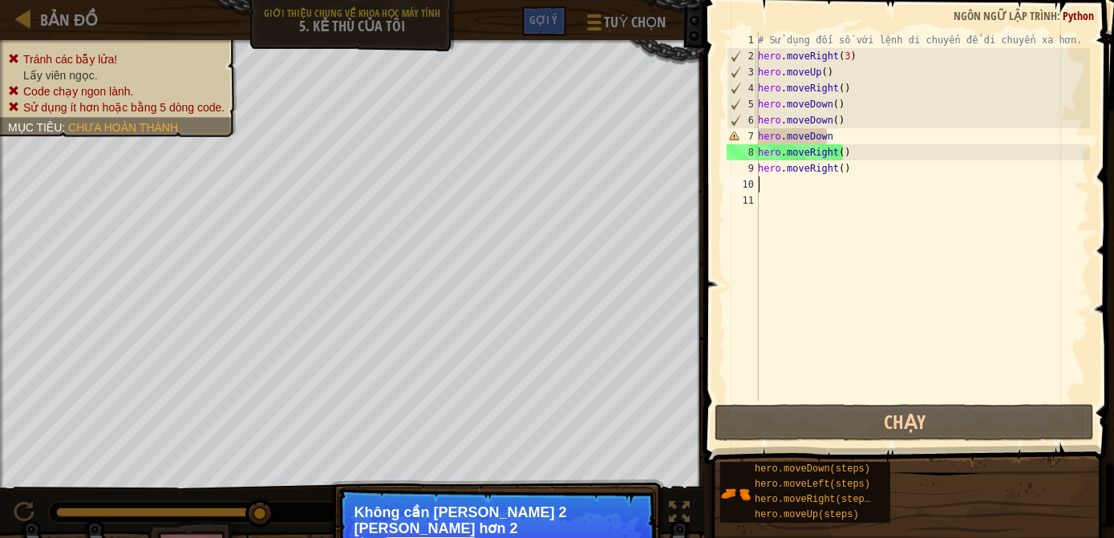
click at [835, 139] on div "# [PERSON_NAME] đối số với lệnh di chuyển để di chuyển xa hơn. hero . moveRight…" at bounding box center [921, 232] width 335 height 401
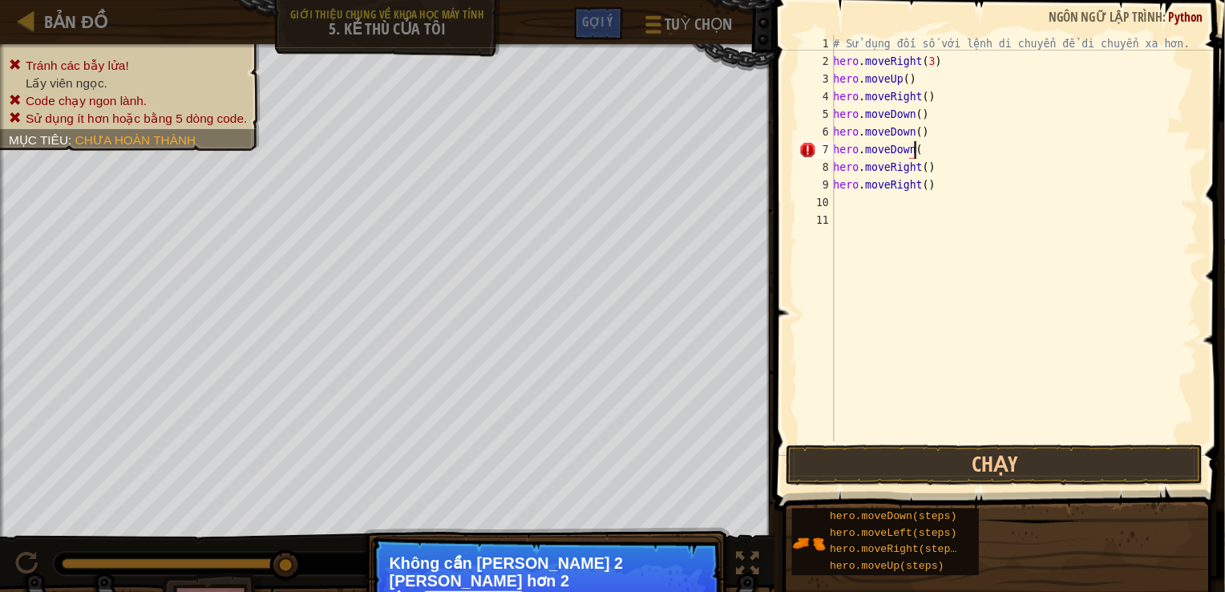
scroll to position [7, 6]
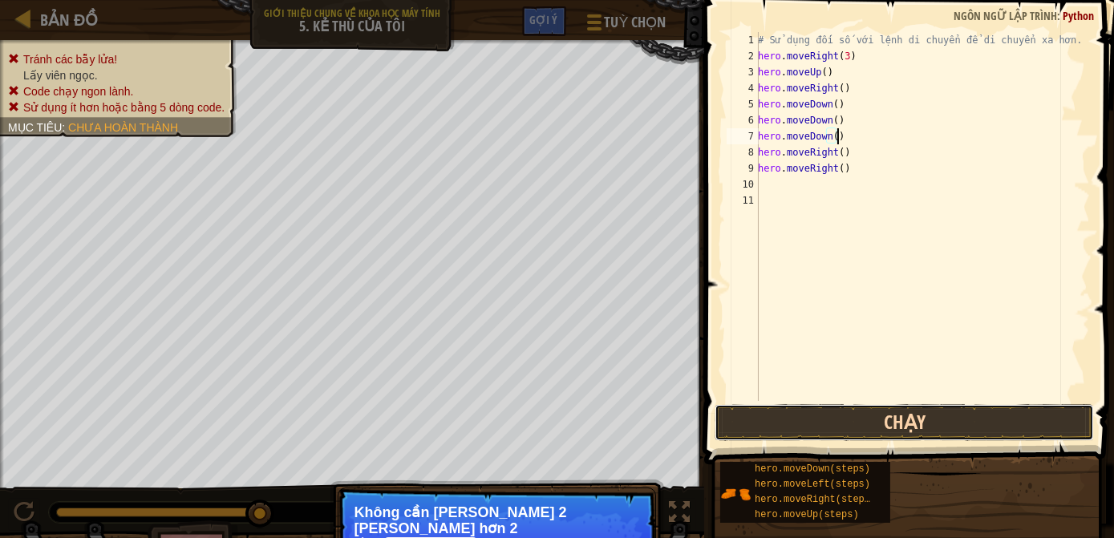
click at [822, 430] on button "Chạy" at bounding box center [903, 422] width 379 height 37
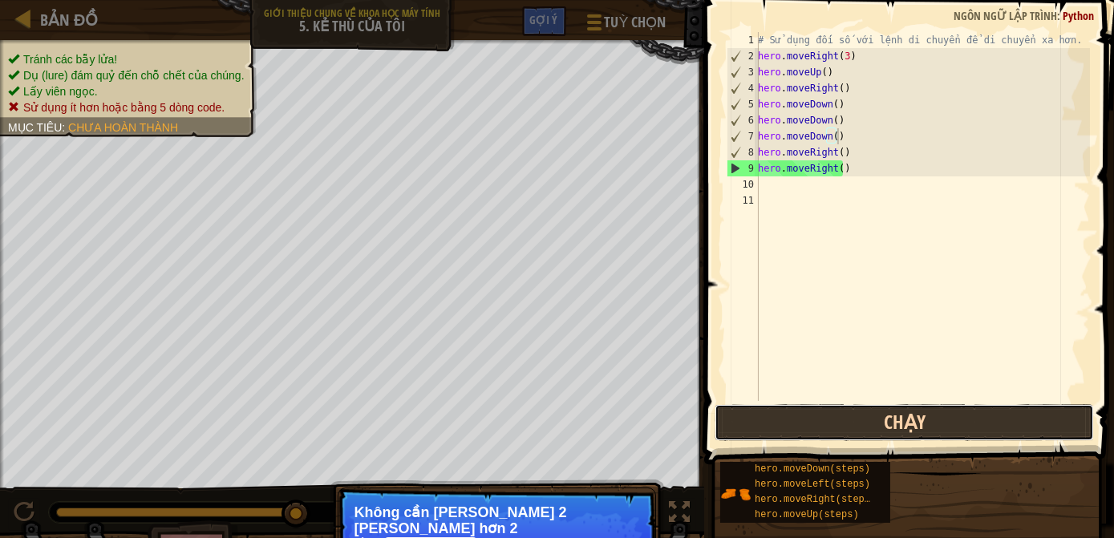
click at [822, 433] on button "Chạy" at bounding box center [903, 422] width 379 height 37
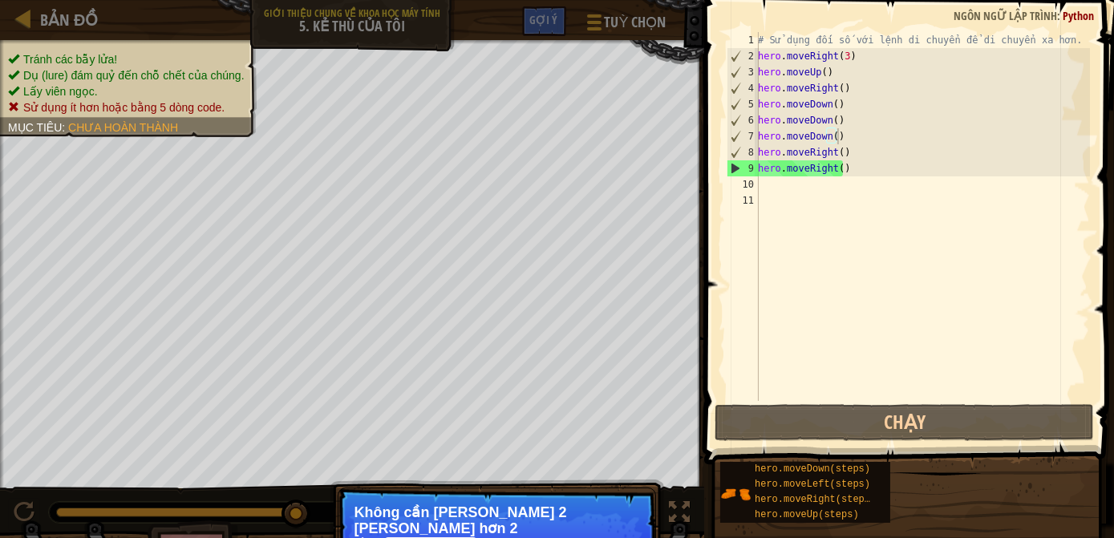
click at [676, 514] on div "Tránh các bẫy lửa! Dụ (lure) đám [PERSON_NAME] đến [PERSON_NAME] [PERSON_NAME].…" at bounding box center [557, 318] width 1114 height 556
drag, startPoint x: 447, startPoint y: 519, endPoint x: 456, endPoint y: 494, distance: 27.4
click at [456, 494] on p "Bỏ qua (esc) Tiếp tục Không cần [PERSON_NAME] 2 [PERSON_NAME] hơn 2 lệnh moveRi…" at bounding box center [497, 548] width 318 height 122
click at [448, 531] on p "Không cần [PERSON_NAME] 2 [PERSON_NAME] hơn 2 lệnh moveRight() . Hãy [PERSON_NA…" at bounding box center [496, 536] width 285 height 64
click at [448, 537] on code "moveRight()" at bounding box center [431, 546] width 92 height 18
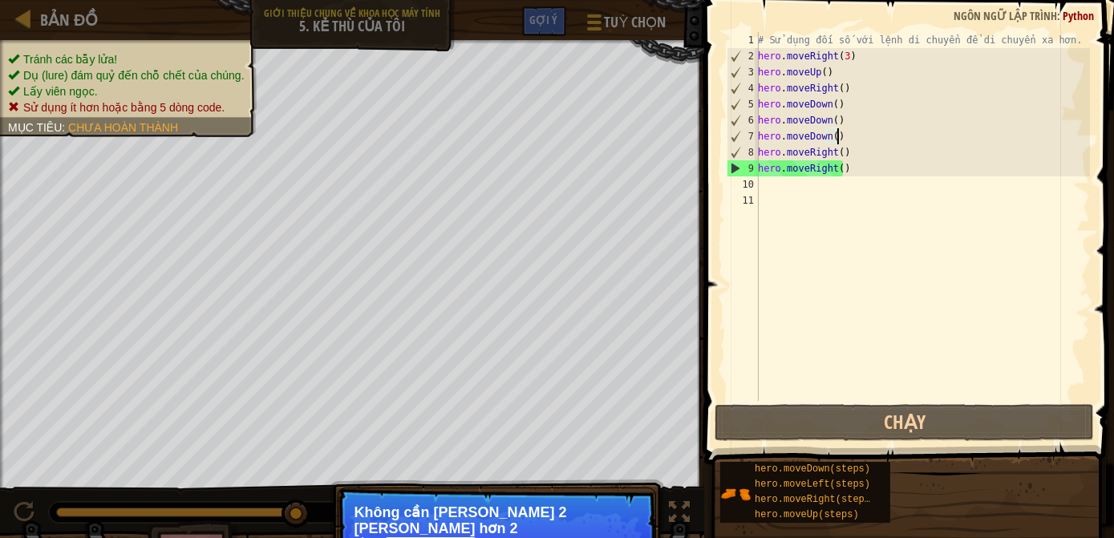
click at [457, 515] on p "Không cần [PERSON_NAME] 2 [PERSON_NAME] hơn 2 lệnh moveRight() . Hãy [PERSON_NA…" at bounding box center [496, 536] width 285 height 64
drag, startPoint x: 457, startPoint y: 515, endPoint x: 431, endPoint y: 529, distance: 29.0
click at [454, 518] on p "Không cần [PERSON_NAME] 2 [PERSON_NAME] hơn 2 lệnh moveRight() . Hãy [PERSON_NA…" at bounding box center [496, 536] width 285 height 64
click at [427, 537] on code "moveRight()" at bounding box center [431, 546] width 92 height 18
drag, startPoint x: 423, startPoint y: 522, endPoint x: 422, endPoint y: 505, distance: 16.9
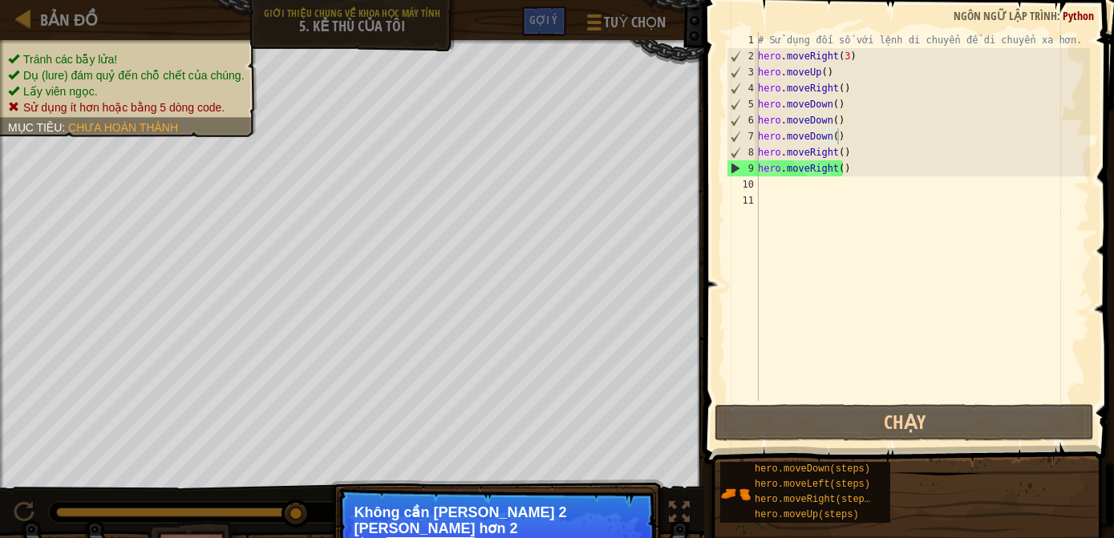
click at [419, 514] on p "Không cần [PERSON_NAME] 2 [PERSON_NAME] hơn 2 lệnh moveRight() . Hãy [PERSON_NA…" at bounding box center [496, 536] width 285 height 64
click at [431, 510] on p "Bỏ qua (esc) Tiếp tục Không cần [PERSON_NAME] 2 [PERSON_NAME] hơn 2 lệnh moveRi…" at bounding box center [497, 548] width 318 height 122
drag, startPoint x: 431, startPoint y: 529, endPoint x: 431, endPoint y: 542, distance: 12.8
click at [431, 0] on html "Bản đồ Giới [PERSON_NAME] về [PERSON_NAME] học máy tính 5. Kẻ thù của [PERSON_N…" at bounding box center [557, 0] width 1114 height 0
drag, startPoint x: 497, startPoint y: 520, endPoint x: 497, endPoint y: 539, distance: 18.4
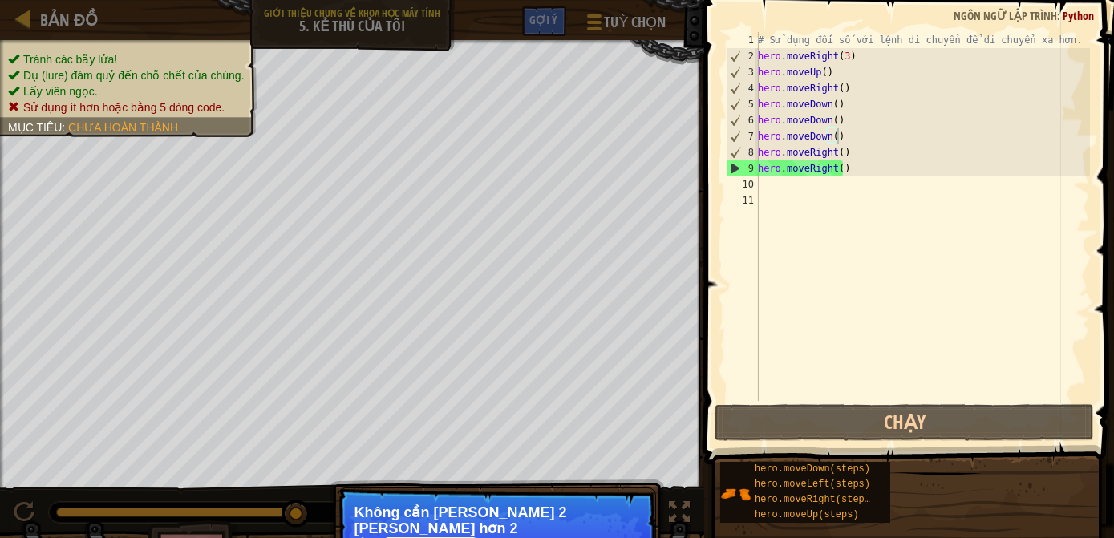
click at [497, 0] on html "Bản đồ Giới [PERSON_NAME] về [PERSON_NAME] học máy tính 5. Kẻ thù của [PERSON_N…" at bounding box center [557, 0] width 1114 height 0
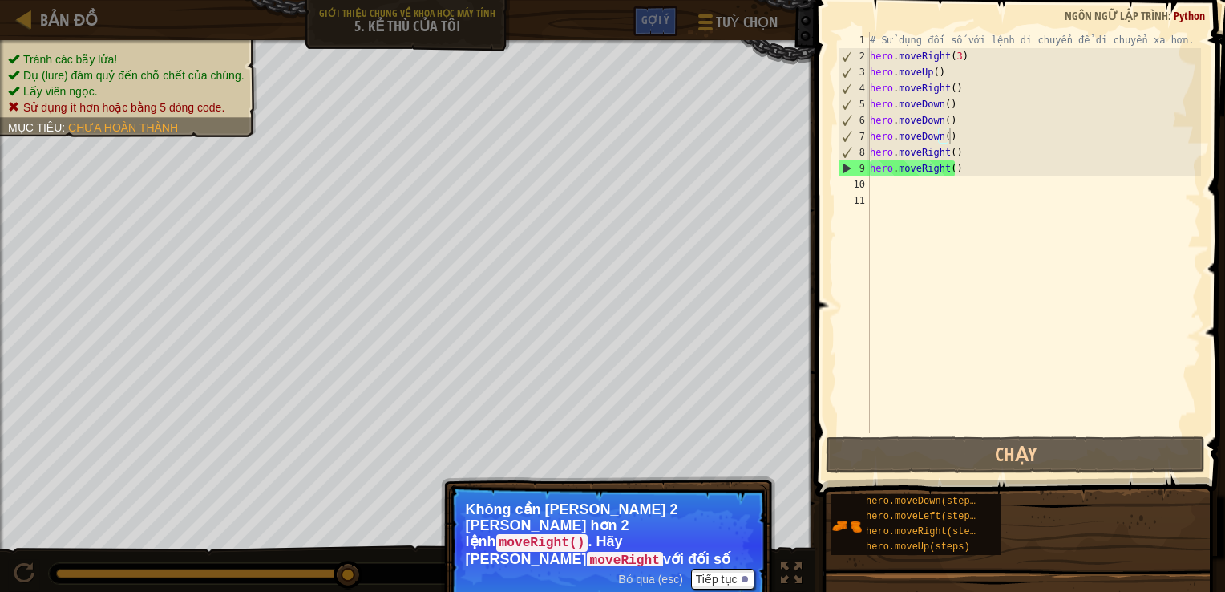
drag, startPoint x: 721, startPoint y: 324, endPoint x: 657, endPoint y: 579, distance: 262.7
click at [657, 579] on span "Bỏ qua (esc)" at bounding box center [650, 578] width 65 height 13
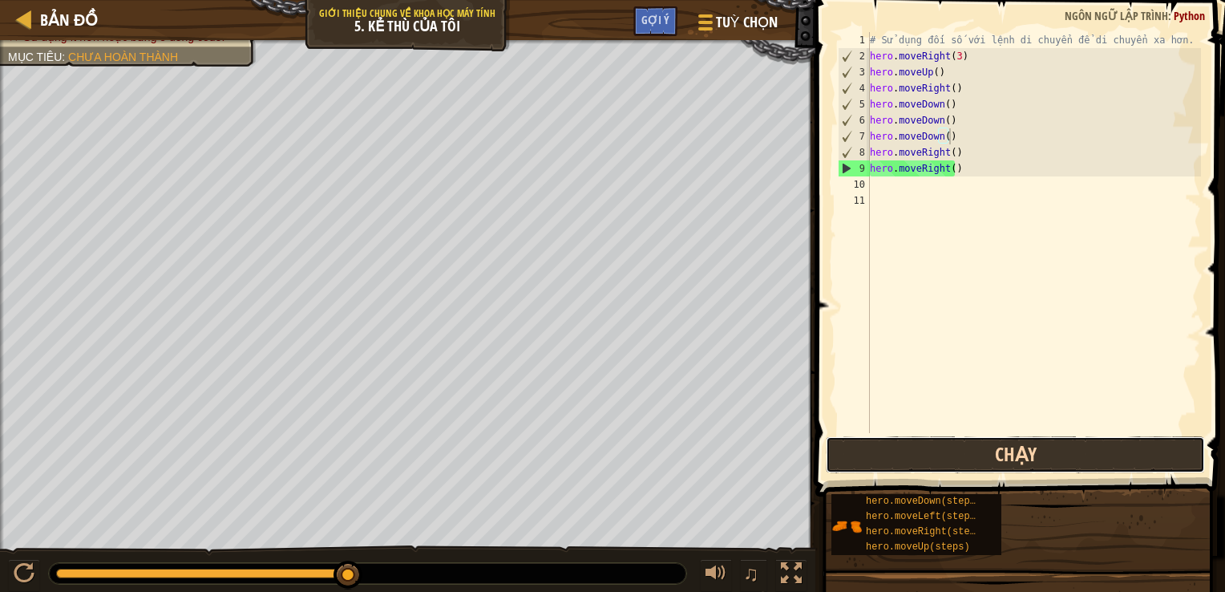
click at [870, 454] on button "Chạy" at bounding box center [1015, 454] width 379 height 37
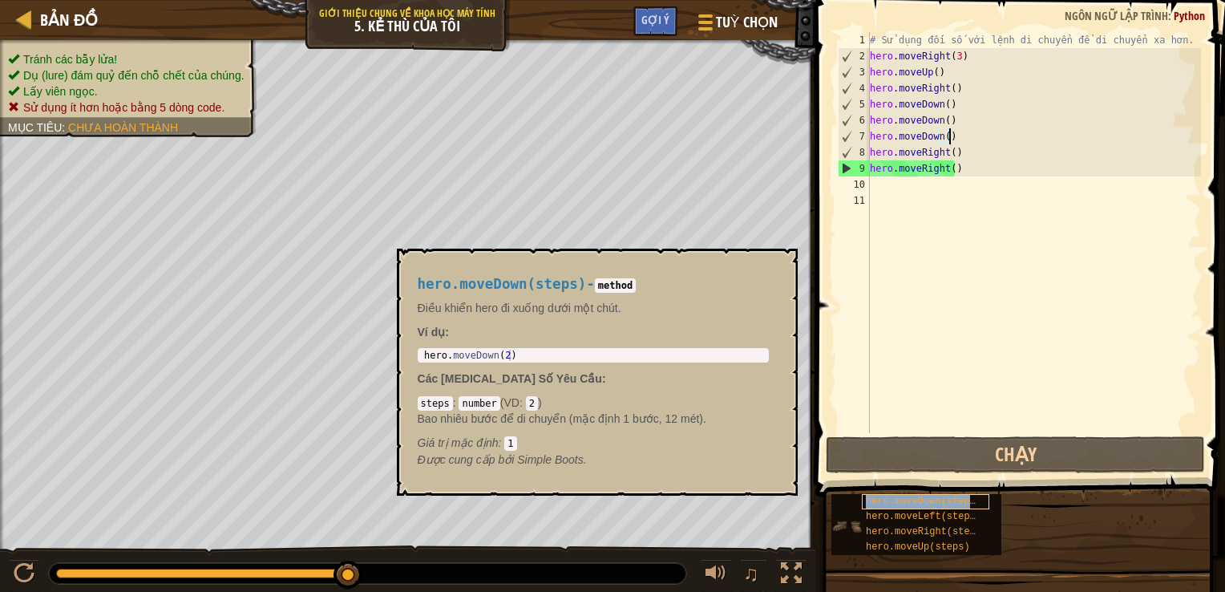
click at [886, 502] on span "hero.moveDown(steps)" at bounding box center [923, 500] width 115 height 11
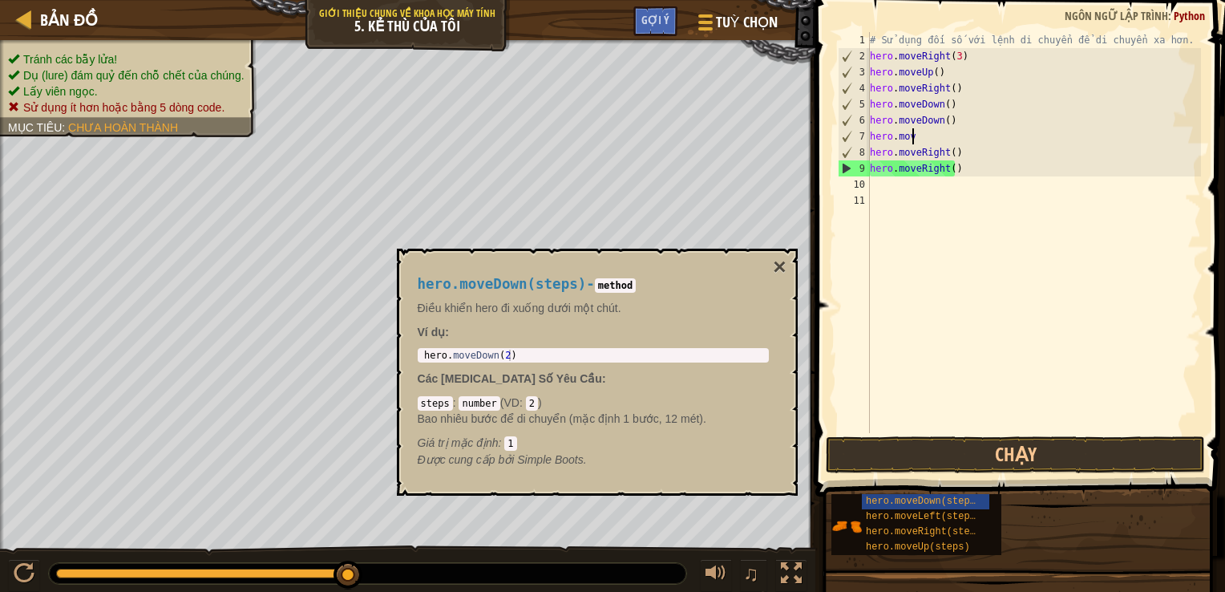
scroll to position [7, 1]
type textarea "h"
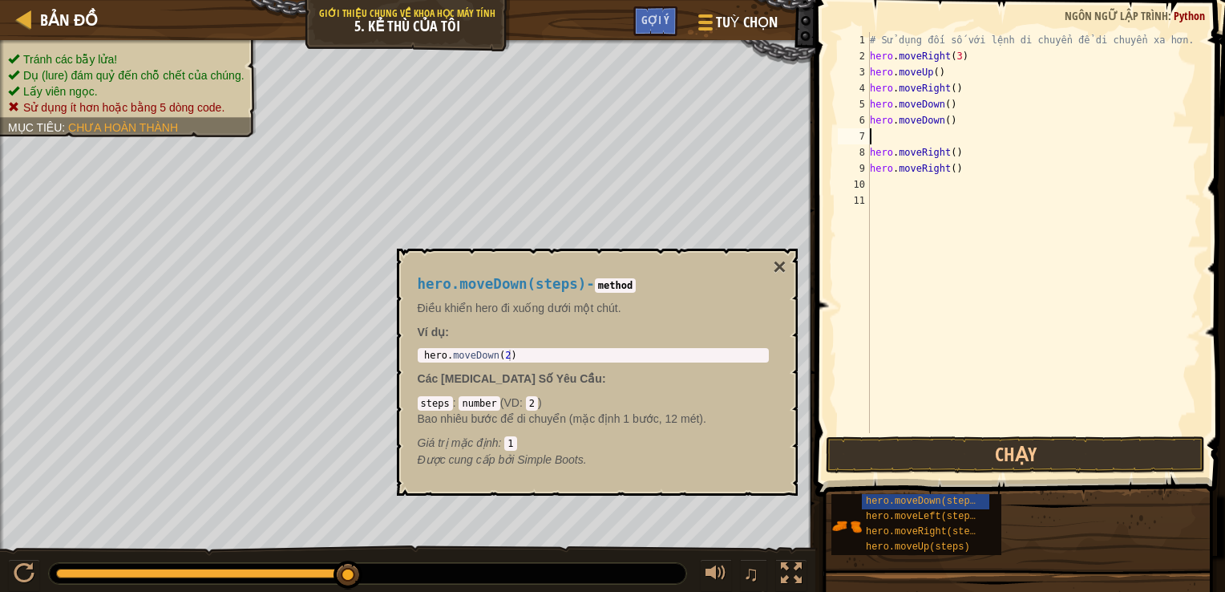
click at [965, 123] on div "# [PERSON_NAME] đối số với lệnh di chuyển để di chuyển xa hơn. hero . moveRight…" at bounding box center [1034, 248] width 334 height 433
type textarea "h"
click at [955, 107] on div "# [PERSON_NAME] đối số với lệnh di chuyển để di chuyển xa hơn. hero . moveRight…" at bounding box center [1034, 248] width 334 height 433
click at [943, 104] on div "# [PERSON_NAME] đối số với lệnh di chuyển để di chuyển xa hơn. hero . moveRight…" at bounding box center [1034, 248] width 334 height 433
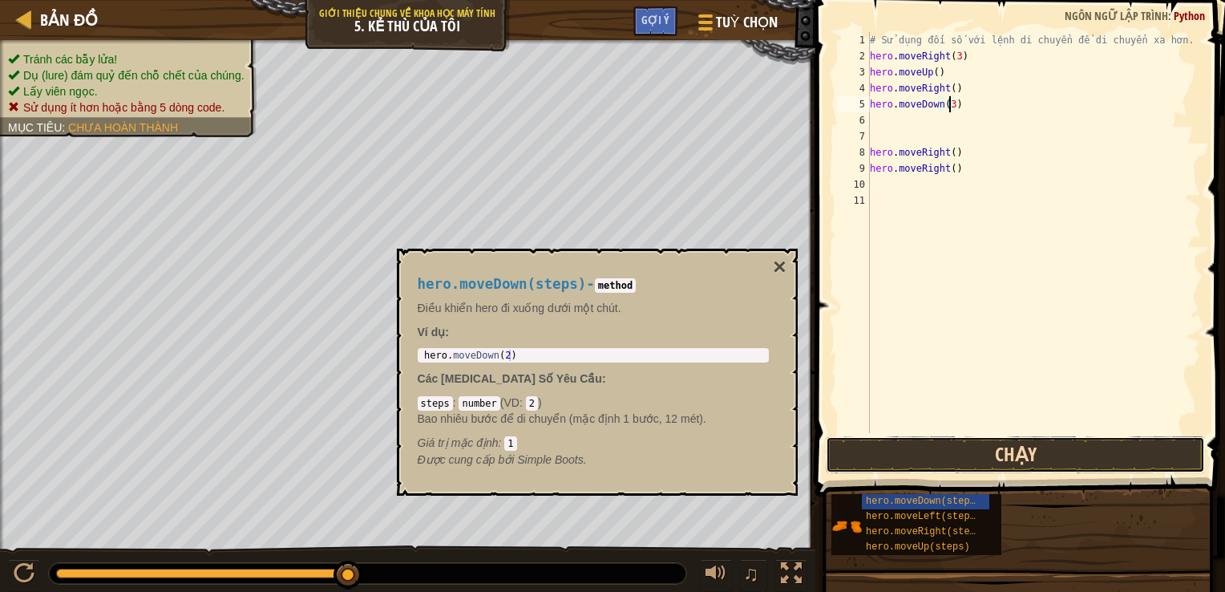
click at [962, 447] on button "Chạy" at bounding box center [1015, 454] width 379 height 37
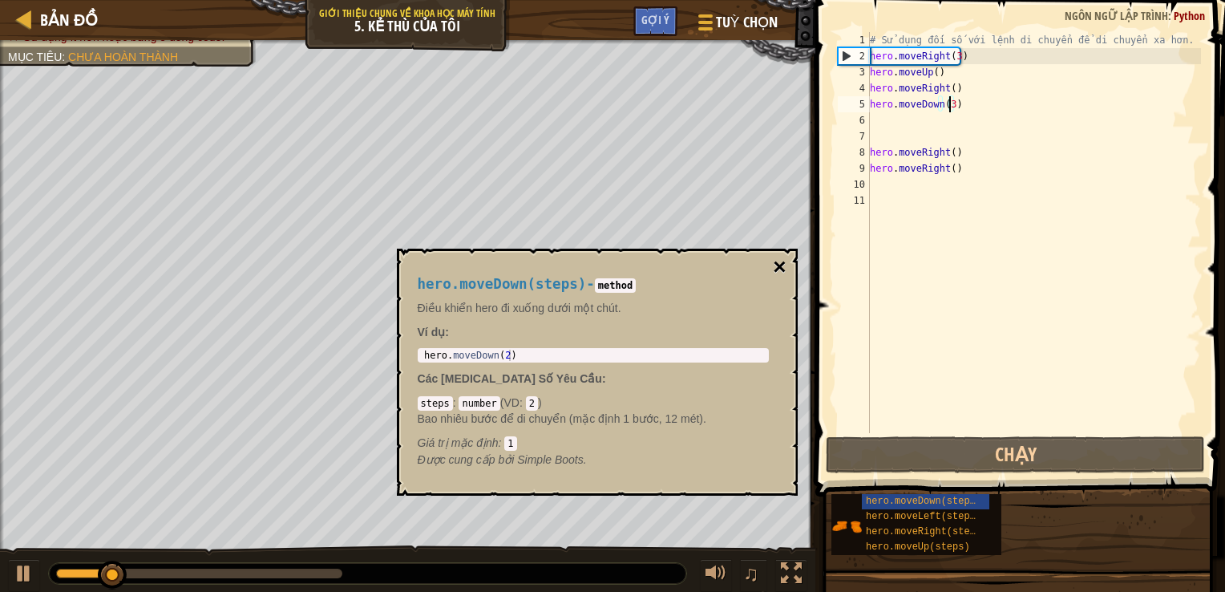
click at [778, 268] on button "×" at bounding box center [779, 267] width 13 height 22
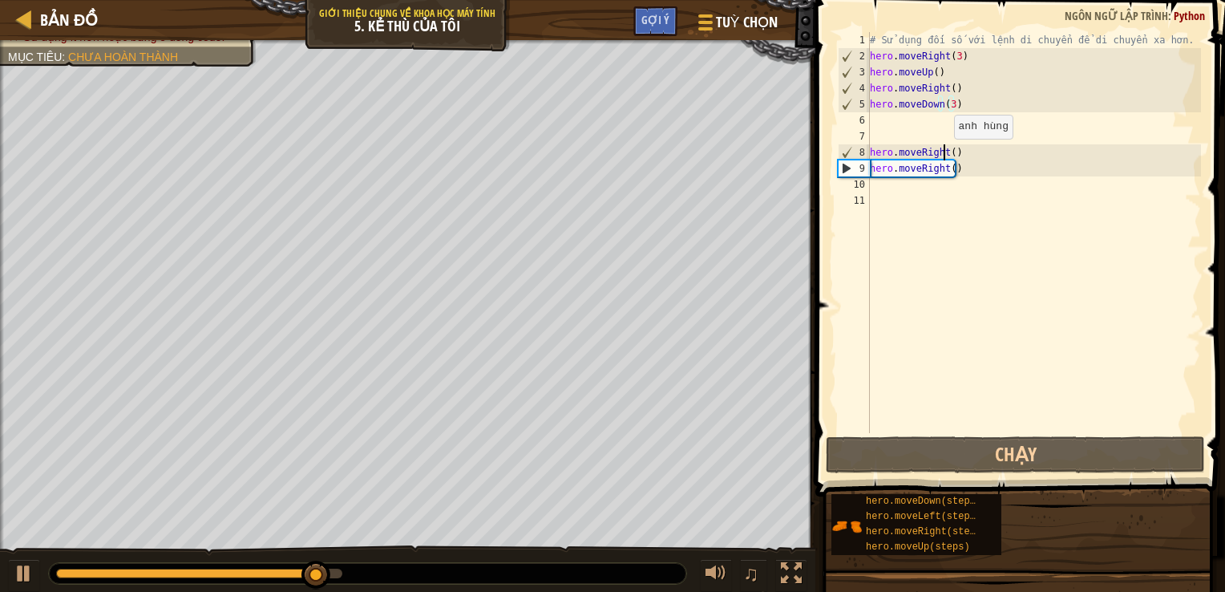
click at [946, 155] on div "# [PERSON_NAME] đối số với lệnh di chuyển để di chuyển xa hơn. hero . moveRight…" at bounding box center [1034, 248] width 334 height 433
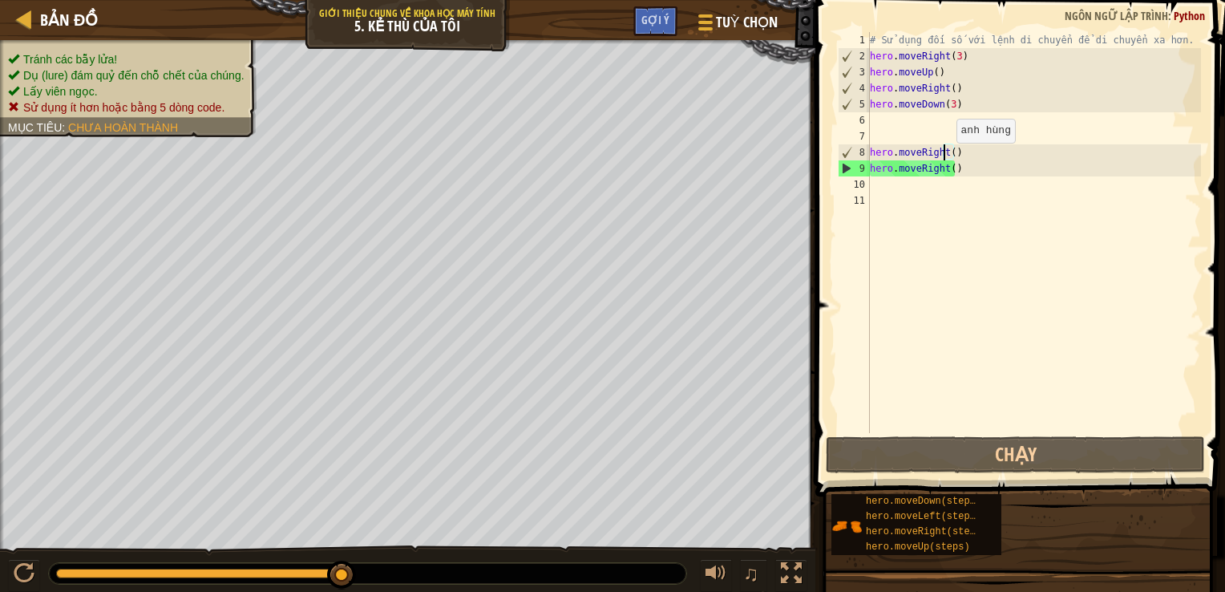
click at [948, 158] on div "# [PERSON_NAME] đối số với lệnh di chuyển để di chuyển xa hơn. hero . moveRight…" at bounding box center [1034, 248] width 334 height 433
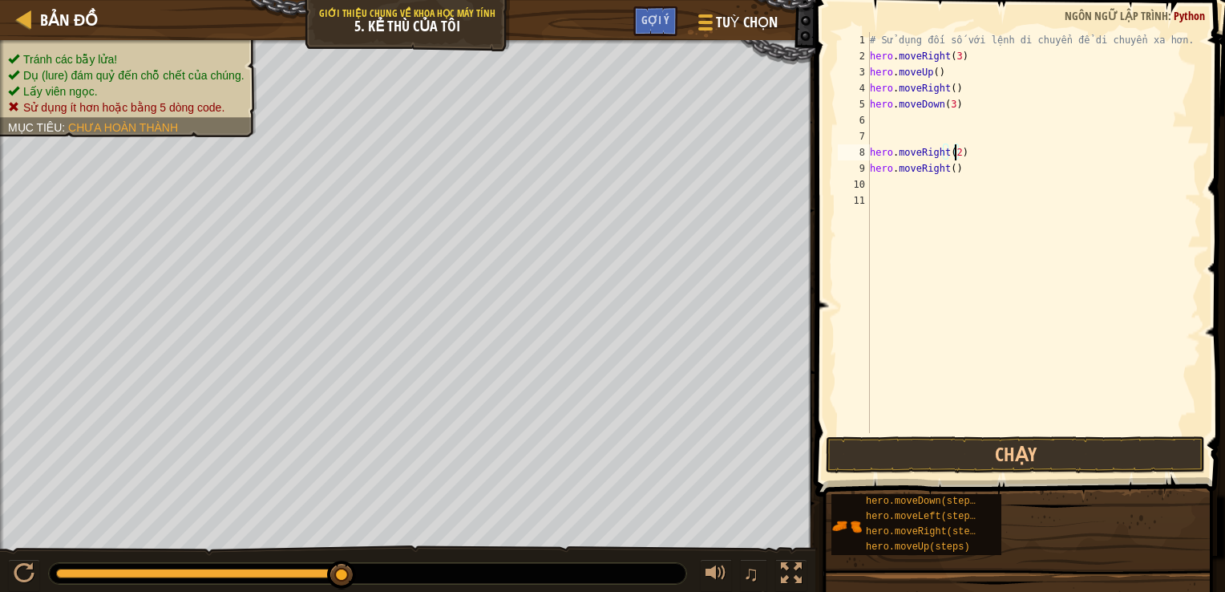
click at [961, 172] on div "# [PERSON_NAME] đối số với lệnh di chuyển để di chuyển xa hơn. hero . moveRight…" at bounding box center [1034, 248] width 334 height 433
type textarea "h"
click at [952, 57] on div "# [PERSON_NAME] đối số với lệnh di chuyển để di chuyển xa hơn. hero . moveRight…" at bounding box center [1034, 248] width 334 height 433
click at [959, 154] on div "# [PERSON_NAME] đối số với lệnh di chuyển để di chuyển xa hơn. hero . moveRight…" at bounding box center [1034, 248] width 334 height 433
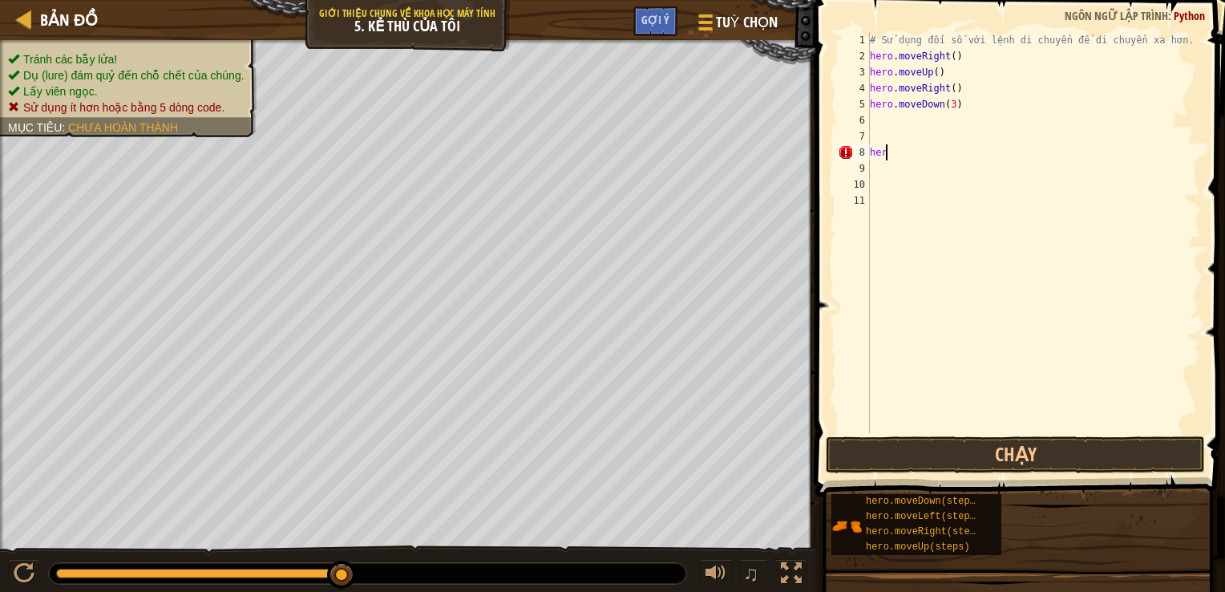
type textarea "h"
type textarea "m"
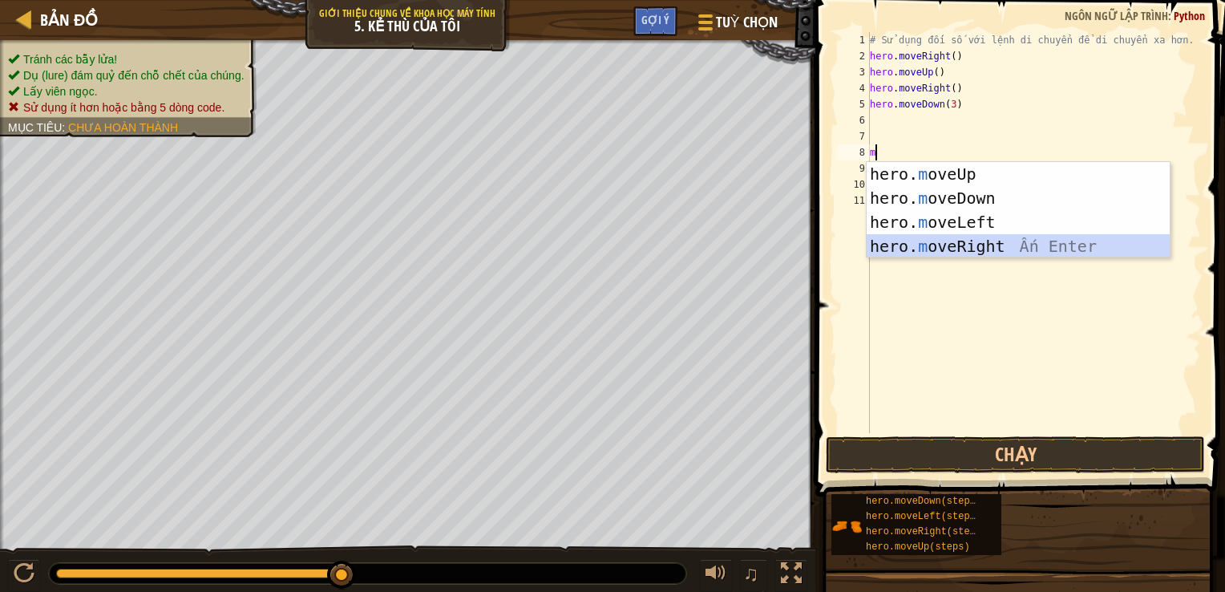
click at [968, 242] on div "hero. m oveUp Ấn Enter hero. m oveDown Ấn Enter hero. m oveLeft Ấn Enter hero. …" at bounding box center [1018, 234] width 303 height 144
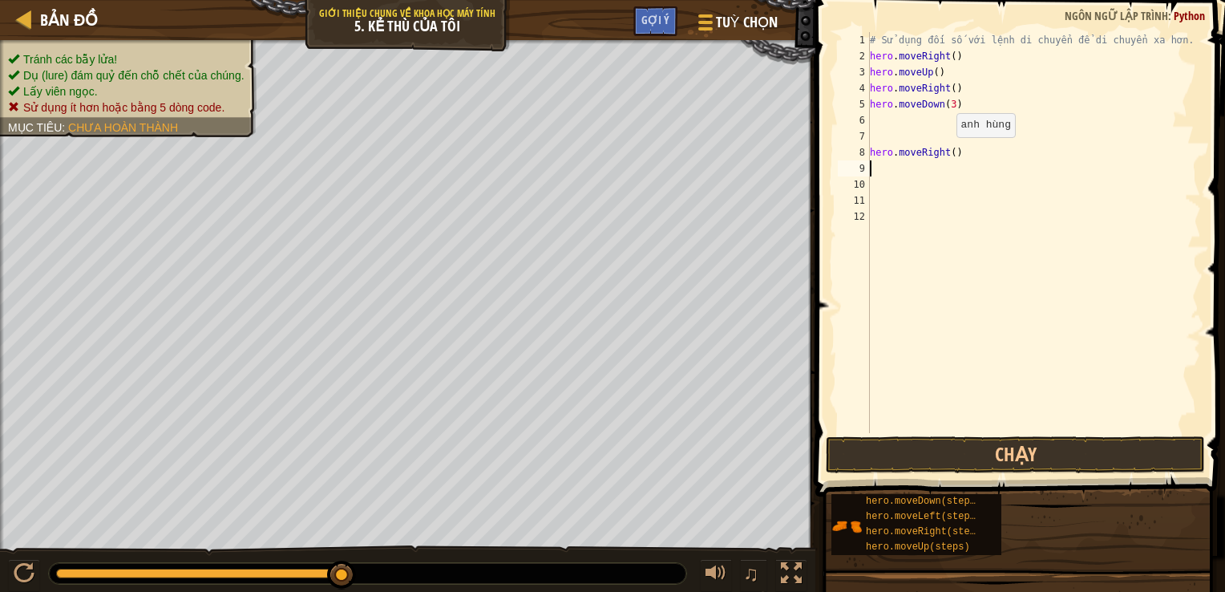
click at [948, 152] on div "# [PERSON_NAME] đối số với lệnh di chuyển để di chuyển xa hơn. hero . moveRight…" at bounding box center [1034, 248] width 334 height 433
type textarea "hero.moveRight(2)"
click at [951, 57] on div "# [PERSON_NAME] đối số với lệnh di chuyển để di chuyển xa hơn. hero . moveRight…" at bounding box center [1034, 248] width 334 height 433
type textarea "hero.moveRight(3)"
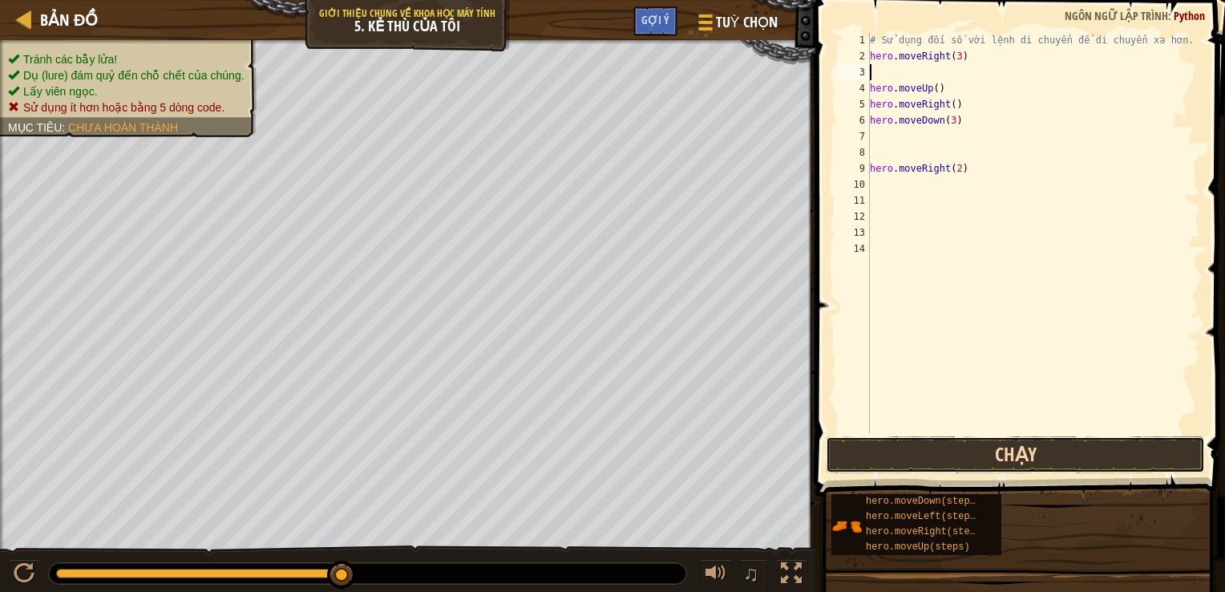
click at [924, 464] on button "Chạy" at bounding box center [1015, 454] width 379 height 37
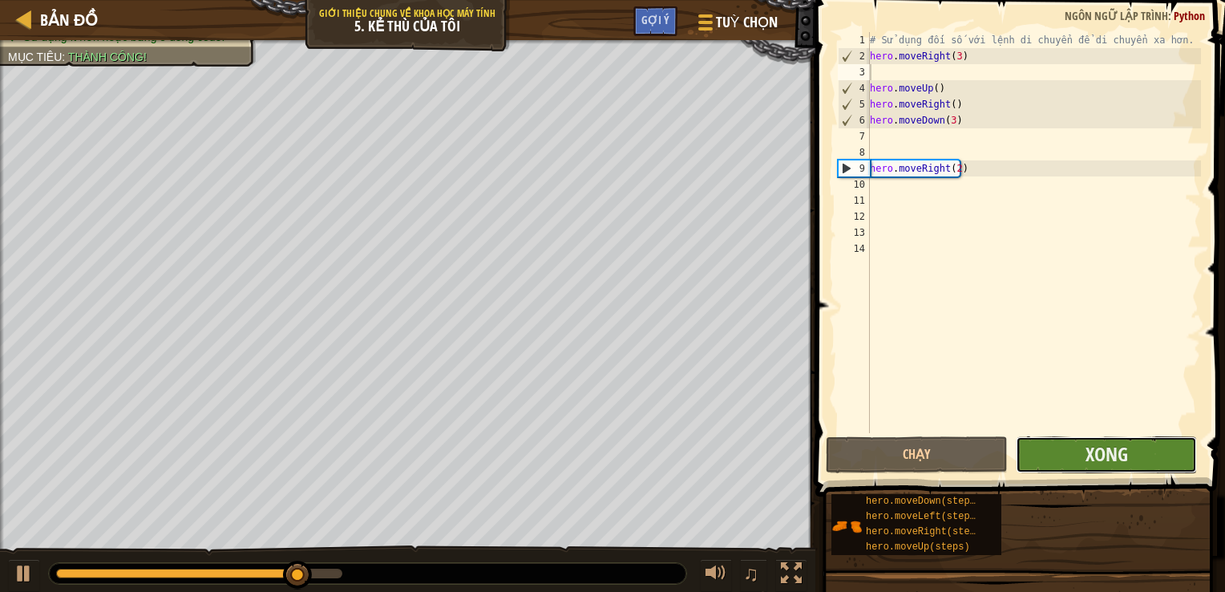
click at [1118, 472] on button "Xong" at bounding box center [1106, 454] width 181 height 37
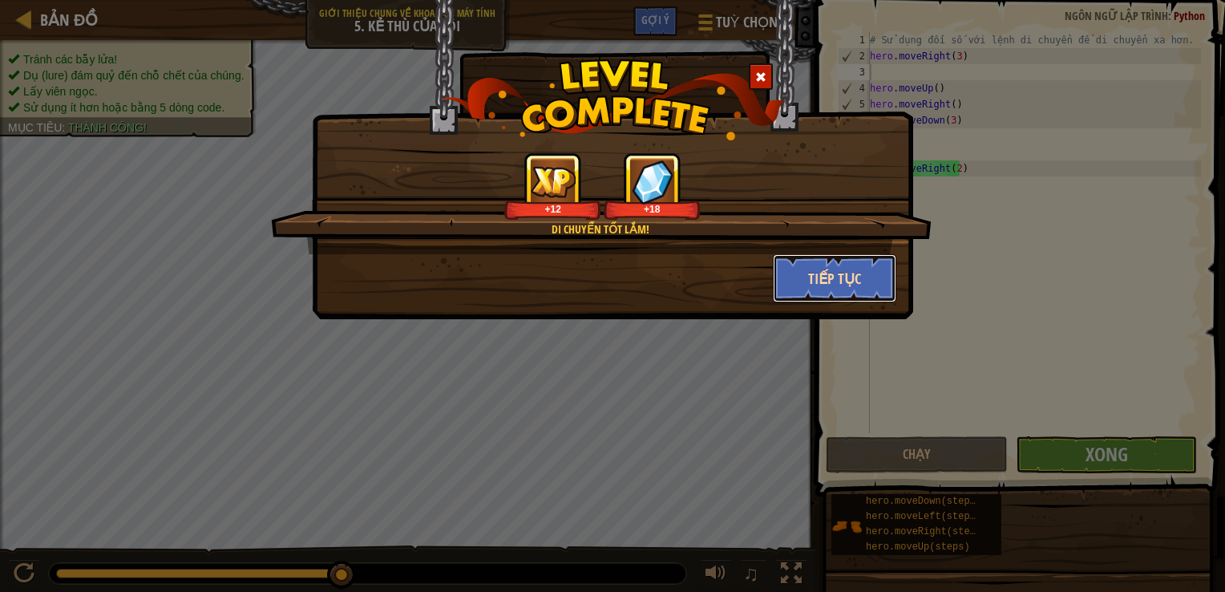
click at [805, 279] on button "Tiếp tục" at bounding box center [835, 278] width 124 height 48
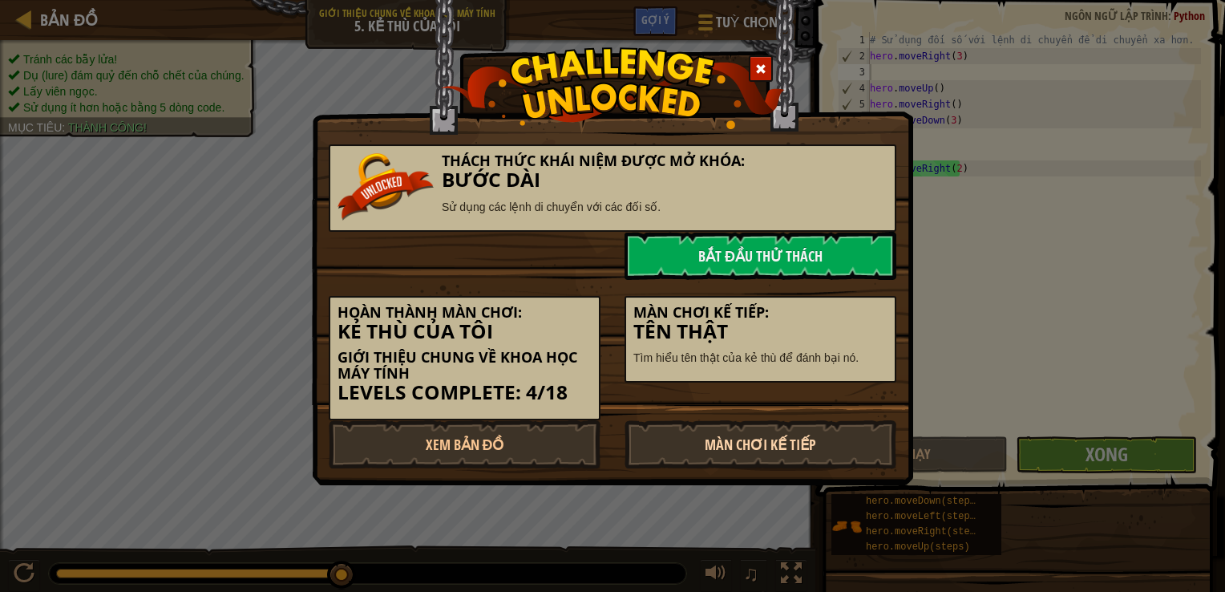
click at [649, 431] on link "Màn chơi kế tiếp" at bounding box center [761, 444] width 272 height 48
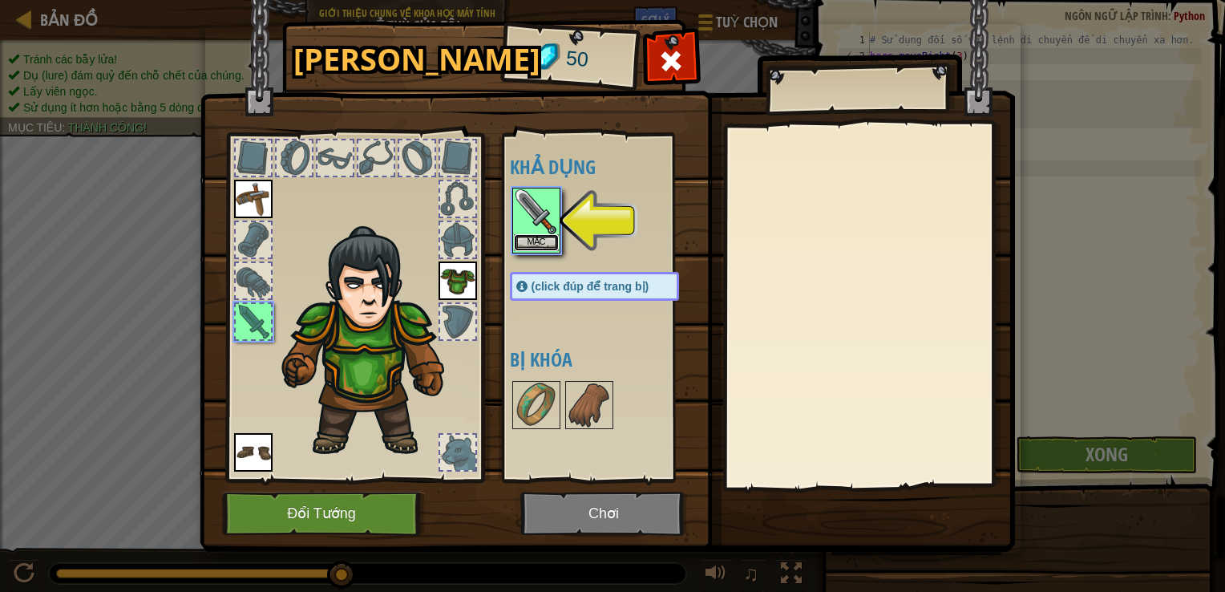
click at [542, 245] on button "Mặc" at bounding box center [536, 242] width 45 height 17
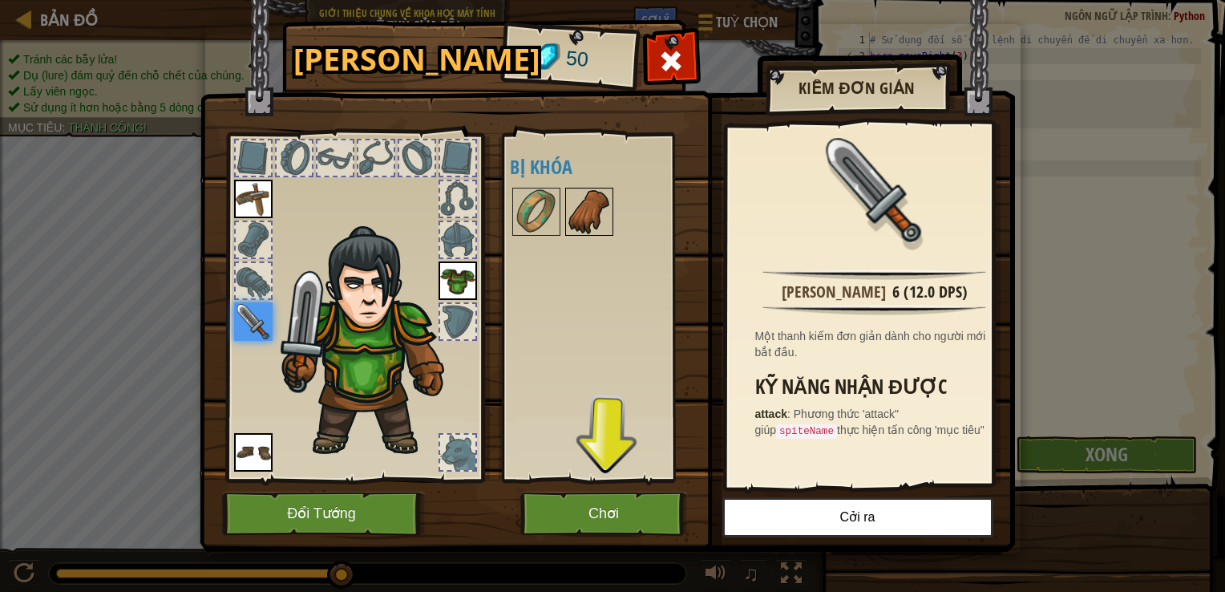
click at [581, 197] on img at bounding box center [589, 211] width 45 height 45
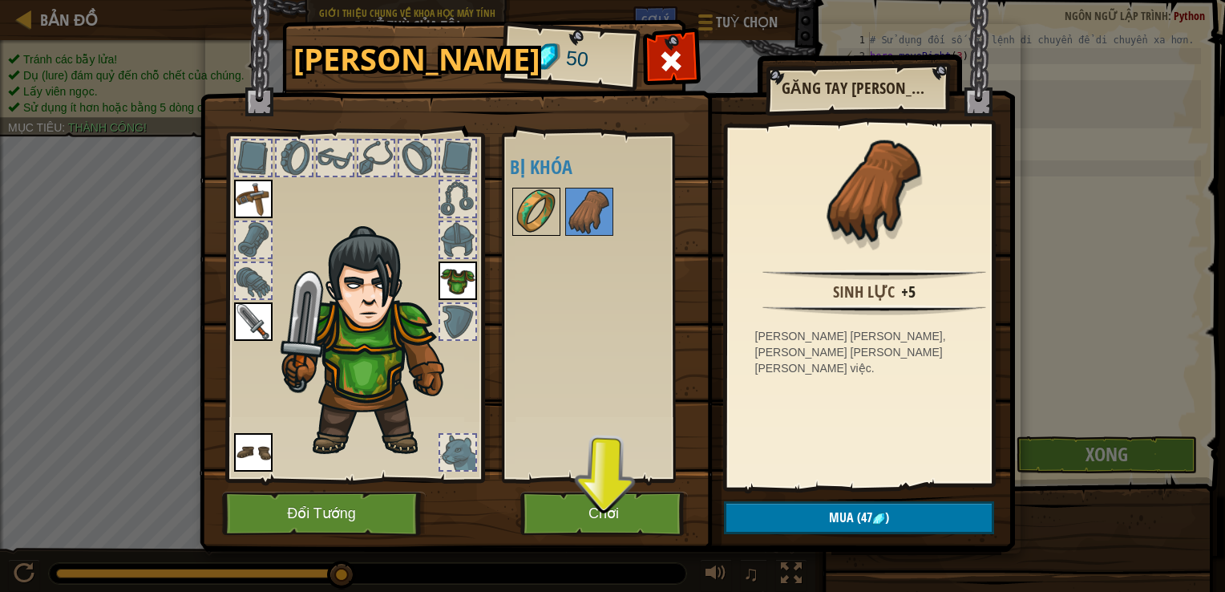
click at [556, 209] on div at bounding box center [536, 212] width 48 height 48
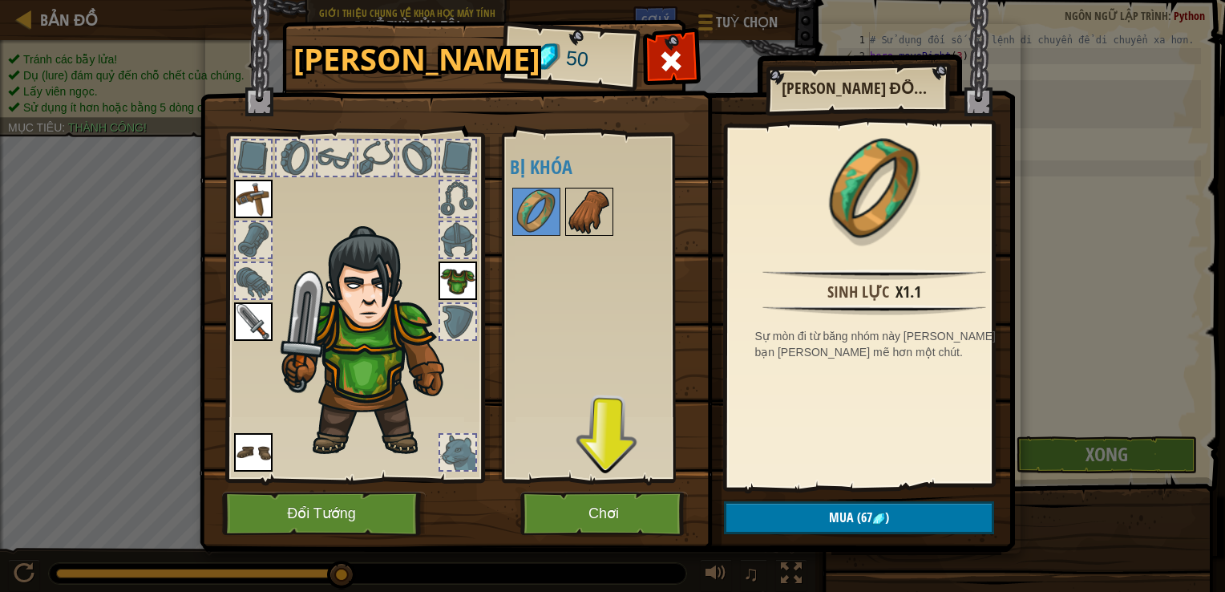
click at [577, 210] on img at bounding box center [589, 211] width 45 height 45
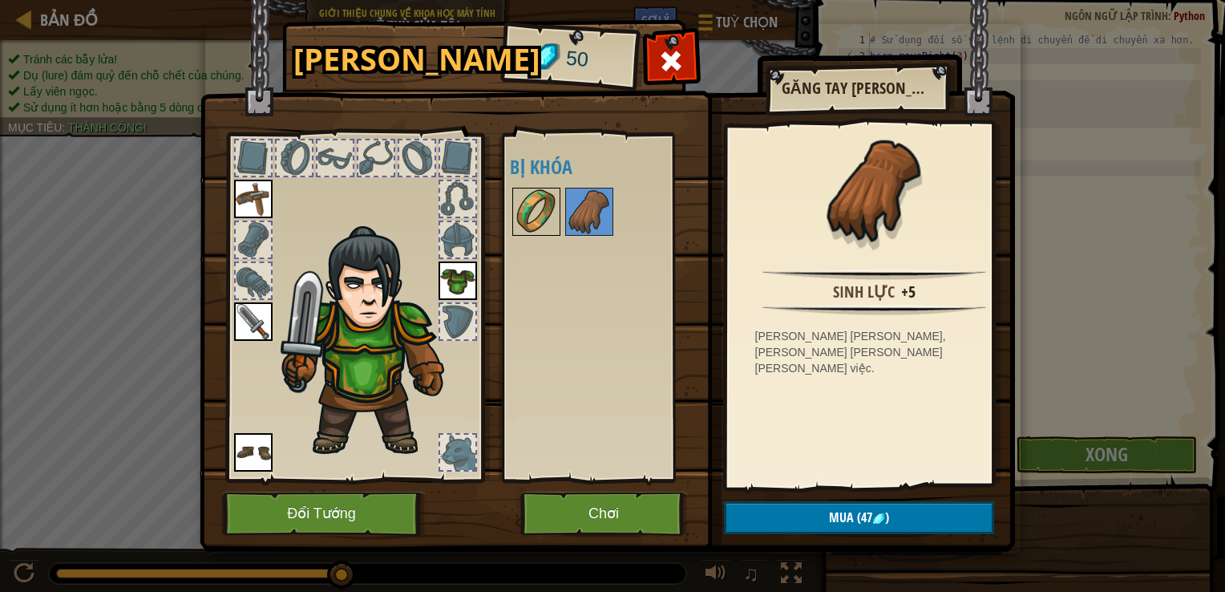
click at [548, 214] on img at bounding box center [536, 211] width 45 height 45
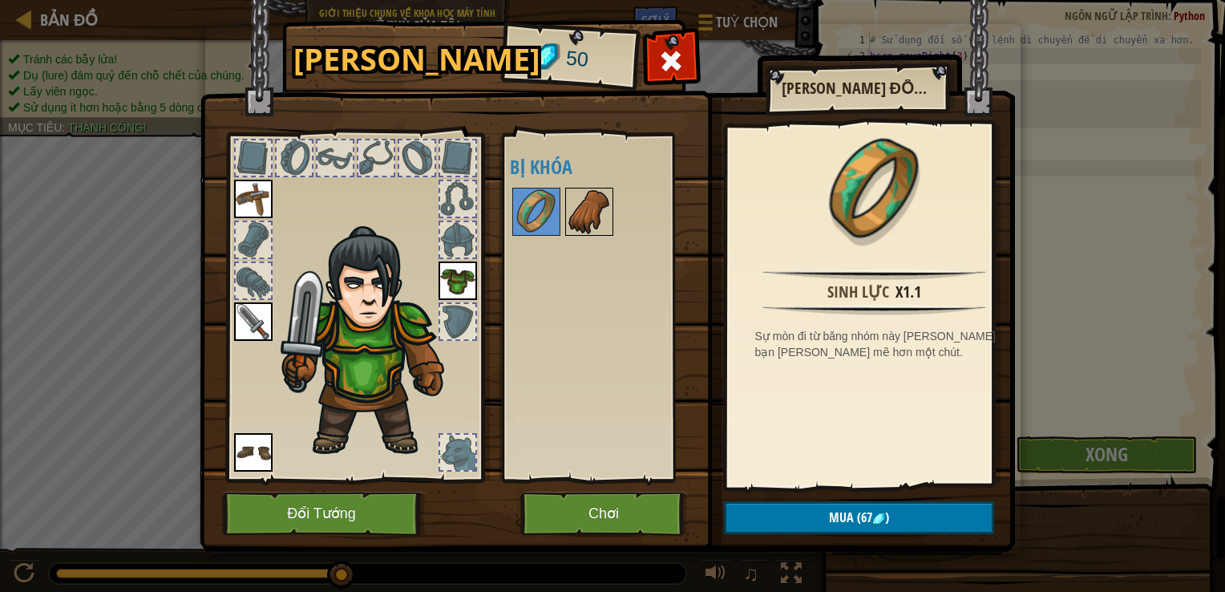
click at [571, 228] on img at bounding box center [589, 211] width 45 height 45
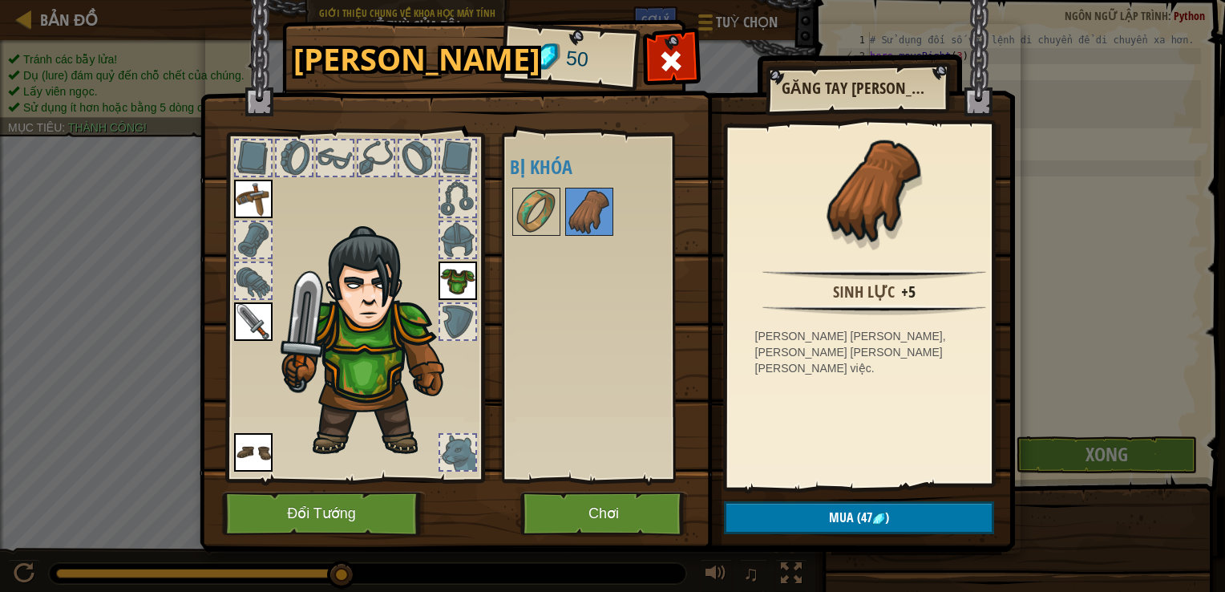
click at [789, 498] on img at bounding box center [607, 261] width 815 height 582
click at [789, 508] on button "Mua (47 )" at bounding box center [859, 517] width 270 height 33
click at [783, 507] on button "Xác nhận" at bounding box center [859, 517] width 270 height 33
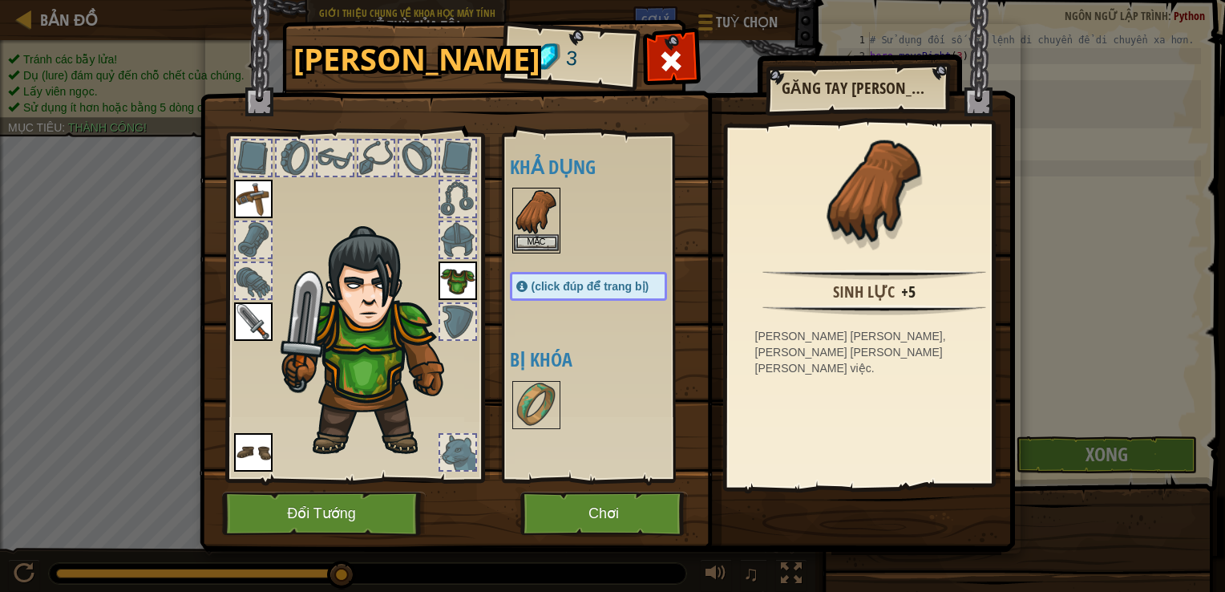
click at [529, 227] on img at bounding box center [536, 211] width 45 height 45
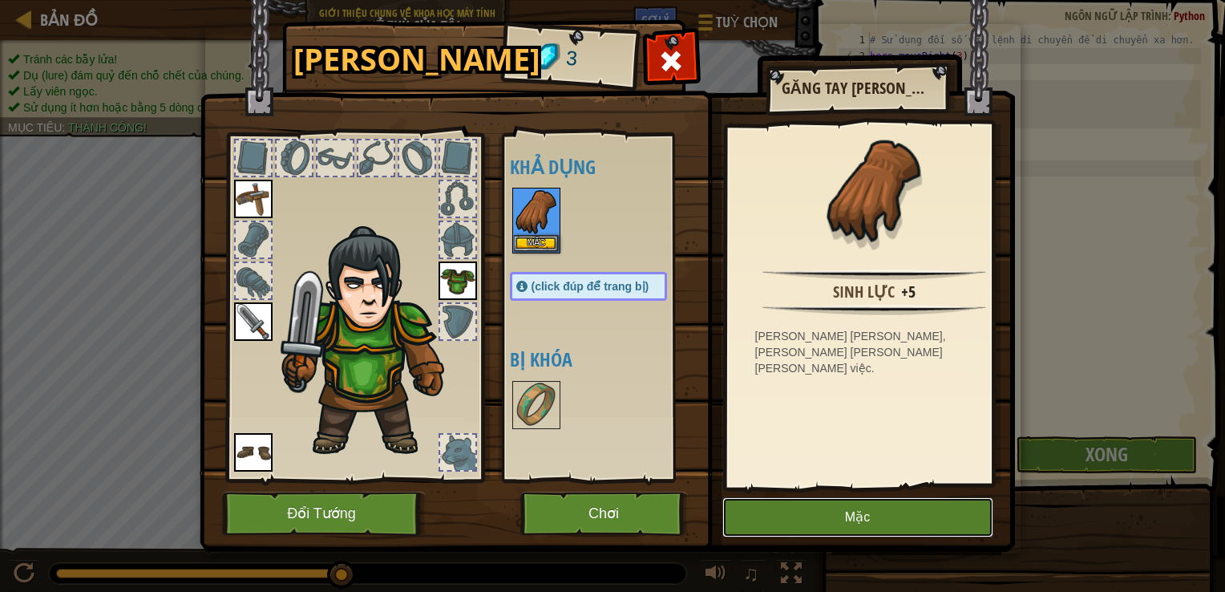
click at [824, 530] on button "Mặc" at bounding box center [857, 517] width 271 height 40
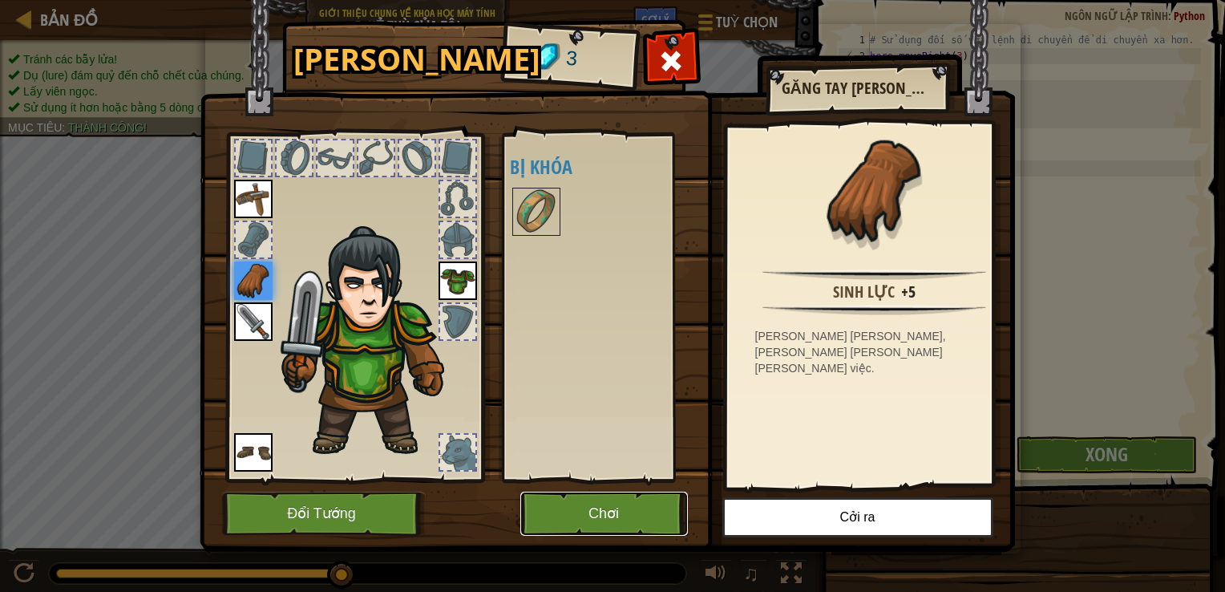
click at [596, 532] on button "Chơi" at bounding box center [604, 513] width 168 height 44
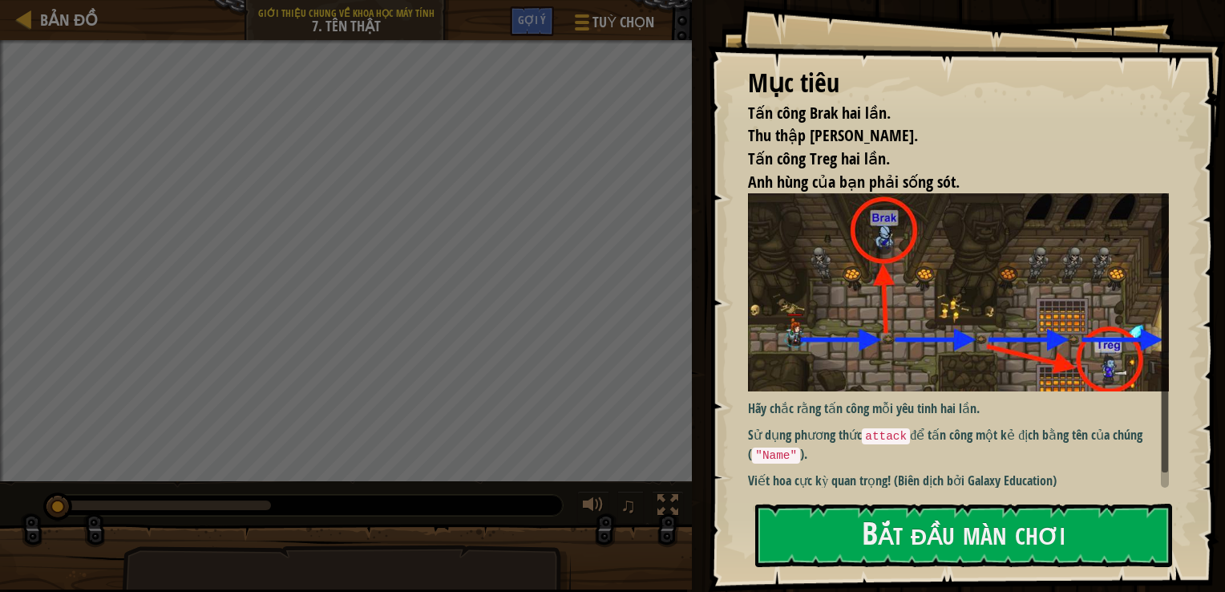
click at [854, 484] on div "Mục [PERSON_NAME] [PERSON_NAME] hai lần. Thu thập [PERSON_NAME]. [PERSON_NAME] …" at bounding box center [966, 296] width 517 height 592
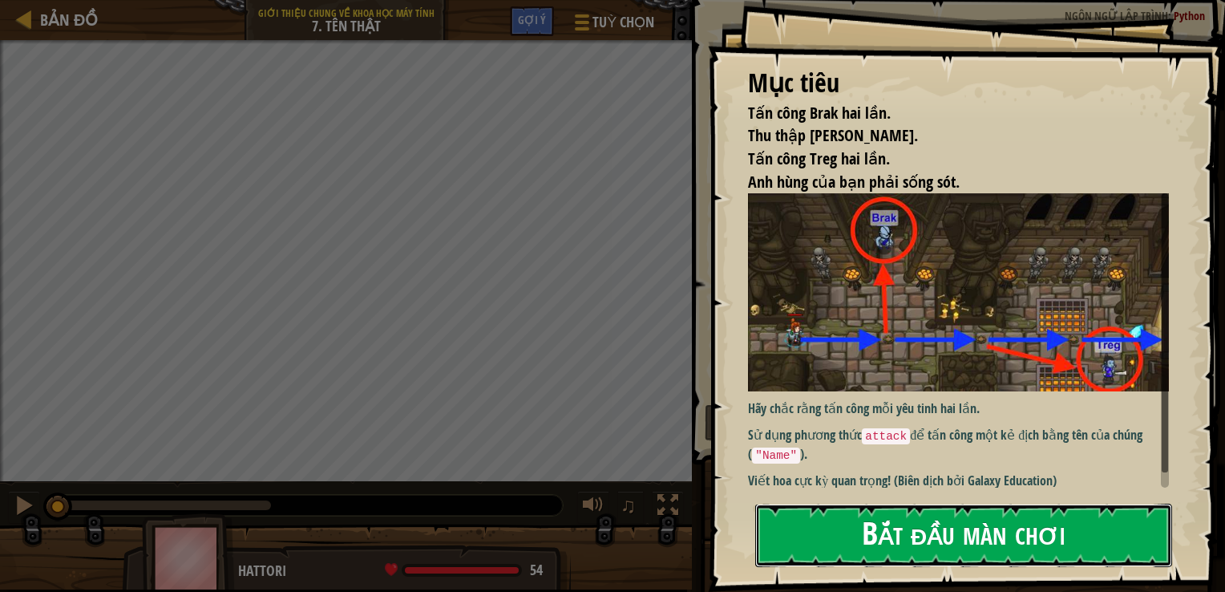
click at [841, 513] on button "Bắt đầu màn chơi" at bounding box center [963, 534] width 417 height 63
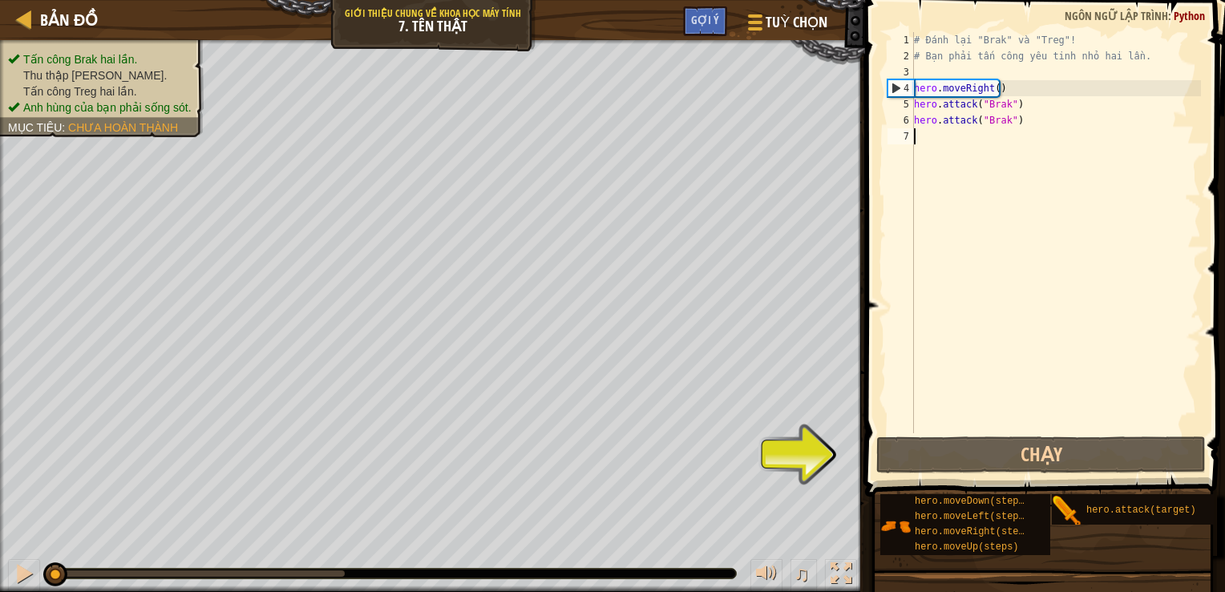
click at [926, 139] on div "# Đánh lại "Brak" và "Treg"! # Bạn phải tấn công yêu tinh nhỏ hai lần. hero . m…" at bounding box center [1056, 248] width 290 height 433
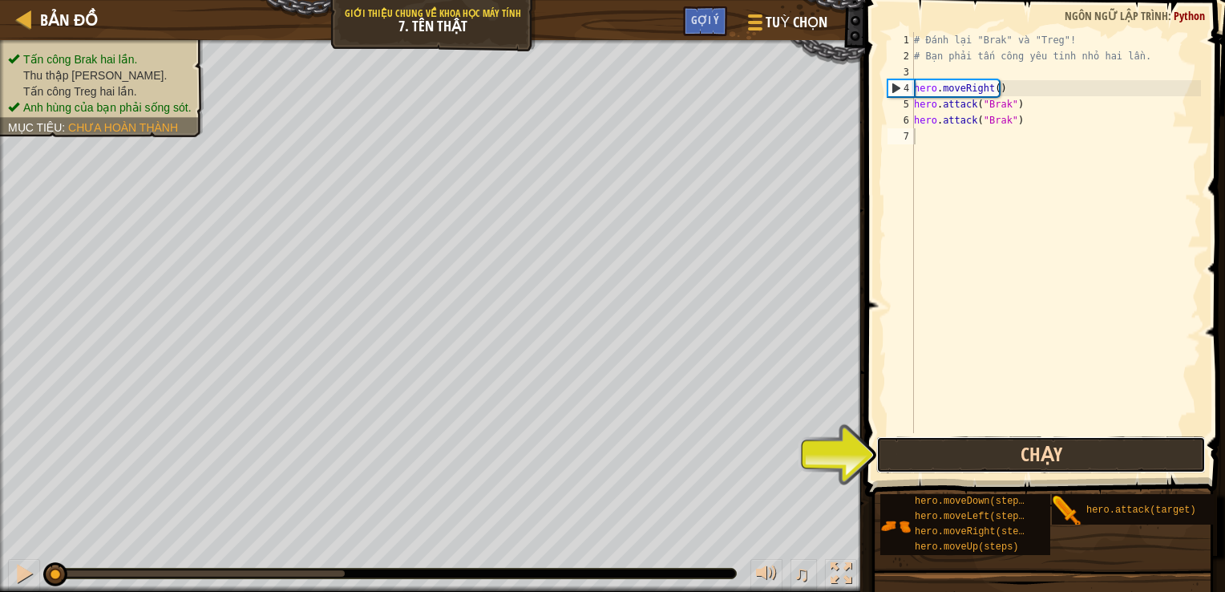
click at [1034, 462] on button "Chạy" at bounding box center [1041, 454] width 330 height 37
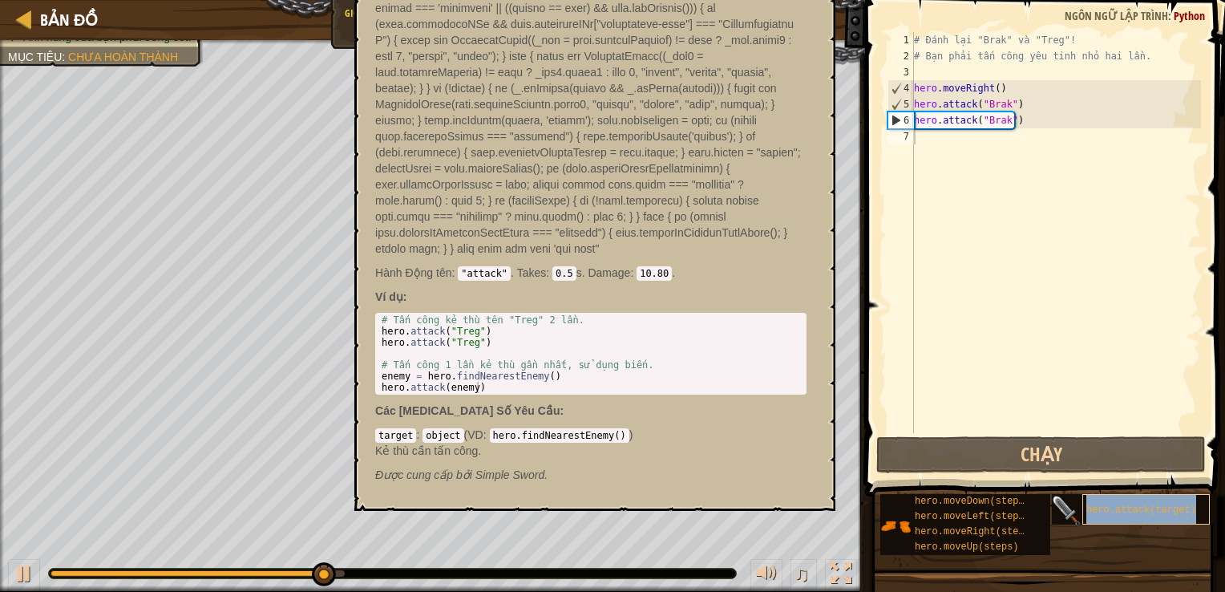
click at [1136, 511] on span "hero.attack(target)" at bounding box center [1141, 509] width 110 height 11
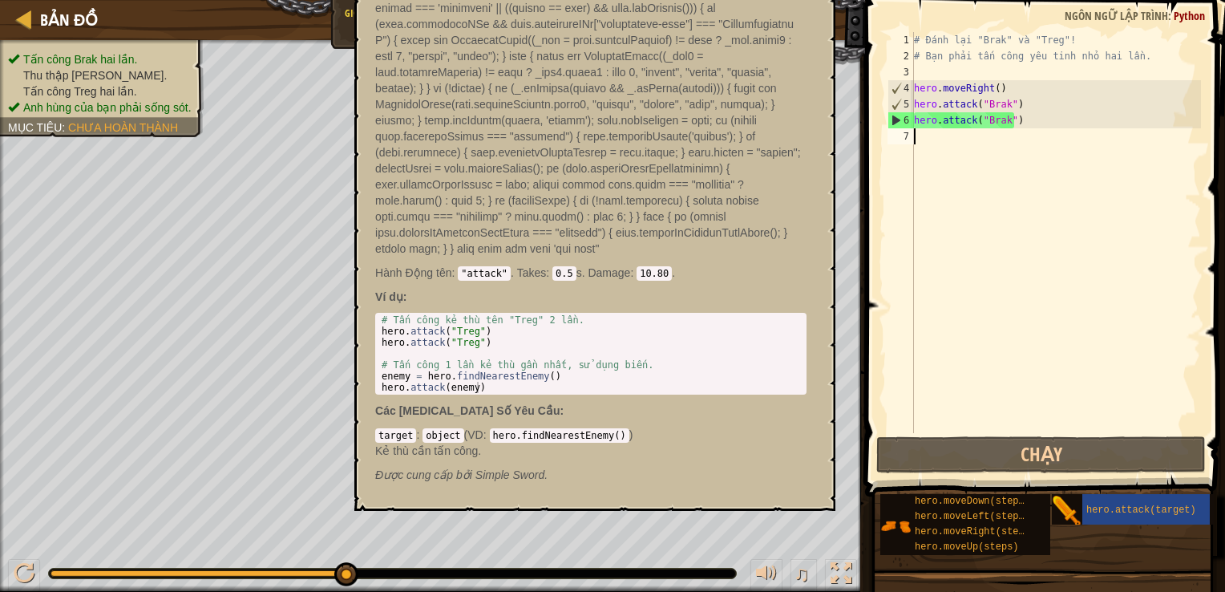
click at [933, 152] on div "# Đánh lại "Brak" và "Treg"! # Bạn phải tấn công yêu tinh nhỏ hai lần. hero . m…" at bounding box center [1056, 248] width 290 height 433
type textarea "hero.attack(target)"
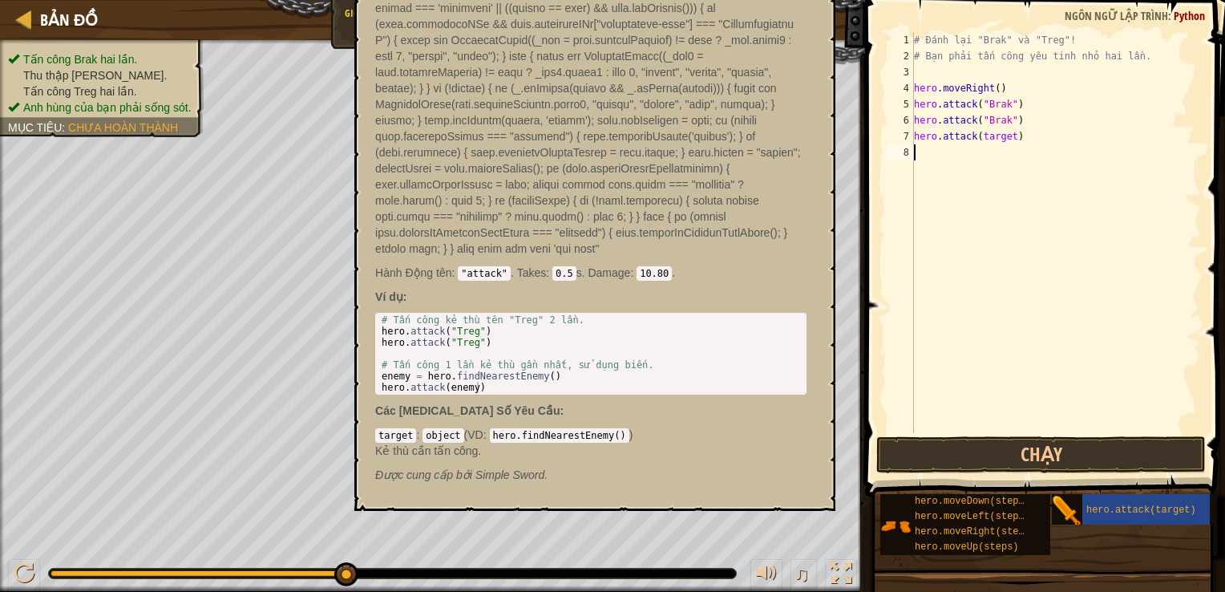
click at [950, 285] on div "# Đánh lại "Brak" và "Treg"! # Bạn [PERSON_NAME] công yêu [PERSON_NAME] hai lần…" at bounding box center [1056, 248] width 290 height 433
click at [459, 364] on div "# Tấn công kẻ thù tên "Treg" 2 lần. hero . attack ( "Treg" ) hero . attack ( "T…" at bounding box center [590, 364] width 425 height 101
click at [443, 377] on div "enemy = hero.findNearestEnemy() 1 2 3 4 5 6 7 # Tấn công kẻ thù tên "Treg" 2 lầ…" at bounding box center [590, 354] width 431 height 82
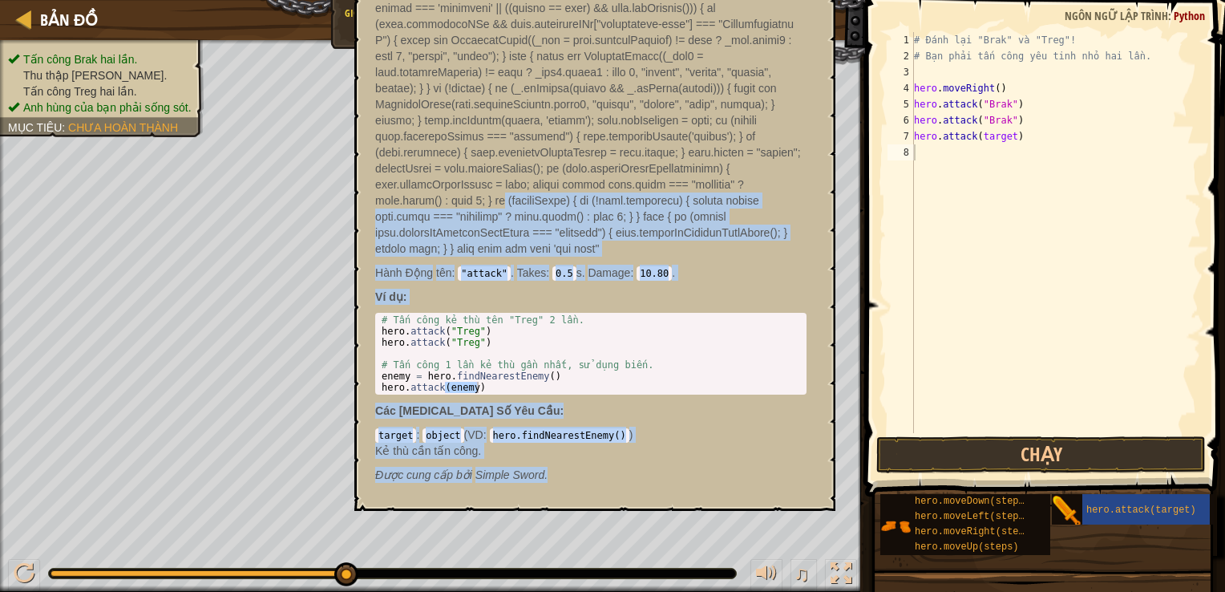
drag, startPoint x: 686, startPoint y: 180, endPoint x: 649, endPoint y: 464, distance: 287.1
click at [649, 464] on div "hero.attack(target) - method hero.tấn công(target) [PERSON_NAME] Động tên : "at…" at bounding box center [591, 211] width 454 height 573
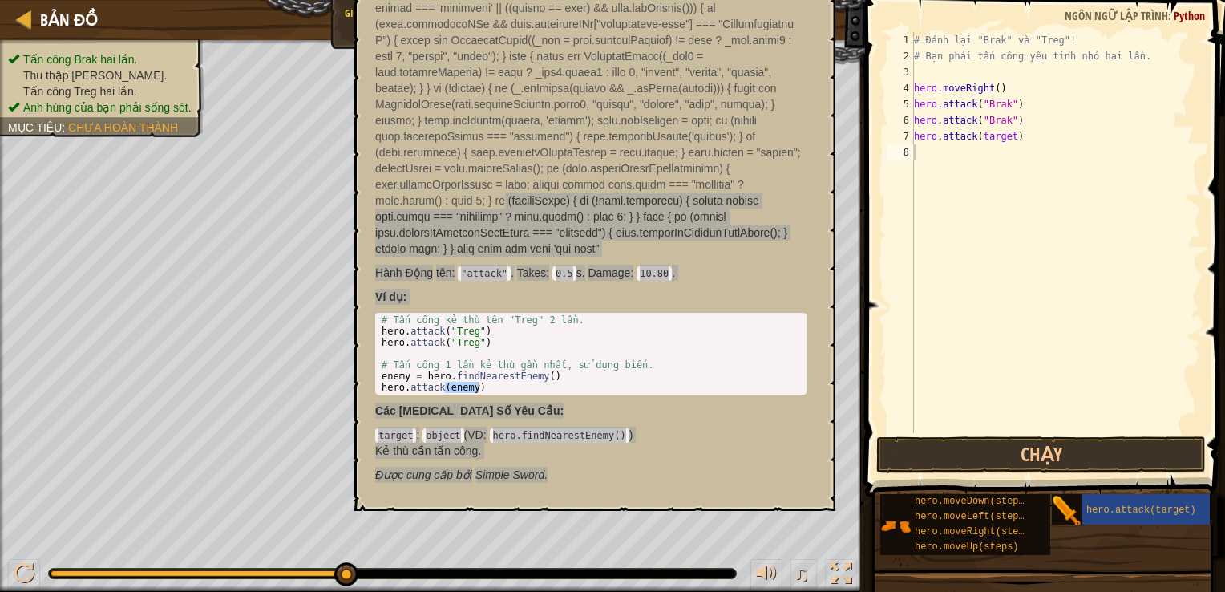
drag, startPoint x: 649, startPoint y: 464, endPoint x: 768, endPoint y: 193, distance: 296.1
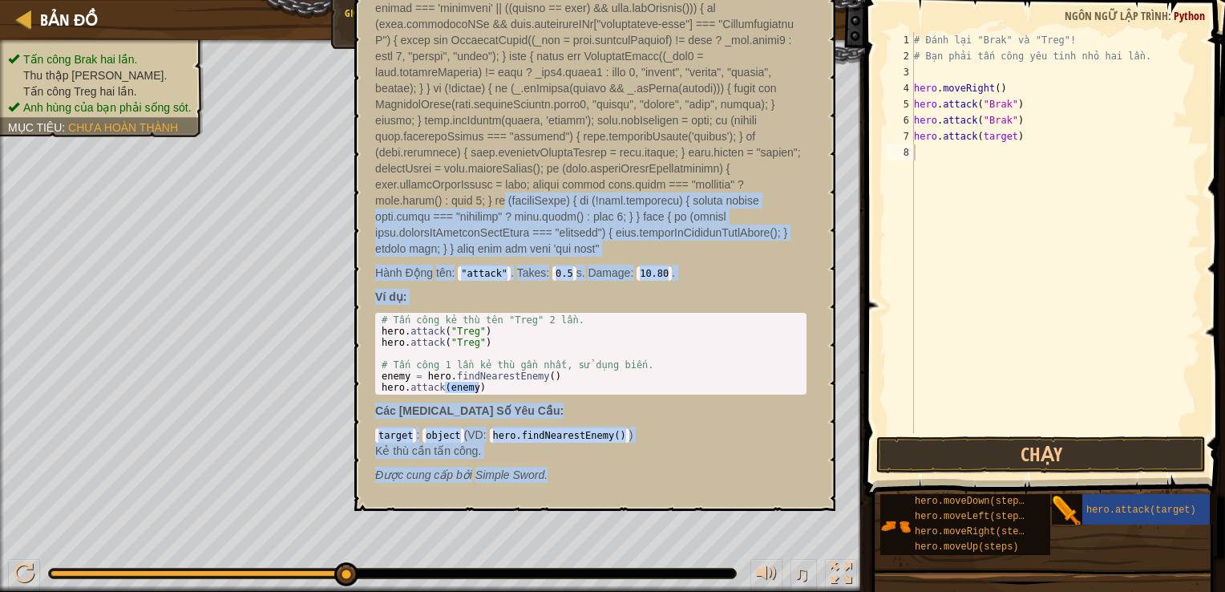
type textarea "# Tấn công 1 lần kẻ thù gần nhất, sử dụng biến."
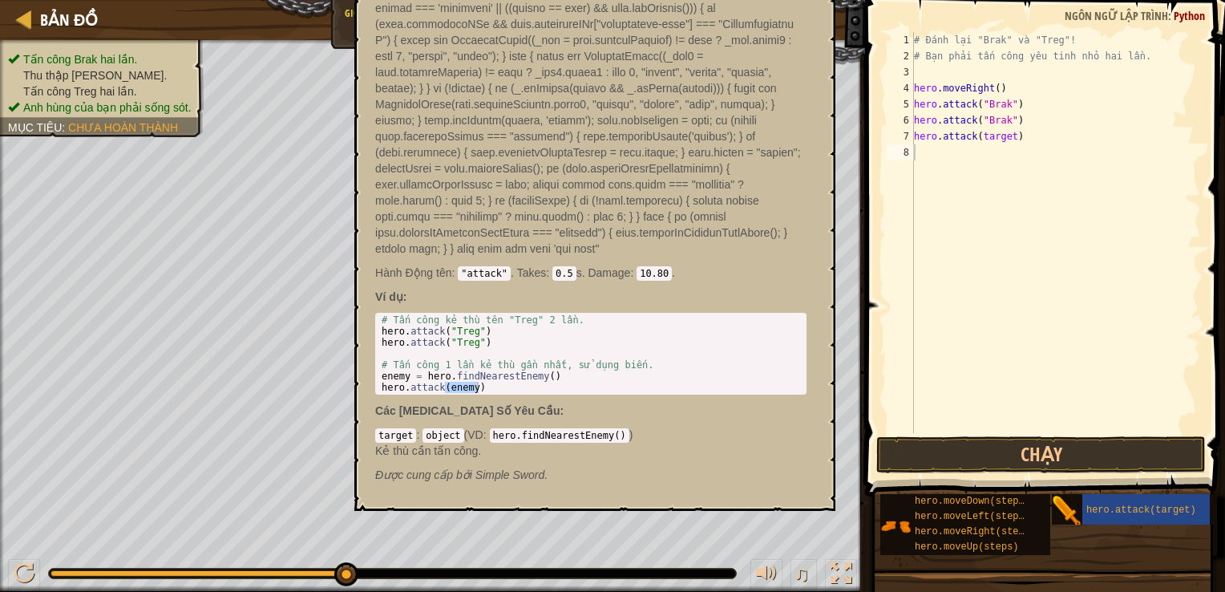
click at [709, 351] on div "# Tấn công kẻ thù tên "Treg" 2 lần. hero . attack ( "Treg" ) hero . attack ( "T…" at bounding box center [590, 364] width 425 height 101
click at [1086, 511] on span "hero.attack(target)" at bounding box center [1141, 509] width 110 height 11
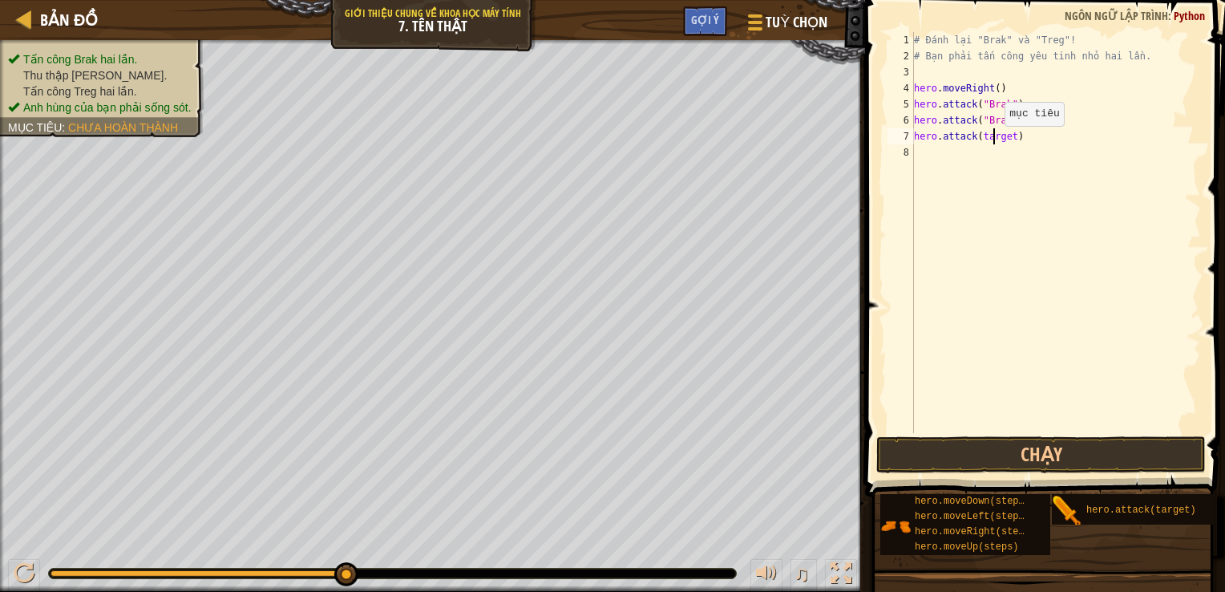
click at [991, 142] on div "# Đánh lại "Brak" và "Treg"! # Bạn [PERSON_NAME] công yêu [PERSON_NAME] hai lần…" at bounding box center [1056, 248] width 290 height 433
click at [991, 140] on div "# Đánh lại "Brak" và "Treg"! # Bạn [PERSON_NAME] công yêu [PERSON_NAME] hai lần…" at bounding box center [1056, 248] width 290 height 433
click at [988, 140] on div "# Đánh lại "Brak" và "Treg"! # Bạn [PERSON_NAME] công yêu [PERSON_NAME] hai lần…" at bounding box center [1056, 248] width 290 height 433
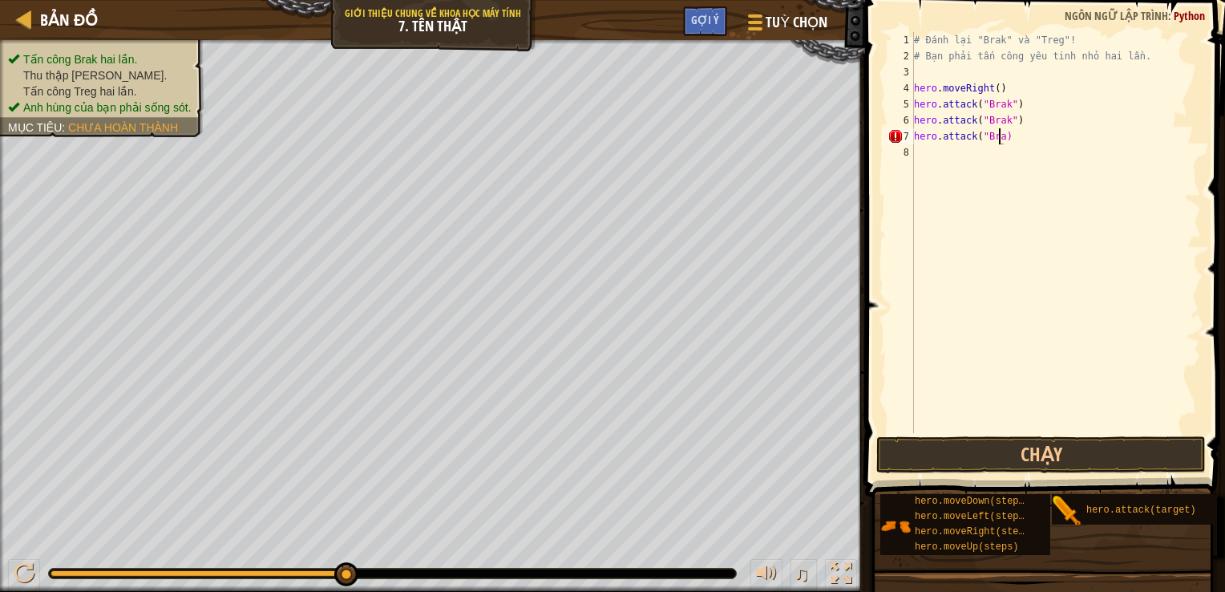
scroll to position [7, 6]
type textarea "hero.attack("Brak)"
drag, startPoint x: 916, startPoint y: 139, endPoint x: 1005, endPoint y: 136, distance: 89.0
click at [1005, 136] on div "# Đánh lại "Brak" và "Treg"! # Bạn [PERSON_NAME] công yêu [PERSON_NAME] hai lần…" at bounding box center [1056, 248] width 290 height 433
click at [929, 164] on div "# Đánh lại "Brak" và "Treg"! # Bạn [PERSON_NAME] công yêu [PERSON_NAME] hai lần…" at bounding box center [1056, 248] width 290 height 433
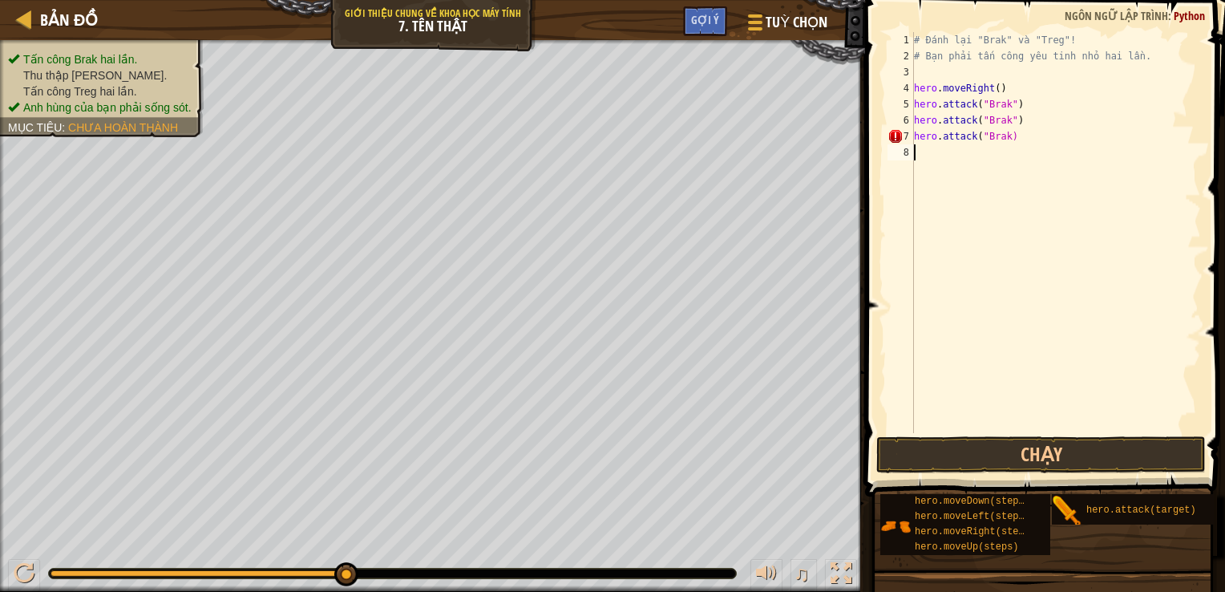
scroll to position [7, 0]
paste textarea "hero.attack("Brak"
type textarea "hero.attack("Brak)"
click at [920, 172] on div "# Đánh lại "Brak" và "Treg"! # Bạn [PERSON_NAME] công yêu [PERSON_NAME] hai lần…" at bounding box center [1056, 248] width 290 height 433
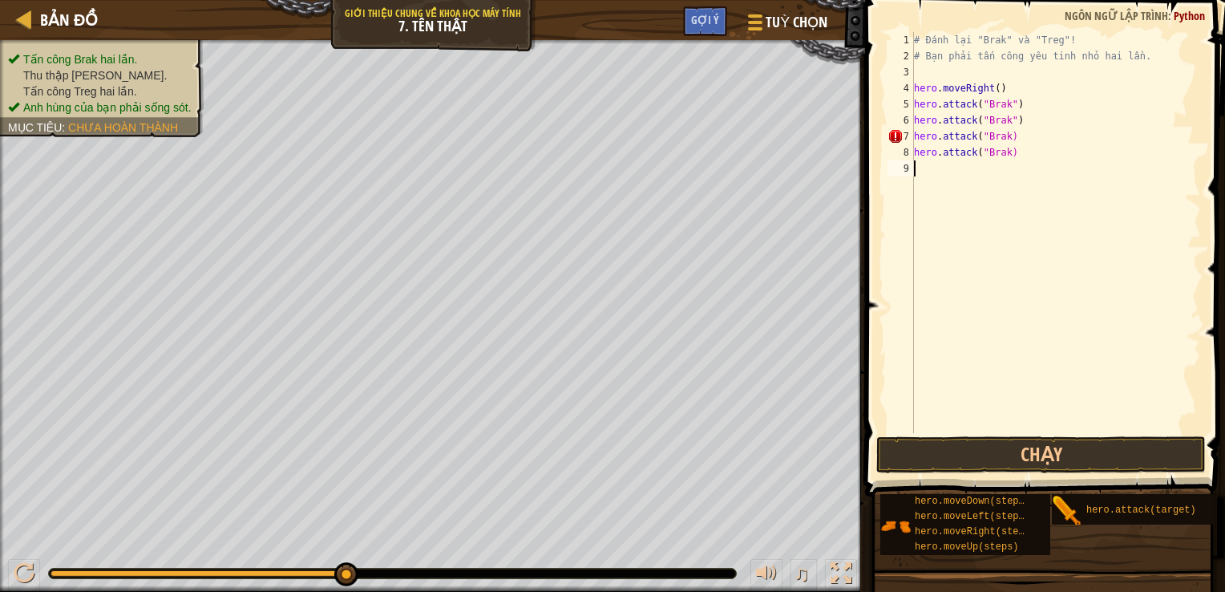
scroll to position [7, 0]
type textarea "h"
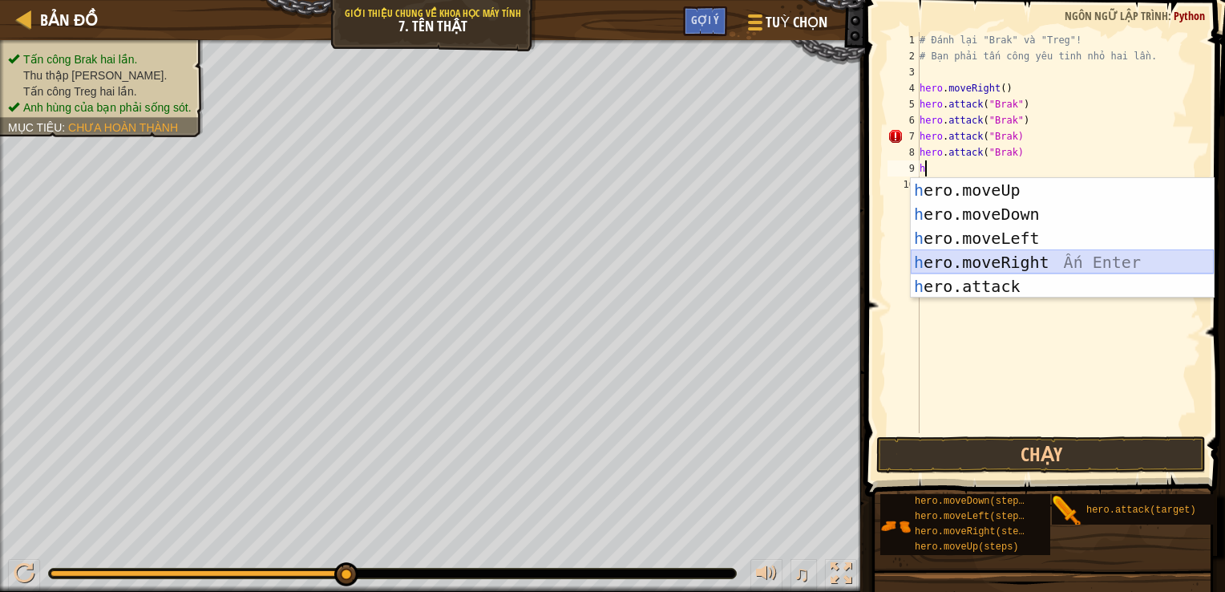
click at [992, 258] on div "h ero.moveUp Ấn Enter h ero.moveDown Ấn Enter h ero.moveLeft Ấn Enter h ero.mov…" at bounding box center [1062, 262] width 303 height 168
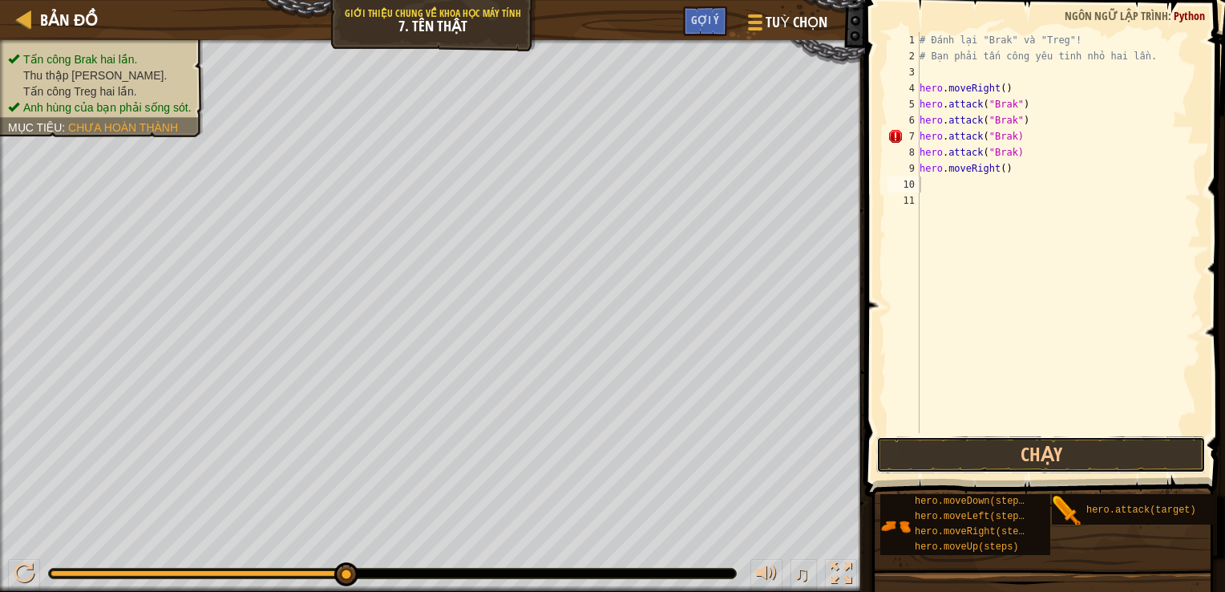
drag, startPoint x: 970, startPoint y: 447, endPoint x: 970, endPoint y: 432, distance: 15.2
click at [970, 432] on div "1 2 3 4 5 6 7 8 9 10 11 # Đánh lại "Brak" và "Treg"! # Bạn [PERSON_NAME] công y…" at bounding box center [1042, 280] width 365 height 544
click at [962, 456] on button "Chạy" at bounding box center [1041, 454] width 330 height 37
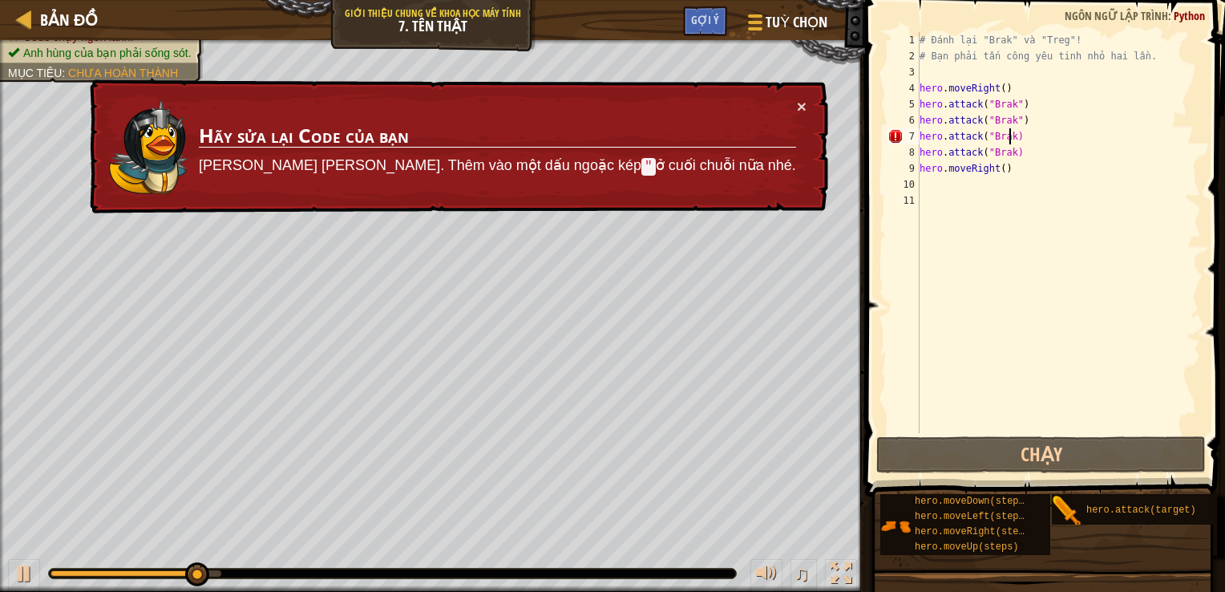
click at [1009, 139] on div "# Đánh lại "Brak" và "Treg"! # Bạn [PERSON_NAME] công yêu [PERSON_NAME] hai lần…" at bounding box center [1058, 248] width 285 height 433
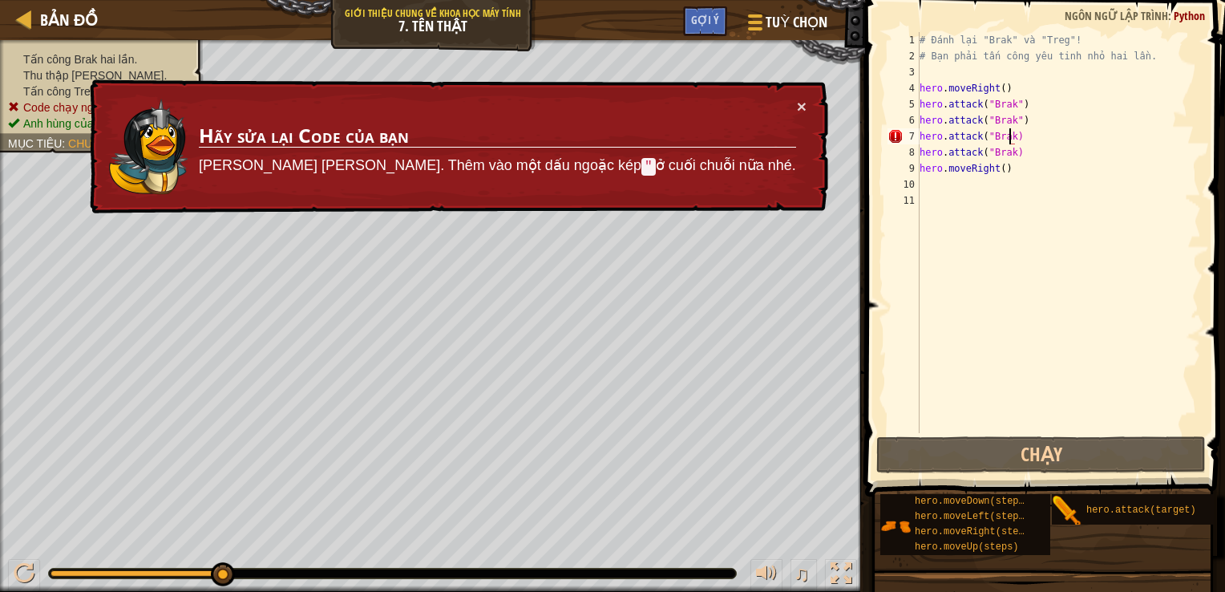
scroll to position [7, 6]
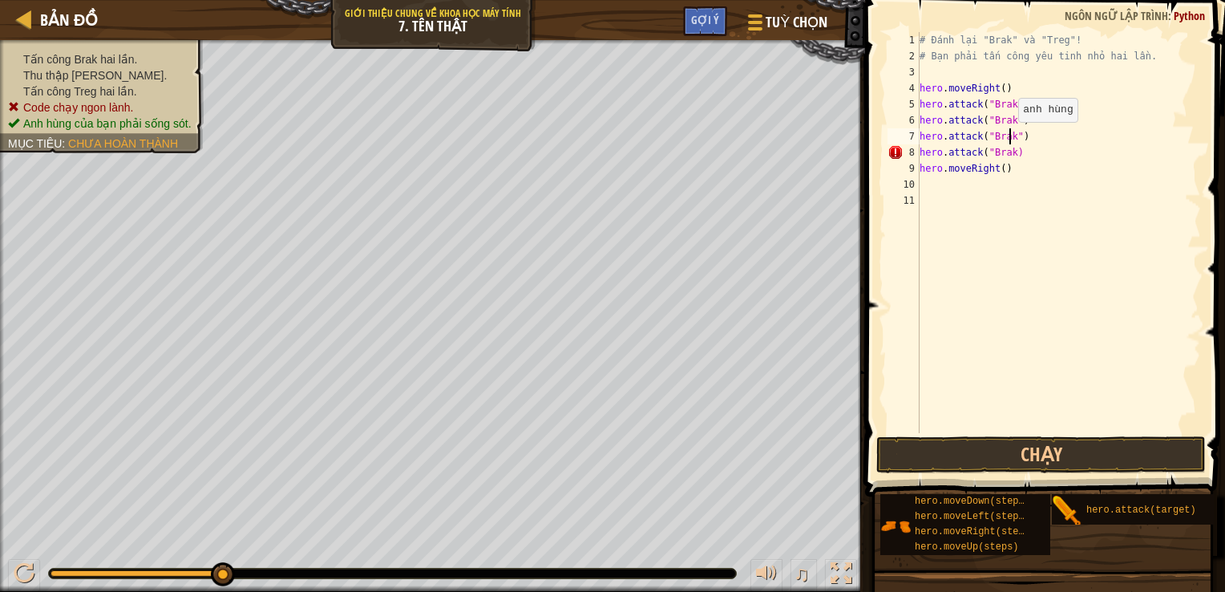
click at [1009, 137] on div "# Đánh lại "Brak" và "Treg"! # Bạn [PERSON_NAME] công yêu [PERSON_NAME] hai lần…" at bounding box center [1058, 248] width 285 height 433
click at [1008, 156] on div "# Đánh lại "Brak" và "Treg"! # Bạn [PERSON_NAME] công yêu [PERSON_NAME] hai lần…" at bounding box center [1058, 248] width 285 height 433
type textarea "hero.attack("Treg")"
click at [994, 451] on button "Chạy" at bounding box center [1041, 454] width 330 height 37
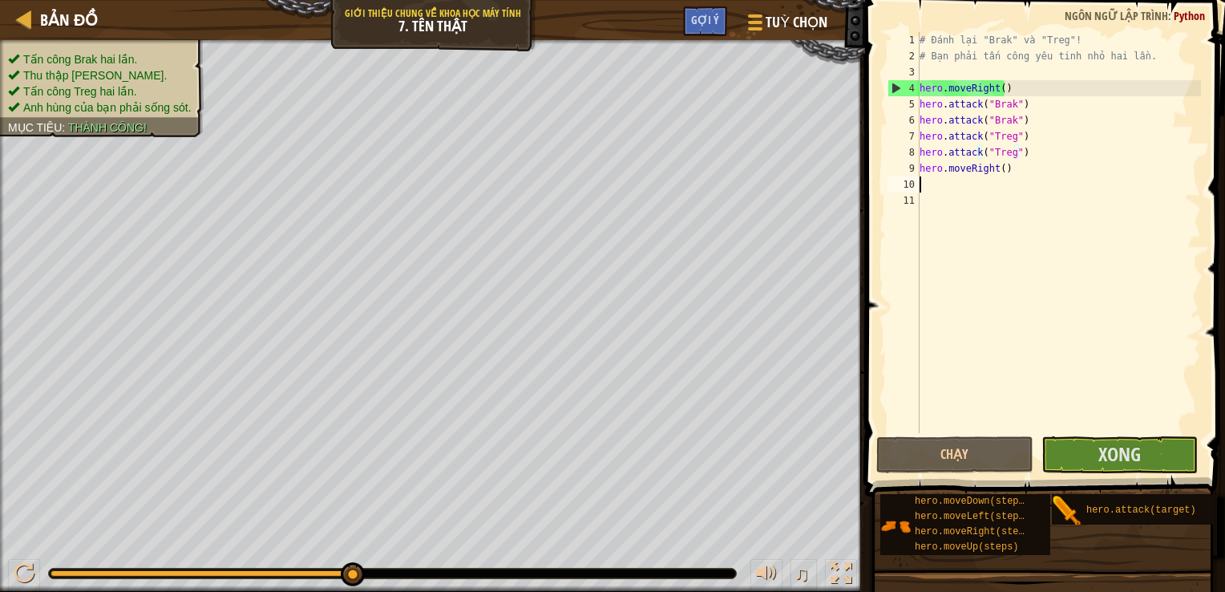
click at [927, 186] on div "# Đánh lại "Brak" và "Treg"! # Bạn [PERSON_NAME] công yêu [PERSON_NAME] hai lần…" at bounding box center [1058, 248] width 285 height 433
click at [997, 170] on div "# Đánh lại "Brak" và "Treg"! # Bạn [PERSON_NAME] công yêu [PERSON_NAME] hai lần…" at bounding box center [1058, 248] width 285 height 433
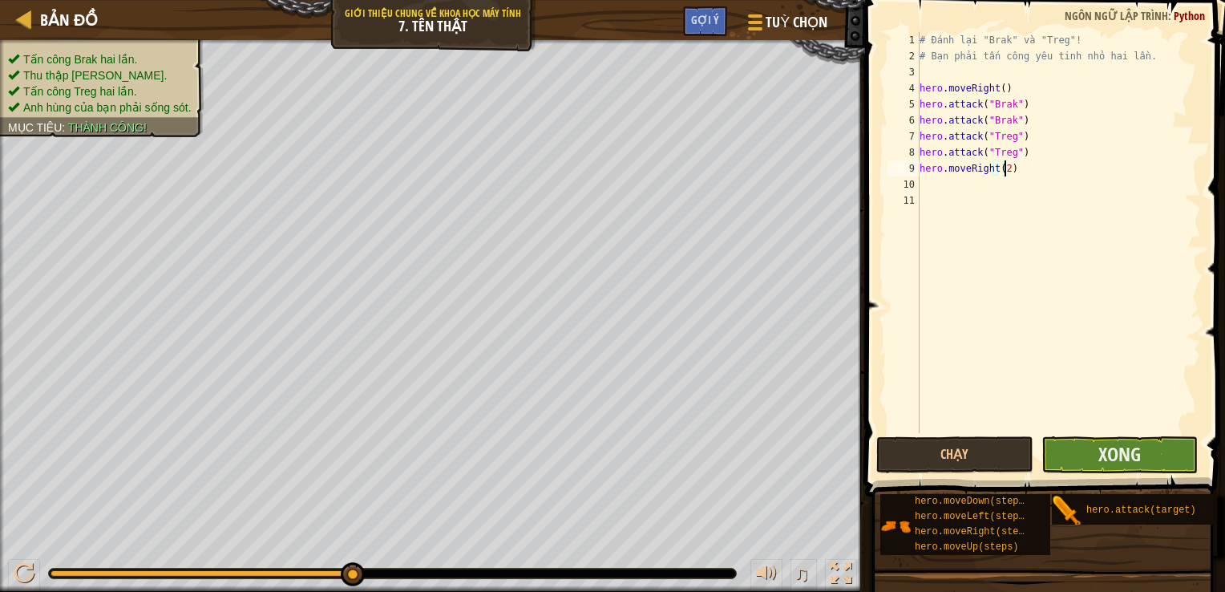
type textarea "hero.moveRight(2)"
click at [1083, 451] on button "Xong" at bounding box center [1119, 454] width 157 height 37
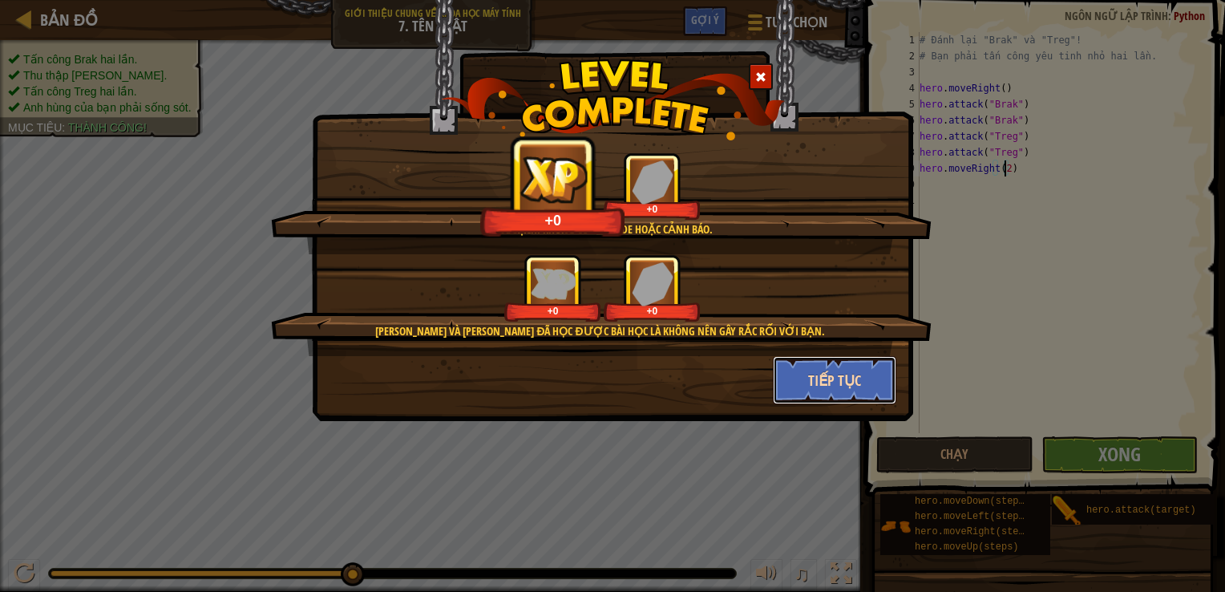
click at [827, 379] on button "Tiếp tục" at bounding box center [835, 380] width 124 height 48
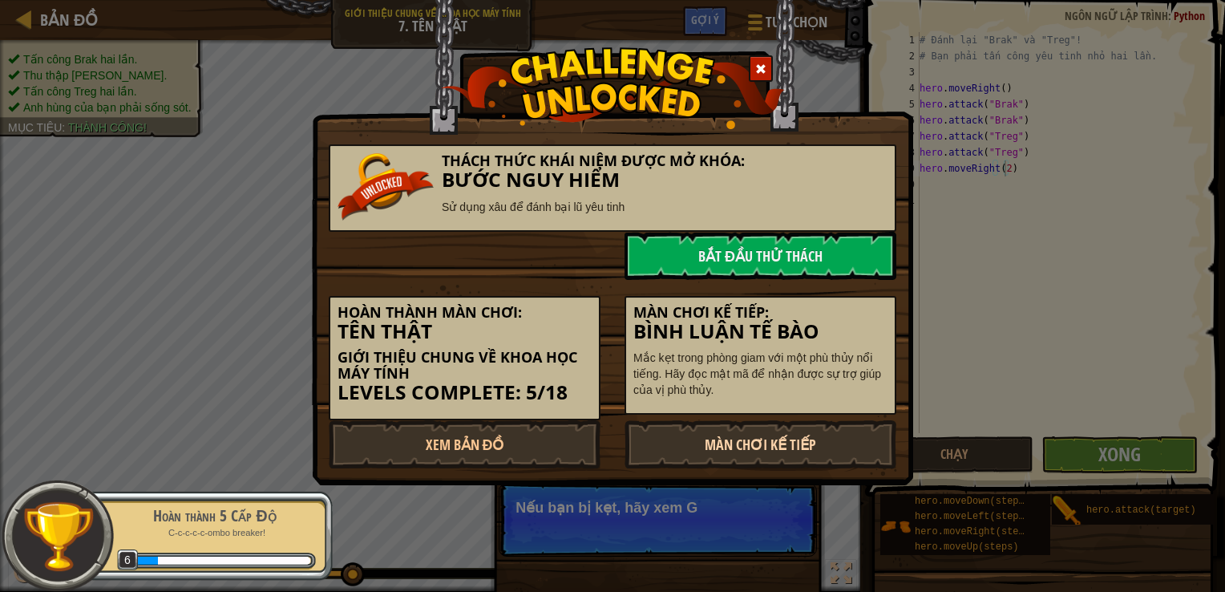
click at [729, 451] on link "Màn chơi kế tiếp" at bounding box center [761, 444] width 272 height 48
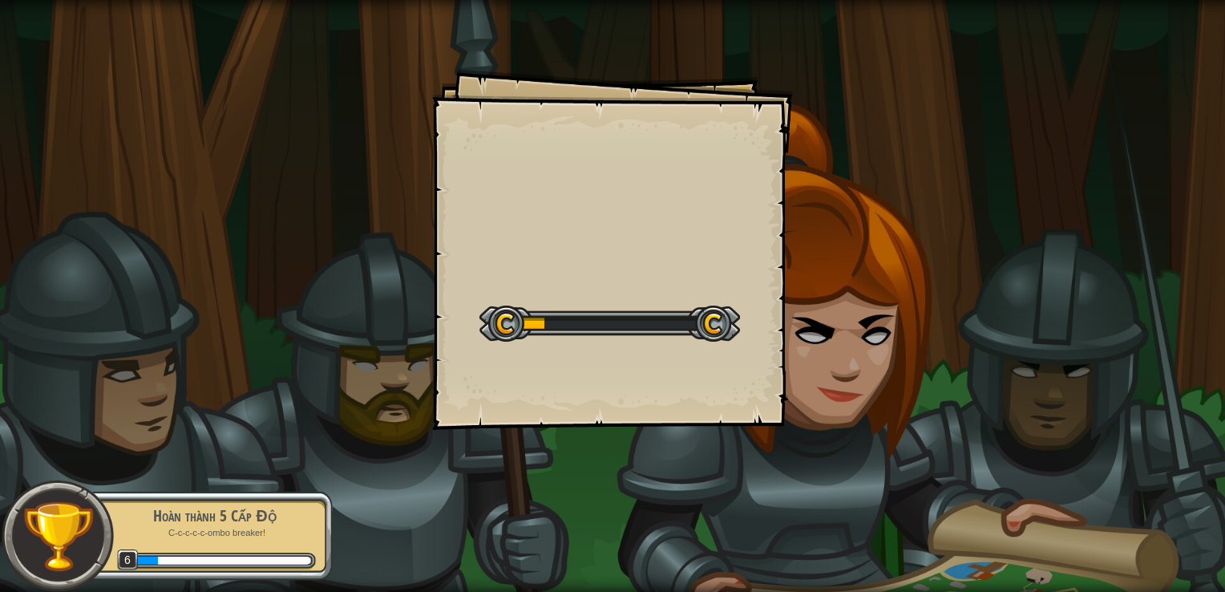
click at [723, 439] on div "Goals Start Level Không kết nối được với server Bạn cần mua gói dịch vụ để được…" at bounding box center [612, 296] width 1225 height 592
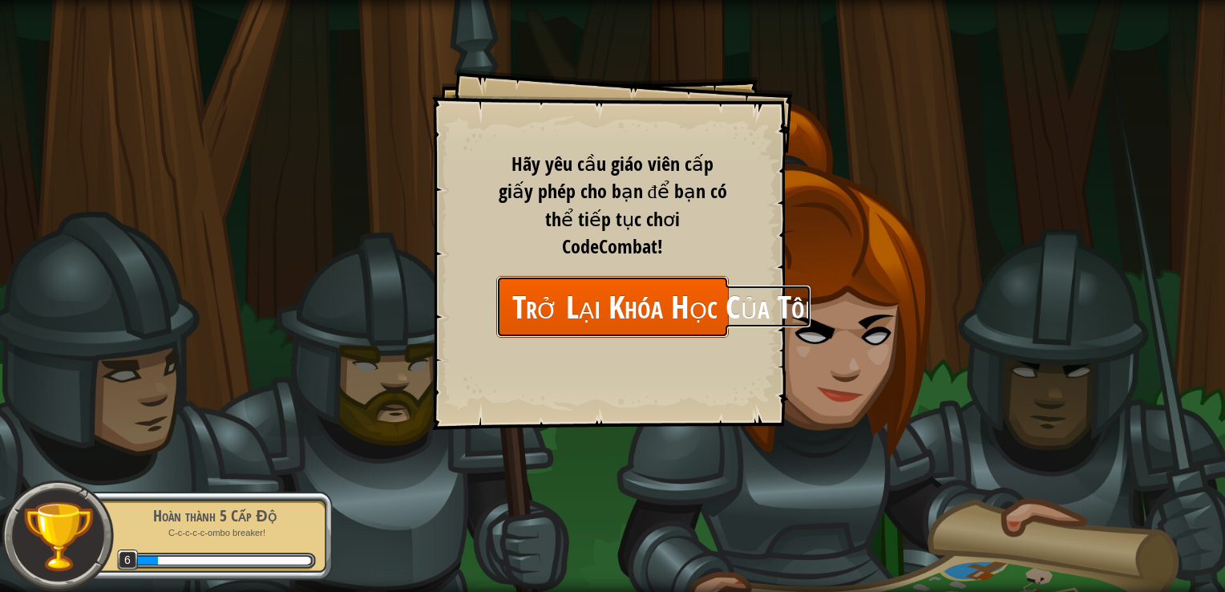
click at [609, 276] on link "Trở Lại Khóa Học Của Tôi" at bounding box center [612, 307] width 232 height 62
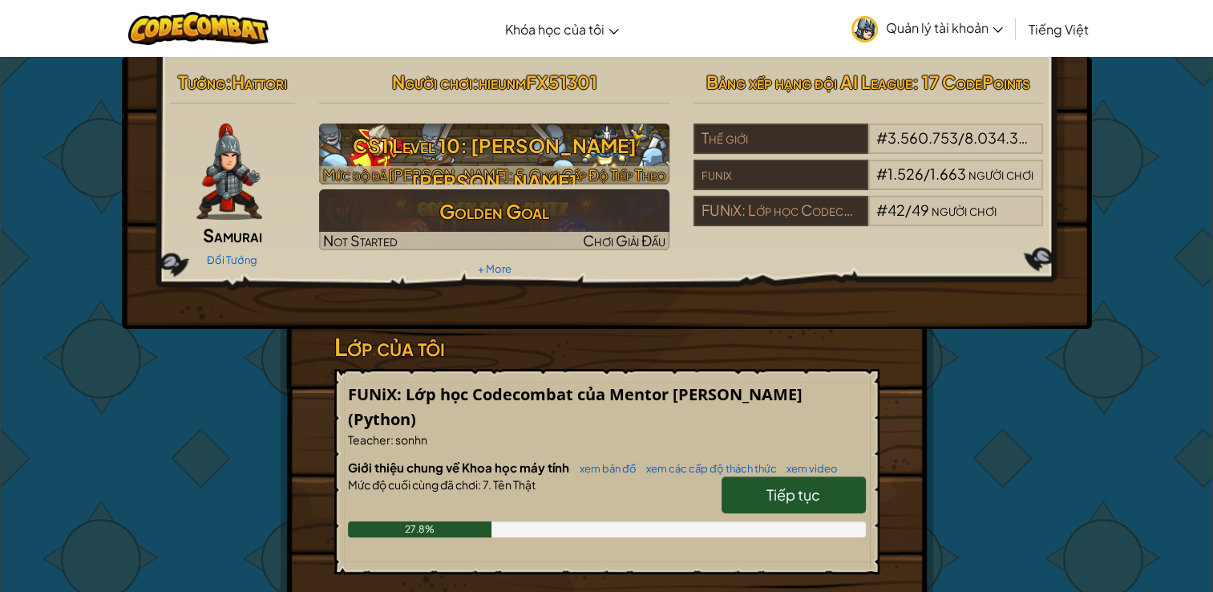
click at [540, 143] on h3 "CS1 Level 10: [PERSON_NAME] [PERSON_NAME]" at bounding box center [494, 163] width 350 height 72
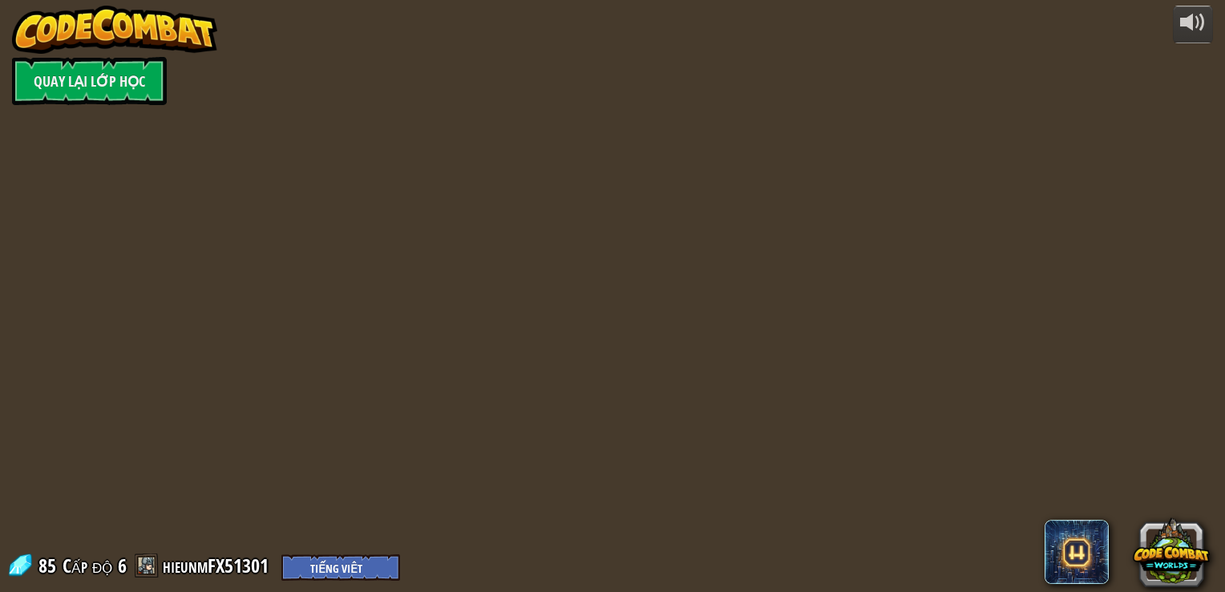
select select "vi"
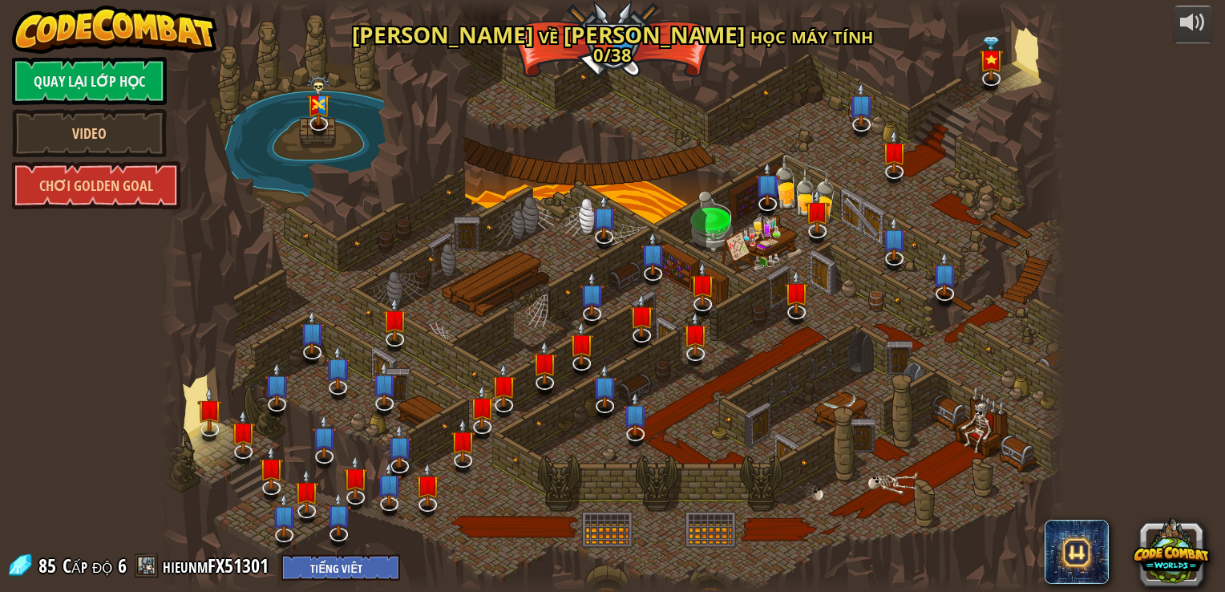
select select "vi"
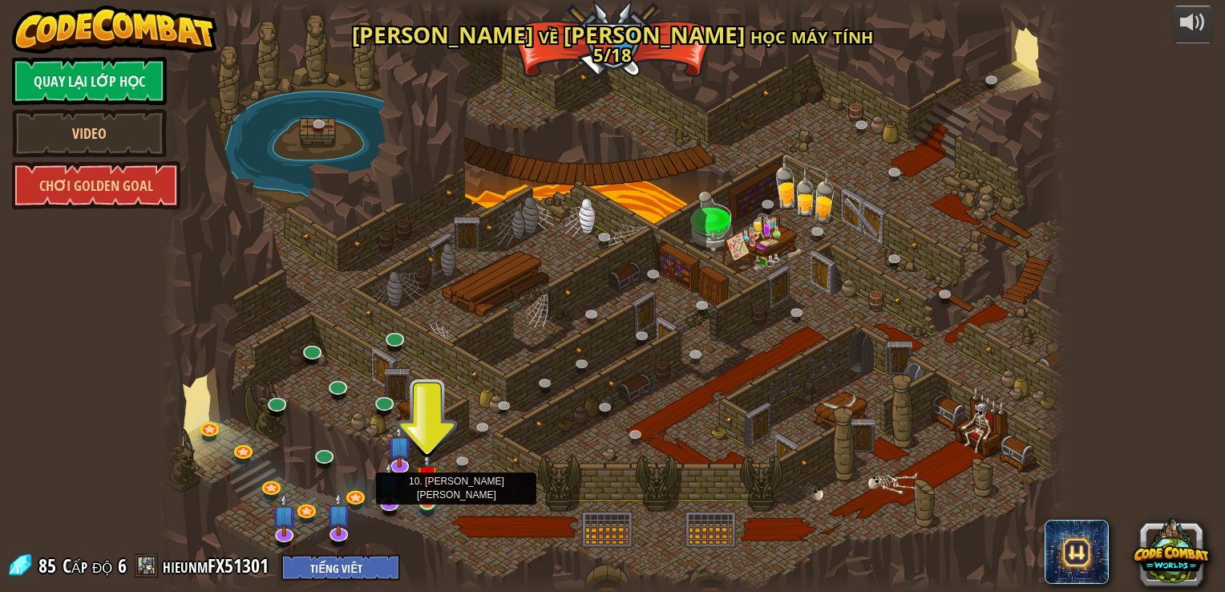
click at [423, 493] on img at bounding box center [427, 477] width 22 height 52
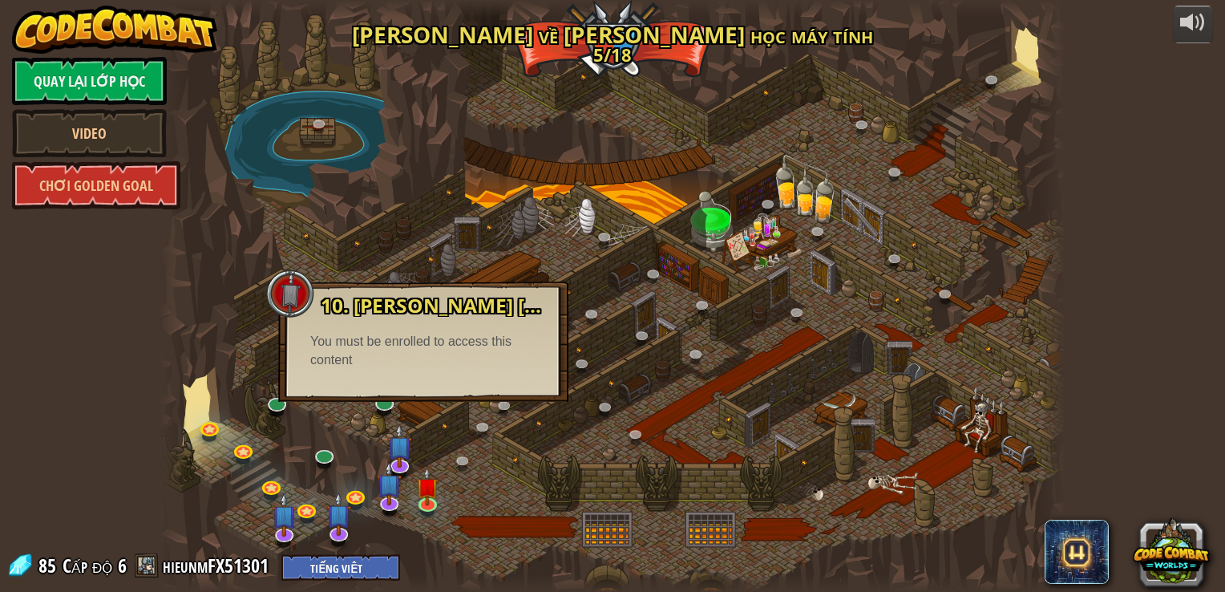
click at [427, 389] on div "10. [PERSON_NAME] [PERSON_NAME] Mắc kẹt trong [PERSON_NAME] với một [PERSON_NAM…" at bounding box center [423, 341] width 290 height 120
click at [435, 453] on div at bounding box center [612, 296] width 905 height 592
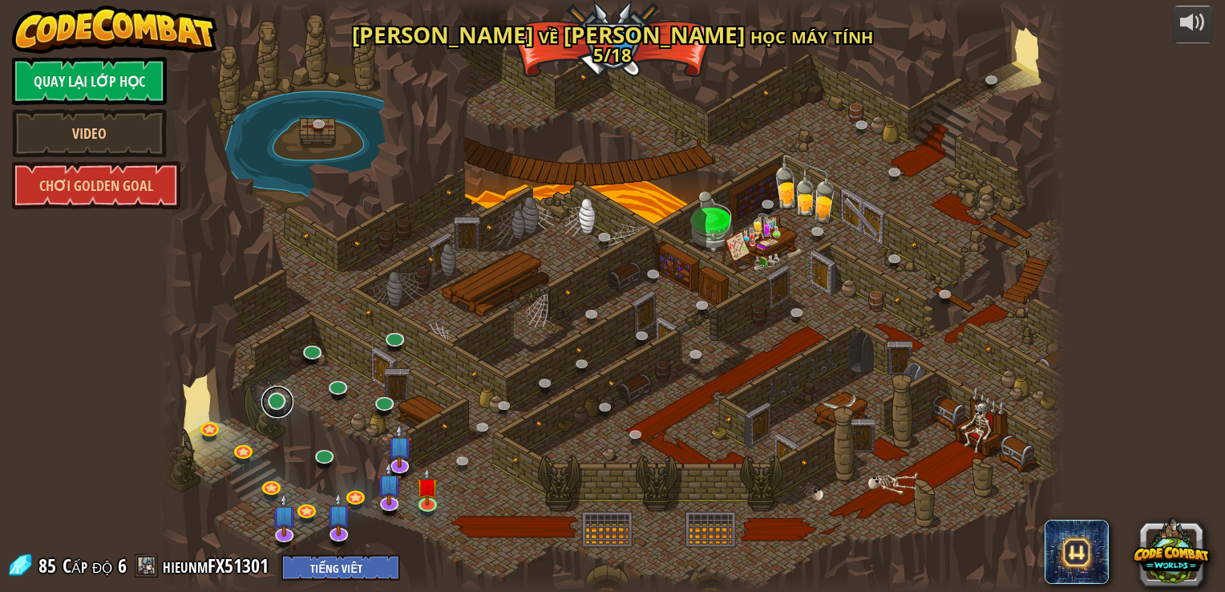
click at [276, 401] on link at bounding box center [277, 402] width 32 height 32
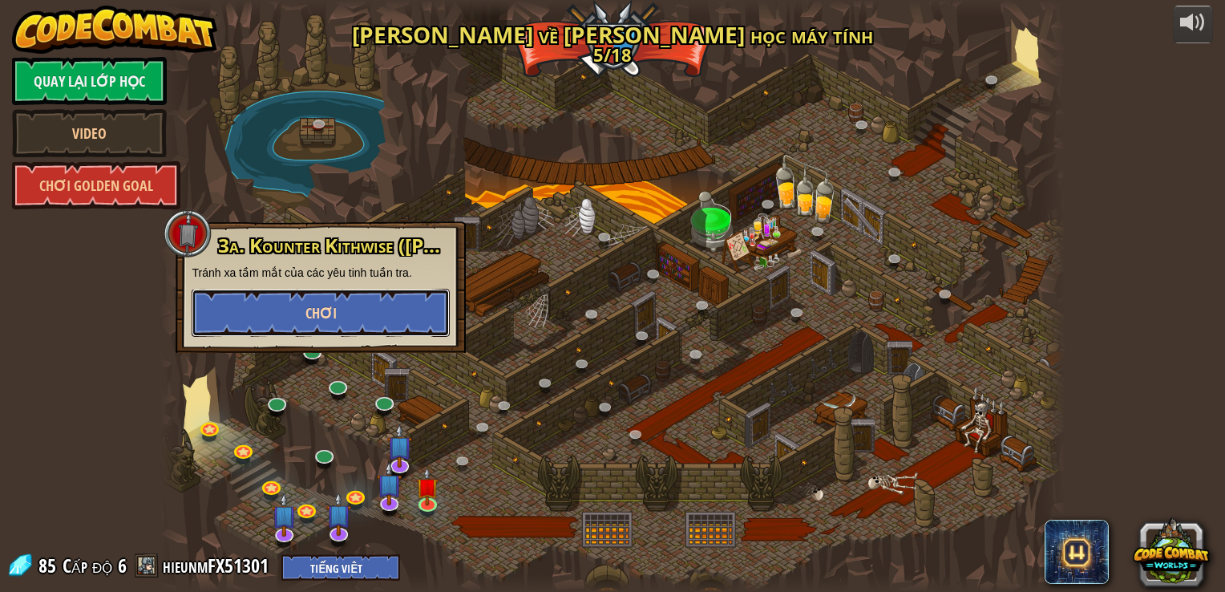
click at [324, 318] on span "Chơi" at bounding box center [320, 313] width 31 height 20
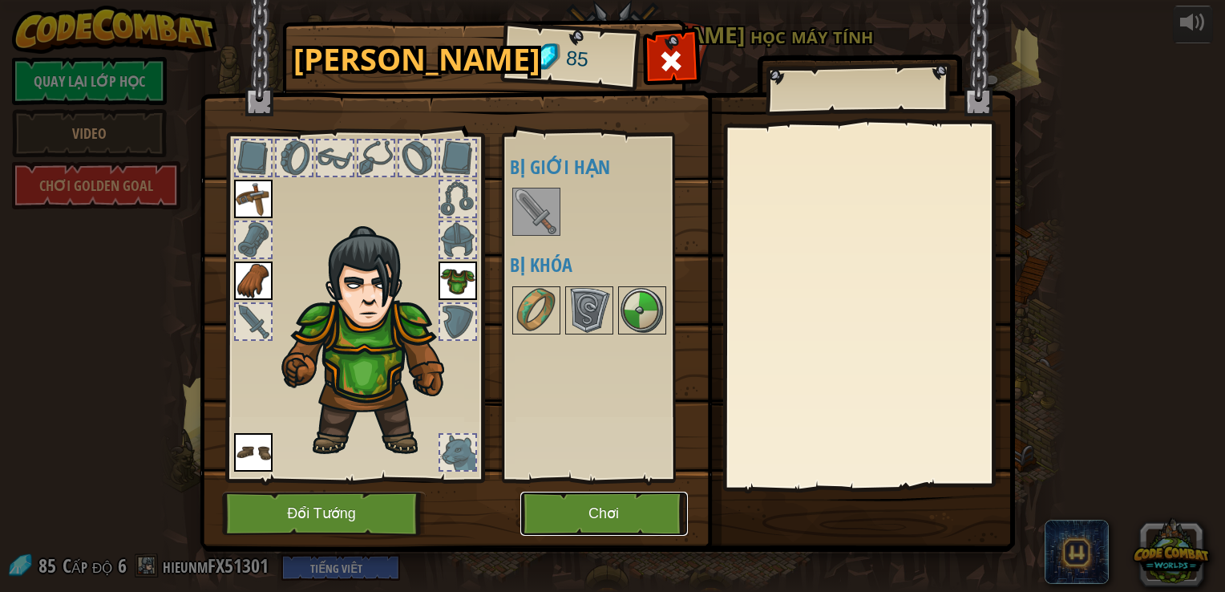
click at [612, 511] on button "Chơi" at bounding box center [604, 513] width 168 height 44
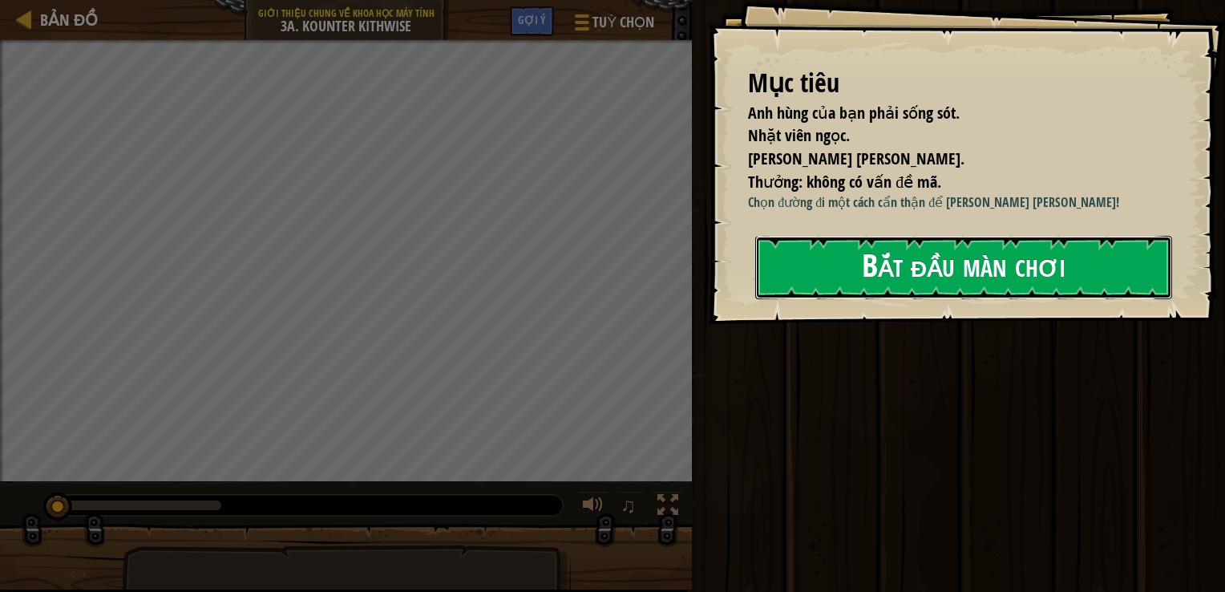
click at [875, 274] on button "Bắt đầu màn chơi" at bounding box center [963, 267] width 417 height 63
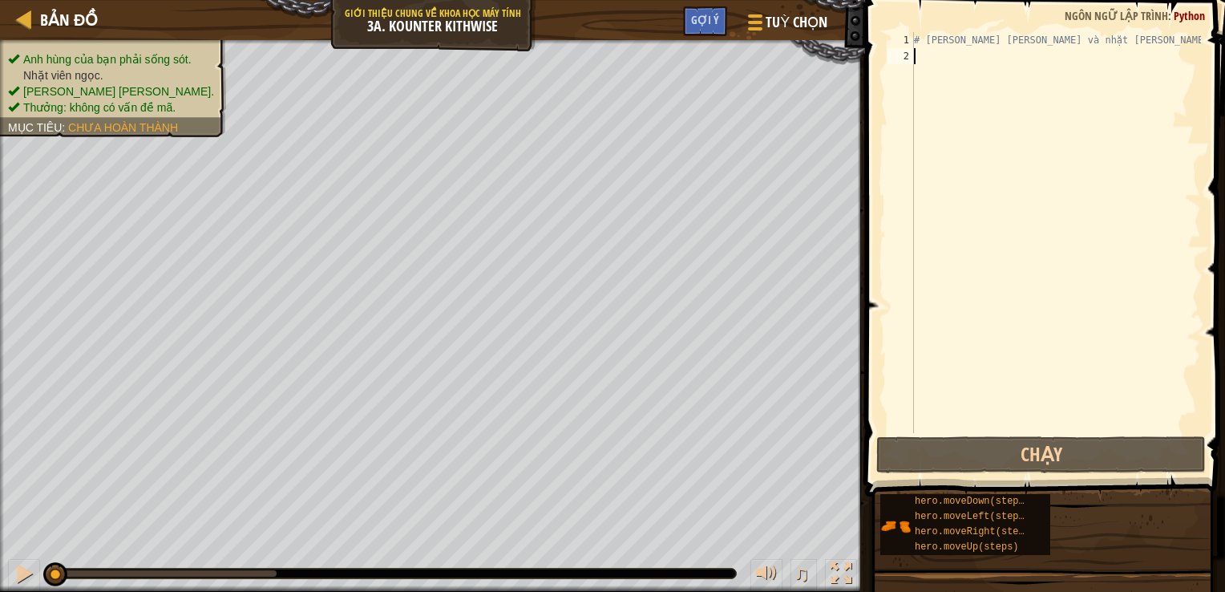
type textarea "h"
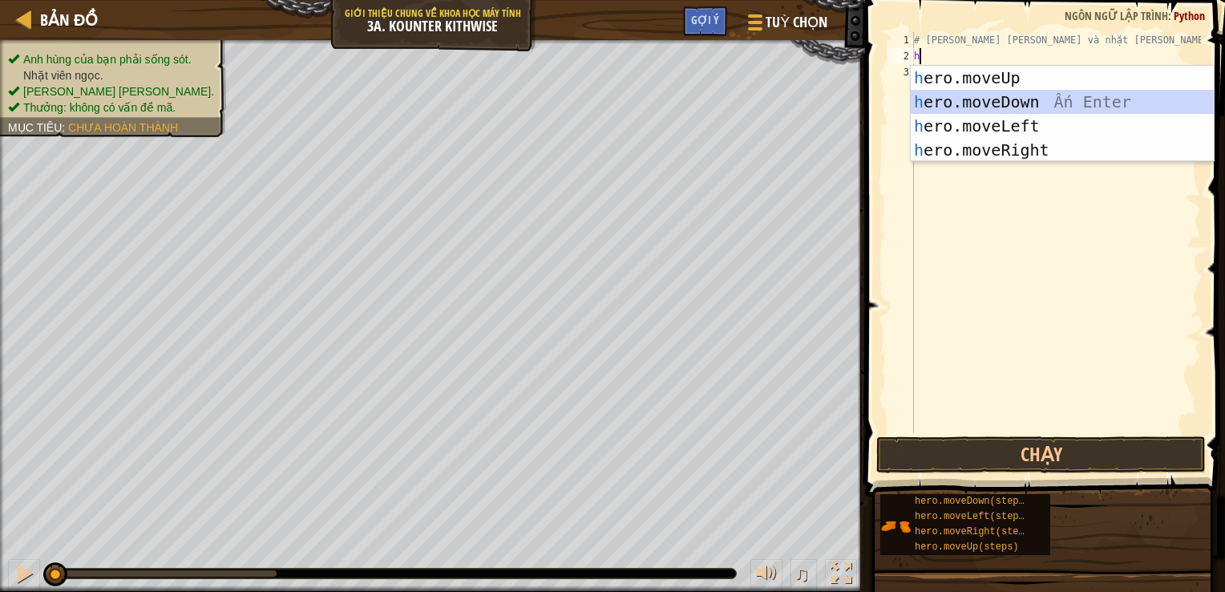
click at [984, 91] on div "h ero.moveUp Ấn Enter h ero.moveDown Ấn Enter h ero.moveLeft Ấn Enter h ero.mov…" at bounding box center [1062, 138] width 303 height 144
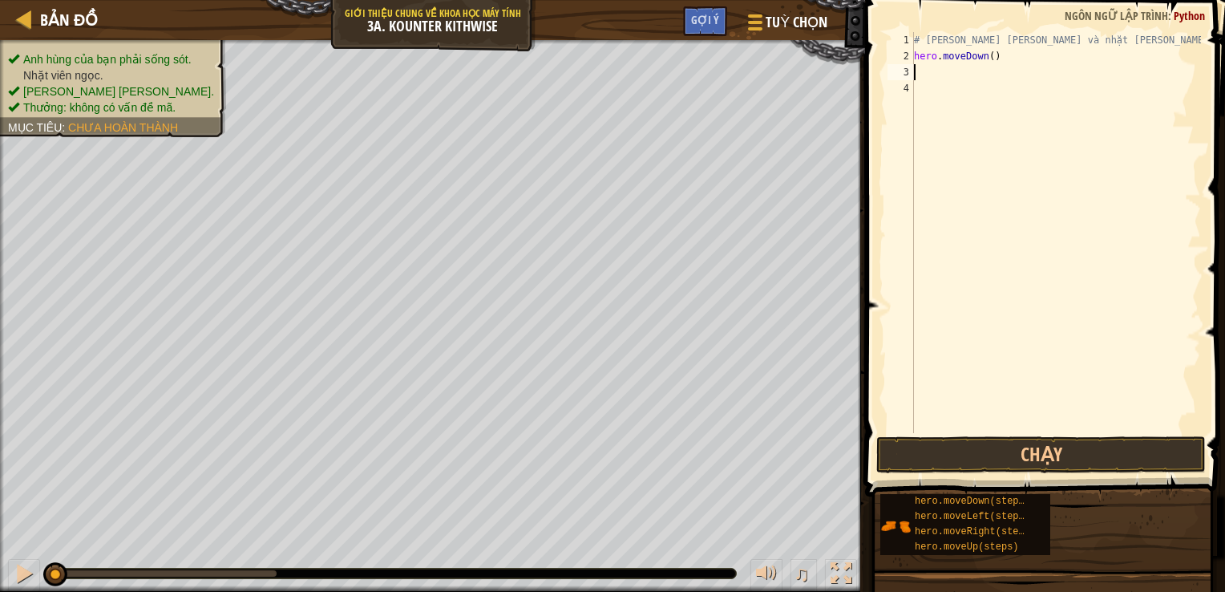
type textarea "h"
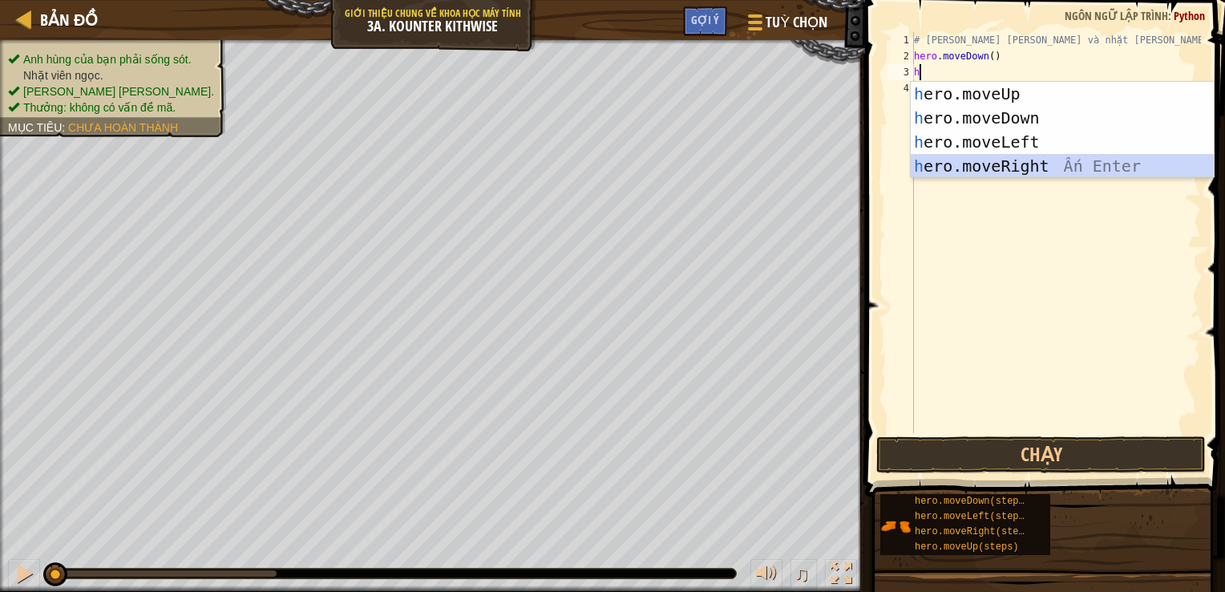
click at [1000, 165] on div "h ero.moveUp Ấn Enter h ero.moveDown Ấn Enter h ero.moveLeft Ấn Enter h ero.mov…" at bounding box center [1062, 154] width 303 height 144
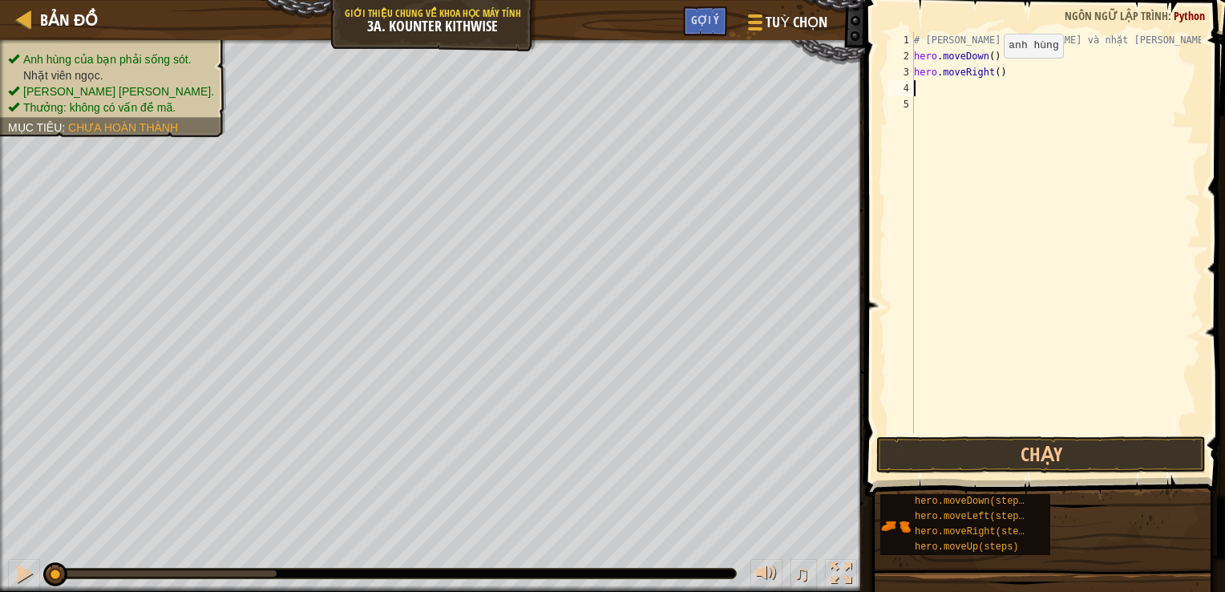
click at [990, 74] on div "# [PERSON_NAME] [PERSON_NAME] và nhặt [PERSON_NAME]. hero . moveDown ( ) hero .…" at bounding box center [1056, 248] width 290 height 433
click at [994, 76] on div "# [PERSON_NAME] [PERSON_NAME] và nhặt [PERSON_NAME]. hero . moveDown ( ) hero .…" at bounding box center [1056, 248] width 290 height 433
click at [1062, 456] on button "Chạy" at bounding box center [1041, 454] width 330 height 37
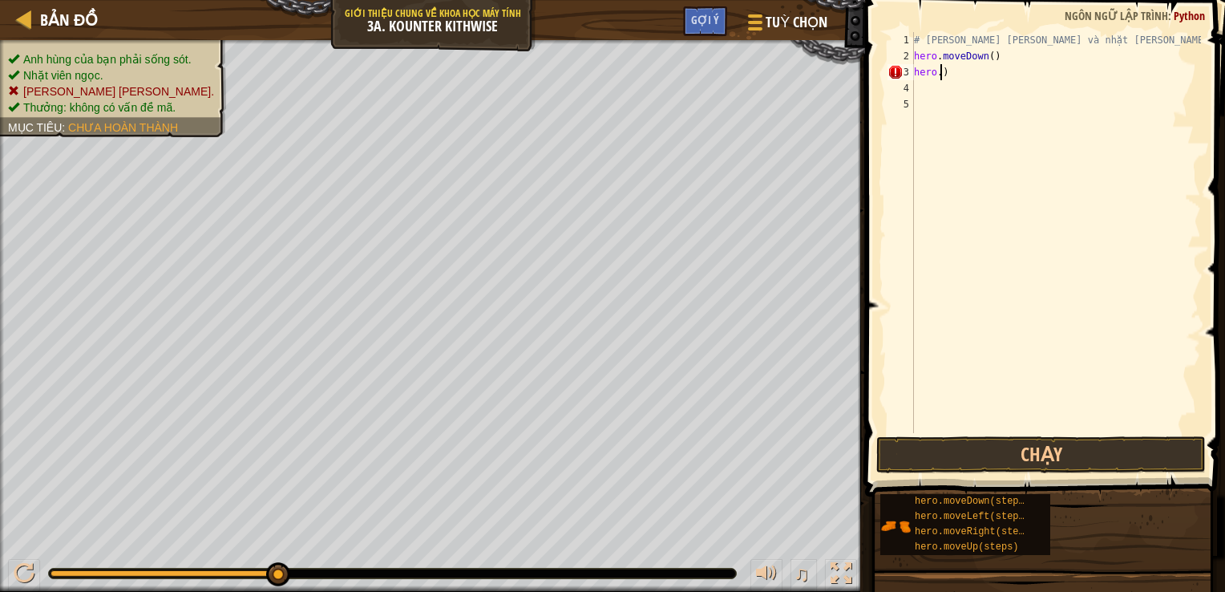
scroll to position [7, 1]
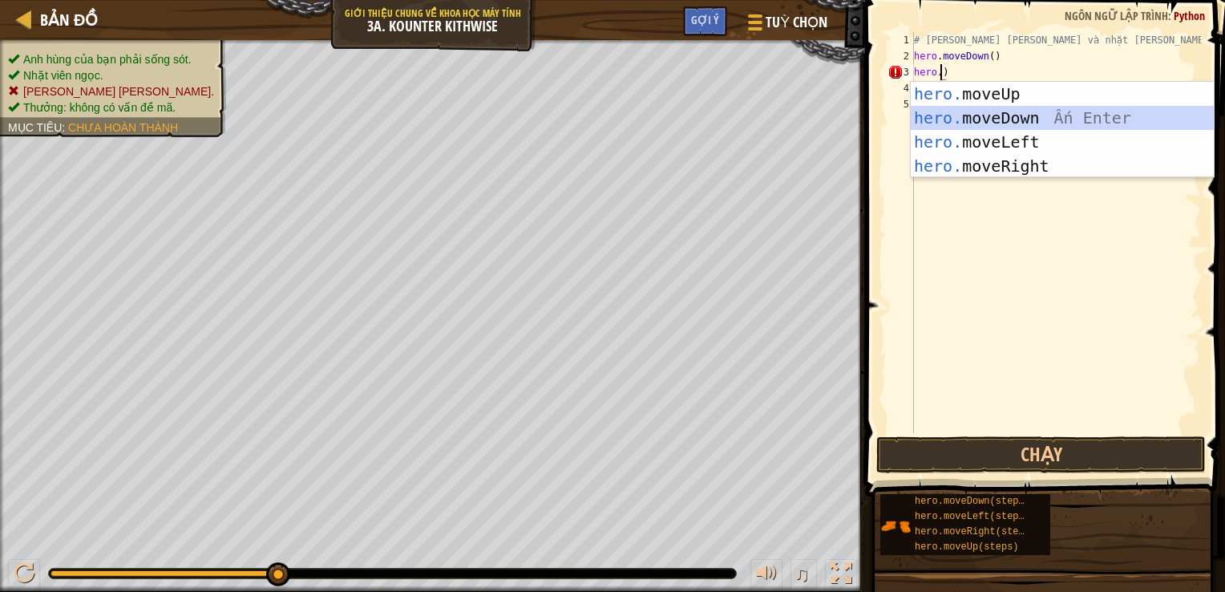
click at [965, 118] on div "hero. moveUp Ấn Enter hero. moveDown Ấn Enter hero. moveLeft Ấn Enter hero. mov…" at bounding box center [1062, 154] width 303 height 144
type textarea "hero.moveDown()"
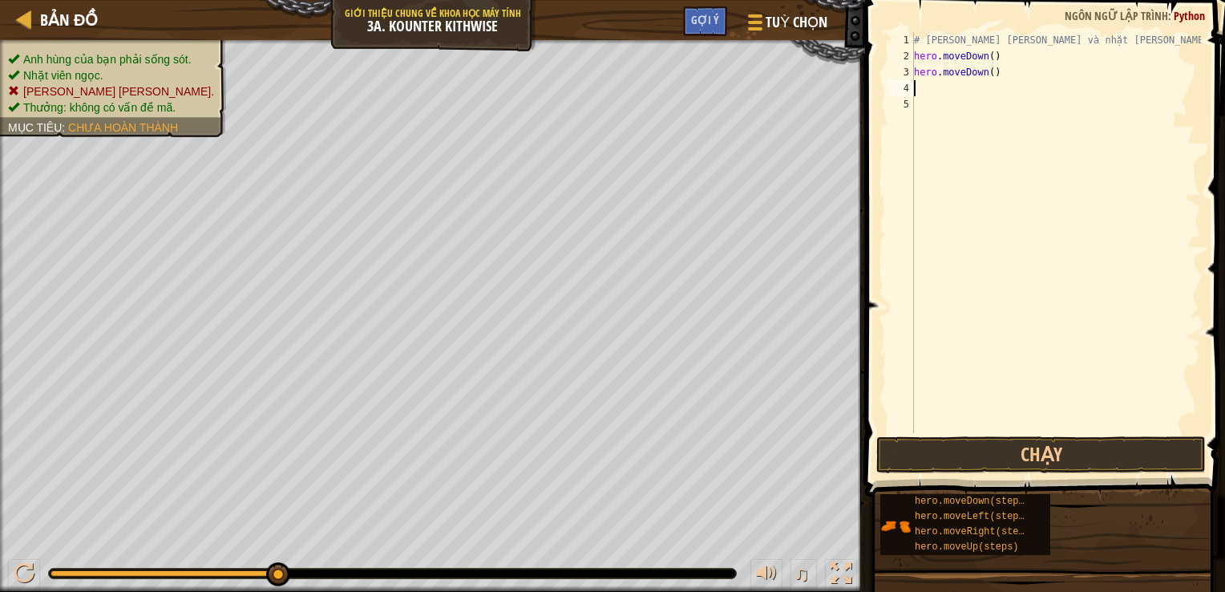
click at [939, 84] on div "# [PERSON_NAME] [PERSON_NAME] và nhặt [PERSON_NAME]. hero . moveDown ( ) hero .…" at bounding box center [1056, 248] width 290 height 433
type textarea "h"
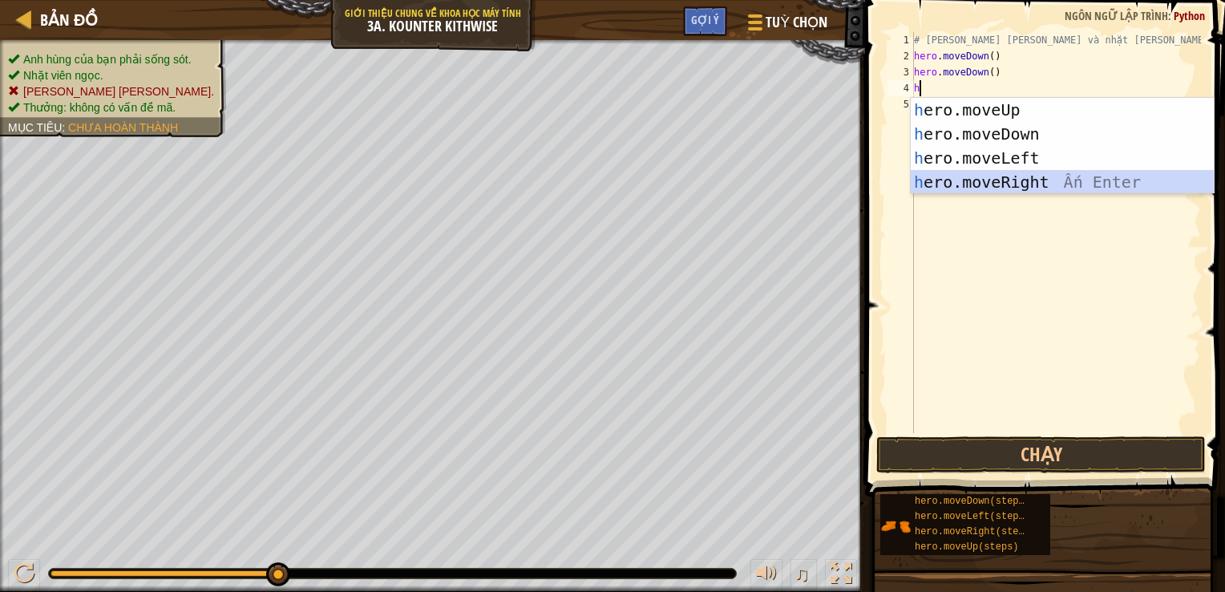
click at [968, 184] on div "h ero.moveUp Ấn Enter h ero.moveDown Ấn Enter h ero.moveLeft Ấn Enter h ero.mov…" at bounding box center [1062, 170] width 303 height 144
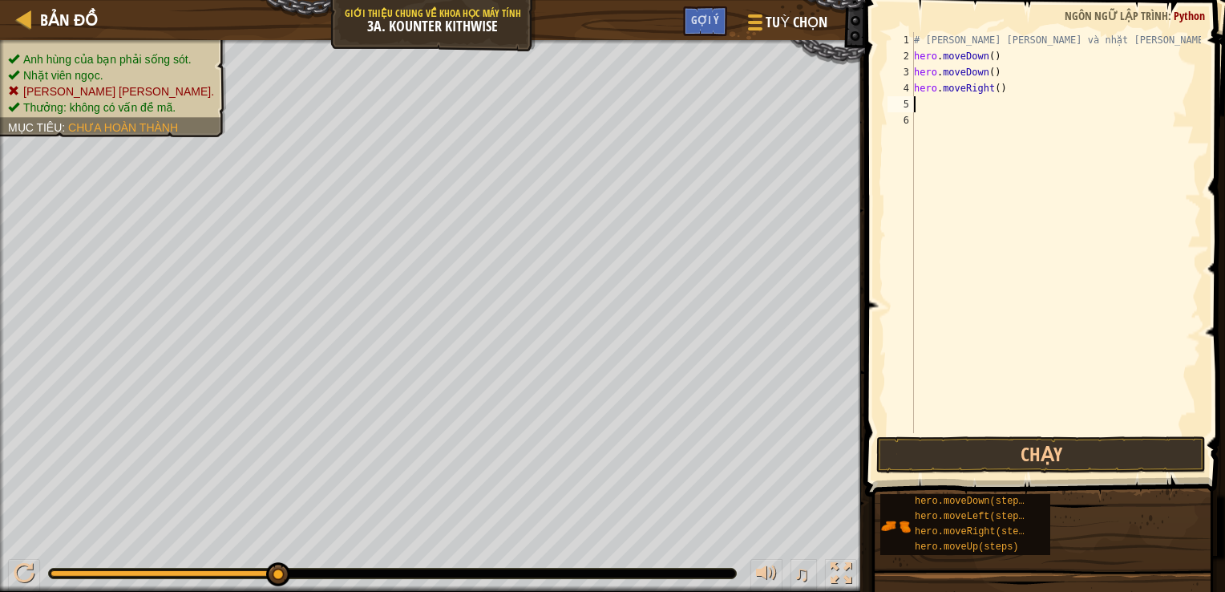
type textarea "j"
type textarea "h"
click at [987, 115] on div "# [PERSON_NAME] [PERSON_NAME] và nhặt [PERSON_NAME]. hero . moveDown ( ) hero .…" at bounding box center [1056, 248] width 290 height 433
type textarea "h"
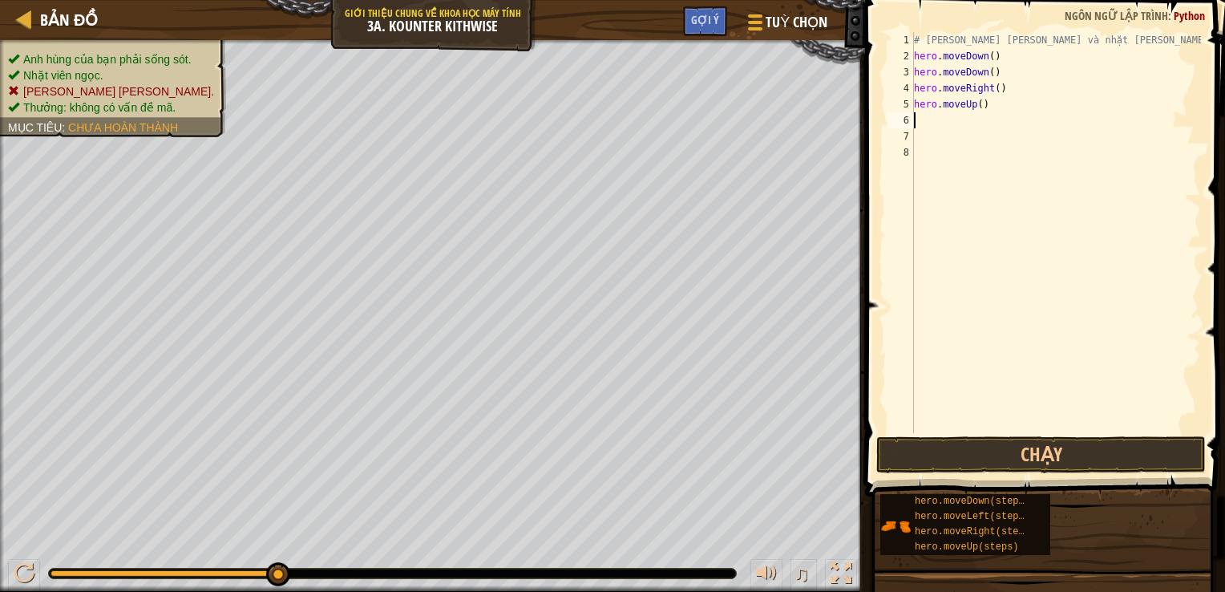
type textarea "h"
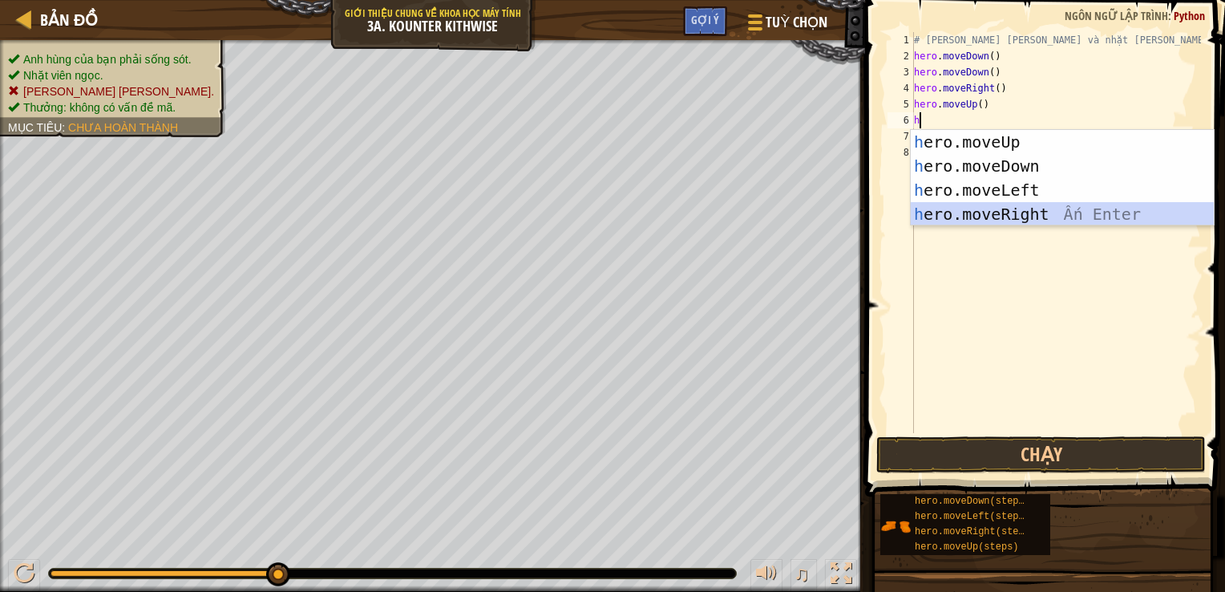
click at [982, 206] on div "h ero.moveUp Ấn Enter h ero.moveDown Ấn Enter h ero.moveLeft Ấn Enter h ero.mov…" at bounding box center [1062, 202] width 303 height 144
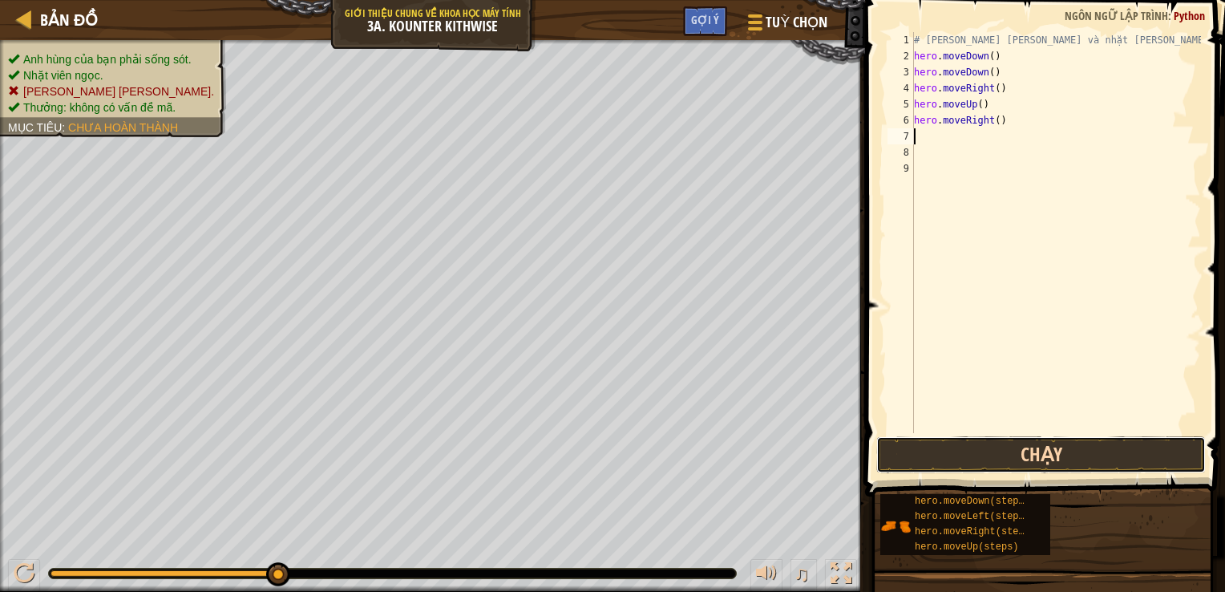
click at [986, 455] on button "Chạy" at bounding box center [1041, 454] width 330 height 37
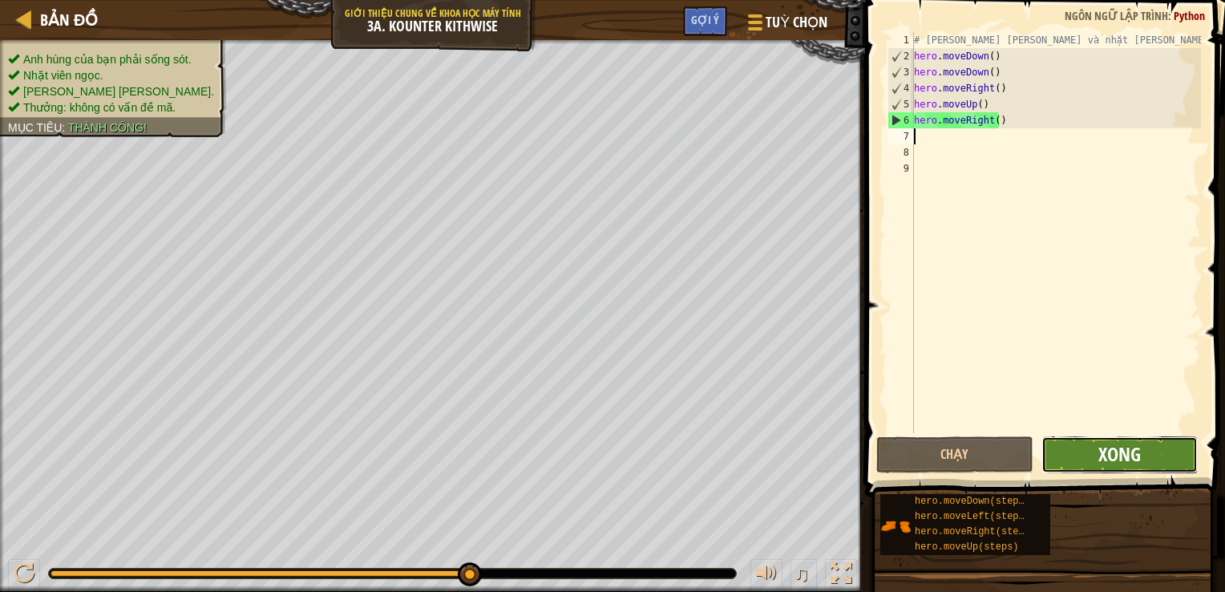
click at [1106, 454] on span "Xong" at bounding box center [1119, 454] width 42 height 26
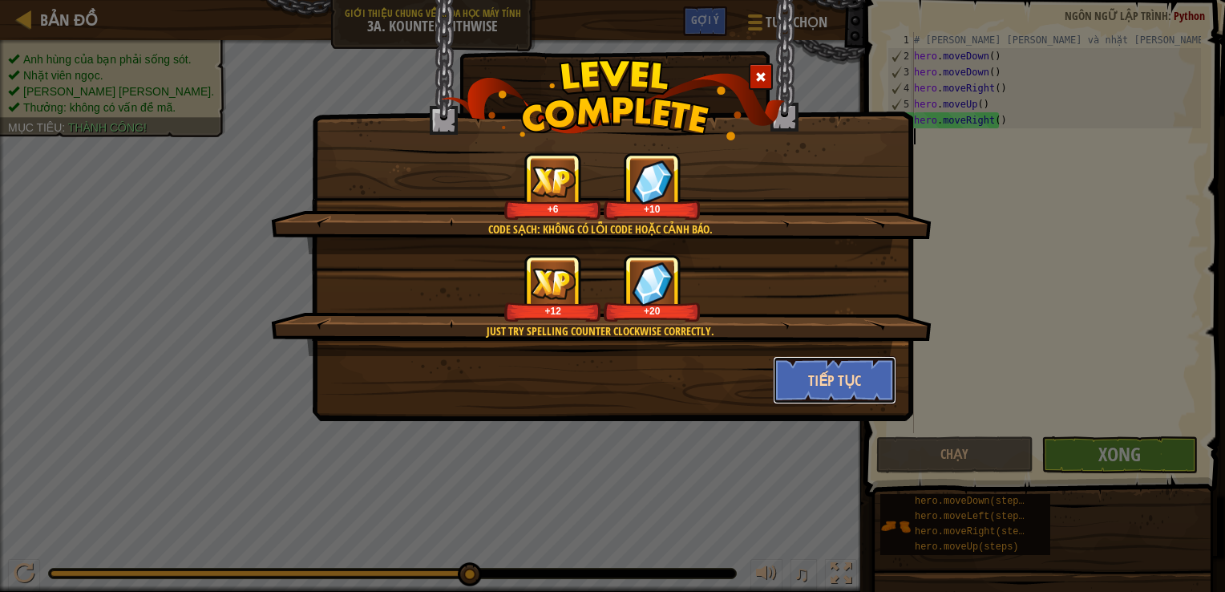
click at [836, 370] on button "Tiếp tục" at bounding box center [835, 380] width 124 height 48
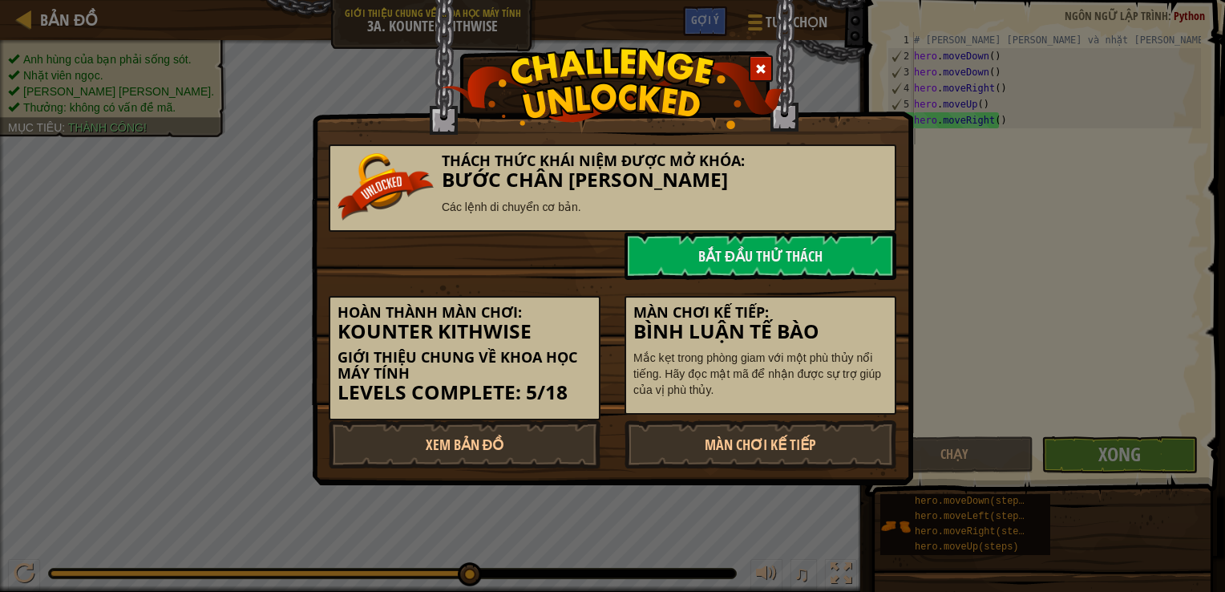
click at [825, 379] on p "Mắc kẹt trong phòng giam với một phù thủy nổi tiếng. Hãy đọc mật mã để nhận đượ…" at bounding box center [760, 374] width 254 height 48
click at [549, 453] on link "Xem Bản Đồ" at bounding box center [465, 444] width 272 height 48
select select "vi"
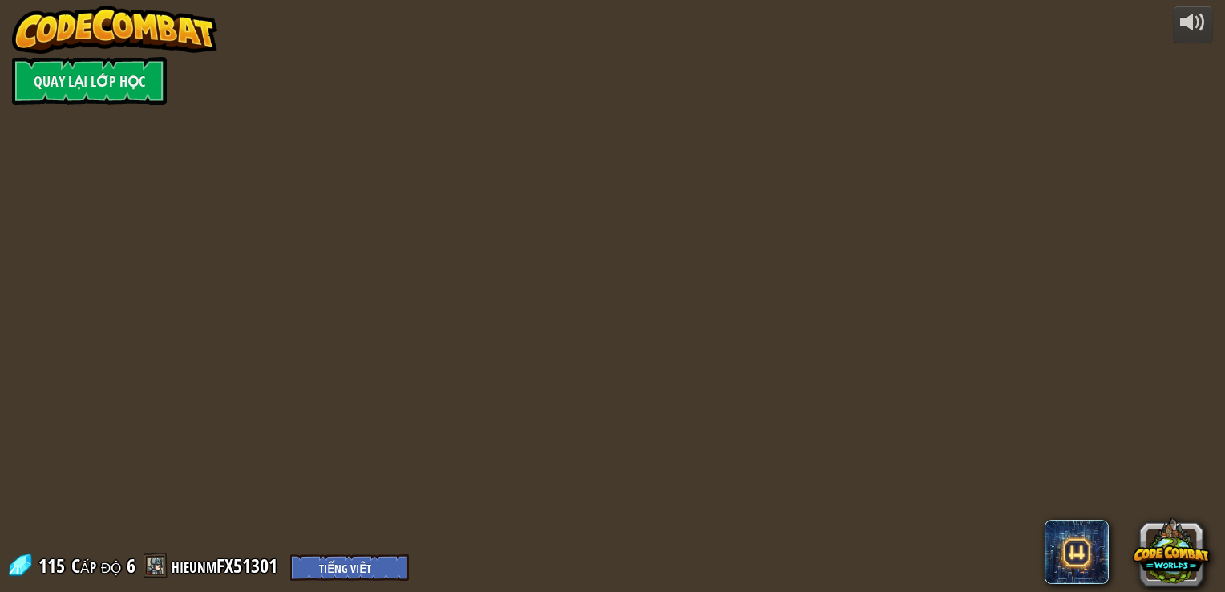
select select "vi"
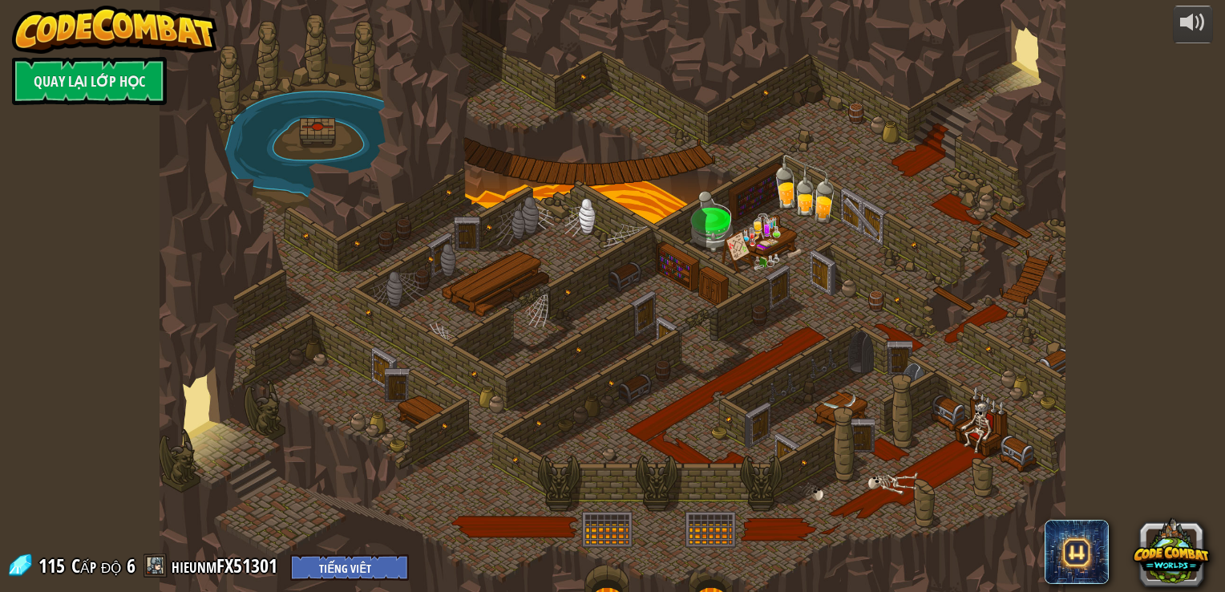
select select "vi"
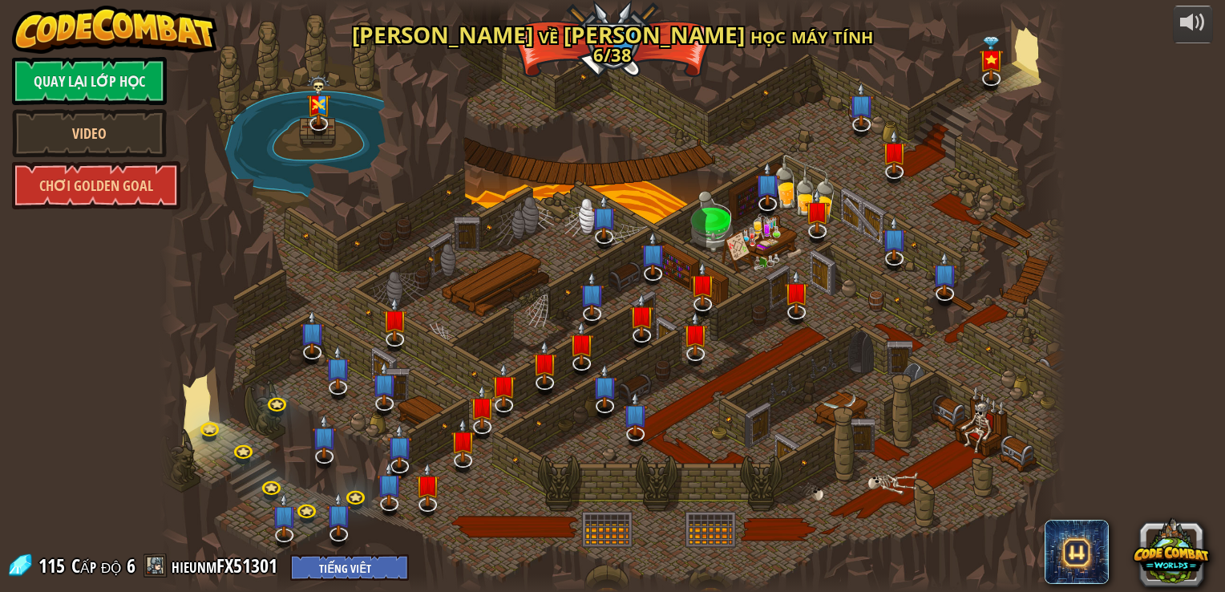
select select "vi"
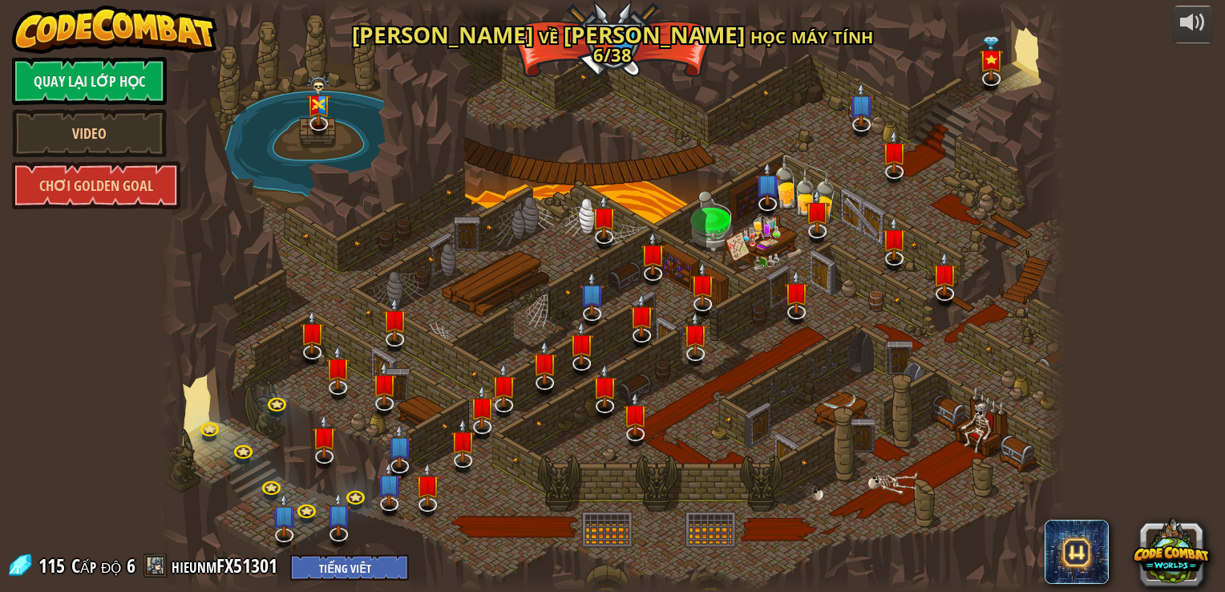
select select "vi"
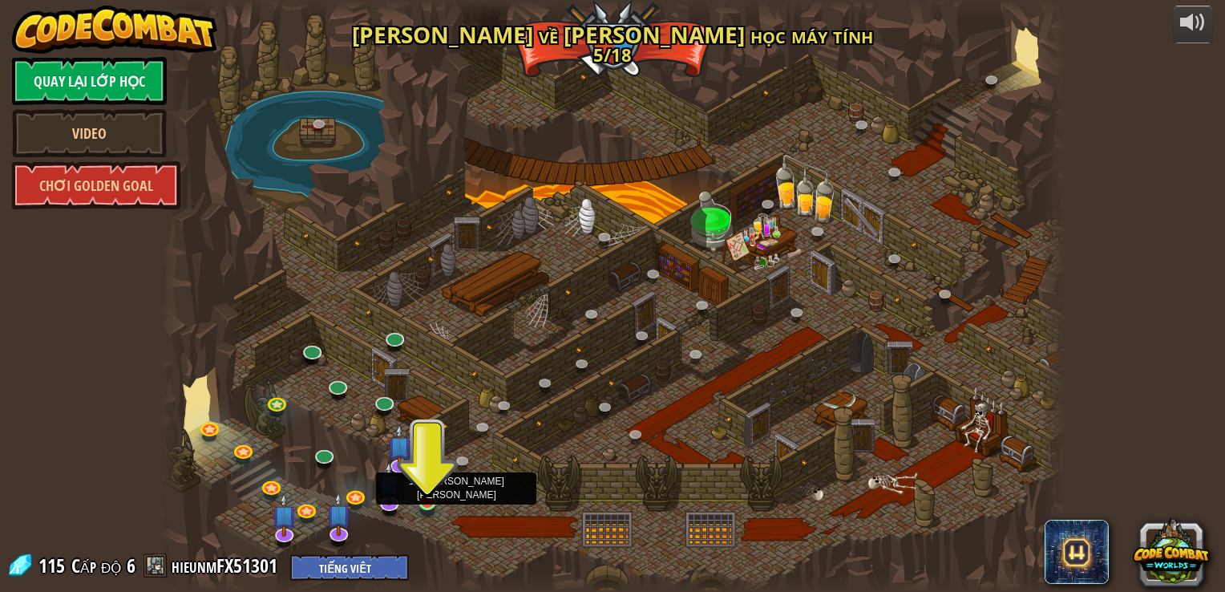
click at [423, 491] on img at bounding box center [427, 477] width 22 height 52
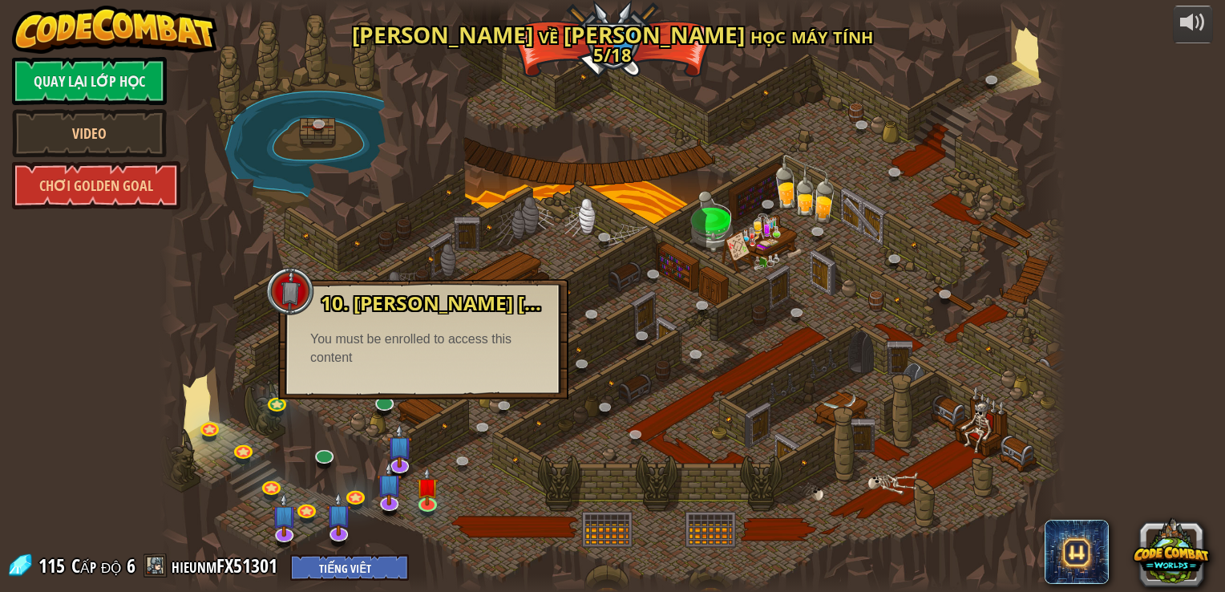
click at [309, 412] on div at bounding box center [612, 296] width 905 height 592
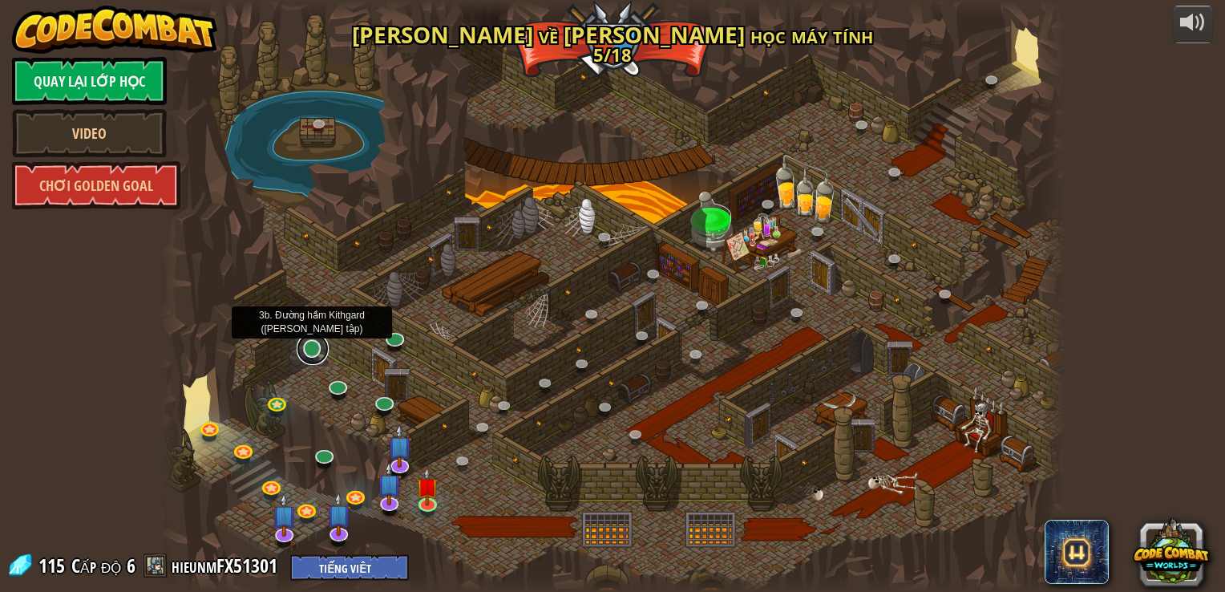
click at [313, 353] on link at bounding box center [313, 349] width 32 height 32
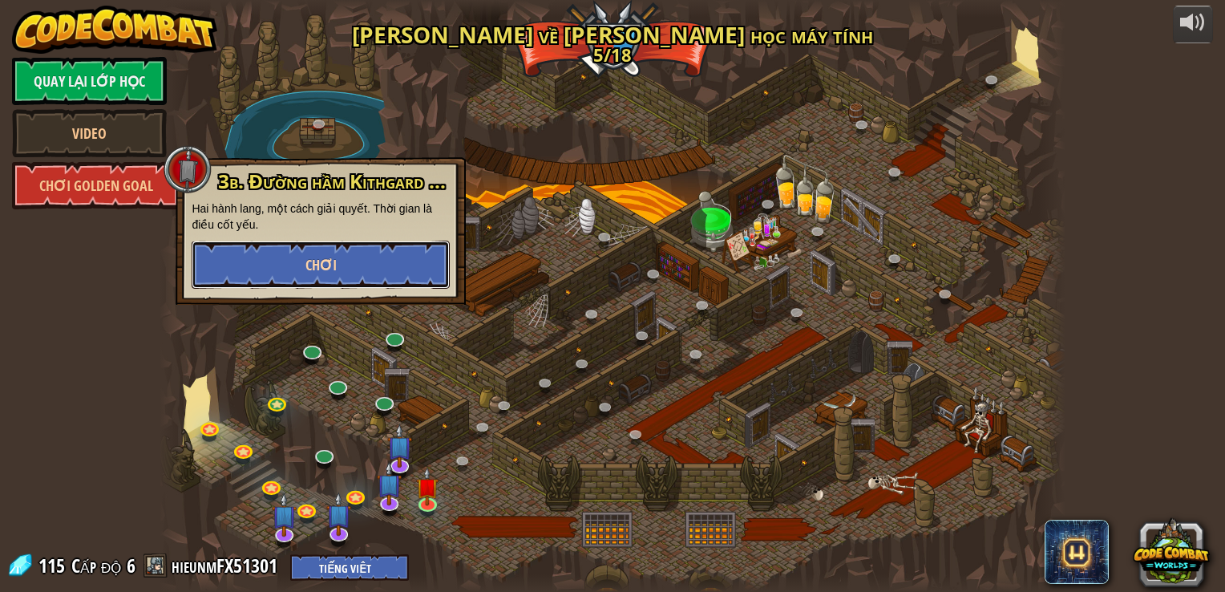
click at [333, 255] on span "Chơi" at bounding box center [320, 265] width 31 height 20
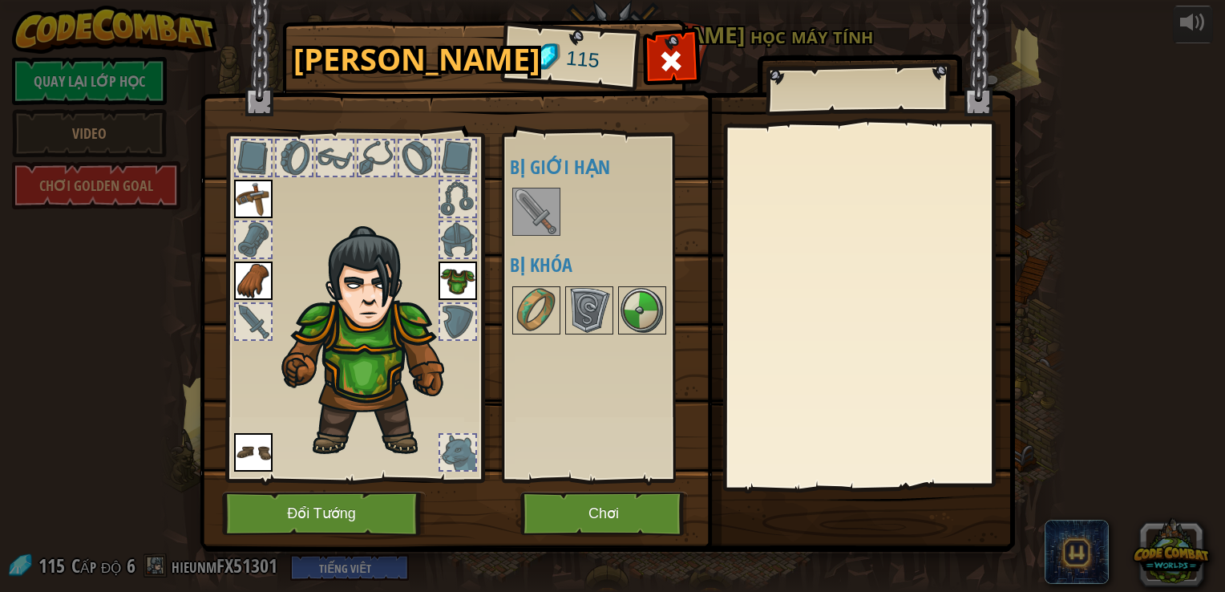
click at [551, 200] on img at bounding box center [536, 211] width 45 height 45
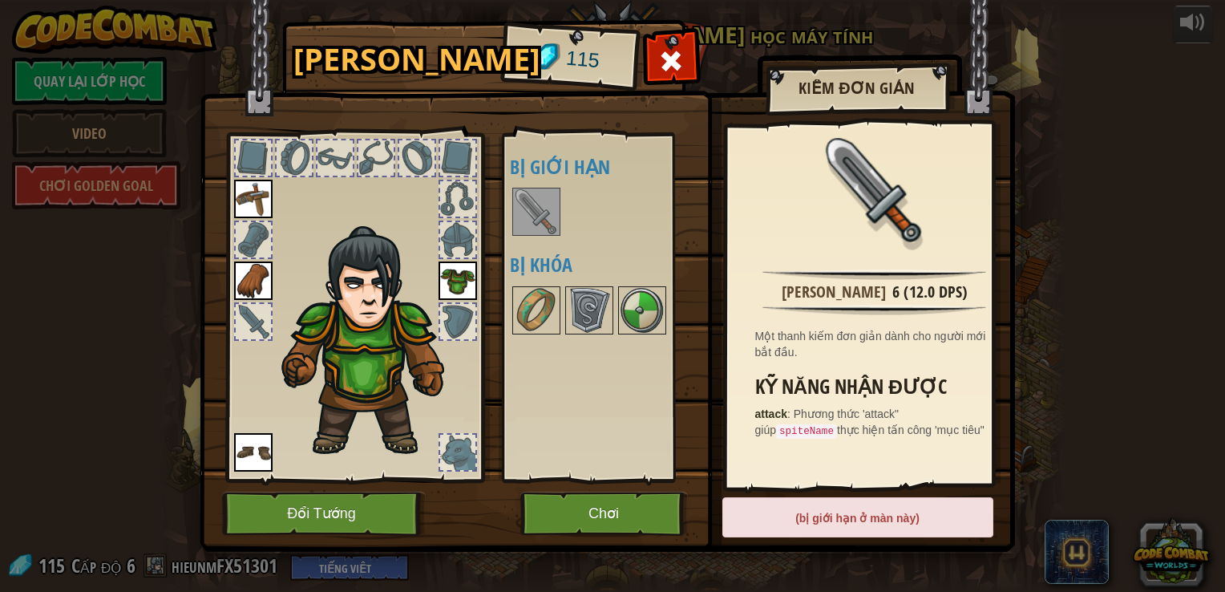
click at [544, 197] on img at bounding box center [536, 211] width 45 height 45
click at [618, 320] on div at bounding box center [642, 310] width 48 height 48
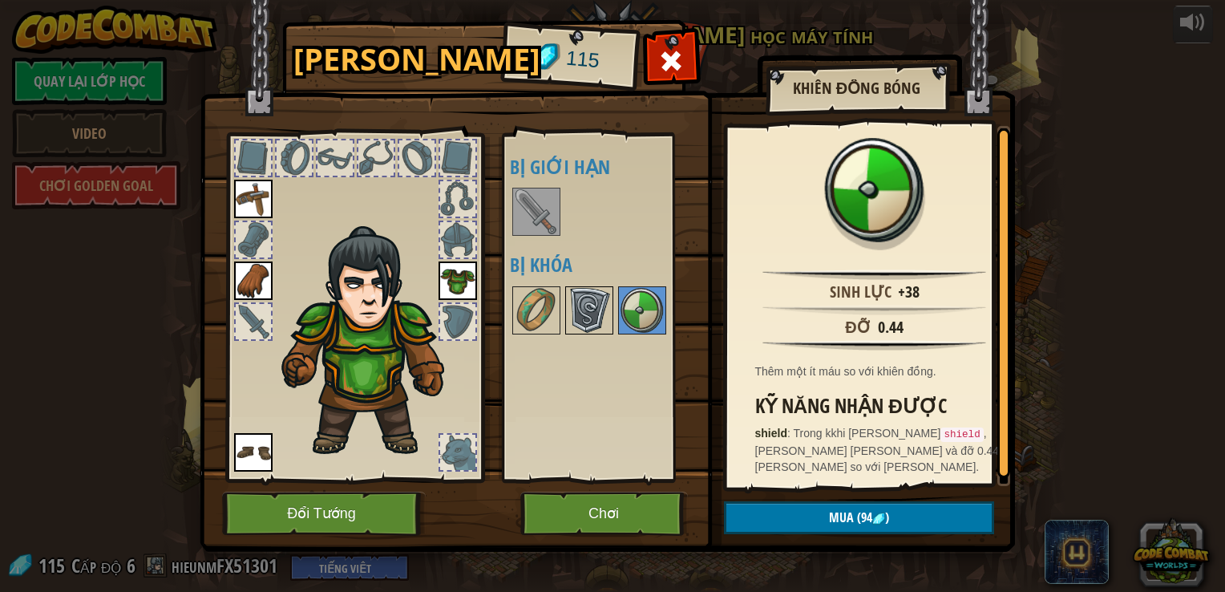
click at [580, 313] on img at bounding box center [589, 310] width 45 height 45
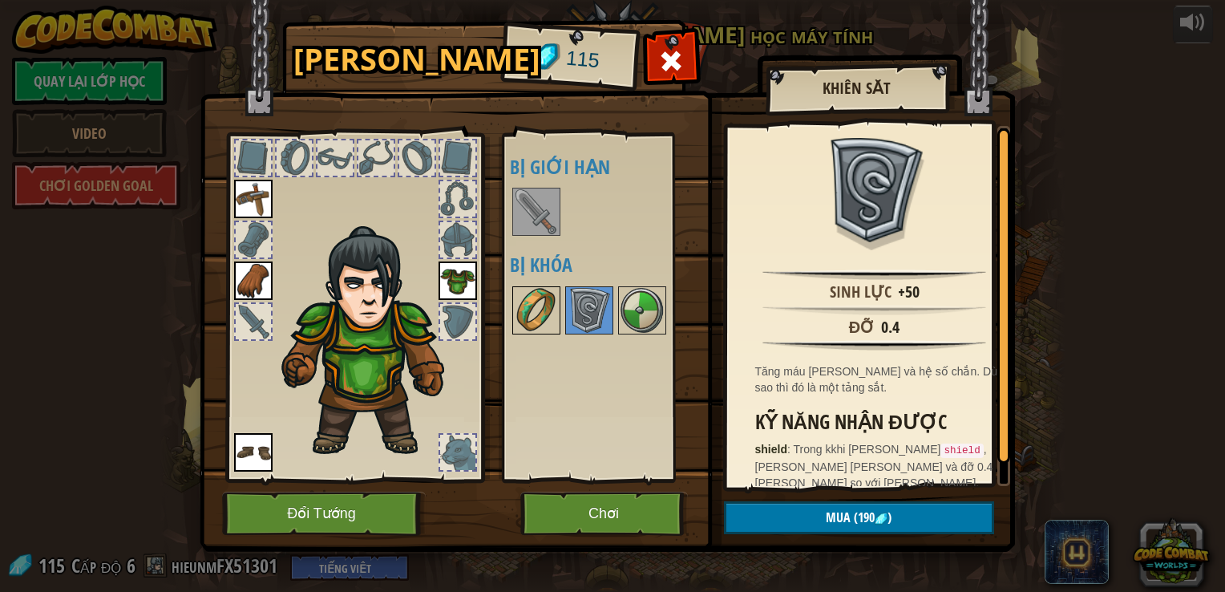
click at [548, 311] on img at bounding box center [536, 310] width 45 height 45
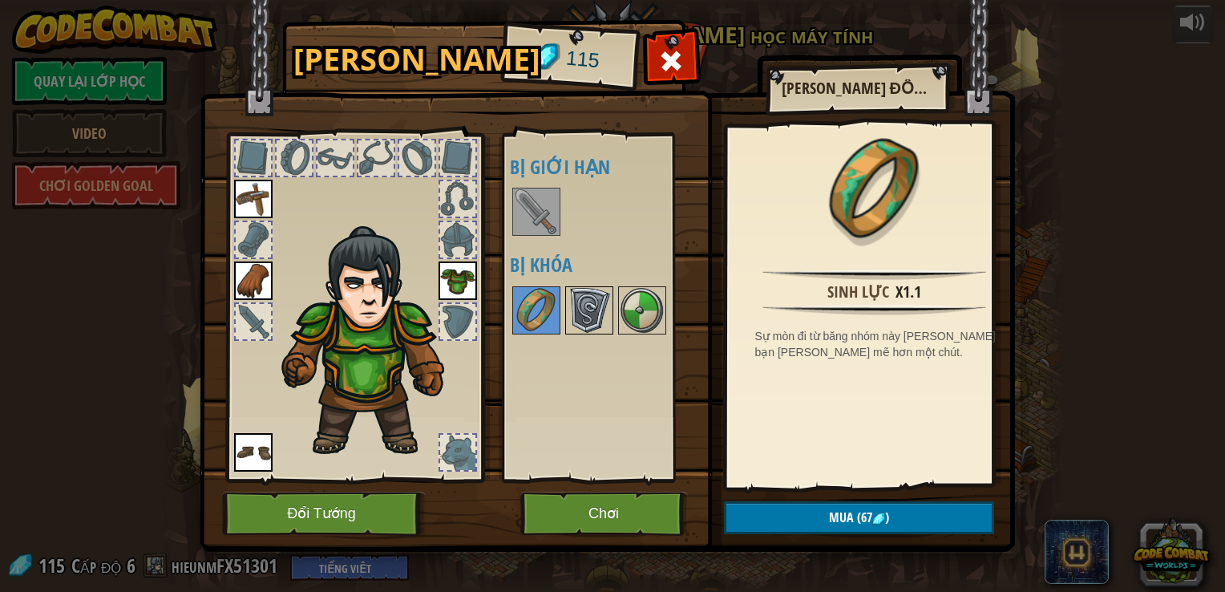
click at [581, 293] on img at bounding box center [589, 310] width 45 height 45
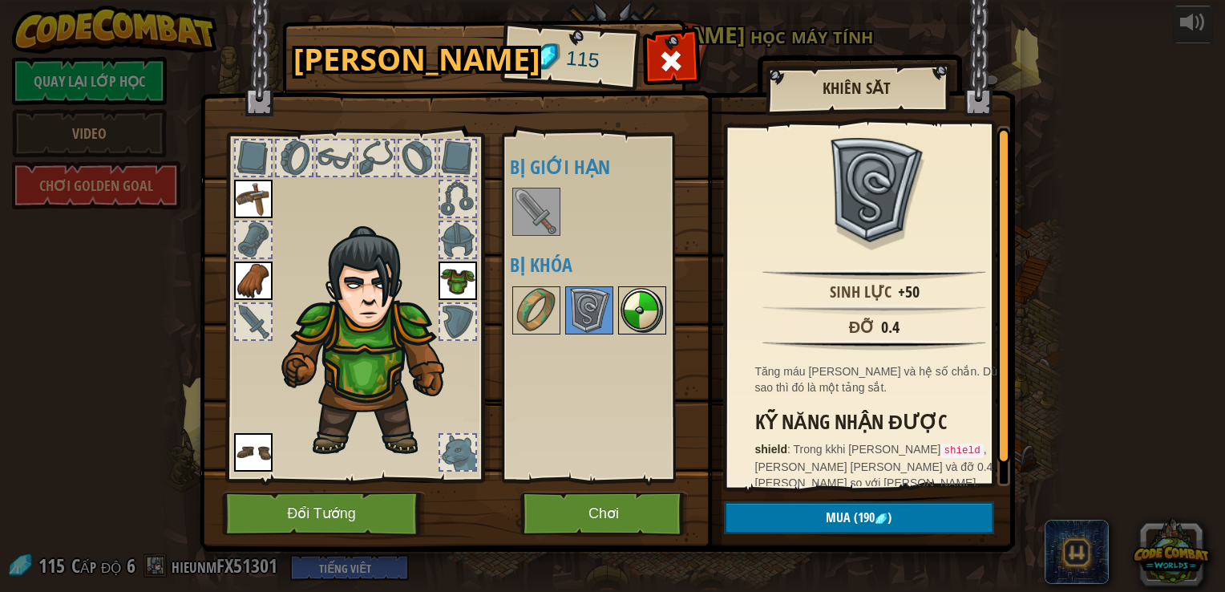
click at [622, 288] on img at bounding box center [642, 310] width 45 height 45
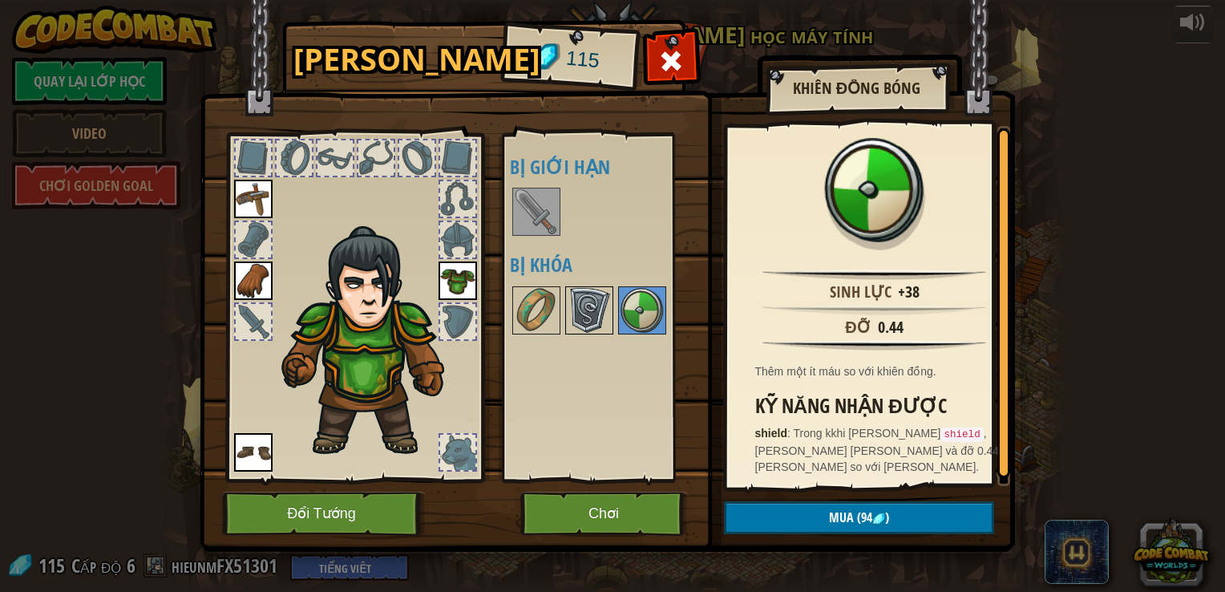
click at [574, 297] on img at bounding box center [589, 310] width 45 height 45
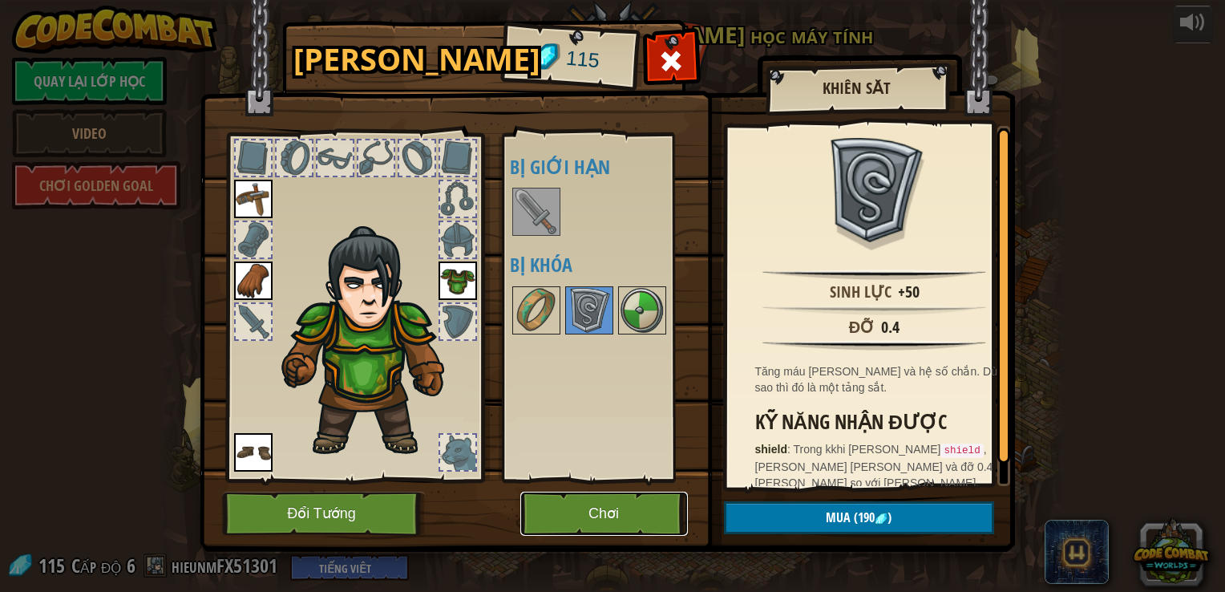
click at [571, 526] on button "Chơi" at bounding box center [604, 513] width 168 height 44
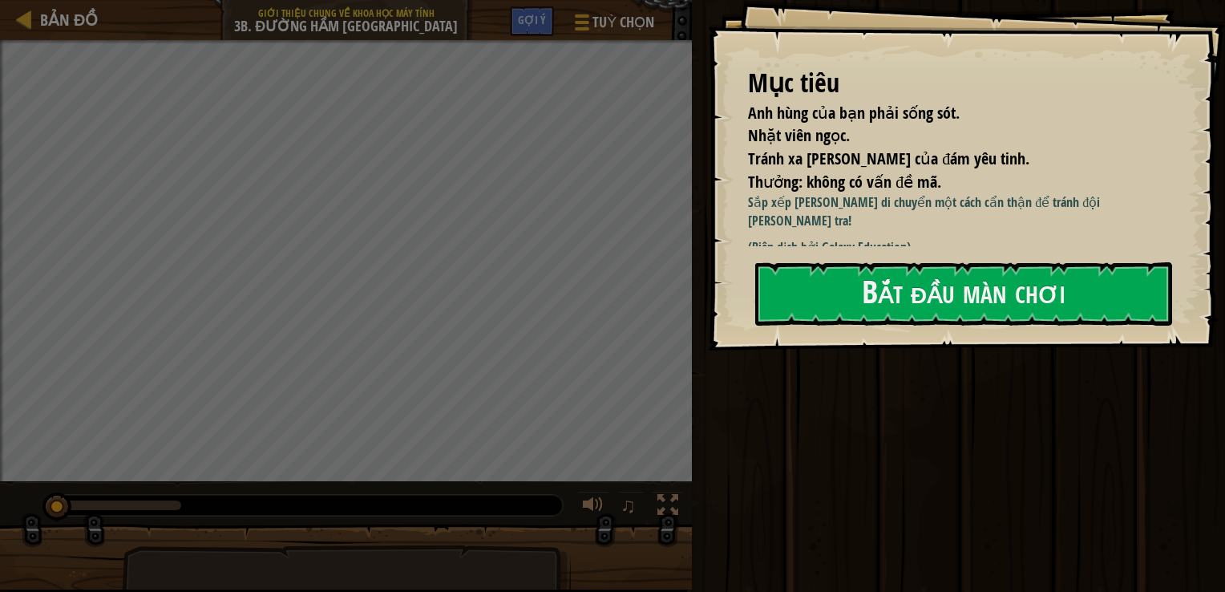
drag, startPoint x: 895, startPoint y: 358, endPoint x: 912, endPoint y: 346, distance: 20.7
click at [897, 350] on div "Mục [PERSON_NAME] [PERSON_NAME] bạn phải sống sót. Nhặt [PERSON_NAME]. Tránh xa…" at bounding box center [966, 175] width 517 height 350
click at [893, 299] on button "Bắt đầu màn chơi" at bounding box center [963, 293] width 417 height 63
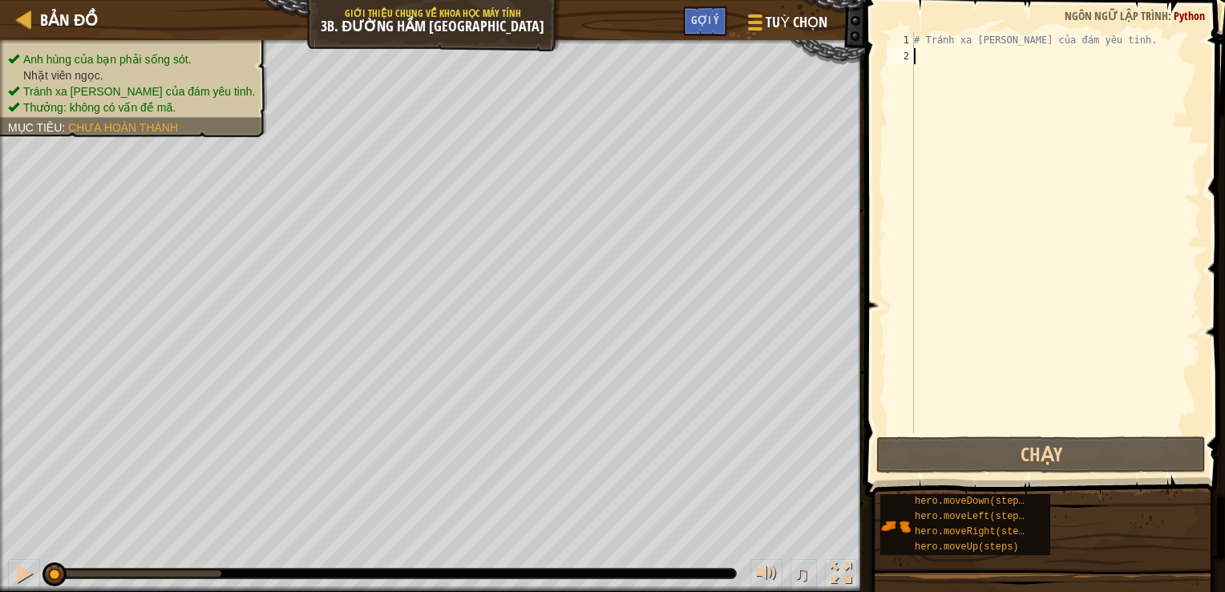
type textarea "h"
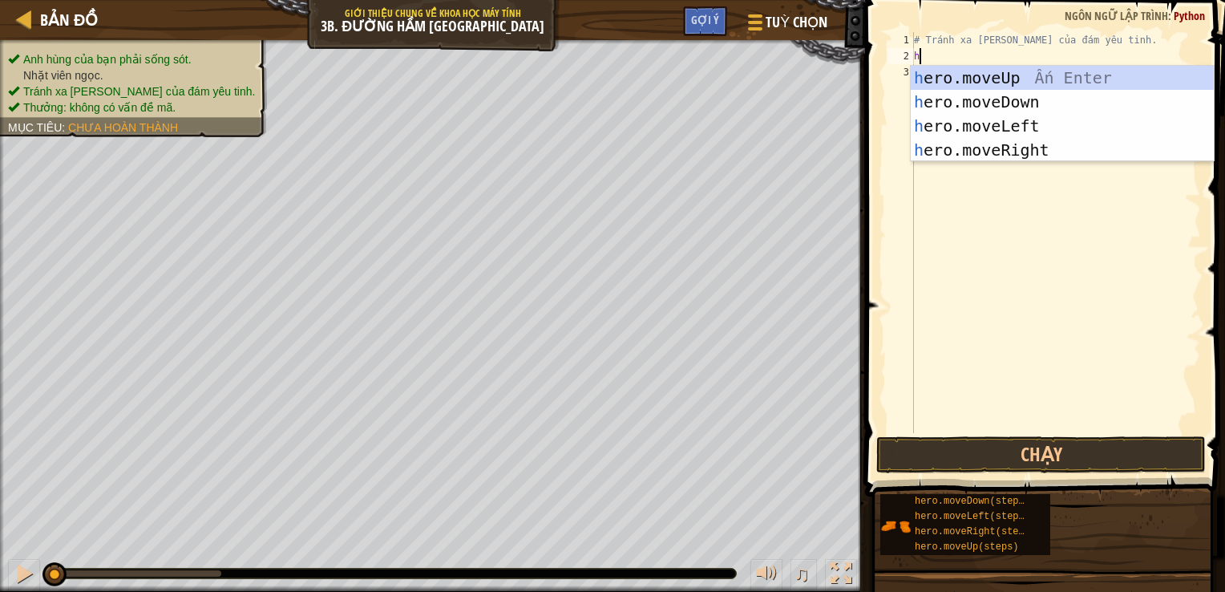
scroll to position [7, 0]
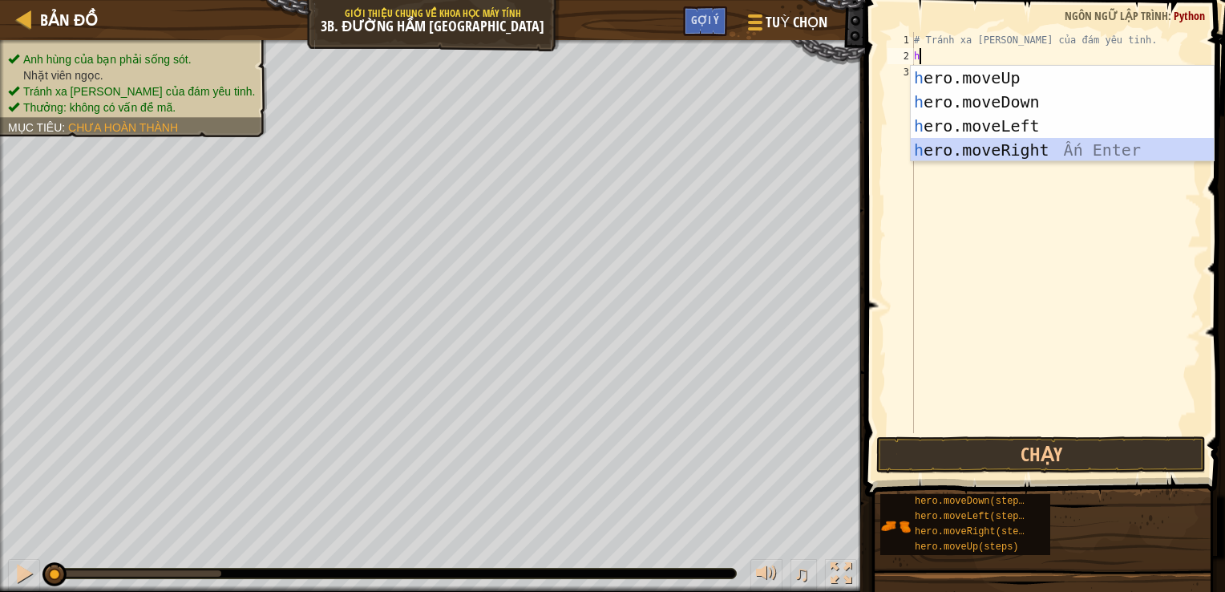
click at [926, 149] on div "h ero.moveUp Ấn Enter h ero.moveDown Ấn Enter h ero.moveLeft Ấn Enter h ero.mov…" at bounding box center [1062, 138] width 303 height 144
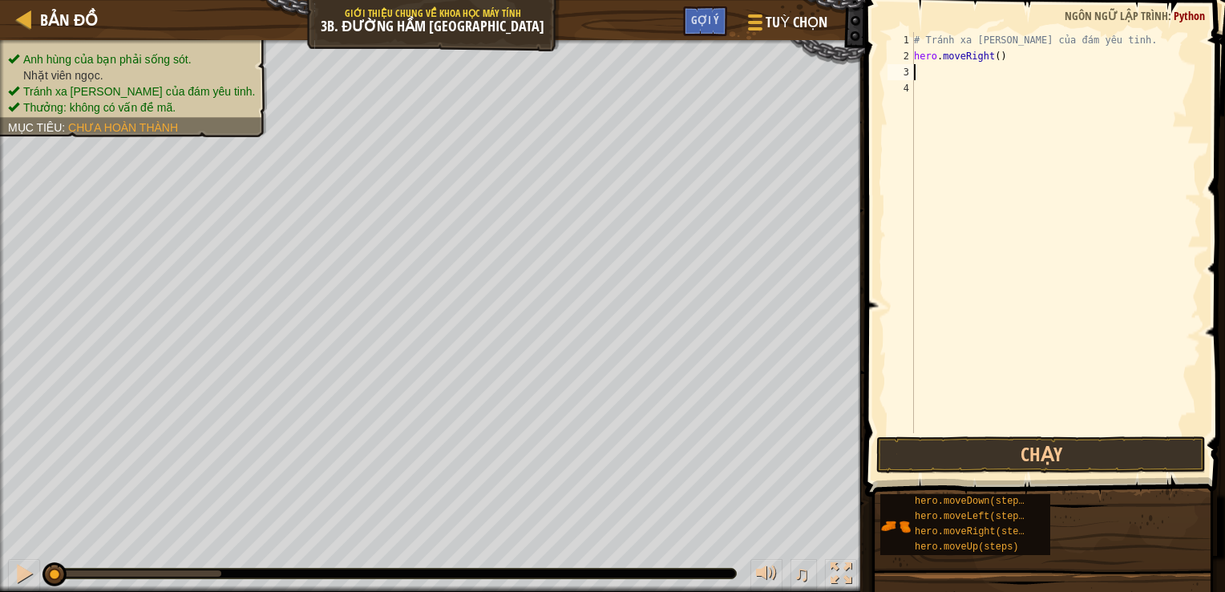
type textarea "h"
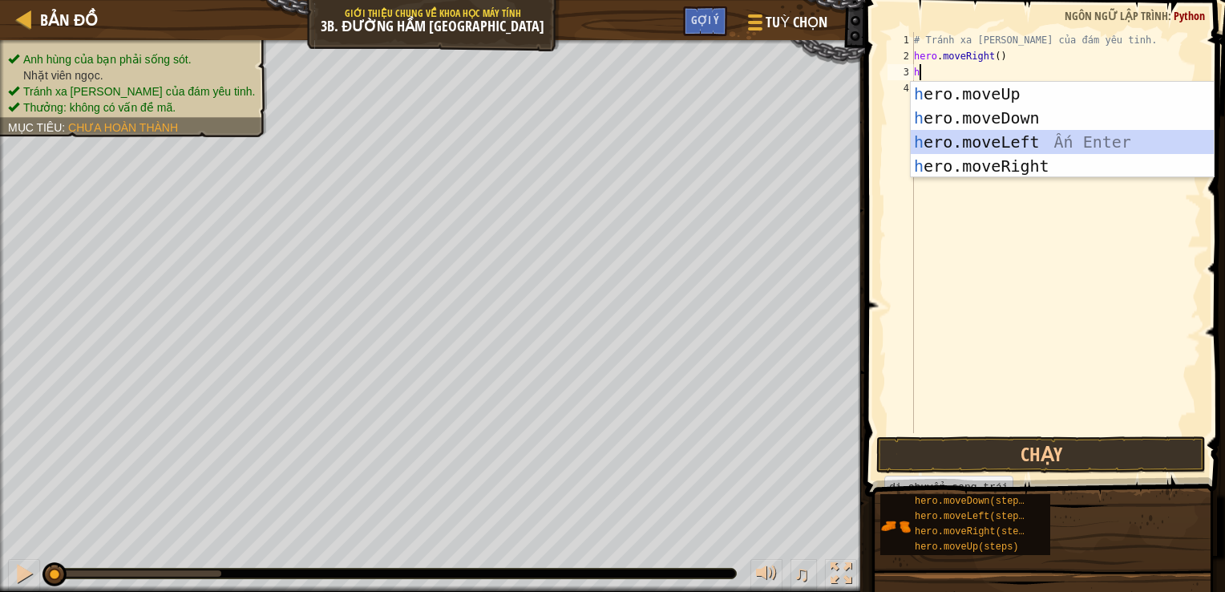
click at [968, 143] on div "h ero.moveUp Ấn Enter h ero.moveDown Ấn Enter h ero.moveLeft Ấn Enter h ero.mov…" at bounding box center [1062, 154] width 303 height 144
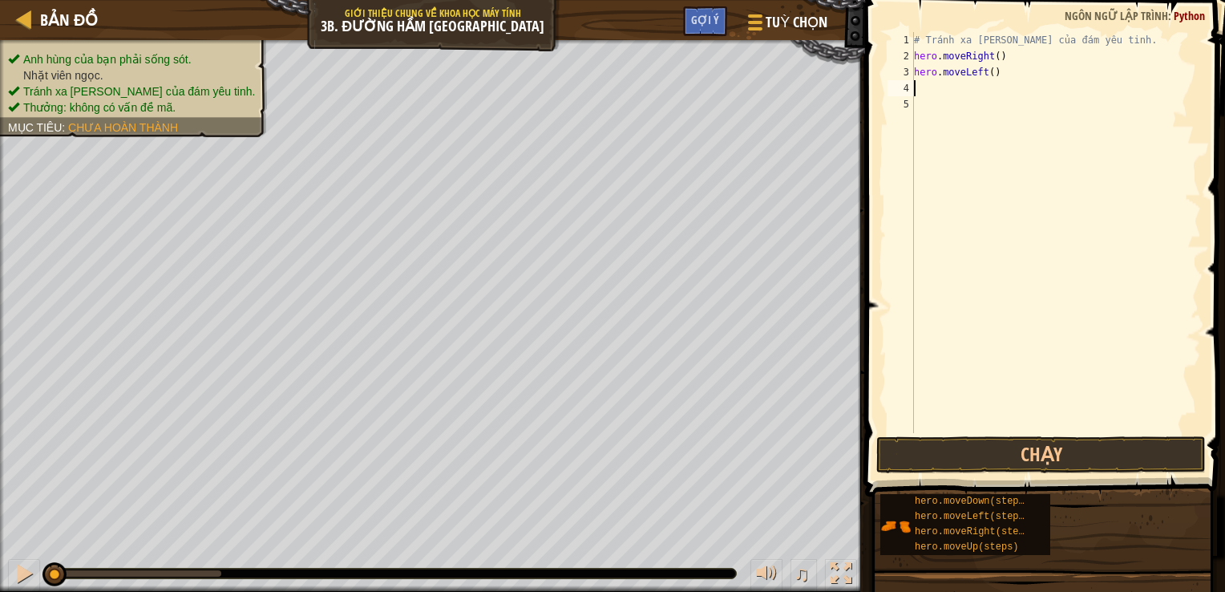
type textarea "h"
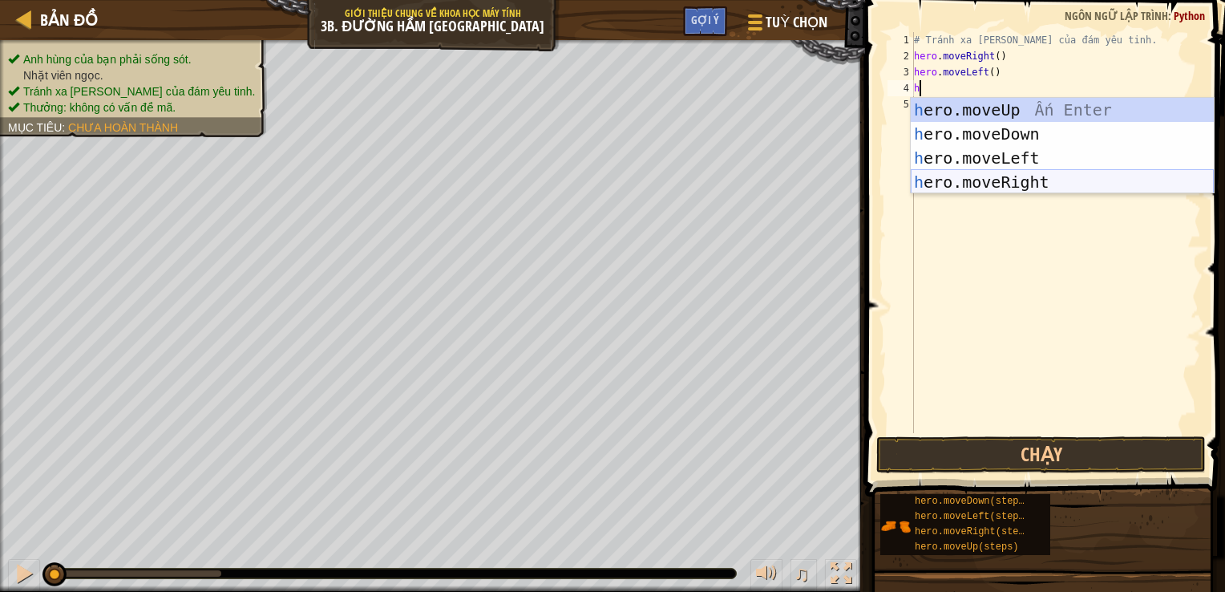
click at [965, 184] on div "h ero.moveUp Ấn Enter h ero.moveDown Ấn Enter h ero.moveLeft Ấn Enter h ero.mov…" at bounding box center [1062, 170] width 303 height 144
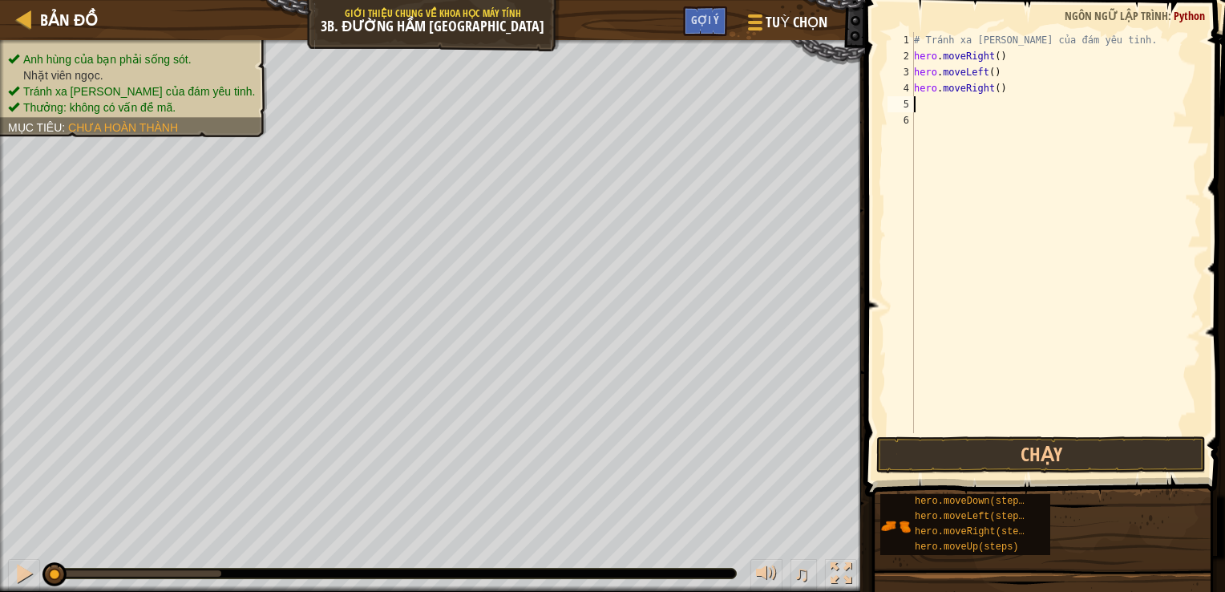
click at [938, 111] on div "# Tránh xa [PERSON_NAME] của đám yêu tinh. hero . moveRight ( ) hero . moveLeft…" at bounding box center [1056, 248] width 290 height 433
type textarea "h"
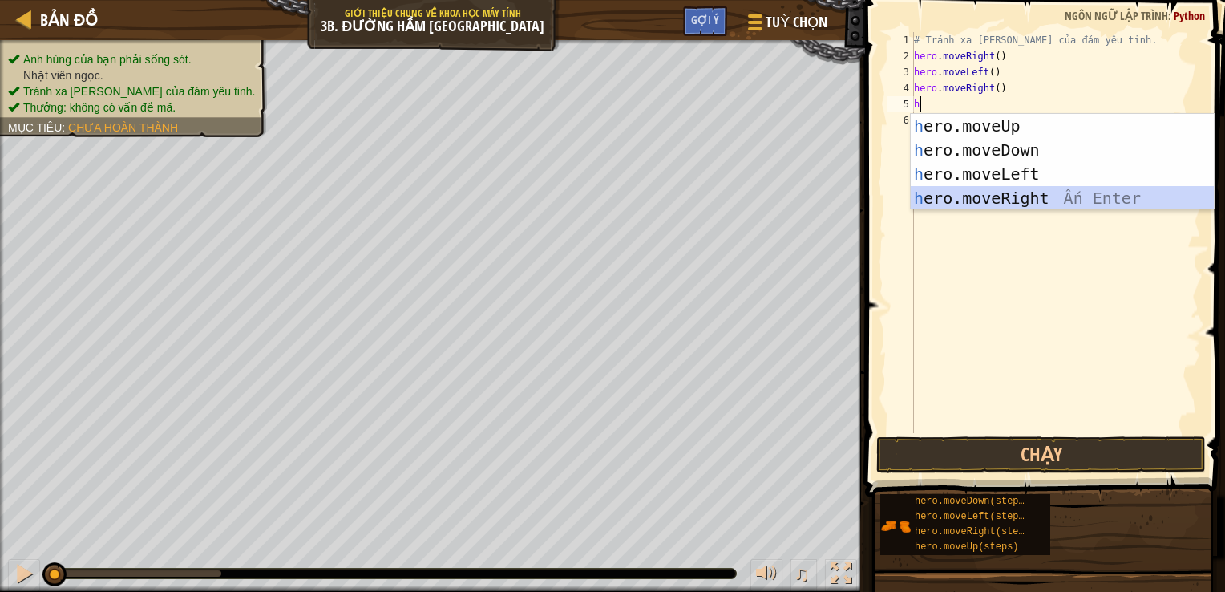
click at [956, 193] on div "h ero.moveUp Ấn Enter h ero.moveDown Ấn Enter h ero.moveLeft Ấn Enter h ero.mov…" at bounding box center [1062, 186] width 303 height 144
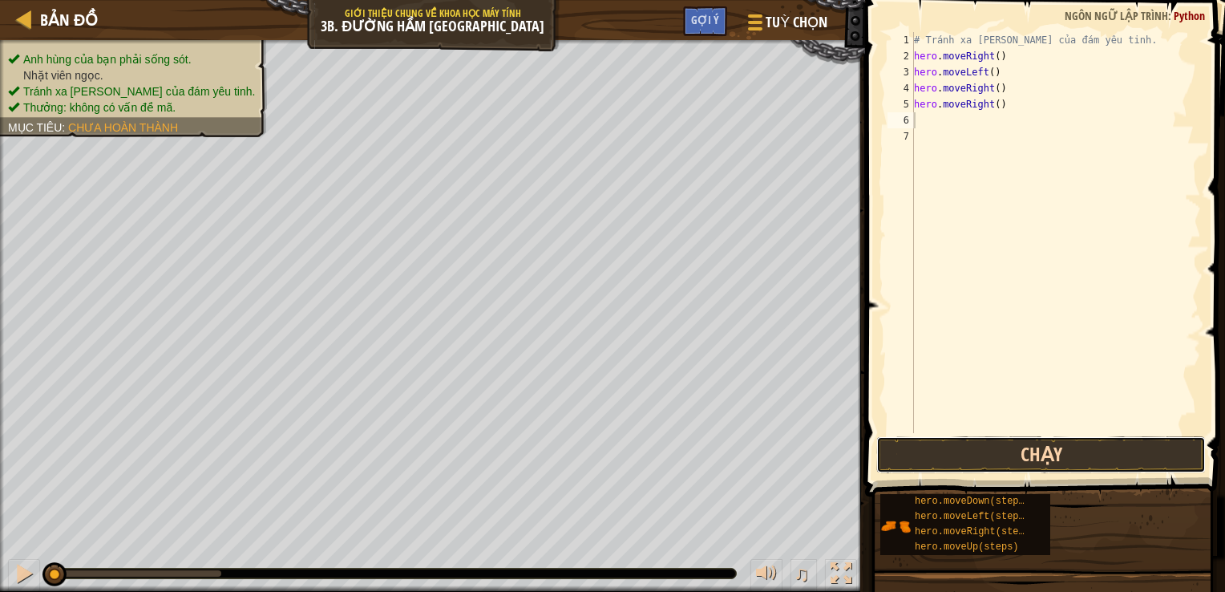
click at [982, 448] on button "Chạy" at bounding box center [1041, 454] width 330 height 37
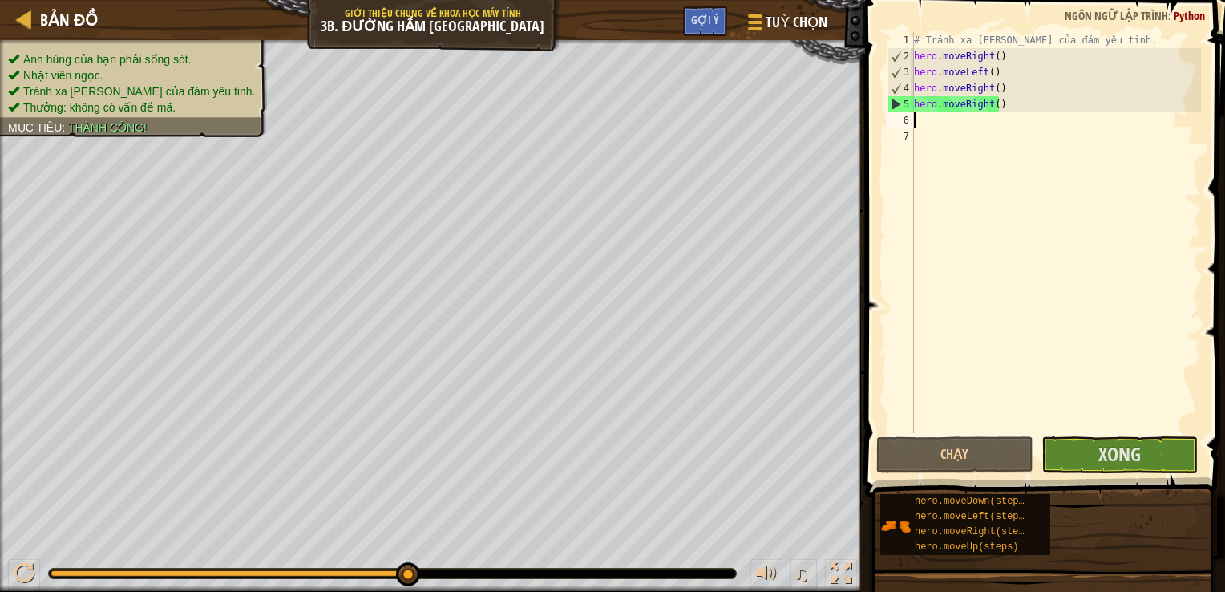
click at [1000, 114] on div "# Tránh xa [PERSON_NAME] của đám yêu tinh. hero . moveRight ( ) hero . moveLeft…" at bounding box center [1056, 248] width 290 height 433
click at [998, 113] on div "# Tránh xa [PERSON_NAME] của đám yêu tinh. hero . moveRight ( ) hero . moveLeft…" at bounding box center [1056, 248] width 290 height 433
click at [998, 104] on div "# Tránh xa [PERSON_NAME] của đám yêu tinh. hero . moveRight ( ) hero . moveLeft…" at bounding box center [1056, 248] width 290 height 433
type textarea "hero.moveRight()"
click at [1120, 447] on span "Xong" at bounding box center [1119, 454] width 42 height 26
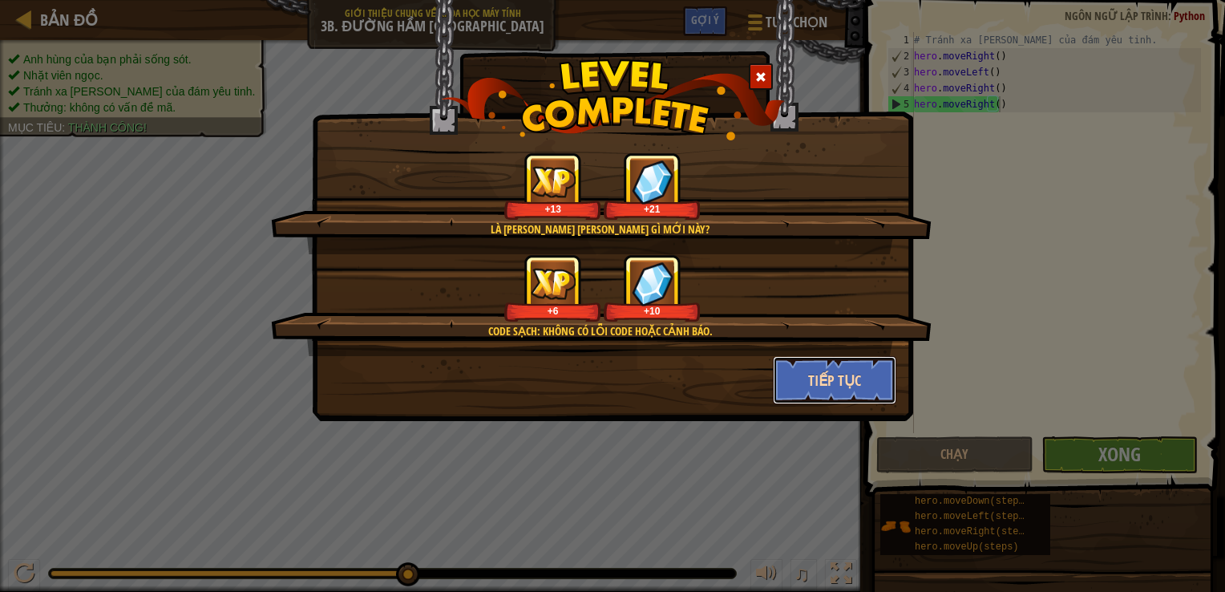
click at [846, 386] on button "Tiếp tục" at bounding box center [835, 380] width 124 height 48
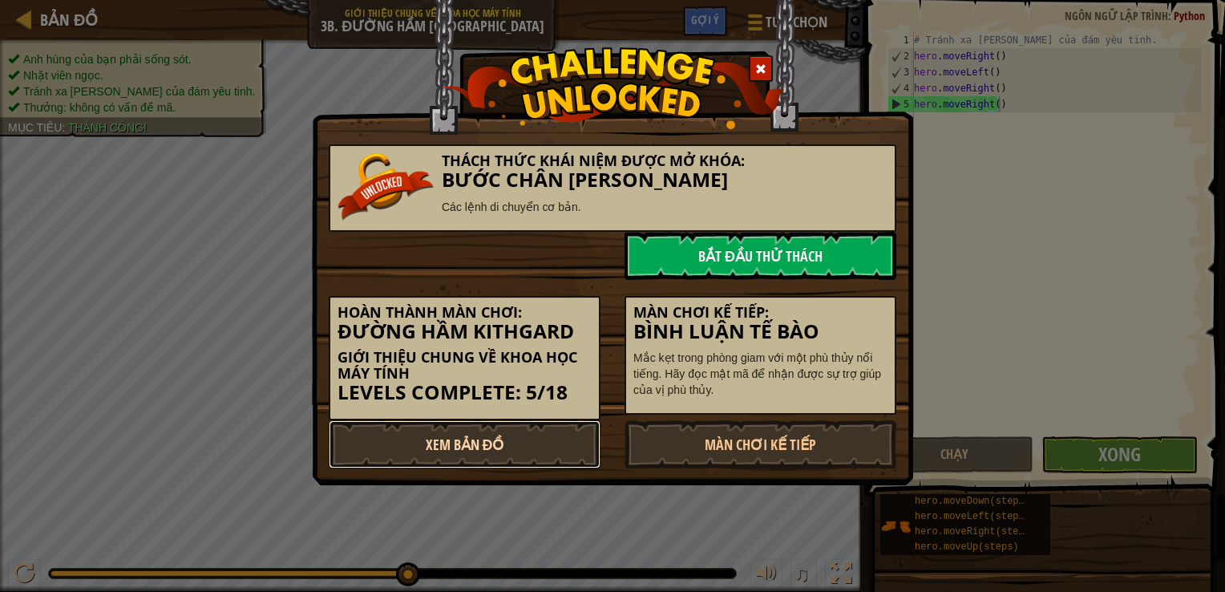
click at [535, 438] on link "Xem Bản Đồ" at bounding box center [465, 444] width 272 height 48
select select "vi"
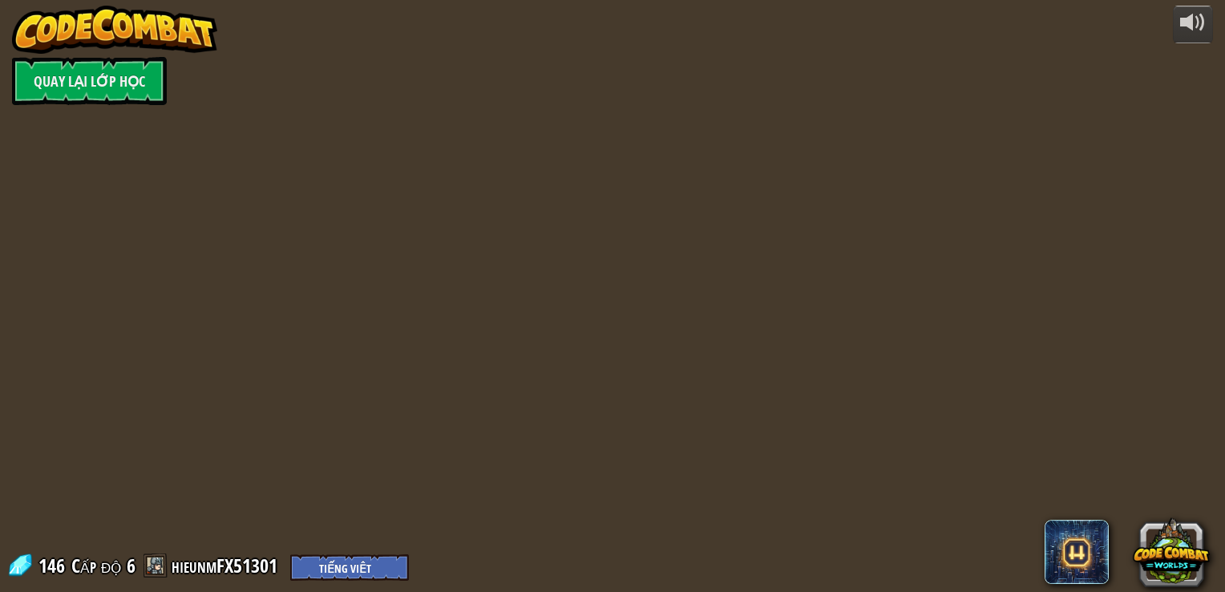
select select "vi"
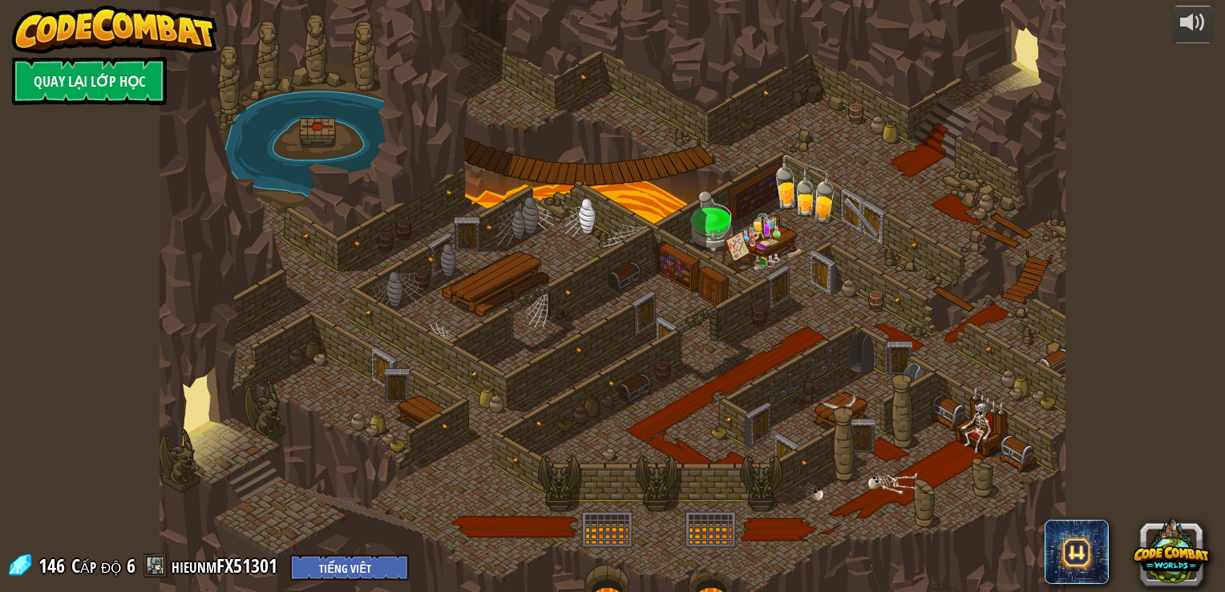
select select "vi"
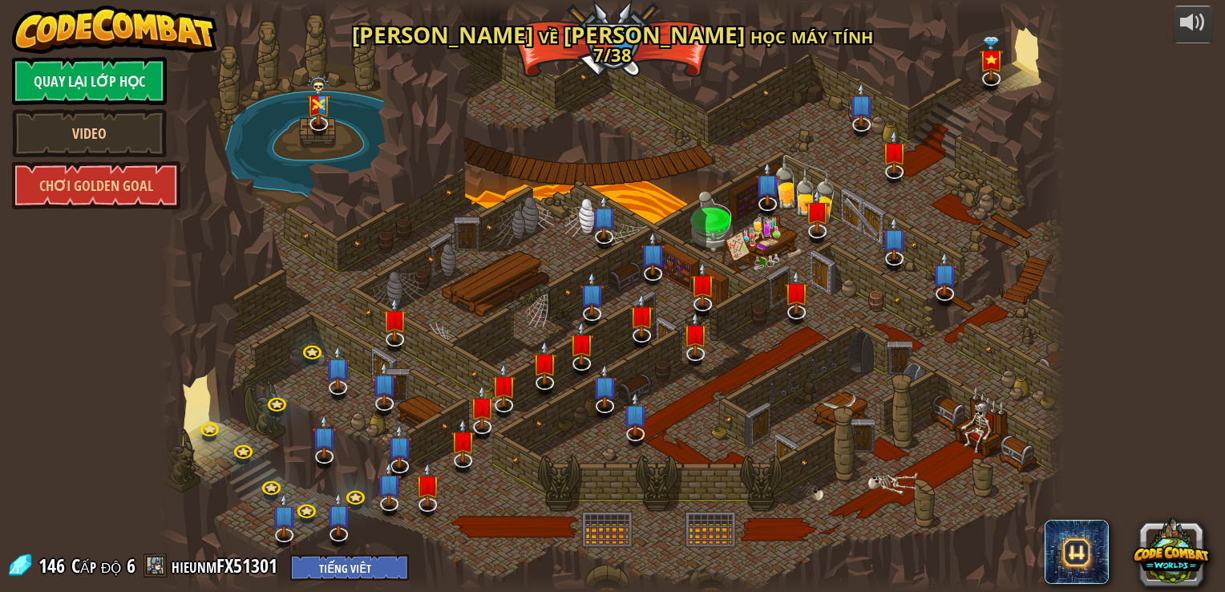
select select "vi"
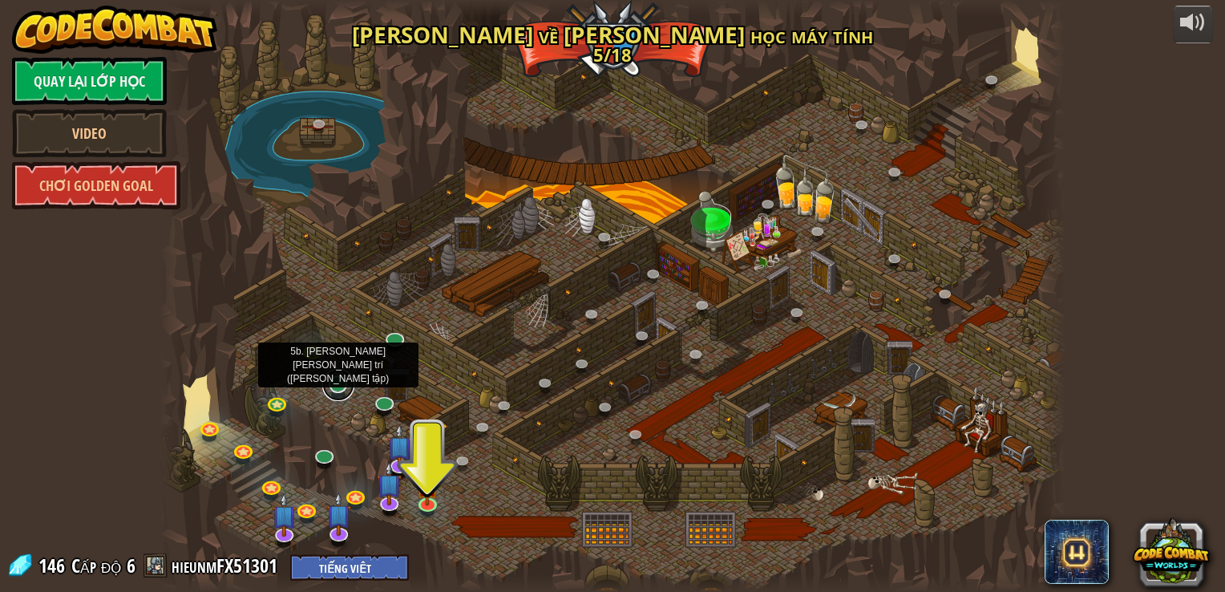
click at [338, 385] on link at bounding box center [338, 385] width 32 height 32
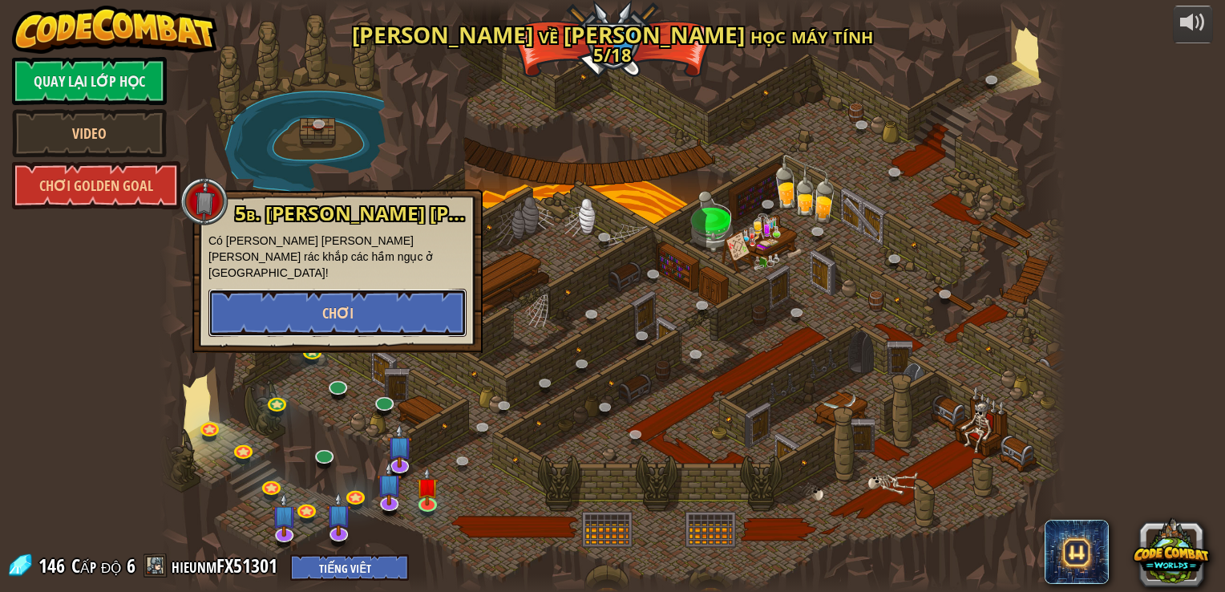
click at [413, 289] on button "Chơi" at bounding box center [337, 313] width 258 height 48
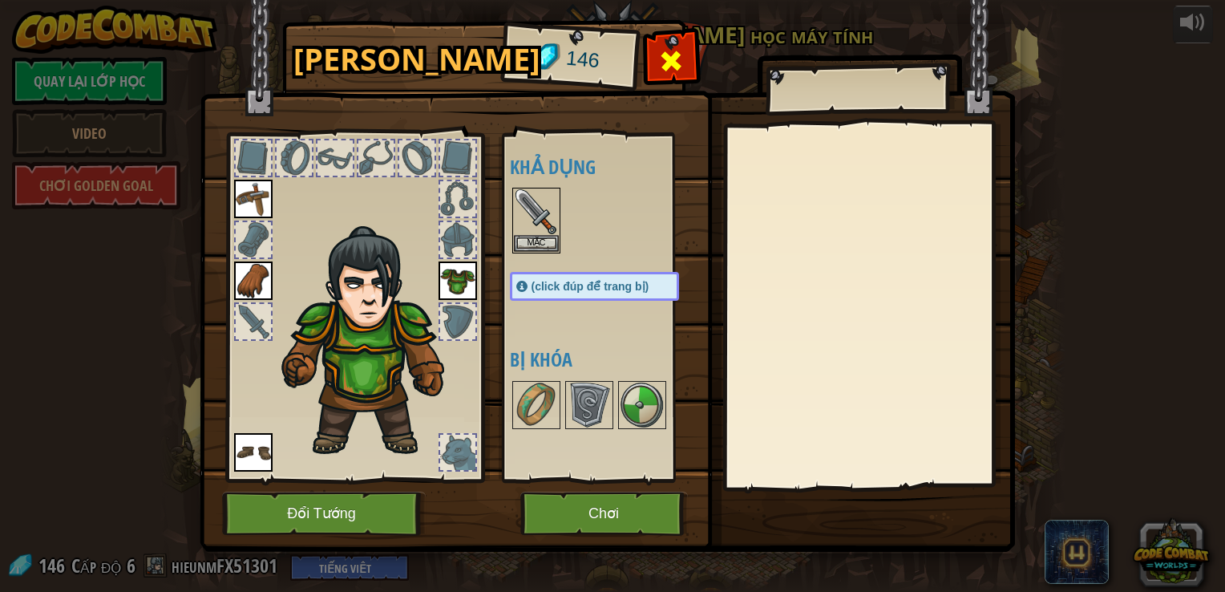
click at [677, 53] on span at bounding box center [671, 61] width 26 height 26
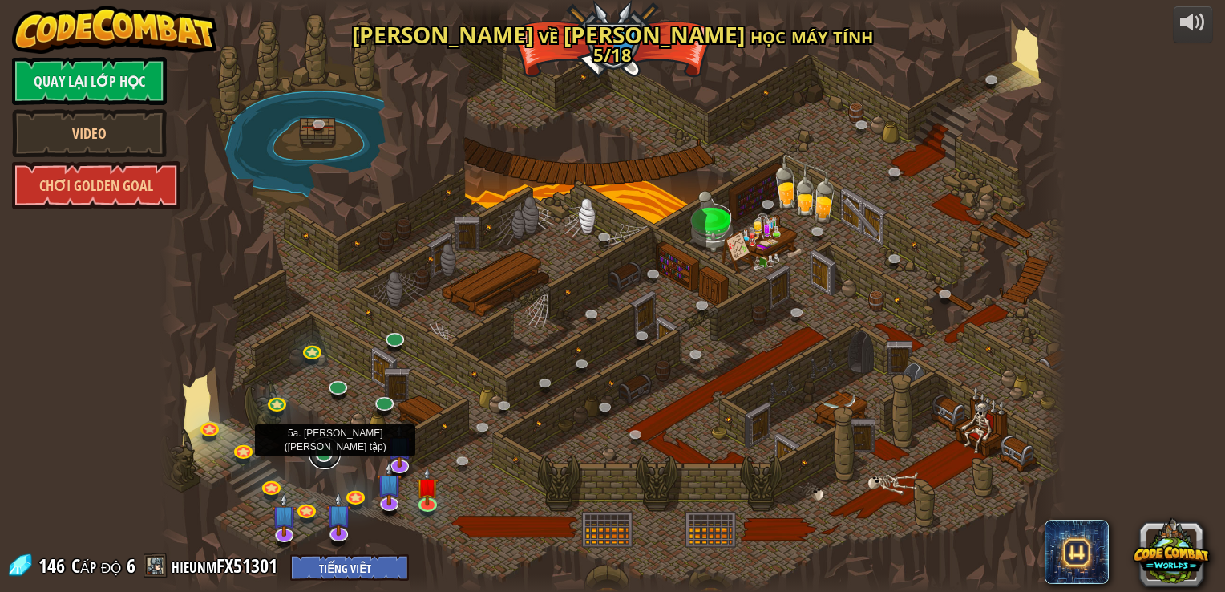
click at [323, 455] on link at bounding box center [325, 453] width 32 height 32
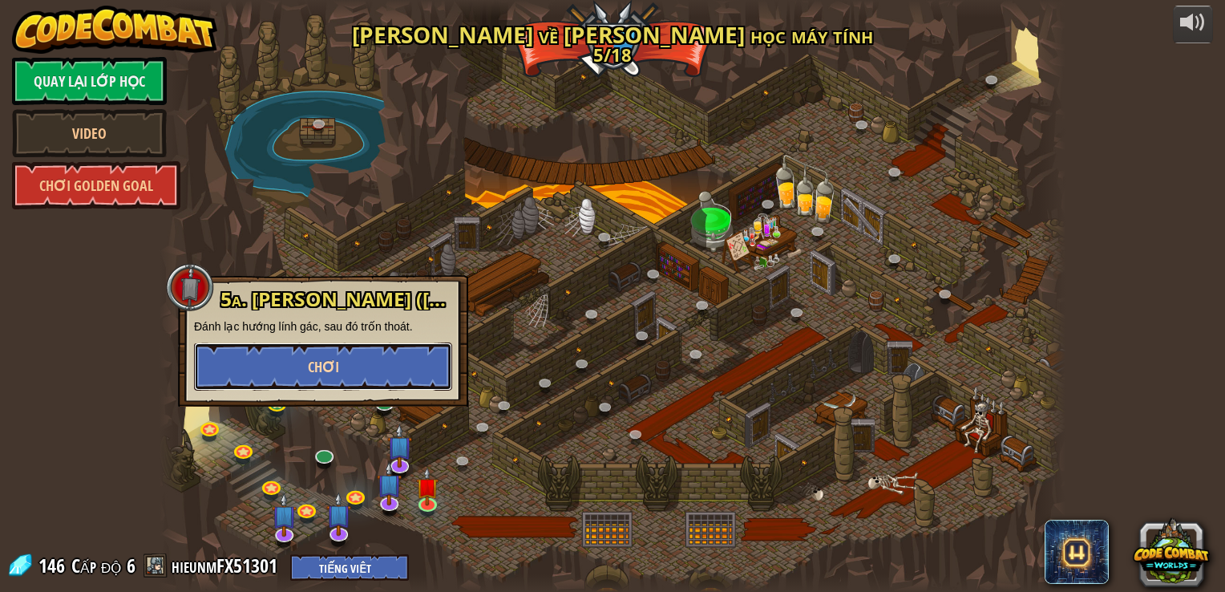
click at [419, 370] on button "Chơi" at bounding box center [323, 366] width 258 height 48
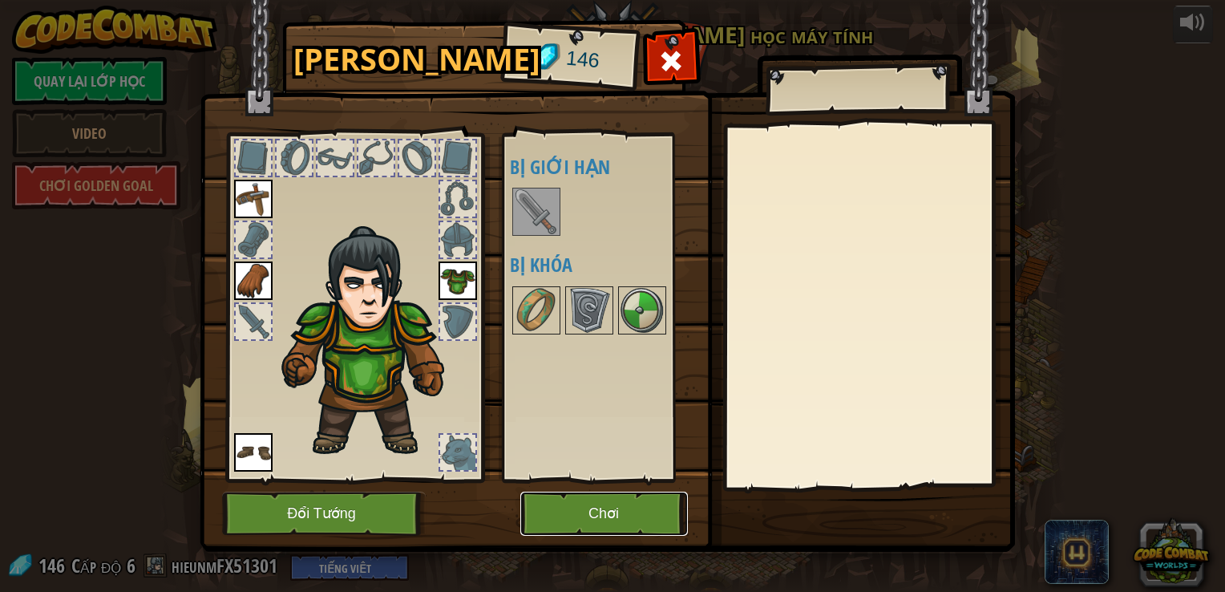
click at [622, 514] on button "Chơi" at bounding box center [604, 513] width 168 height 44
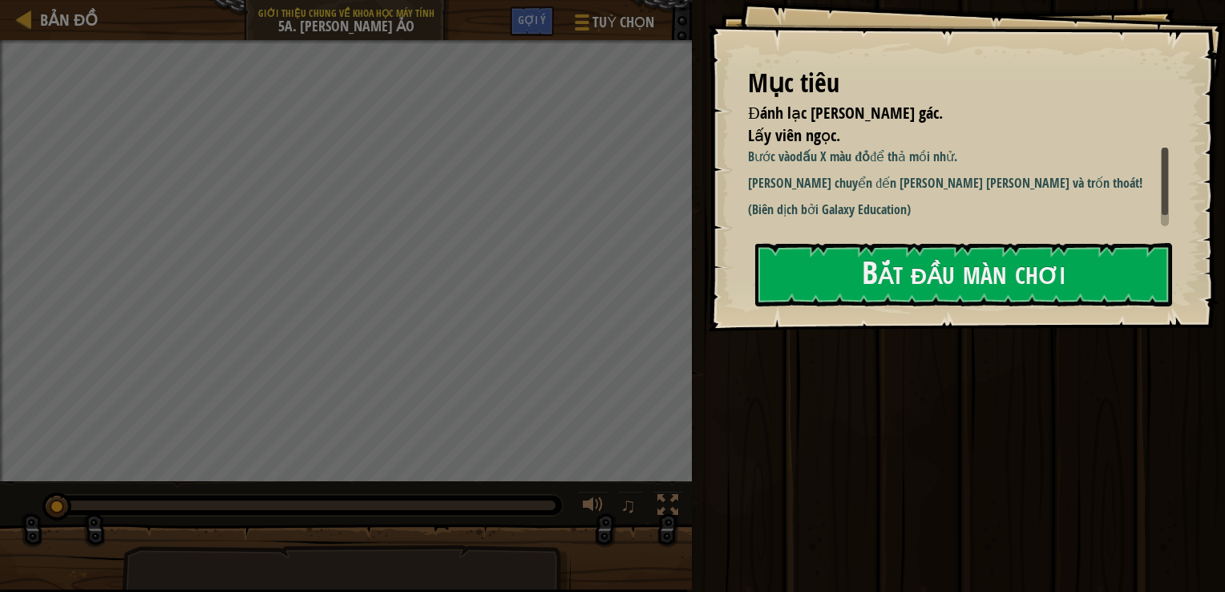
click at [827, 324] on div "Mục [PERSON_NAME] Đánh lạc [PERSON_NAME] gác. Lấy [PERSON_NAME]. Bước vào dấu X…" at bounding box center [966, 165] width 517 height 331
click at [876, 287] on button "Bắt đầu màn chơi" at bounding box center [963, 274] width 417 height 63
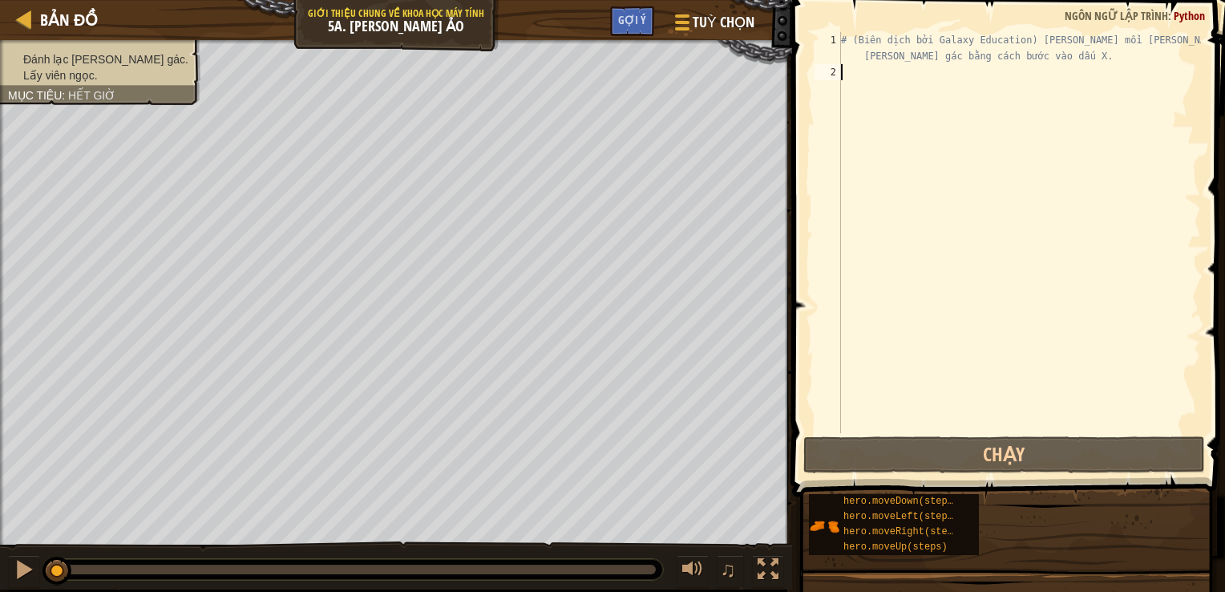
type textarea "h"
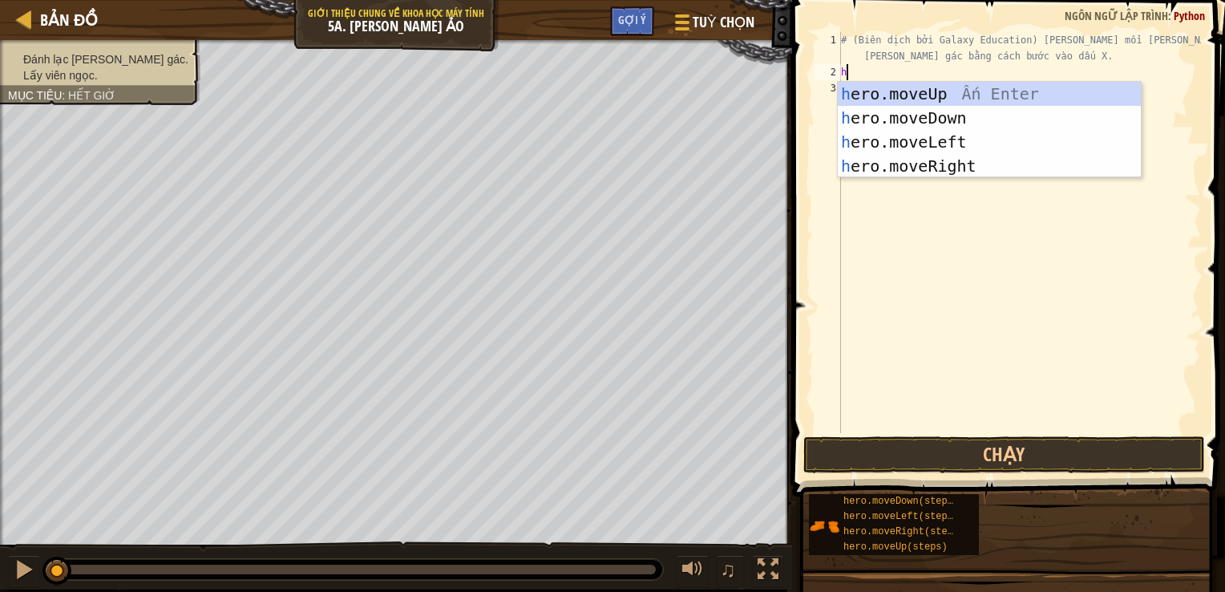
scroll to position [7, 0]
click at [867, 166] on div "h ero.moveUp Ấn Enter h ero.moveDown Ấn Enter h ero.moveLeft Ấn Enter h ero.mov…" at bounding box center [989, 154] width 303 height 144
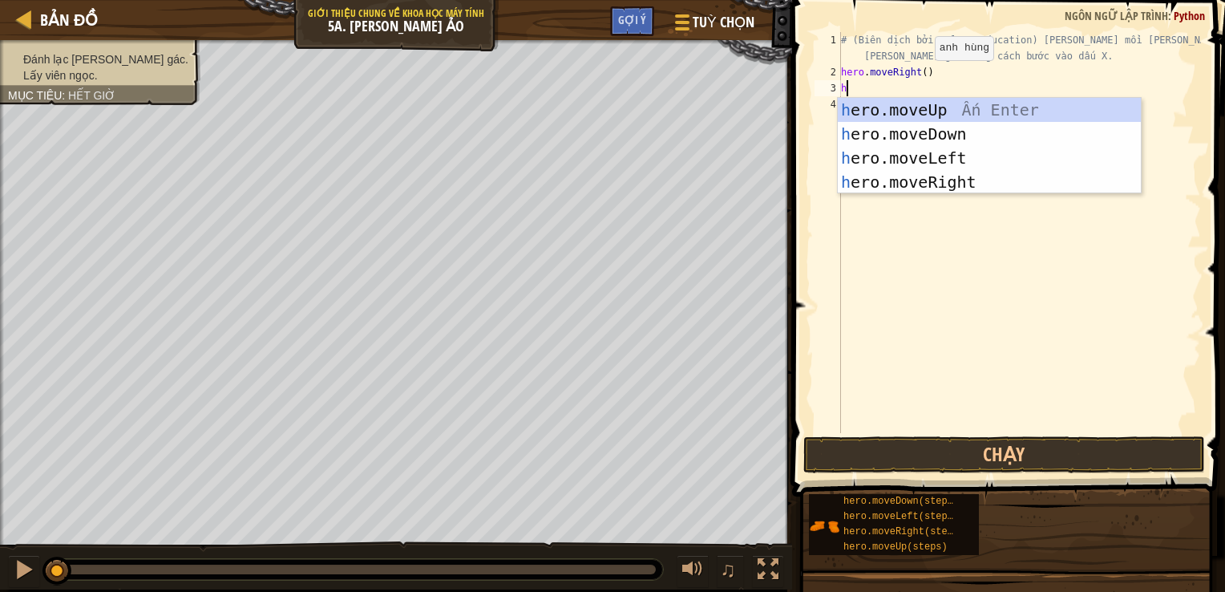
click at [920, 75] on div "# (Biên dịch bởi Galaxy Education) [PERSON_NAME] mồi [PERSON_NAME] để đánh lạc …" at bounding box center [1019, 256] width 363 height 449
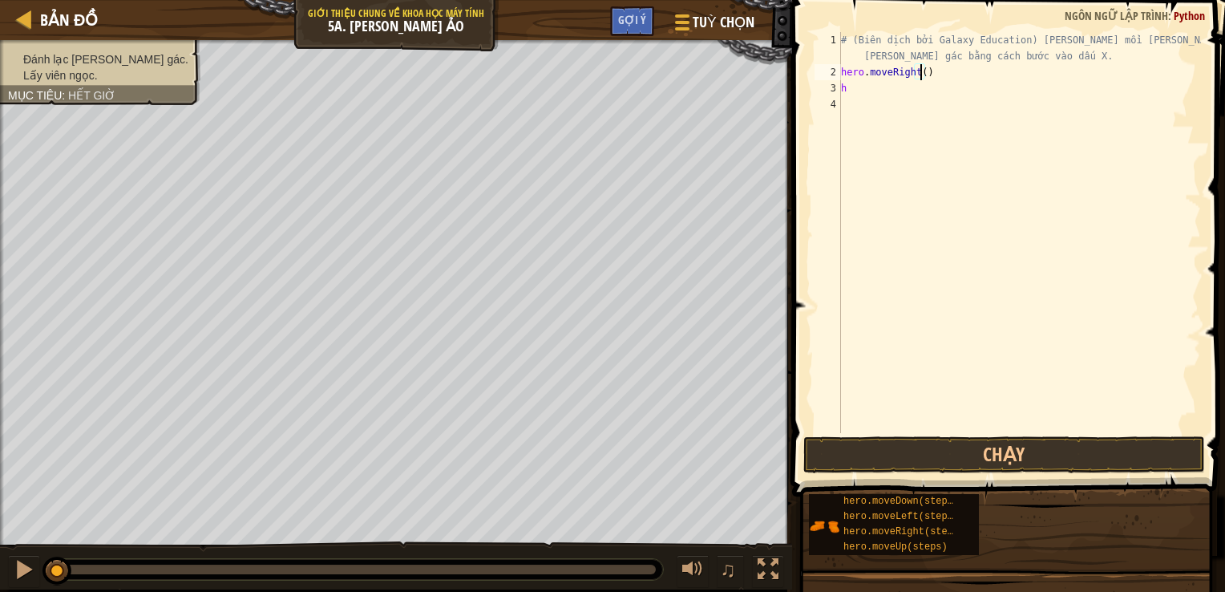
scroll to position [7, 6]
click at [866, 88] on div "# (Biên dịch bởi Galaxy Education) [PERSON_NAME] mồi [PERSON_NAME] để đánh lạc …" at bounding box center [1019, 256] width 363 height 449
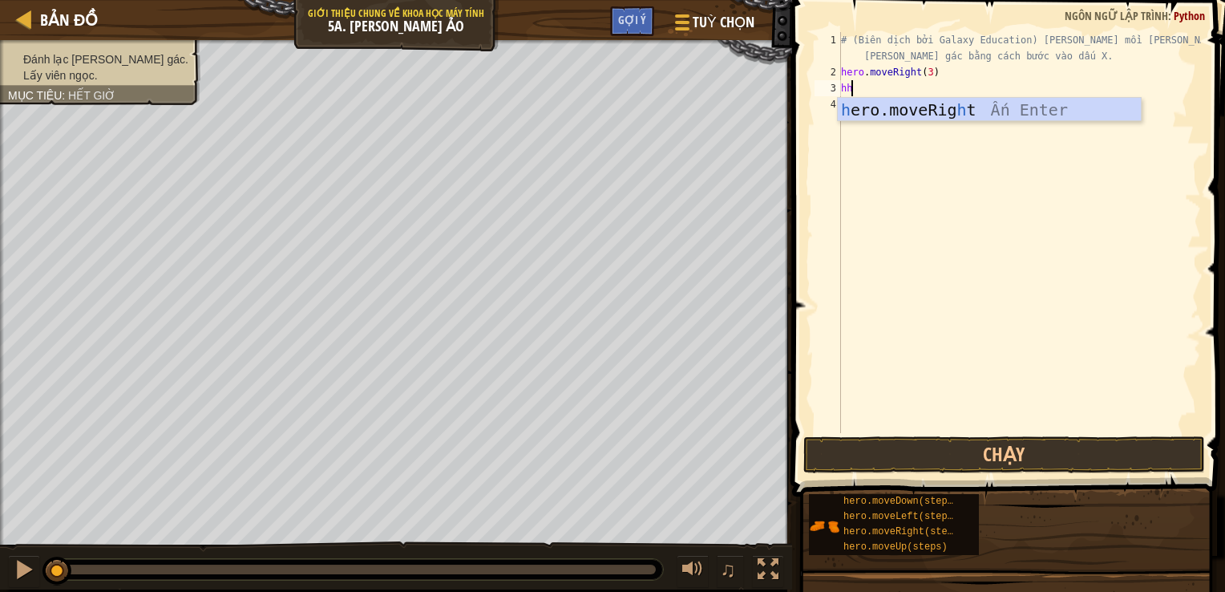
type textarea "h"
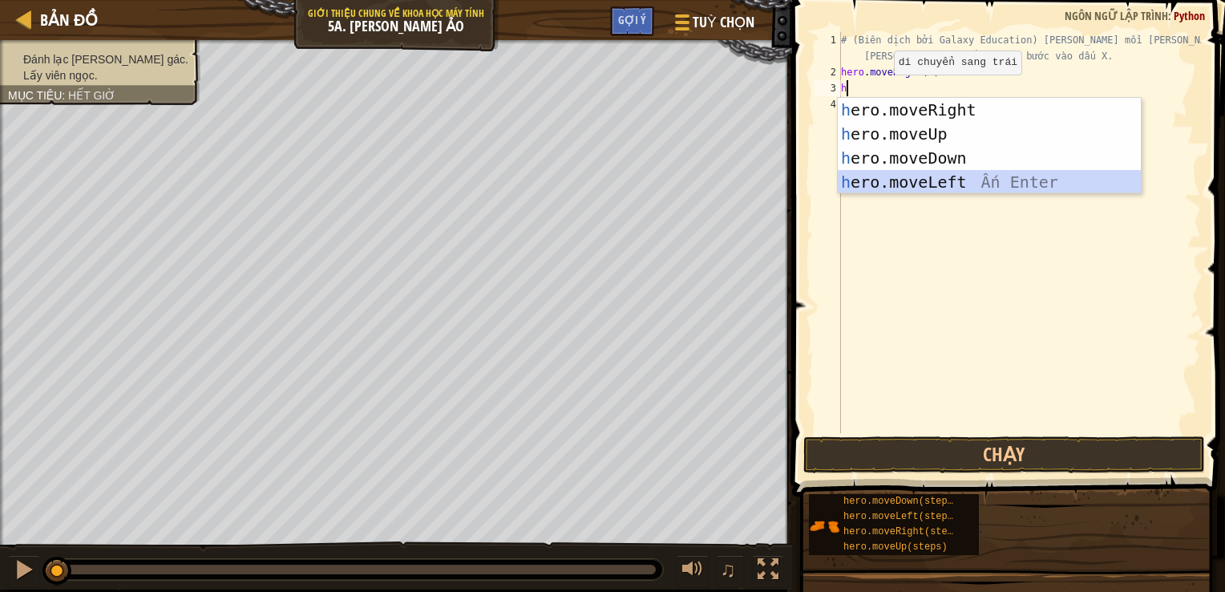
click at [947, 180] on div "h ero.moveRight Ấn Enter h ero.moveUp Ấn Enter h ero.moveDown Ấn Enter h ero.mo…" at bounding box center [989, 170] width 303 height 144
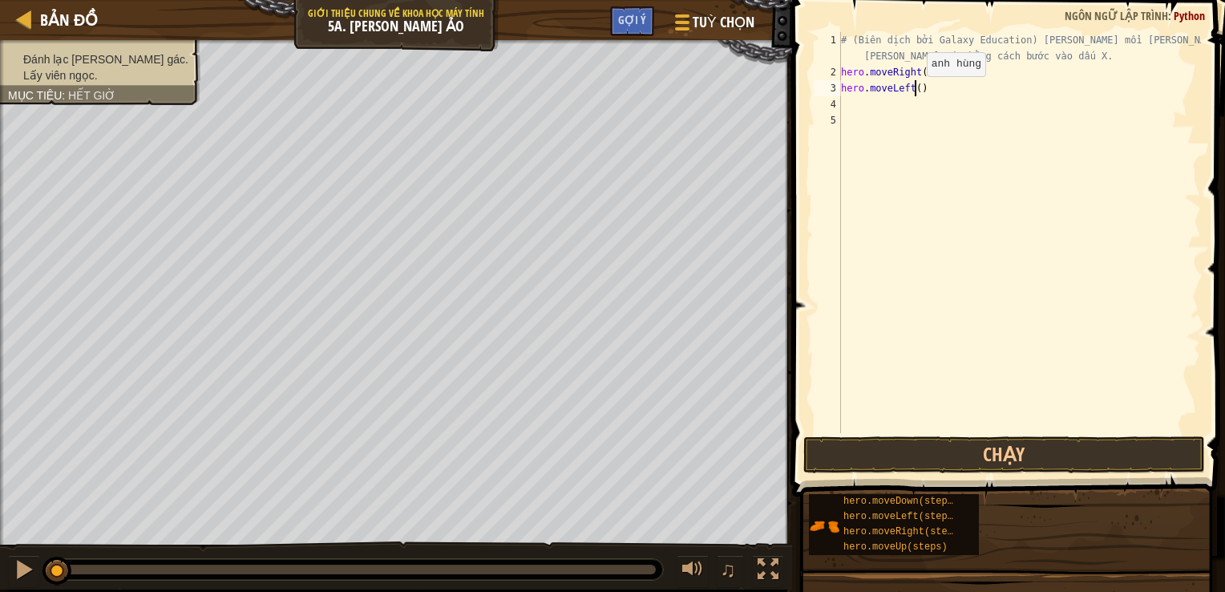
click at [913, 91] on div "# (Biên dịch bởi Galaxy Education) [PERSON_NAME] mồi [PERSON_NAME] để đánh lạc …" at bounding box center [1019, 256] width 363 height 449
type textarea "hero.moveLeft(2)"
click at [843, 105] on div "# (Biên dịch bởi Galaxy Education) [PERSON_NAME] mồi [PERSON_NAME] để đánh lạc …" at bounding box center [1019, 256] width 363 height 449
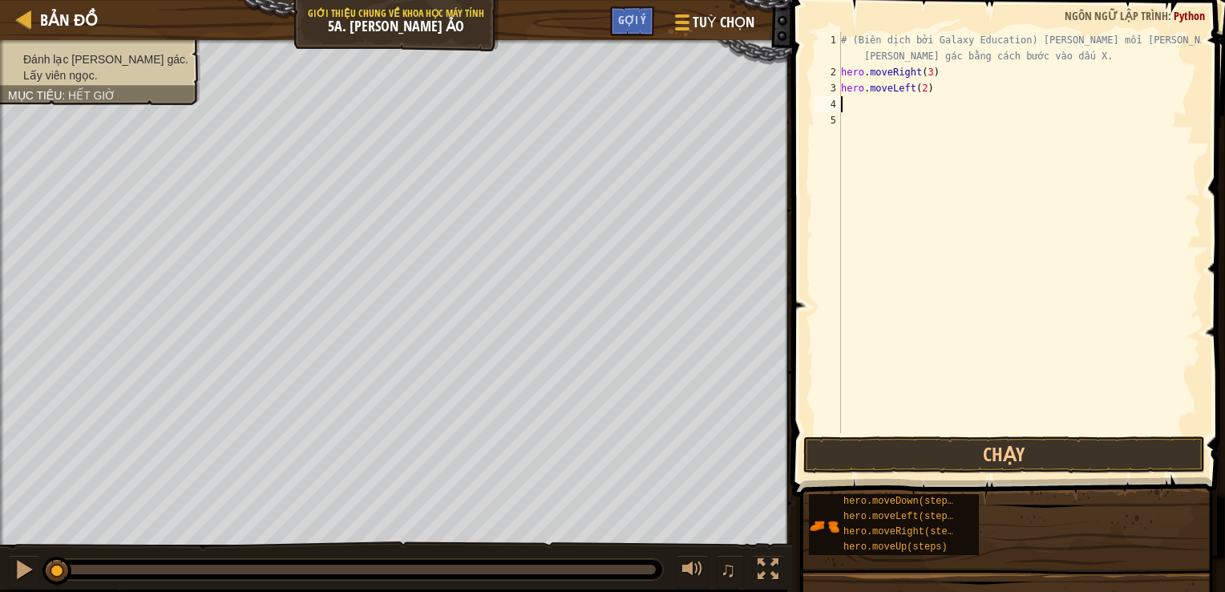
type textarea "h"
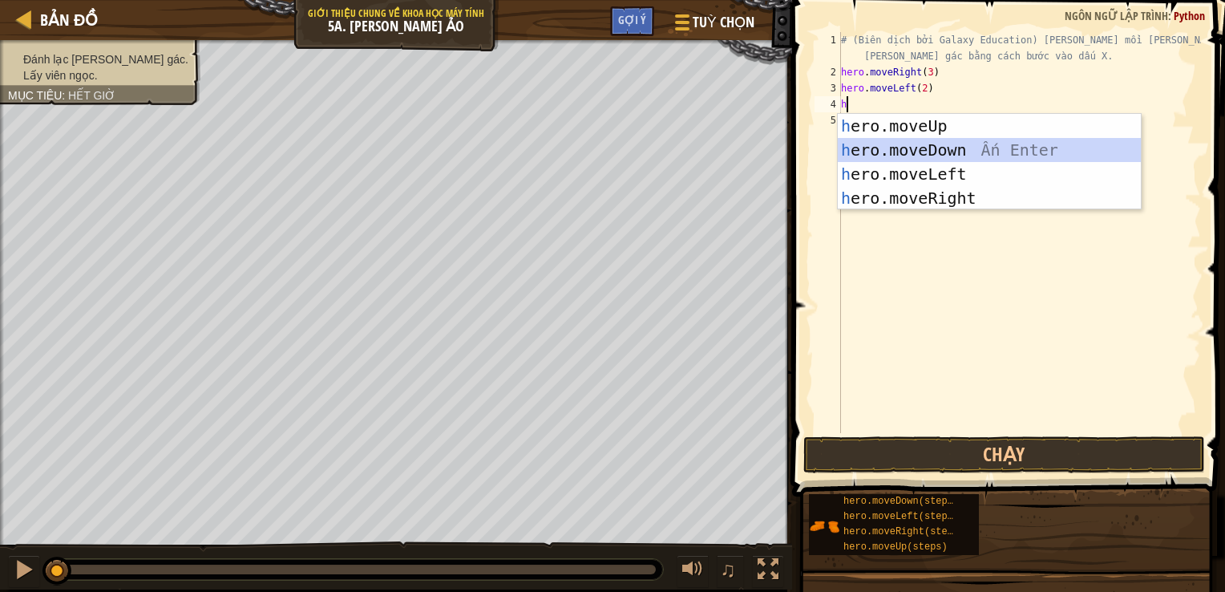
click at [883, 143] on div "h ero.moveUp Ấn Enter h ero.moveDown Ấn Enter h ero.moveLeft Ấn Enter h ero.mov…" at bounding box center [989, 186] width 303 height 144
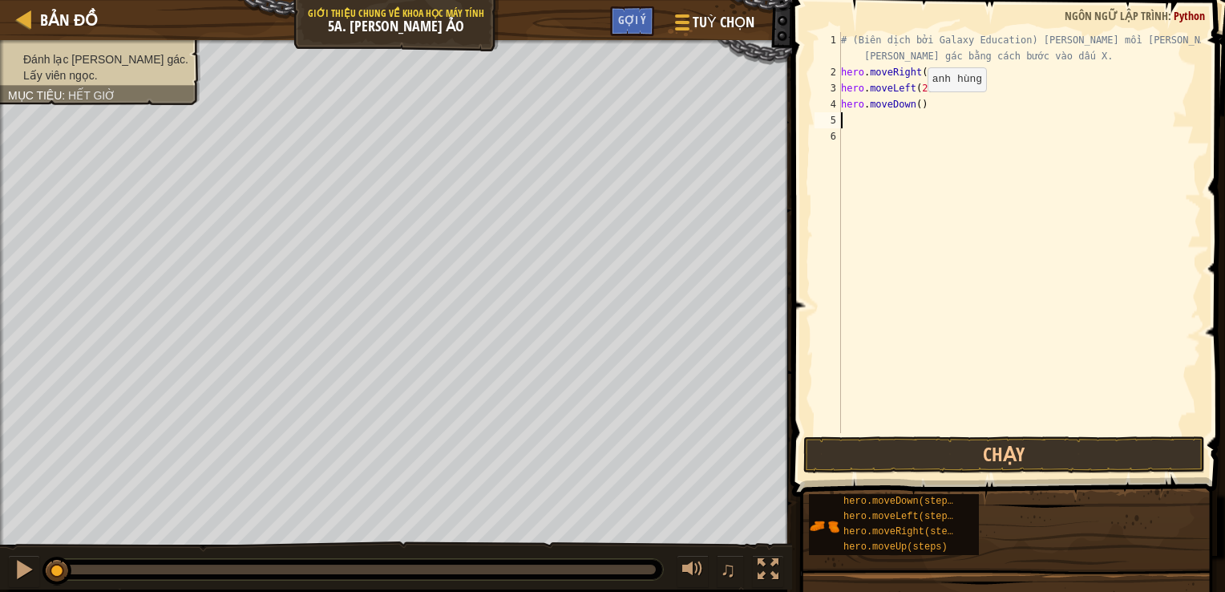
click at [914, 107] on div "# (Biên dịch bởi Galaxy Education) [PERSON_NAME] mồi [PERSON_NAME] để đánh lạc …" at bounding box center [1019, 256] width 363 height 449
type textarea "hero.moveDown(2)"
click at [869, 123] on div "# (Biên dịch bởi Galaxy Education) [PERSON_NAME] mồi [PERSON_NAME] để đánh lạc …" at bounding box center [1019, 256] width 363 height 449
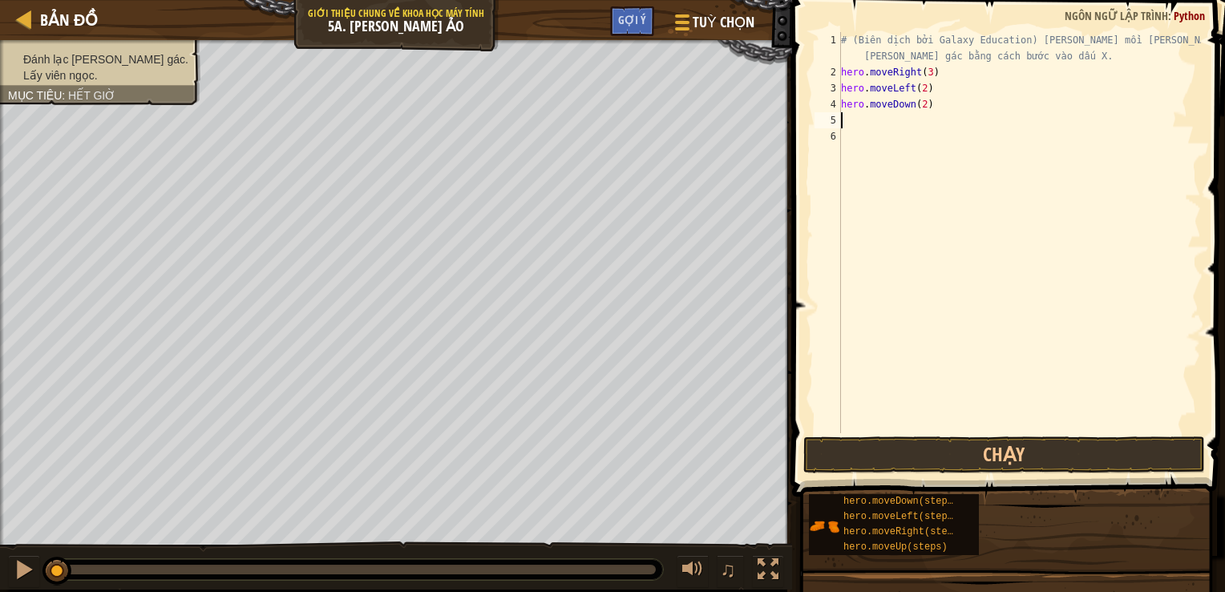
type textarea "h"
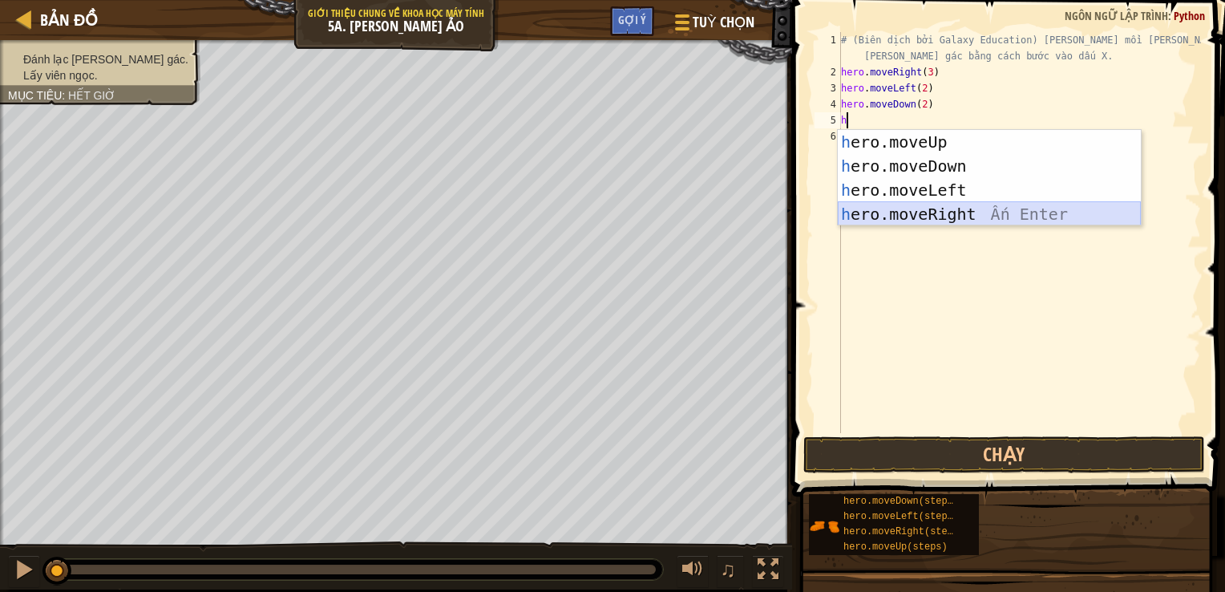
click at [879, 214] on div "h ero.moveUp Ấn Enter h ero.moveDown Ấn Enter h ero.moveLeft Ấn Enter h ero.mov…" at bounding box center [989, 202] width 303 height 144
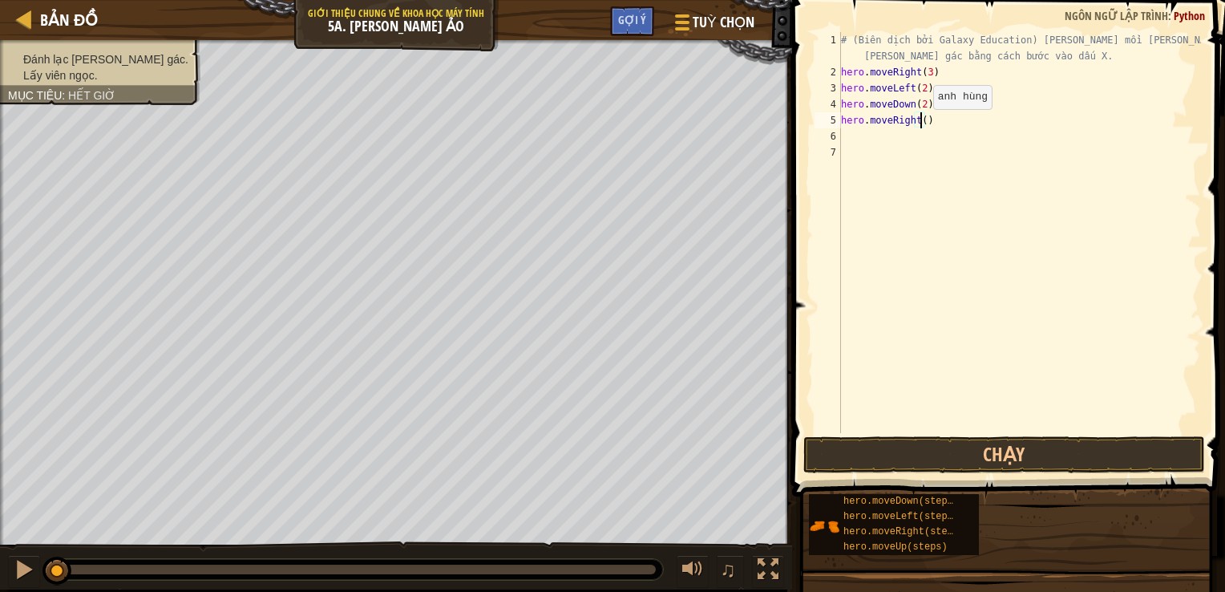
click at [919, 124] on div "# (Biên dịch bởi Galaxy Education) [PERSON_NAME] mồi [PERSON_NAME] để đánh lạc …" at bounding box center [1019, 256] width 363 height 449
click at [996, 457] on button "Chạy" at bounding box center [1004, 454] width 402 height 37
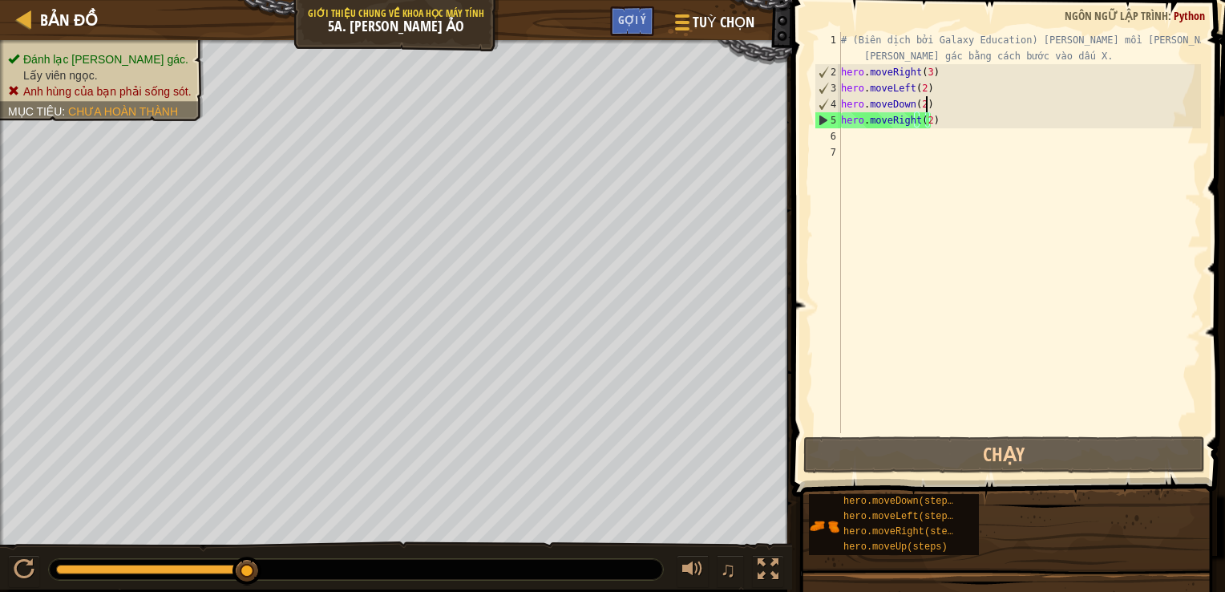
drag, startPoint x: 937, startPoint y: 103, endPoint x: 924, endPoint y: 104, distance: 13.7
click at [924, 104] on div "# (Biên dịch bởi Galaxy Education) [PERSON_NAME] mồi [PERSON_NAME] để đánh lạc …" at bounding box center [1019, 256] width 363 height 449
click at [934, 102] on div "# (Biên dịch bởi Galaxy Education) [PERSON_NAME] mồi [PERSON_NAME] để đánh lạc …" at bounding box center [1019, 256] width 363 height 449
click at [924, 77] on div "# (Biên dịch bởi Galaxy Education) [PERSON_NAME] mồi [PERSON_NAME] để đánh lạc …" at bounding box center [1019, 256] width 363 height 449
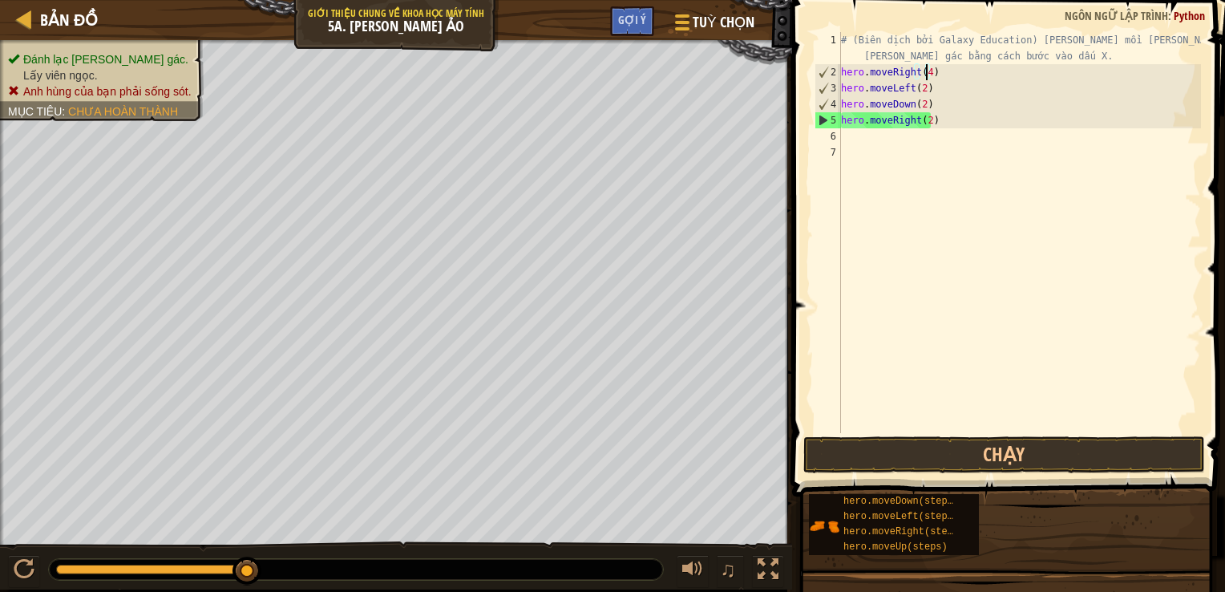
scroll to position [7, 6]
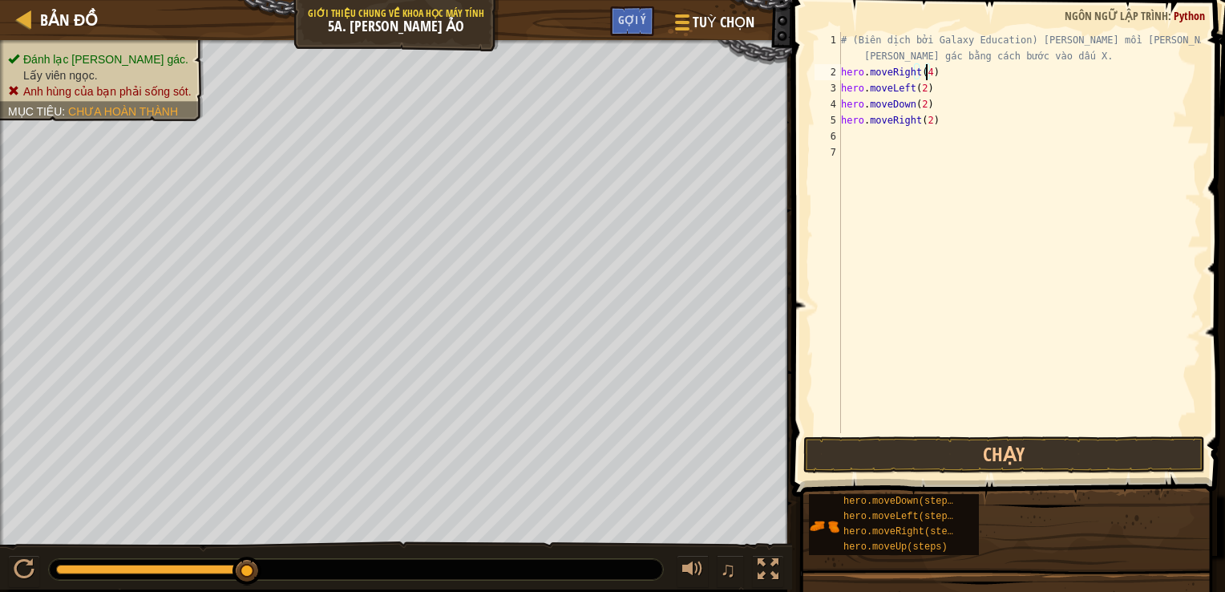
click at [952, 448] on button "Chạy" at bounding box center [1004, 454] width 402 height 37
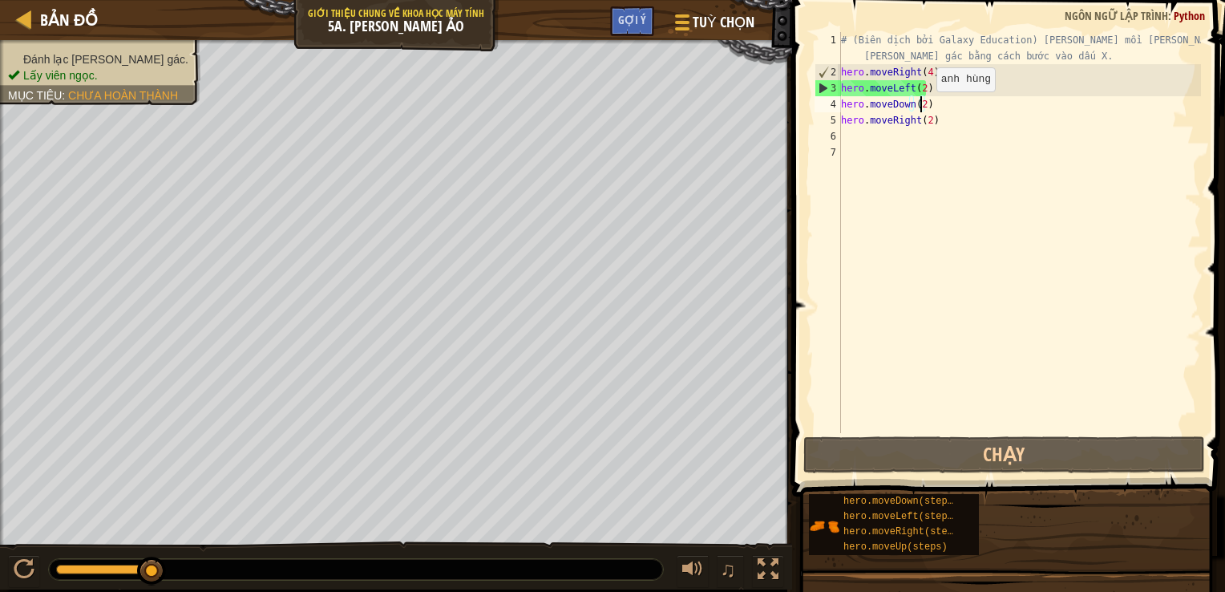
click at [922, 107] on div "# (Biên dịch bởi Galaxy Education) [PERSON_NAME] mồi [PERSON_NAME] để đánh lạc …" at bounding box center [1019, 256] width 363 height 449
click at [930, 75] on div "# (Biên dịch bởi Galaxy Education) [PERSON_NAME] mồi [PERSON_NAME] để đánh lạc …" at bounding box center [1019, 256] width 363 height 449
click at [926, 75] on div "# (Biên dịch bởi Galaxy Education) [PERSON_NAME] mồi [PERSON_NAME] để đánh lạc …" at bounding box center [1019, 256] width 363 height 449
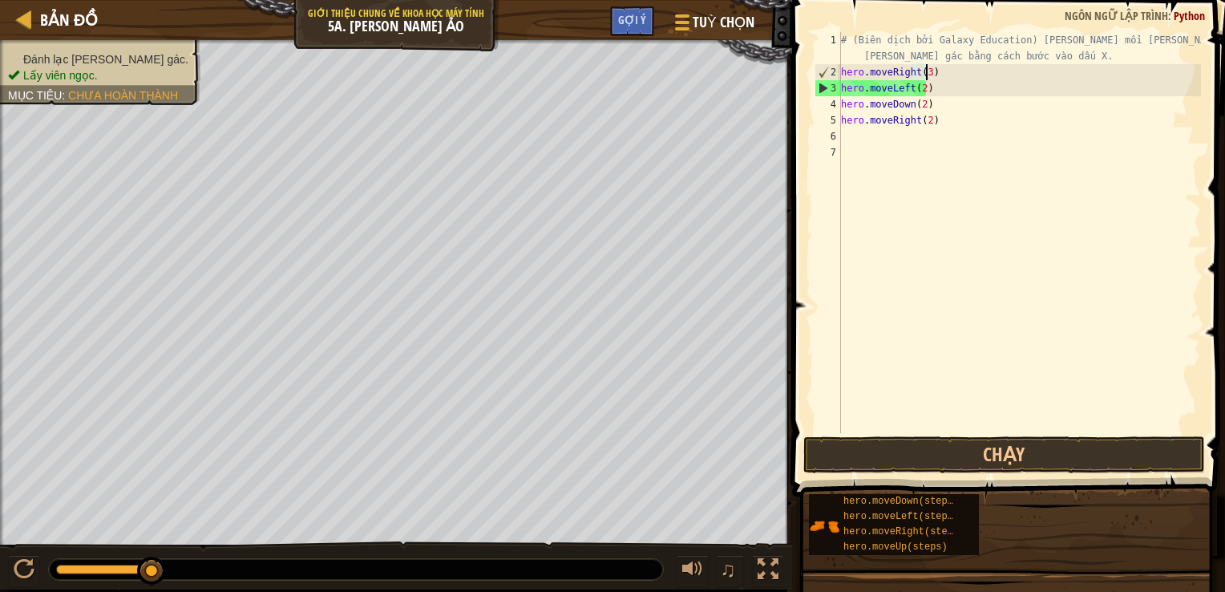
scroll to position [7, 6]
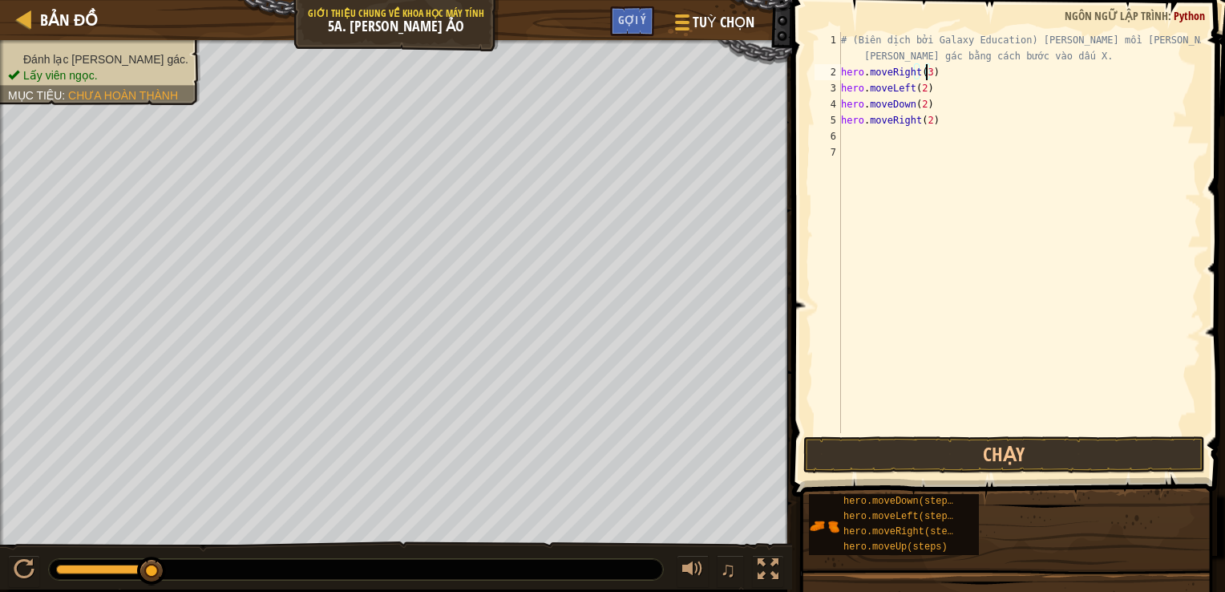
click at [927, 88] on div "# (Biên dịch bởi Galaxy Education) [PERSON_NAME] mồi [PERSON_NAME] để đánh lạc …" at bounding box center [1019, 256] width 363 height 449
type textarea "h"
click at [920, 108] on div "# (Biên dịch bởi Galaxy Education) [PERSON_NAME] mồi [PERSON_NAME] để đánh lạc …" at bounding box center [1019, 256] width 363 height 449
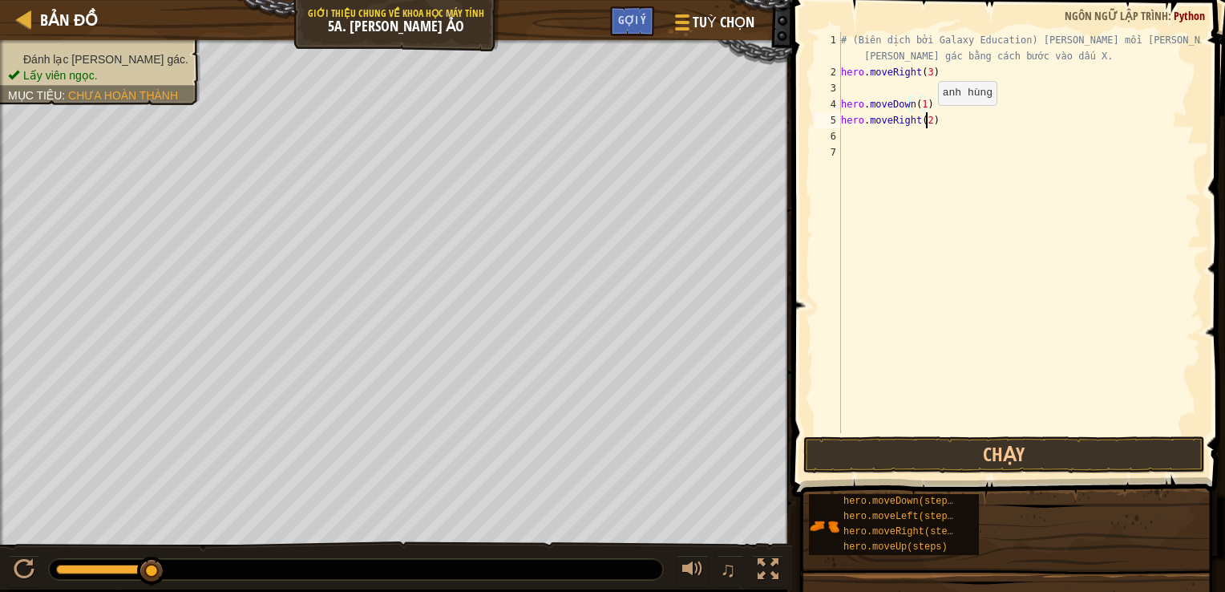
click at [924, 120] on div "# (Biên dịch bởi Galaxy Education) [PERSON_NAME] mồi [PERSON_NAME] để đánh lạc …" at bounding box center [1019, 256] width 363 height 449
type textarea ")"
click at [851, 121] on div "# (Biên dịch bởi Galaxy Education) [PERSON_NAME] mồi [PERSON_NAME] để đánh lạc …" at bounding box center [1019, 256] width 363 height 449
type textarea "h"
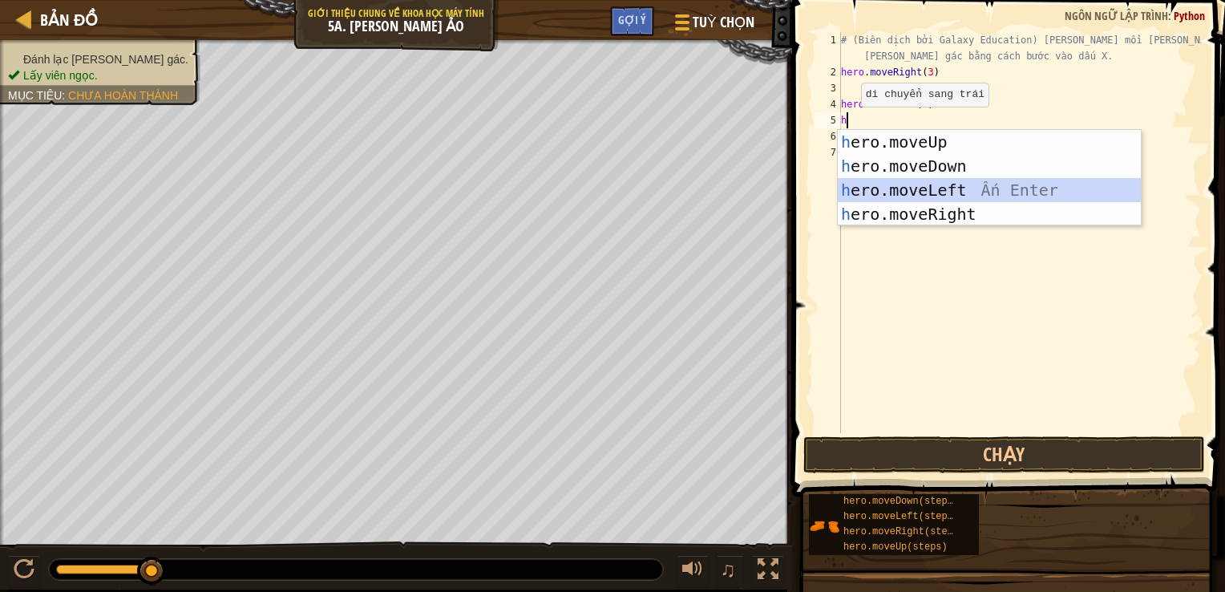
click at [954, 184] on div "h ero.moveUp Ấn Enter h ero.moveDown Ấn Enter h ero.moveLeft Ấn Enter h ero.mov…" at bounding box center [989, 202] width 303 height 144
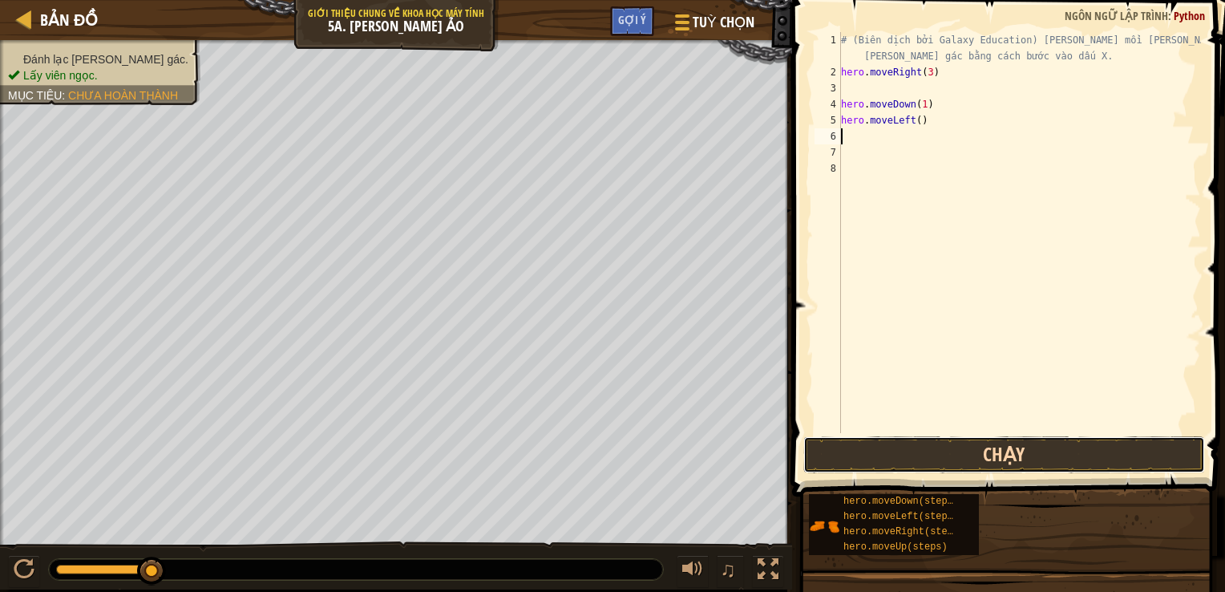
drag, startPoint x: 901, startPoint y: 447, endPoint x: 848, endPoint y: 460, distance: 54.6
click at [901, 446] on button "Chạy" at bounding box center [1004, 454] width 402 height 37
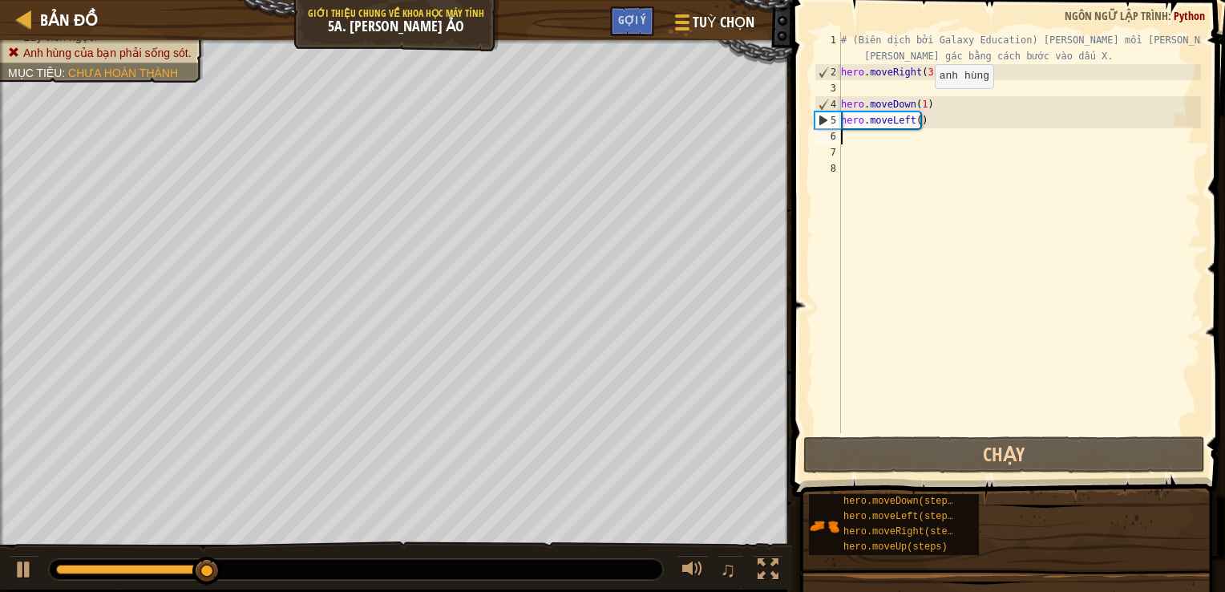
click at [920, 104] on div "# (Biên dịch bởi Galaxy Education) [PERSON_NAME] mồi [PERSON_NAME] để đánh lạc …" at bounding box center [1019, 256] width 363 height 449
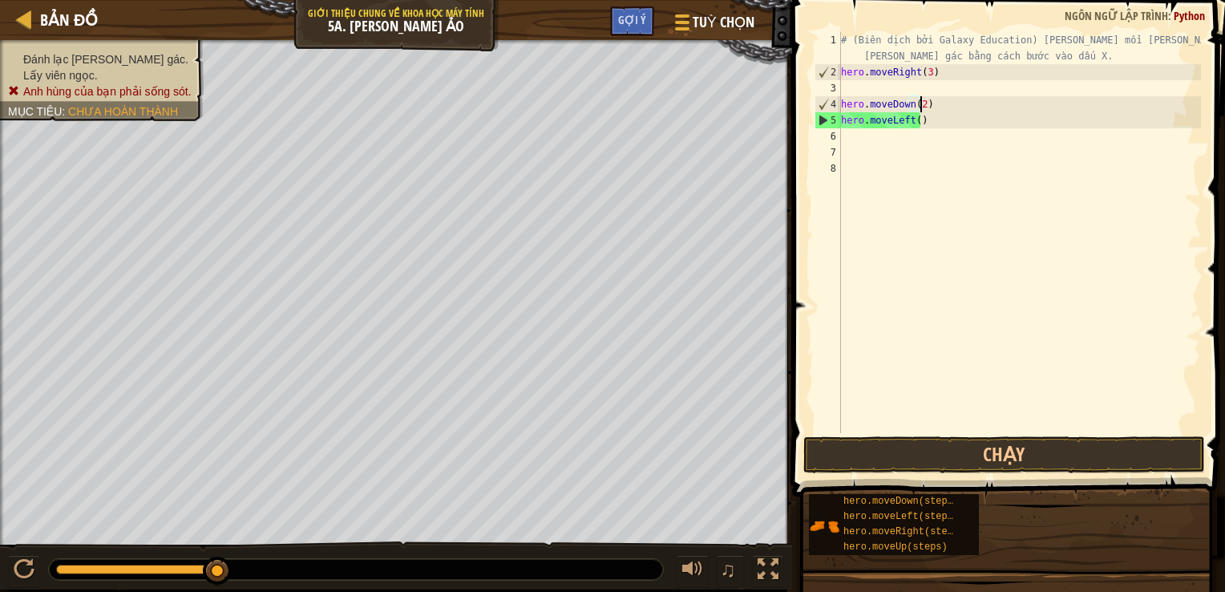
scroll to position [7, 6]
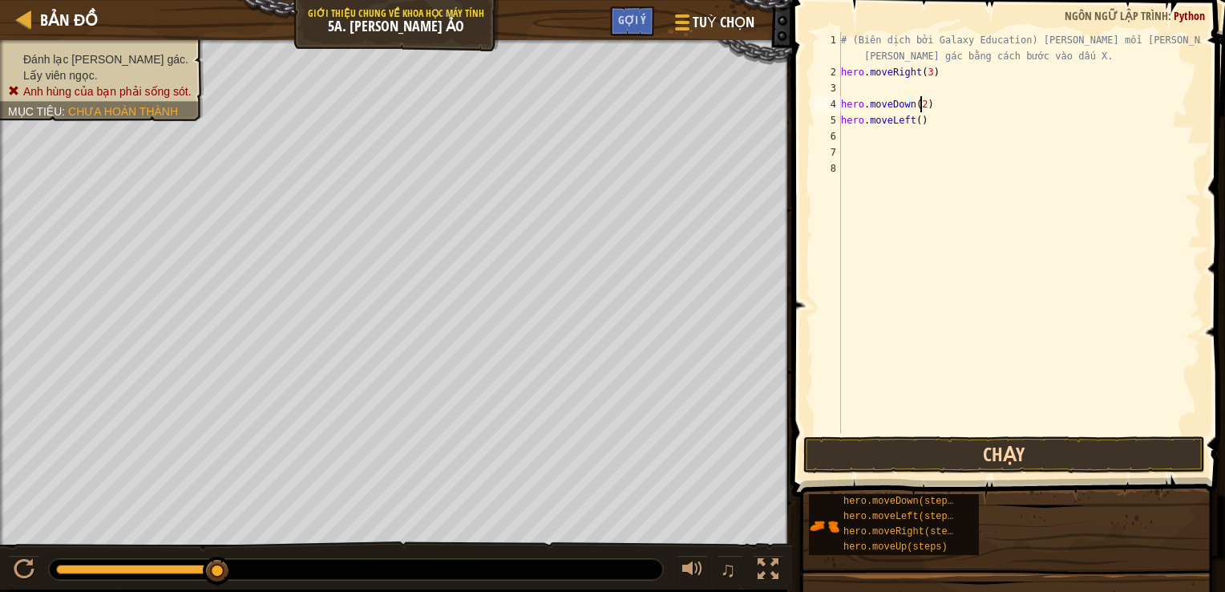
type textarea "hero.moveDown(2)"
click at [903, 448] on button "Chạy" at bounding box center [1004, 454] width 402 height 37
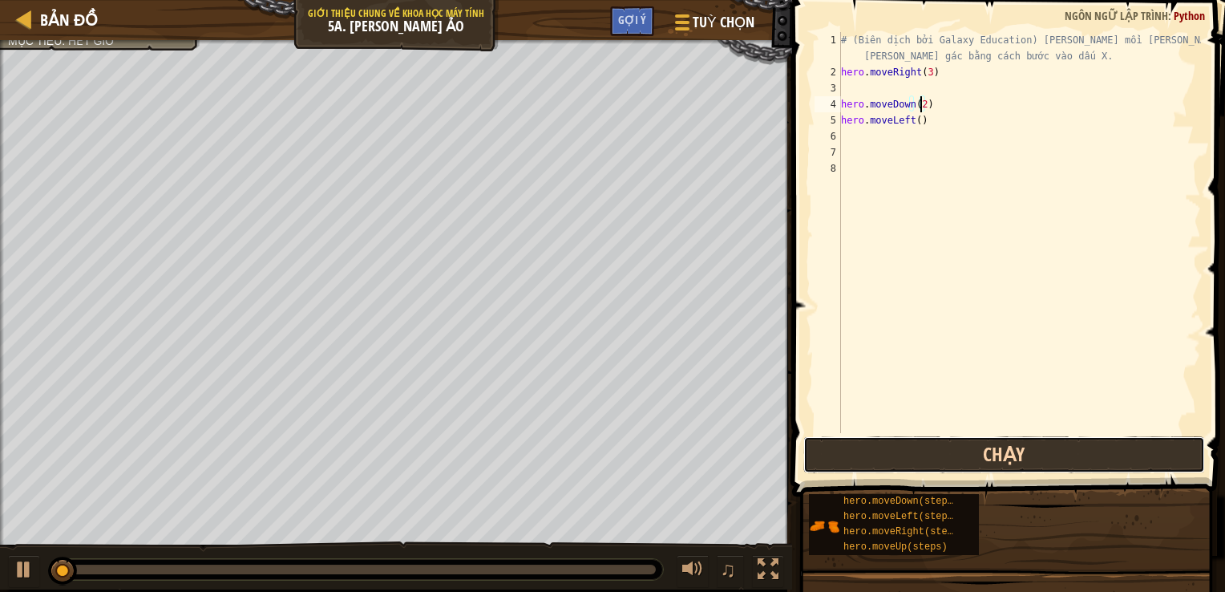
click at [907, 454] on button "Chạy" at bounding box center [1004, 454] width 402 height 37
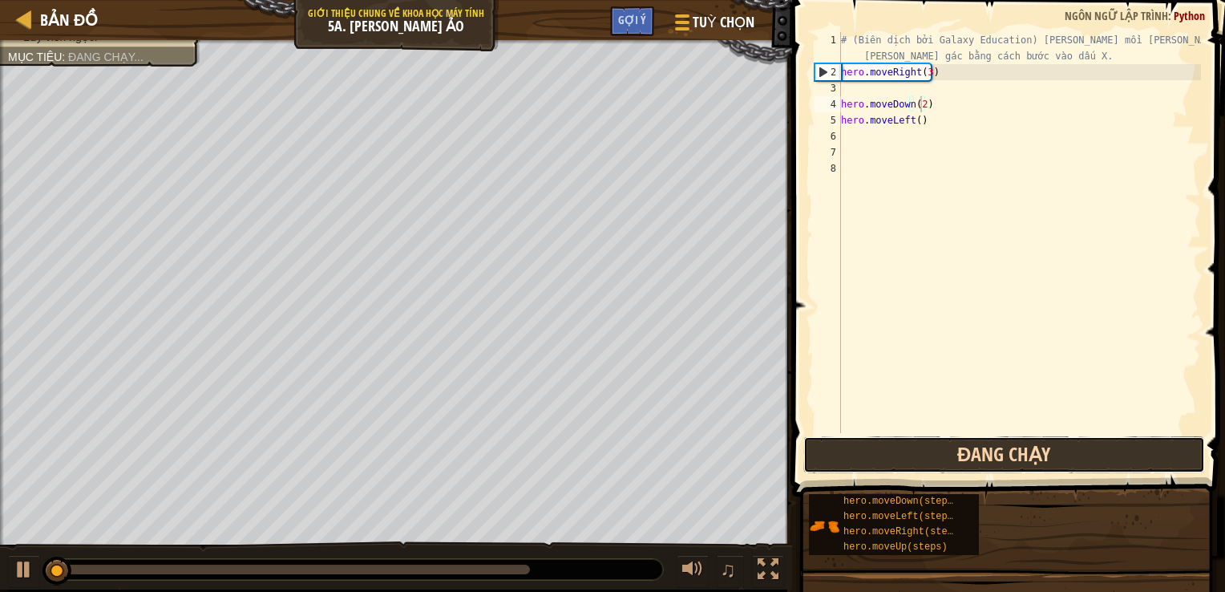
click at [904, 450] on button "Đang chạy" at bounding box center [1004, 454] width 402 height 37
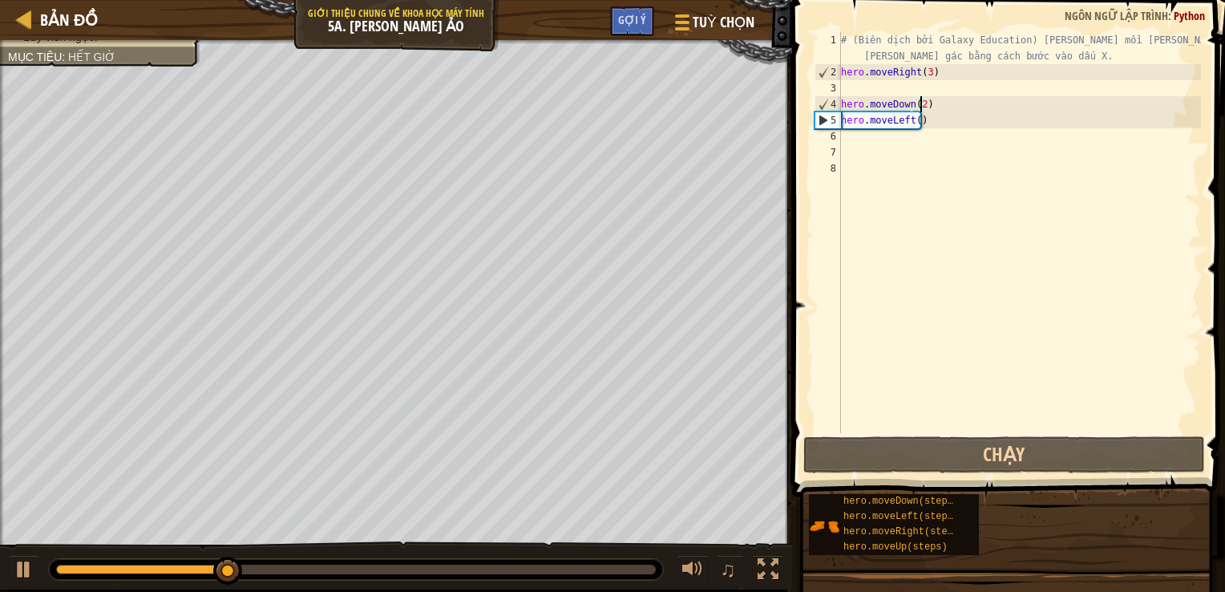
click at [851, 144] on div "# (Biên dịch bởi Galaxy Education) [PERSON_NAME] mồi [PERSON_NAME] để đánh lạc …" at bounding box center [1019, 256] width 363 height 449
click at [853, 138] on div "# (Biên dịch bởi Galaxy Education) [PERSON_NAME] mồi [PERSON_NAME] để đánh lạc …" at bounding box center [1019, 256] width 363 height 449
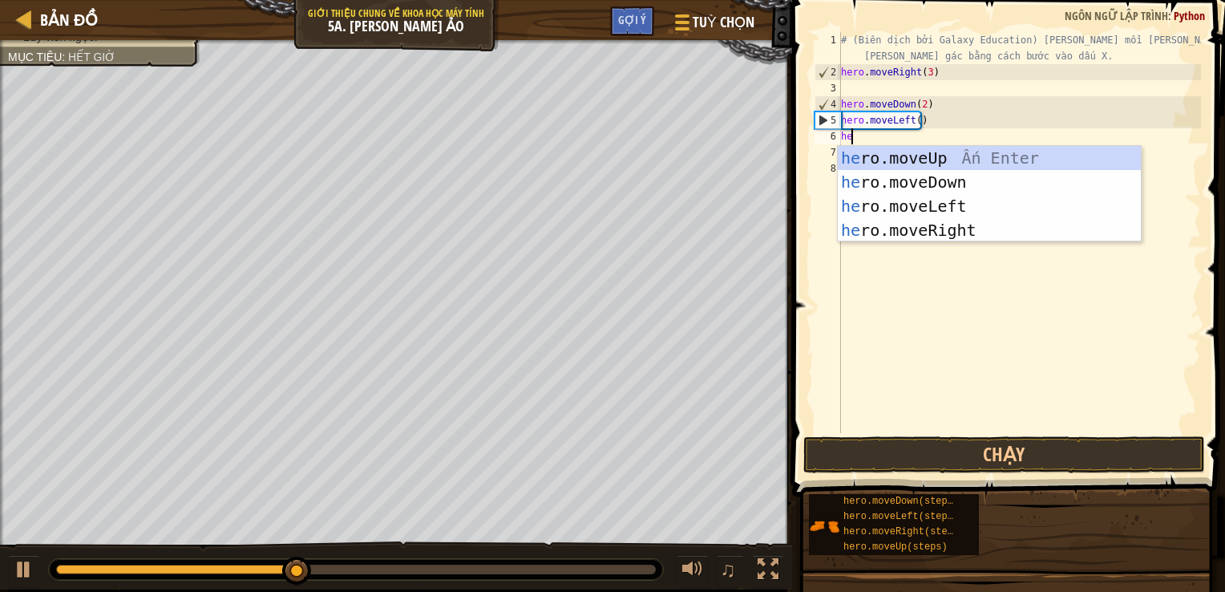
type textarea "her"
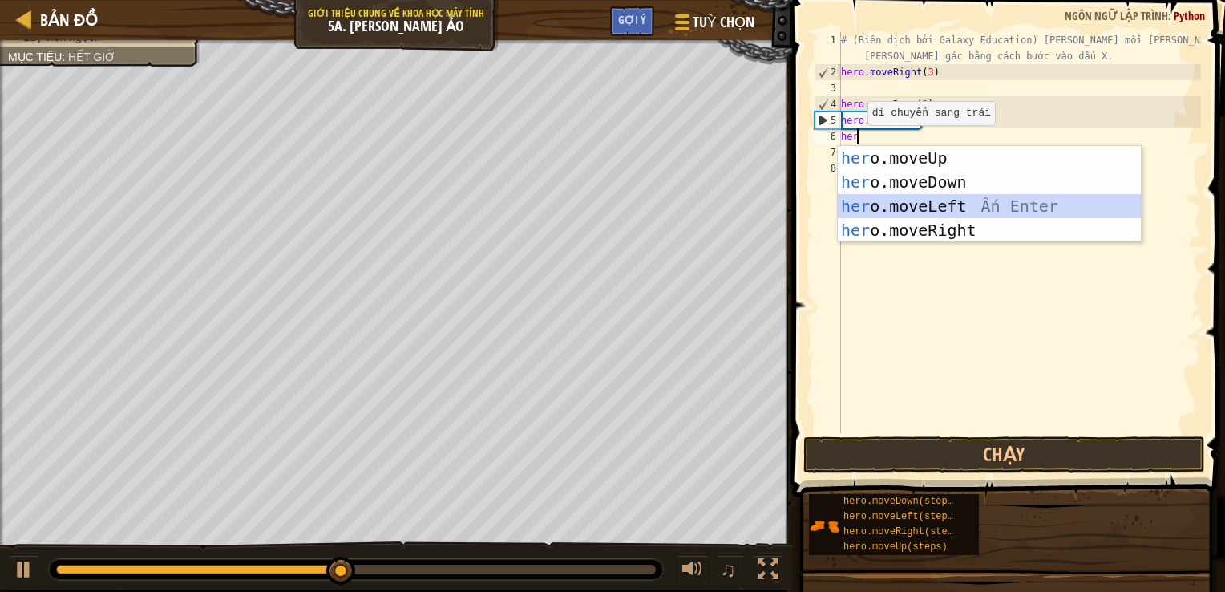
click at [888, 201] on div "her o.moveUp Ấn Enter her o.moveDown Ấn Enter her o.moveLeft Ấn Enter her o.mov…" at bounding box center [989, 218] width 303 height 144
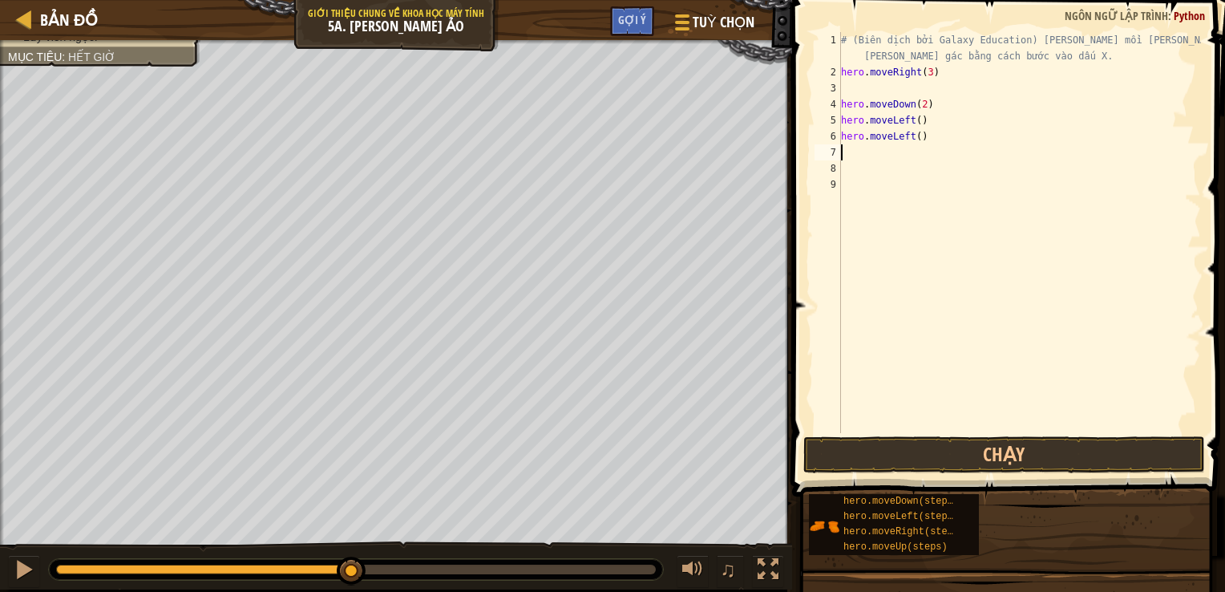
type textarea "h"
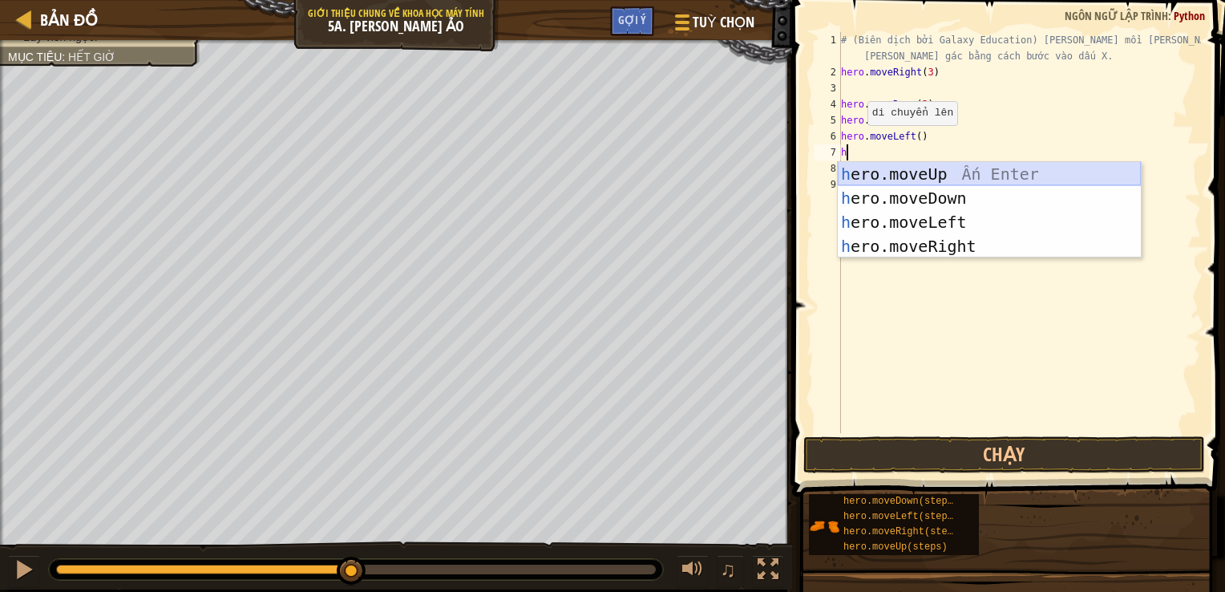
click at [863, 181] on div "h ero.moveUp Ấn Enter h ero.moveDown Ấn Enter h ero.moveLeft Ấn Enter h ero.mov…" at bounding box center [989, 234] width 303 height 144
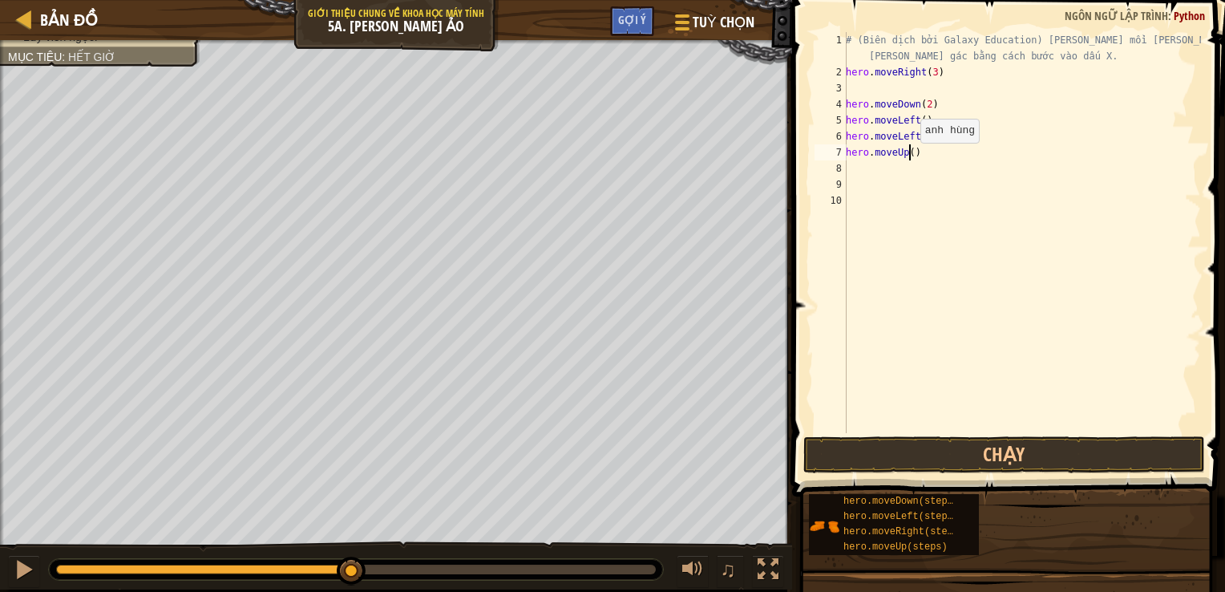
click at [911, 159] on div "# (Biên dịch bởi Galaxy Education) [PERSON_NAME] mồi [PERSON_NAME] để đánh lạc …" at bounding box center [1022, 256] width 358 height 449
type textarea "hero.moveUp(2)"
click at [859, 168] on div "# (Biên dịch bởi Galaxy Education) [PERSON_NAME] mồi [PERSON_NAME] để đánh lạc …" at bounding box center [1022, 256] width 358 height 449
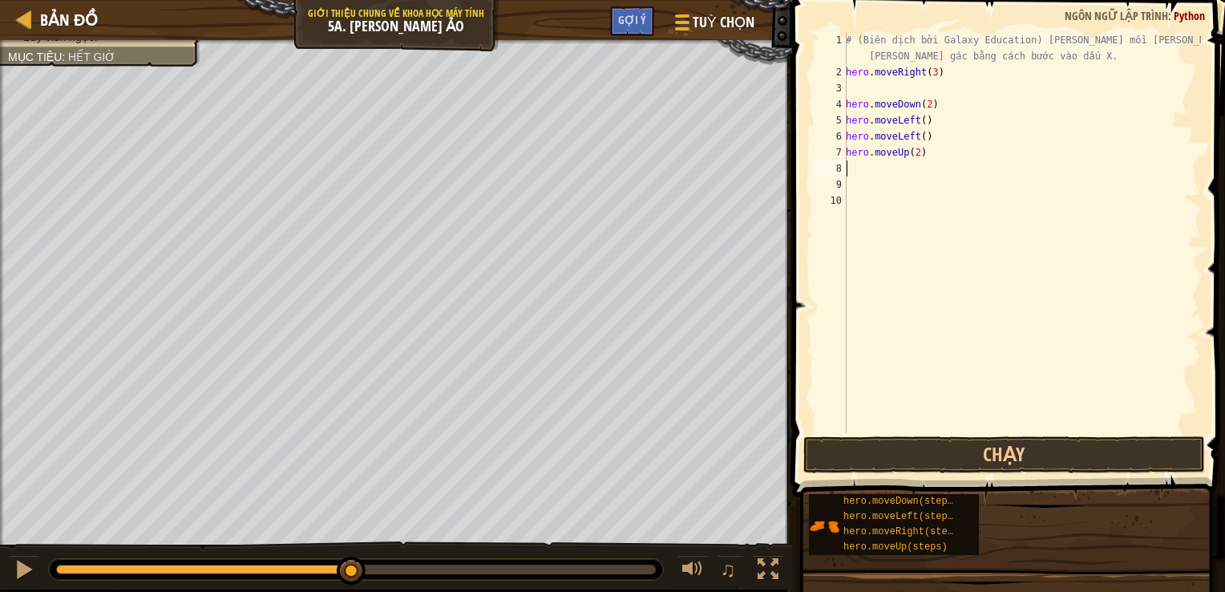
type textarea "h"
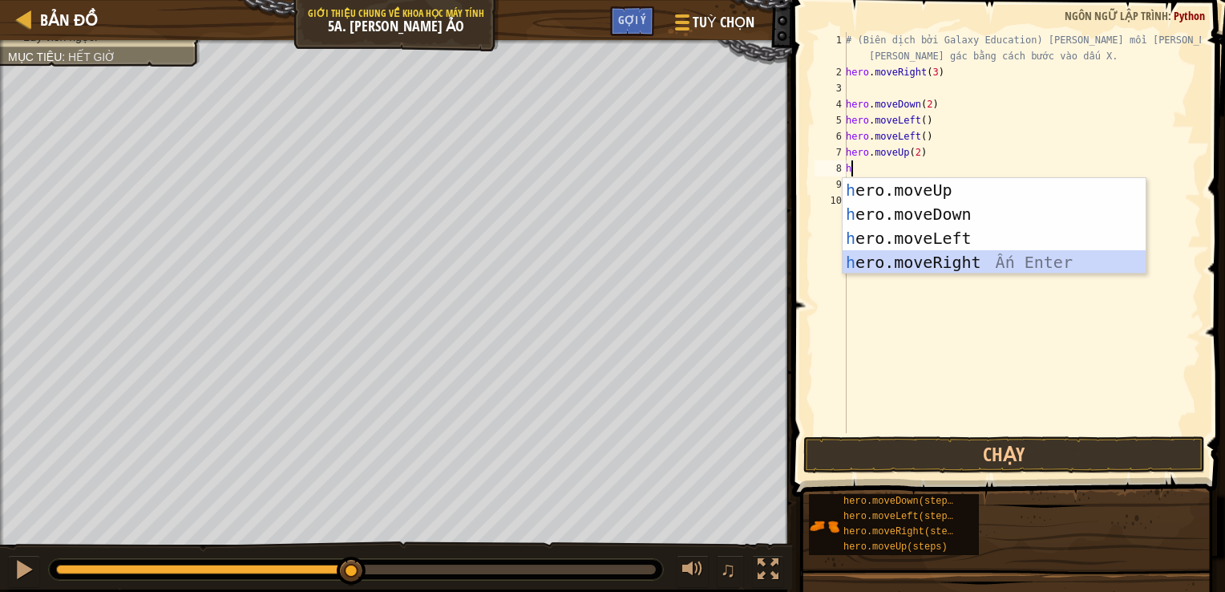
drag, startPoint x: 906, startPoint y: 261, endPoint x: 914, endPoint y: 204, distance: 58.3
click at [905, 261] on div "h ero.moveUp Ấn Enter h ero.moveDown Ấn Enter h ero.moveLeft Ấn Enter h ero.mov…" at bounding box center [994, 250] width 303 height 144
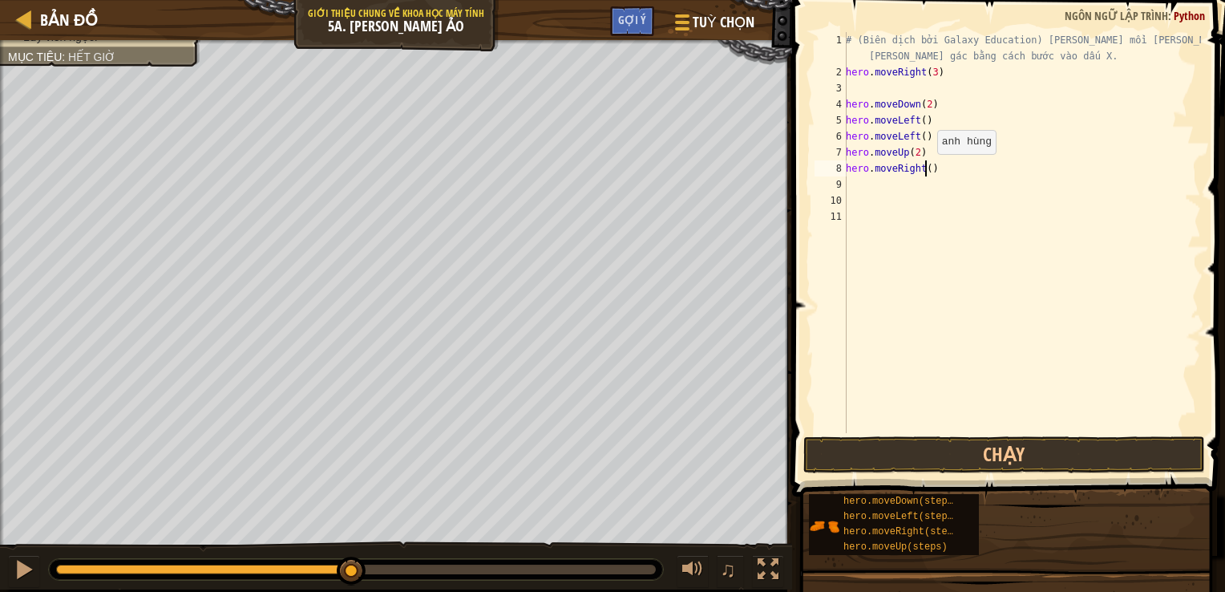
click at [928, 170] on div "# (Biên dịch bởi Galaxy Education) [PERSON_NAME] mồi [PERSON_NAME] để đánh lạc …" at bounding box center [1022, 256] width 358 height 449
click at [901, 461] on button "Chạy" at bounding box center [1004, 454] width 402 height 37
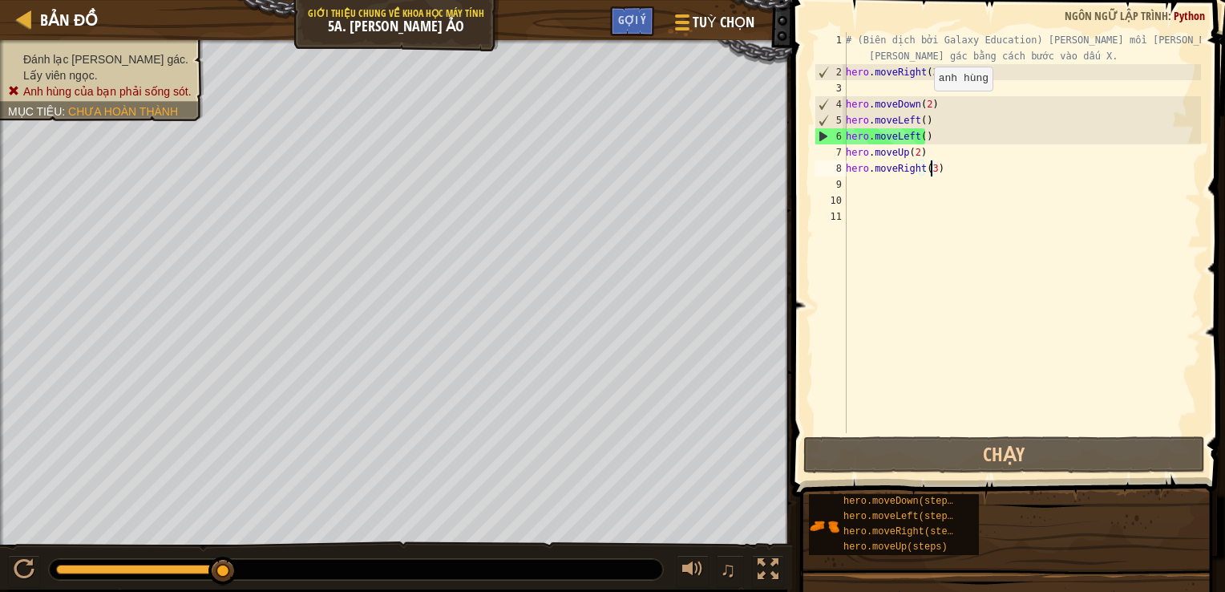
click at [924, 107] on div "# (Biên dịch bởi Galaxy Education) [PERSON_NAME] mồi [PERSON_NAME] để đánh lạc …" at bounding box center [1022, 256] width 358 height 449
click at [931, 75] on div "# (Biên dịch bởi Galaxy Education) [PERSON_NAME] mồi [PERSON_NAME] để đánh lạc …" at bounding box center [1022, 256] width 358 height 449
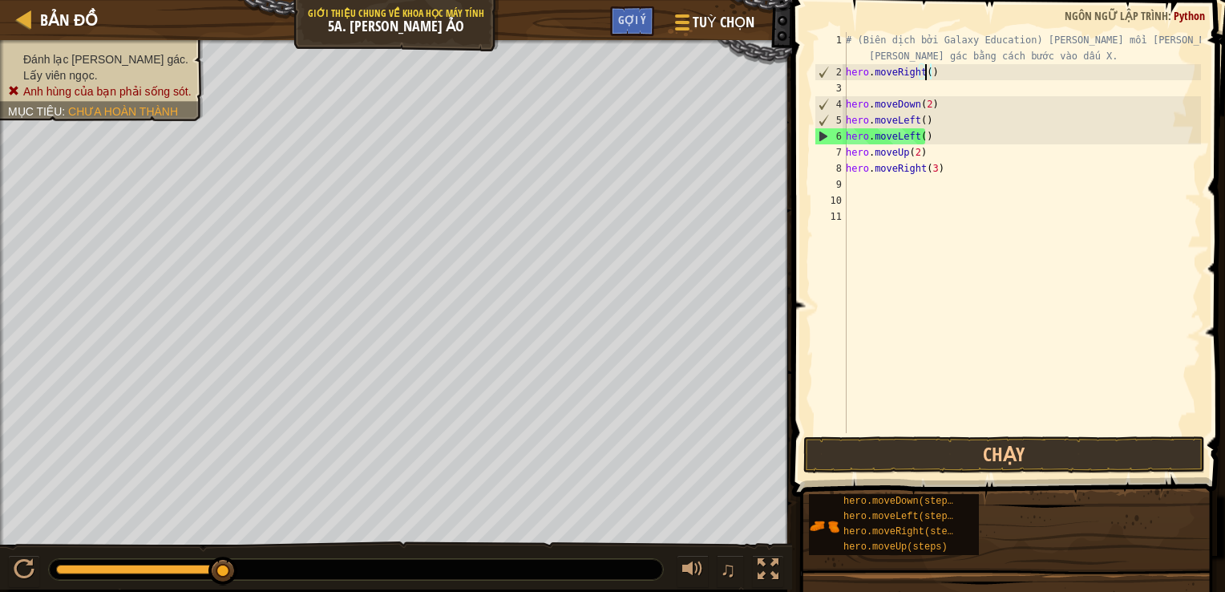
type textarea "hero.moveRight(1)"
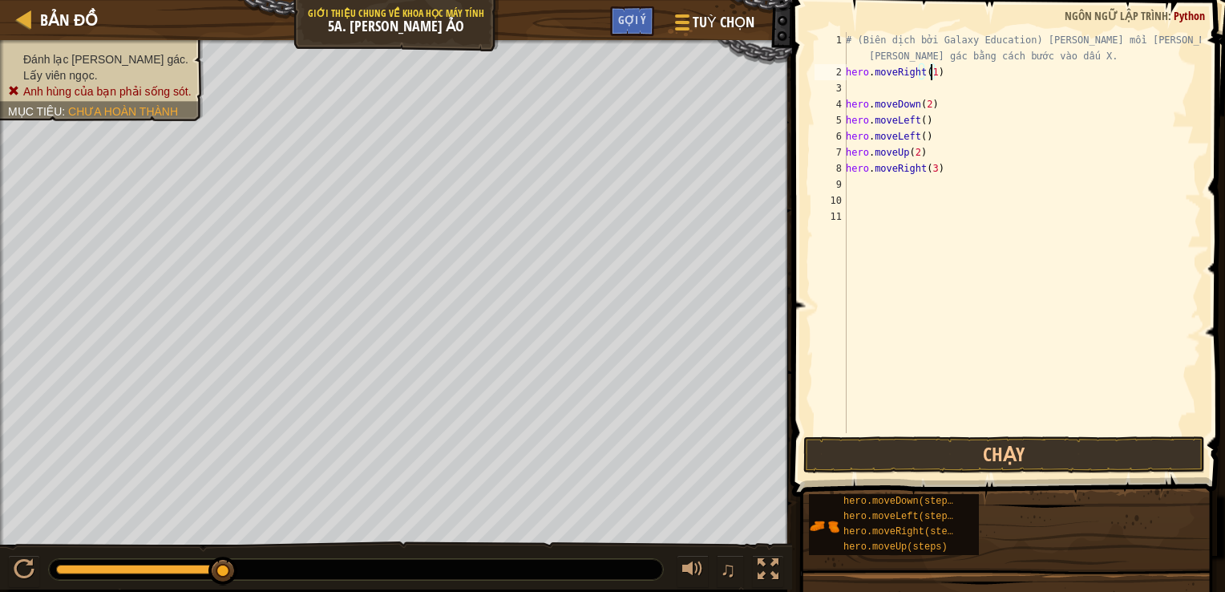
scroll to position [7, 0]
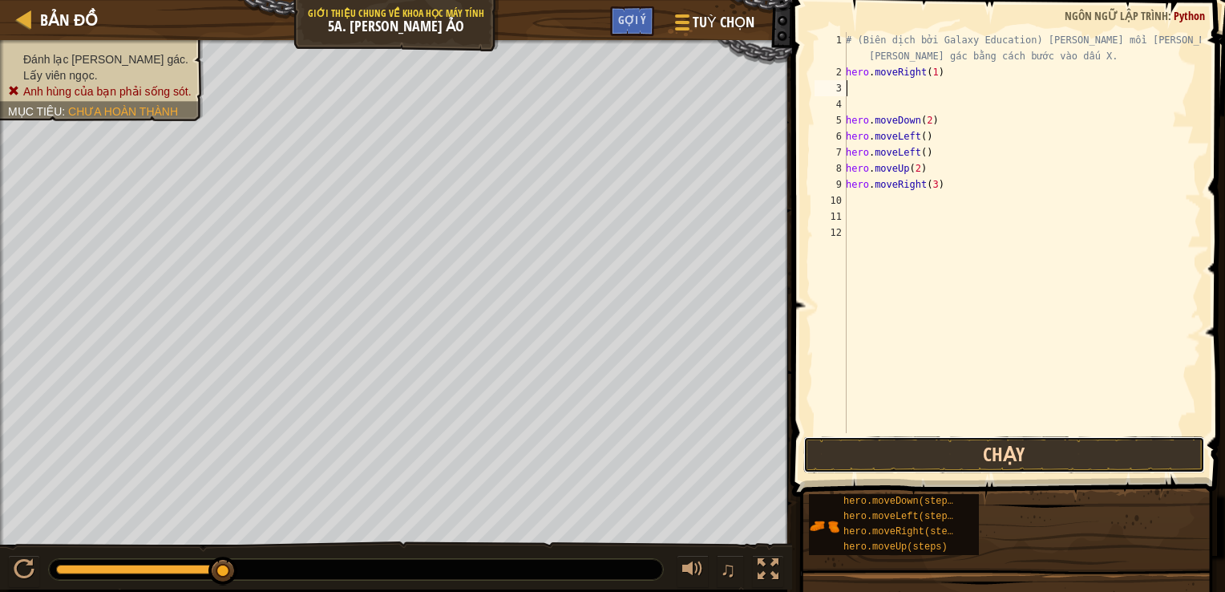
click at [1006, 453] on button "Chạy" at bounding box center [1004, 454] width 402 height 37
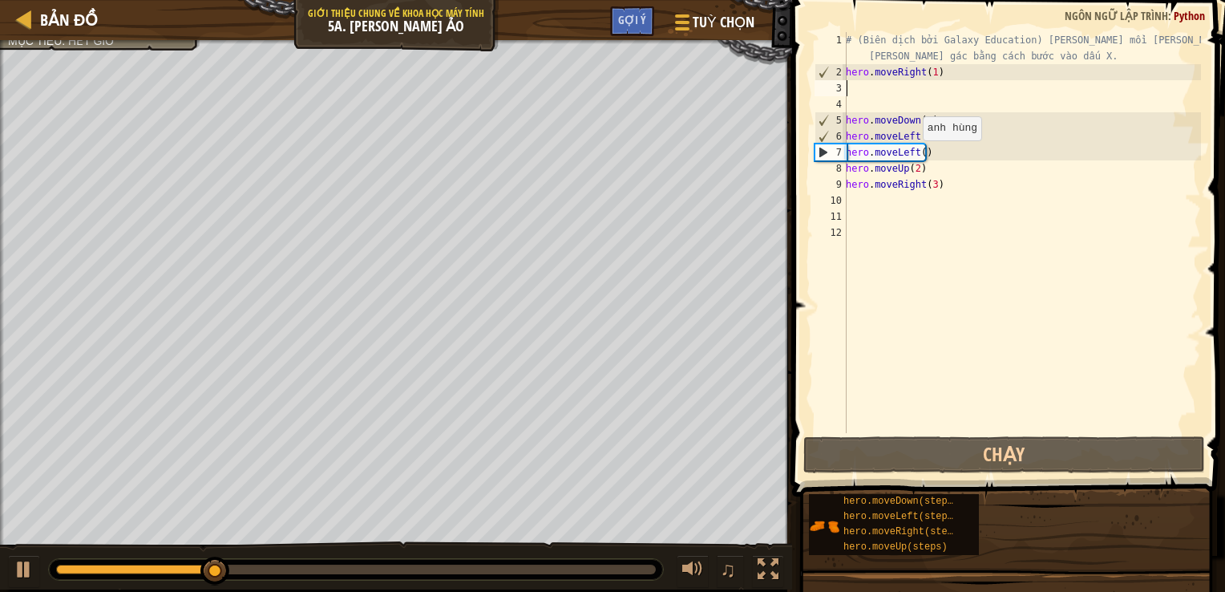
click at [914, 156] on div "# (Biên dịch bởi Galaxy Education) [PERSON_NAME] mồi [PERSON_NAME] để đánh lạc …" at bounding box center [1022, 256] width 358 height 449
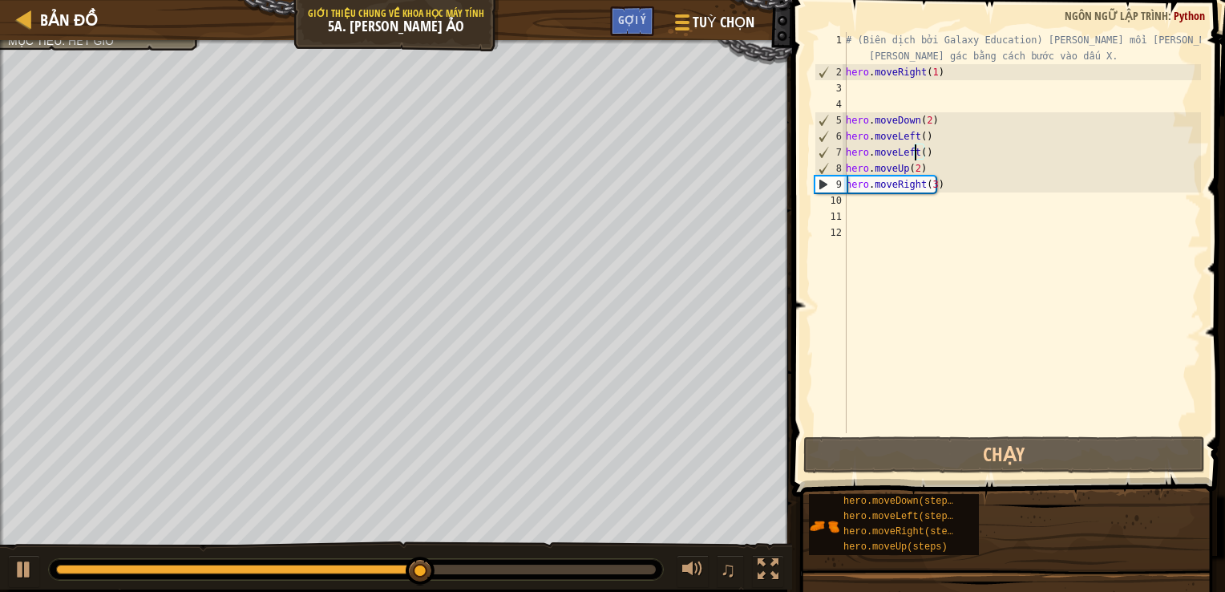
click at [920, 172] on div "# (Biên dịch bởi Galaxy Education) [PERSON_NAME] mồi [PERSON_NAME] để đánh lạc …" at bounding box center [1022, 256] width 358 height 449
click at [935, 152] on div "# (Biên dịch bởi Galaxy Education) [PERSON_NAME] mồi [PERSON_NAME] để đánh lạc …" at bounding box center [1022, 256] width 358 height 449
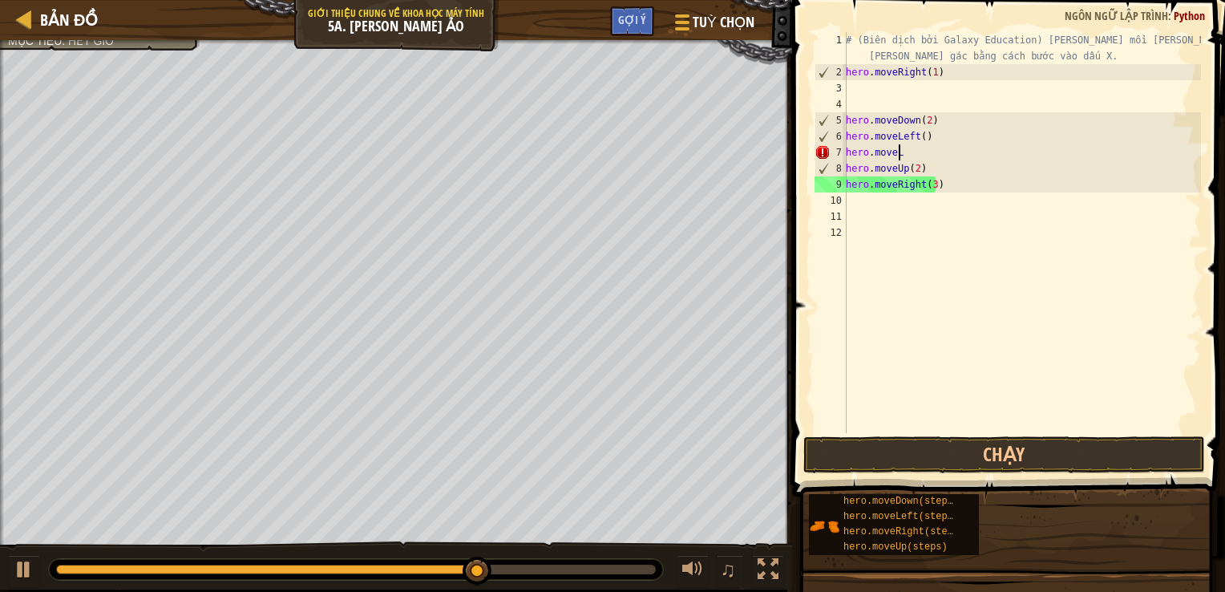
scroll to position [7, 1]
type textarea "h"
click at [936, 139] on div "# (Biên dịch bởi Galaxy Education) [PERSON_NAME] mồi [PERSON_NAME] để đánh lạc …" at bounding box center [1022, 256] width 358 height 449
type textarea "h"
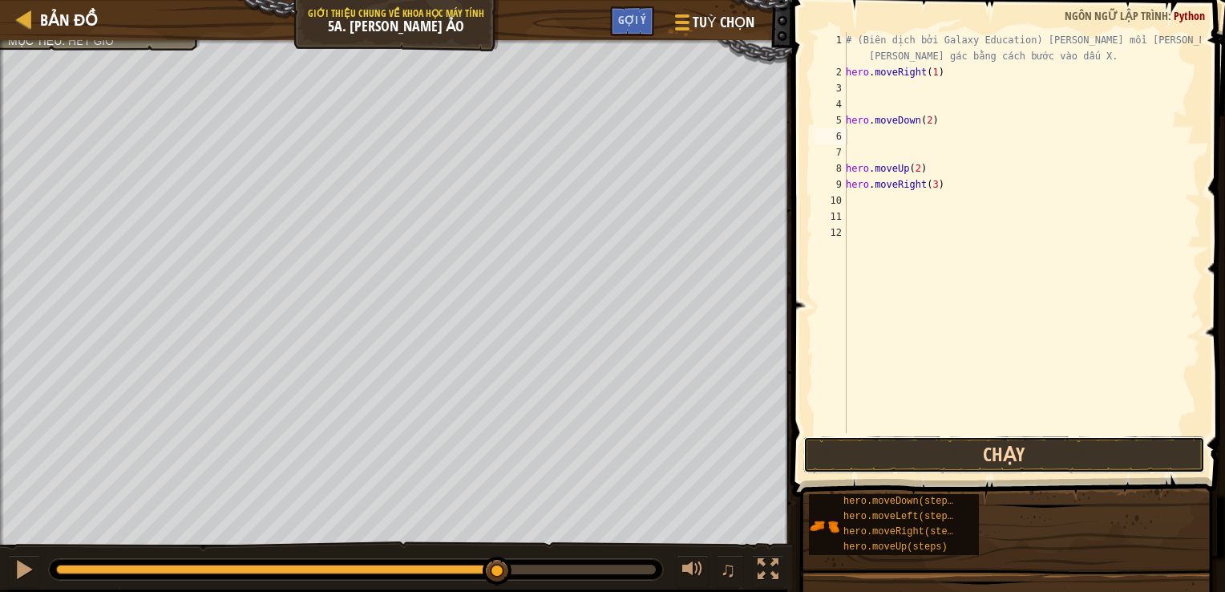
click at [904, 453] on button "Chạy" at bounding box center [1004, 454] width 402 height 37
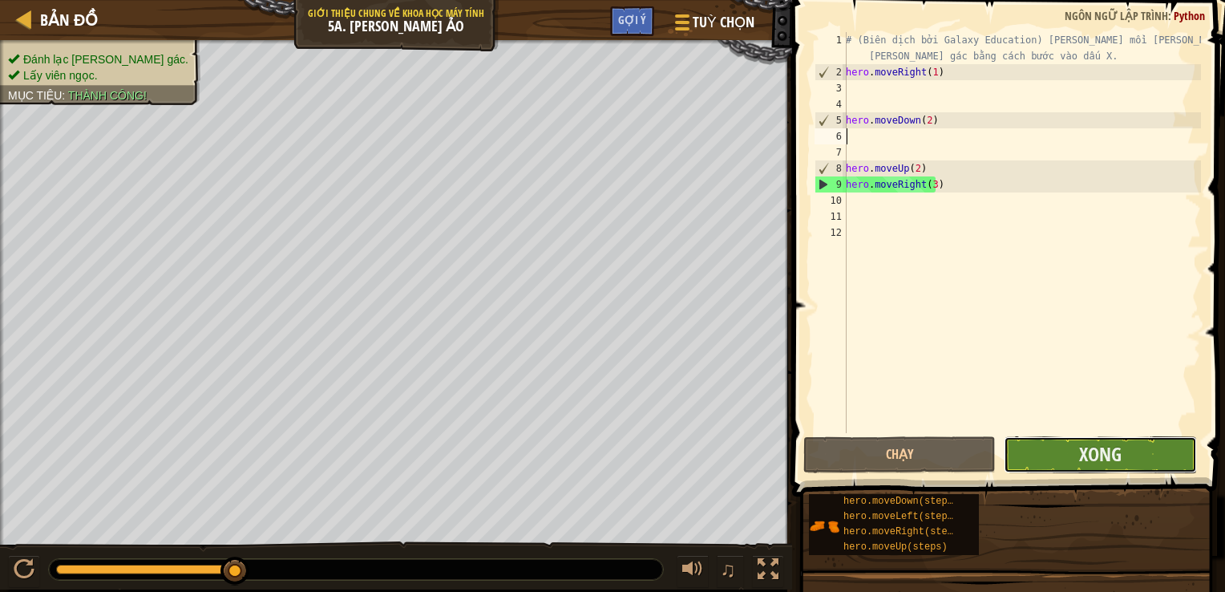
click at [1076, 444] on button "Xong" at bounding box center [1100, 454] width 192 height 37
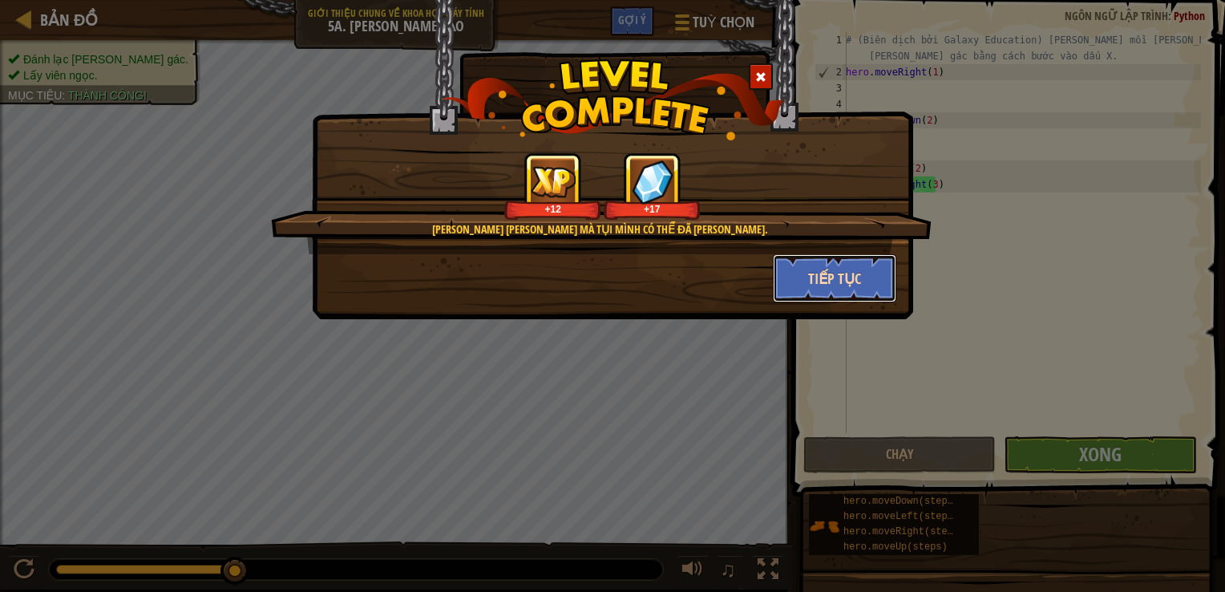
click at [859, 271] on button "Tiếp tục" at bounding box center [835, 278] width 124 height 48
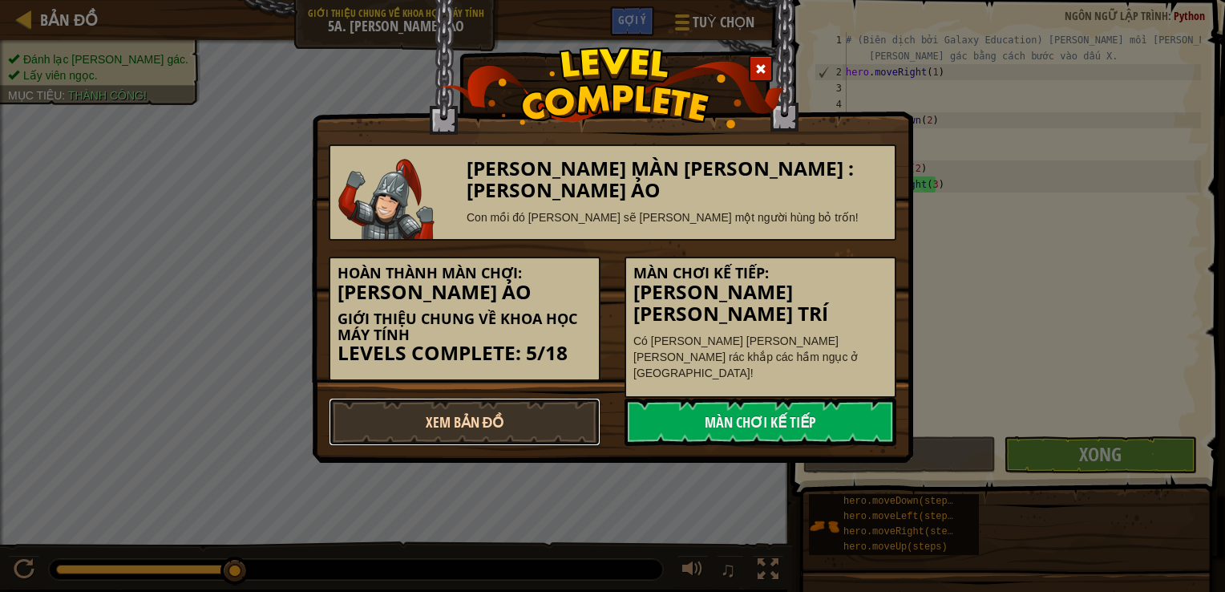
click at [494, 403] on link "Xem Bản Đồ" at bounding box center [465, 422] width 272 height 48
select select "vi"
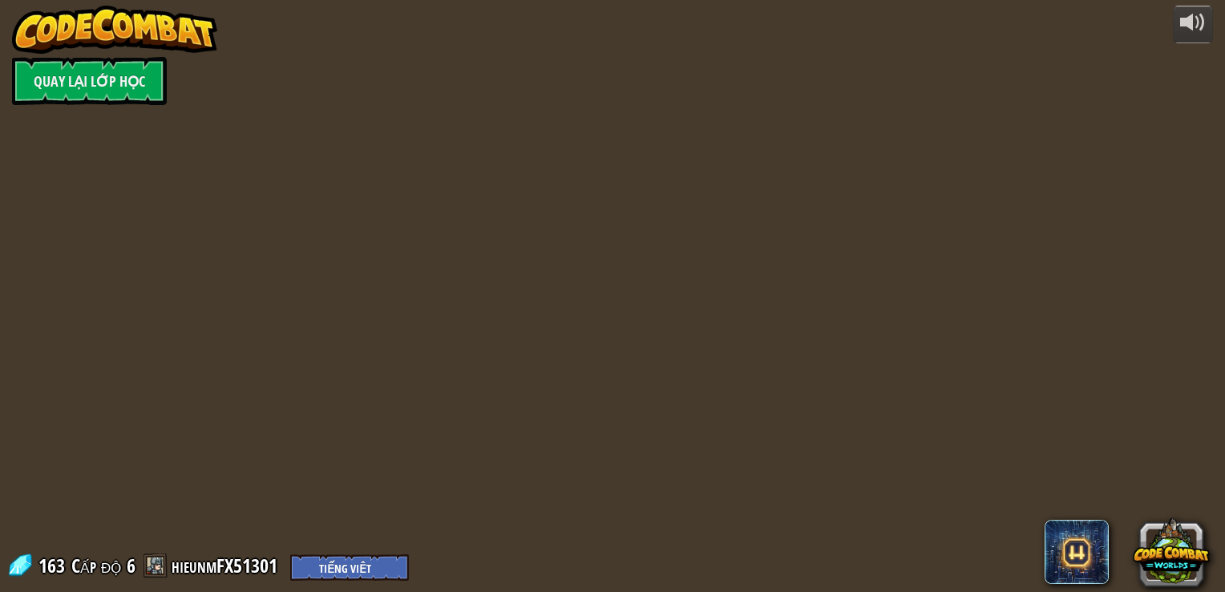
select select "vi"
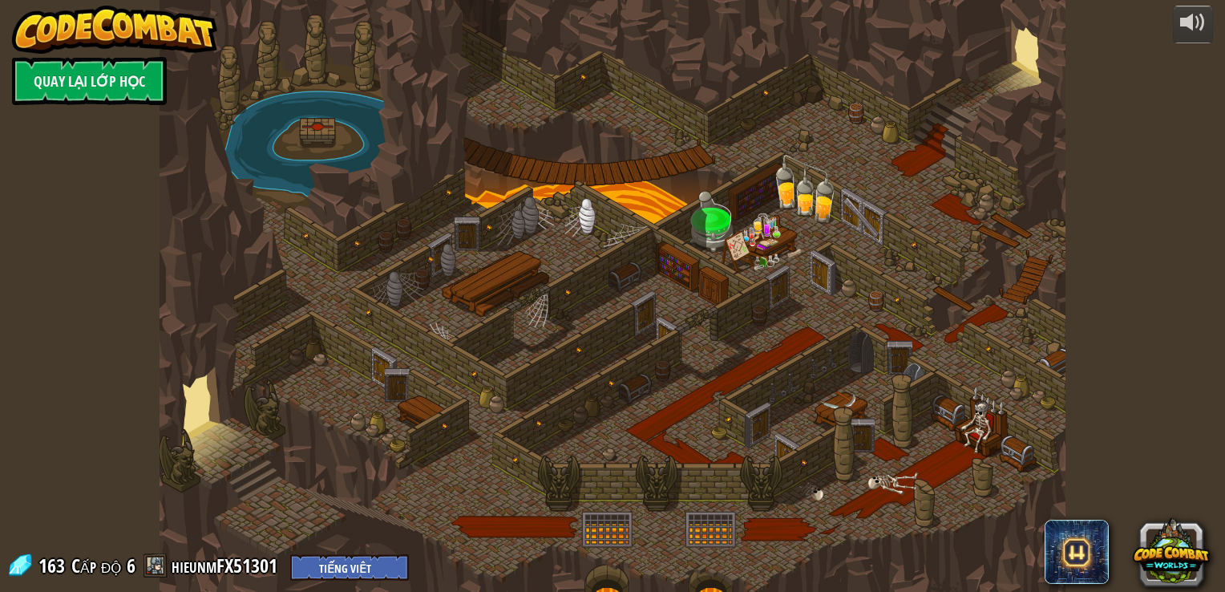
select select "vi"
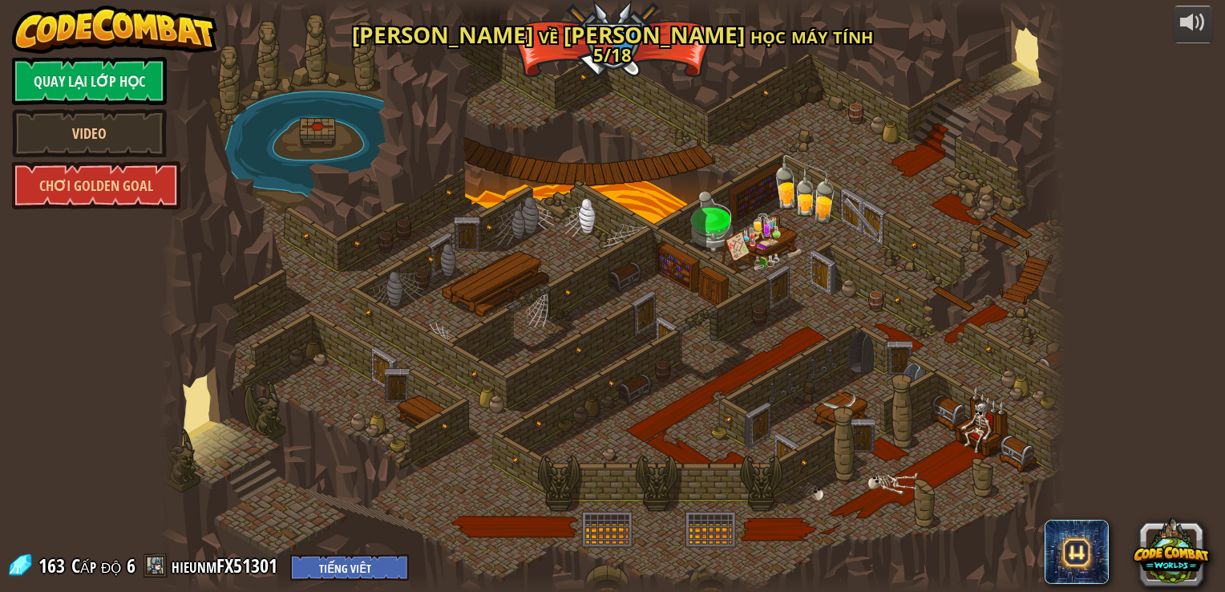
select select "vi"
